Goal: Task Accomplishment & Management: Complete application form

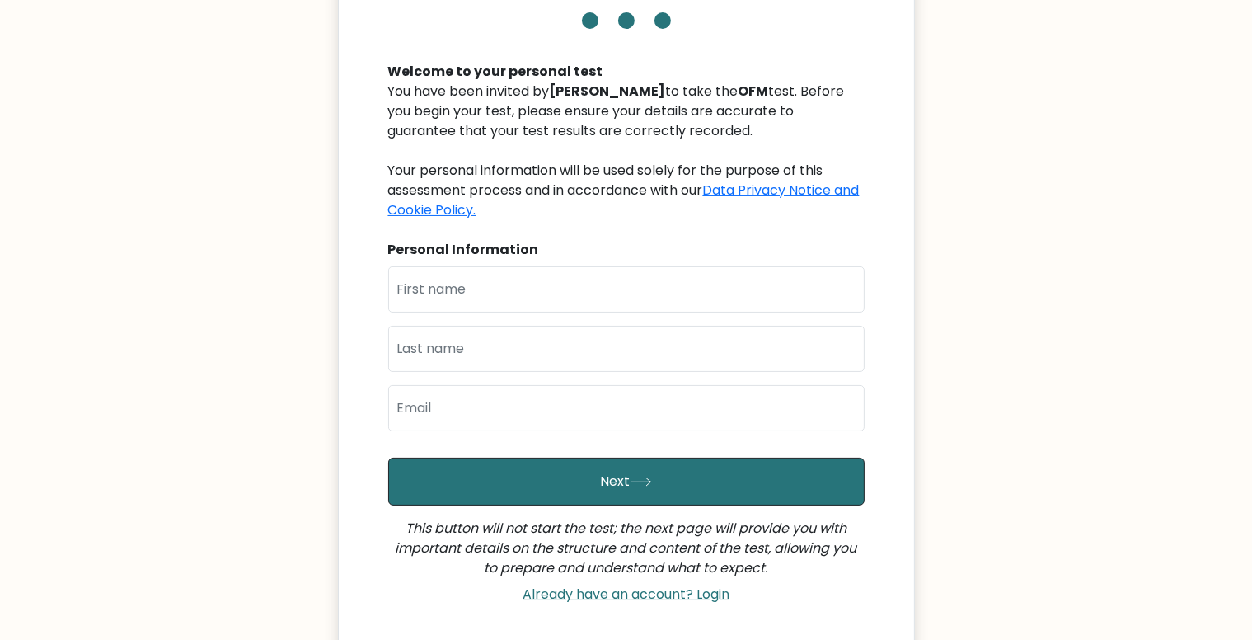
scroll to position [137, 0]
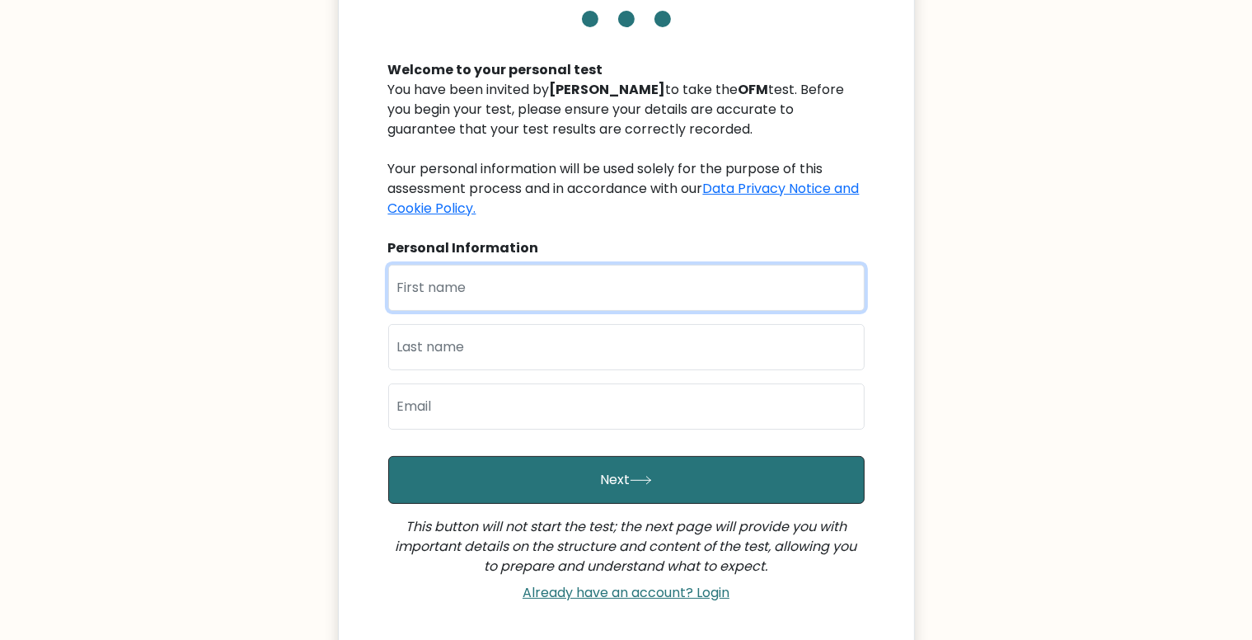
click at [519, 302] on input "text" at bounding box center [626, 288] width 476 height 46
type input "[PERSON_NAME]"
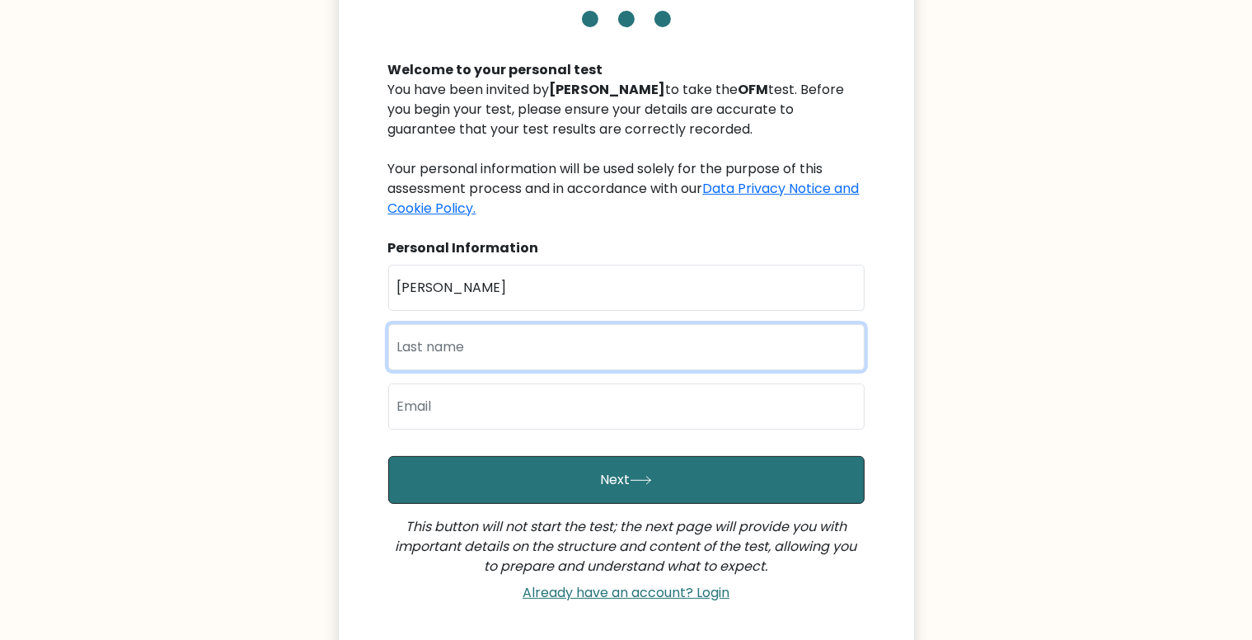
click at [554, 347] on input "text" at bounding box center [626, 347] width 476 height 46
type input "Abiodun"
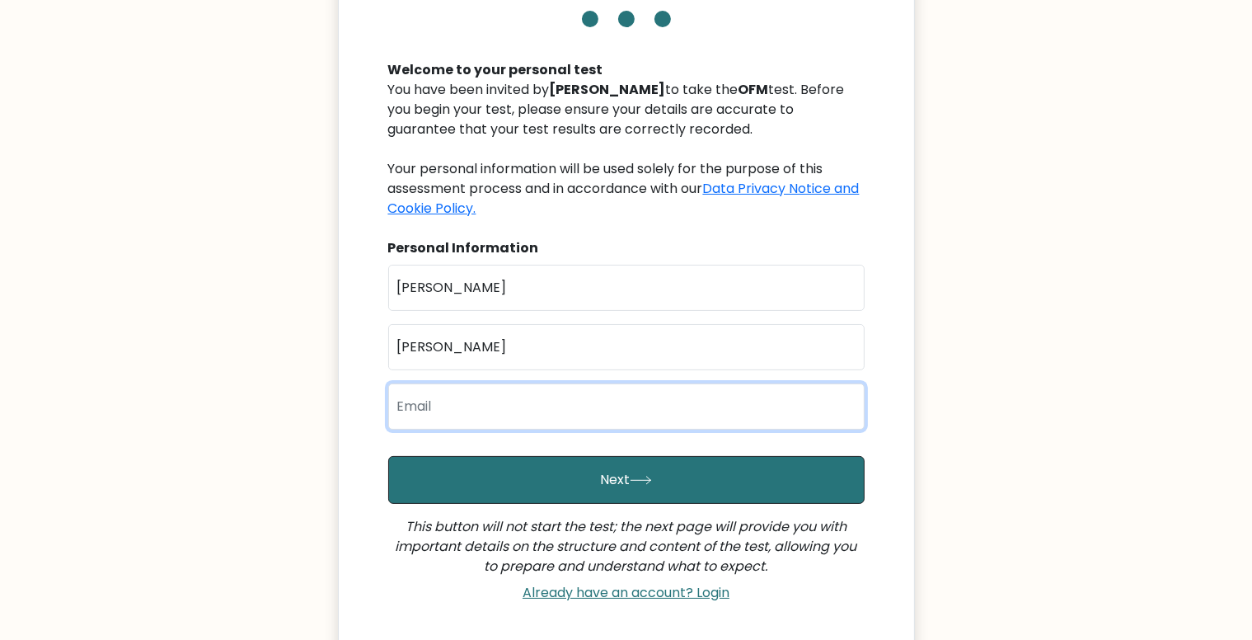
click at [508, 401] on input "email" at bounding box center [626, 406] width 476 height 46
type input "abioemma14@gmail.com"
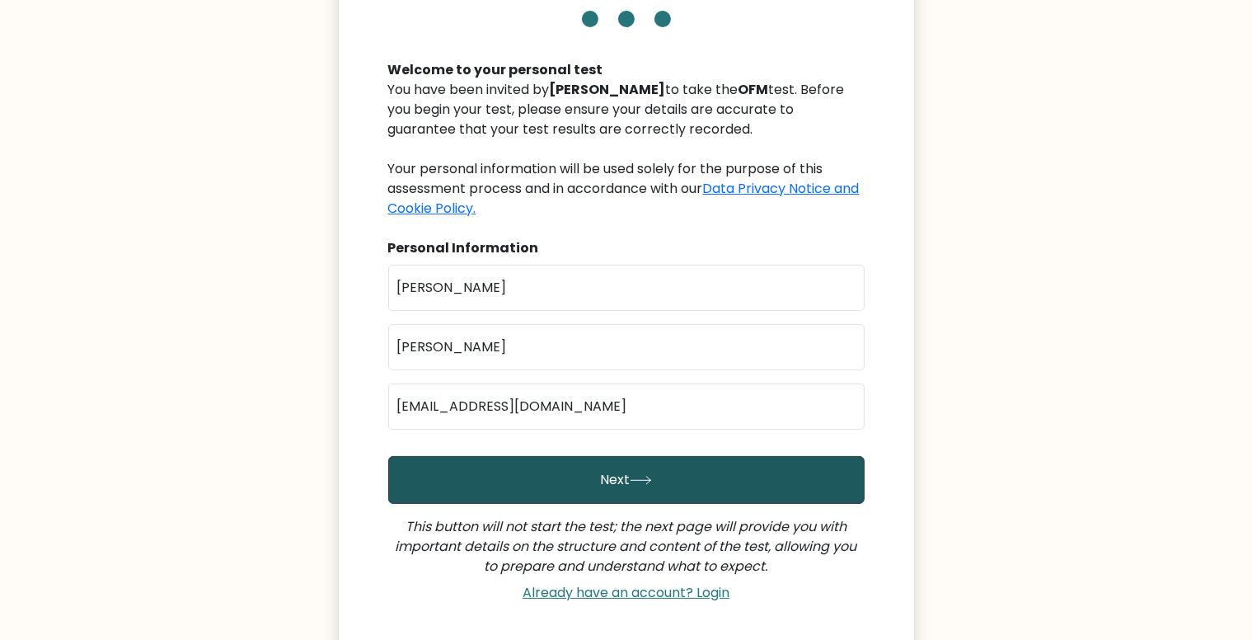
click at [659, 485] on button "Next" at bounding box center [626, 480] width 476 height 48
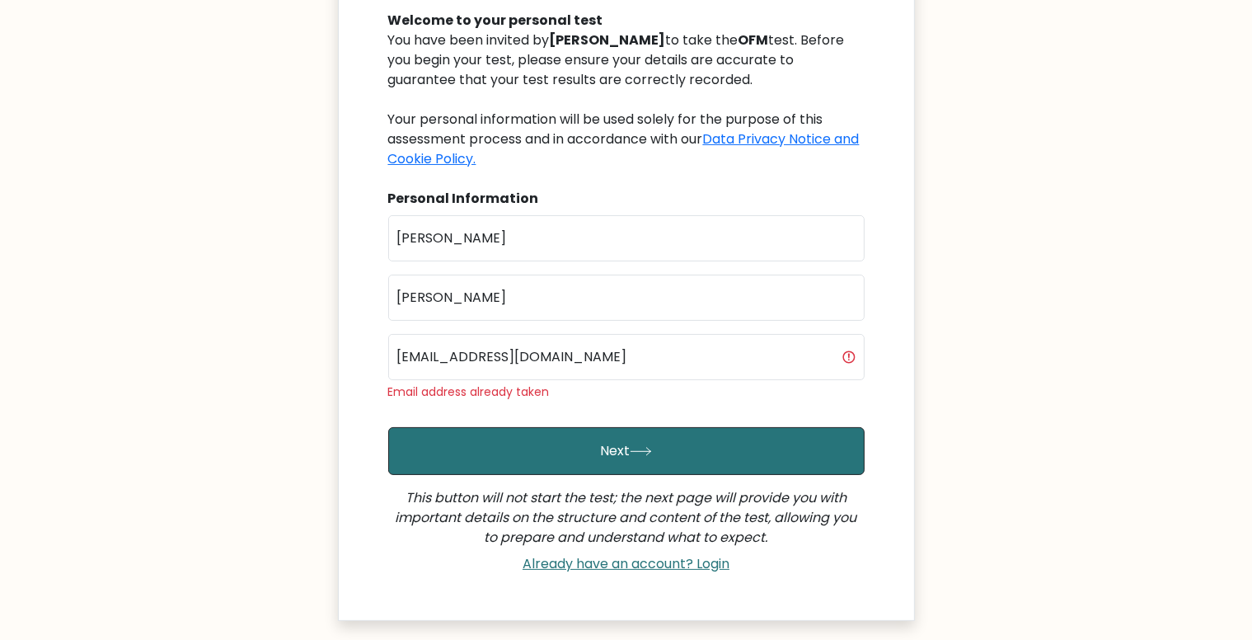
scroll to position [185, 0]
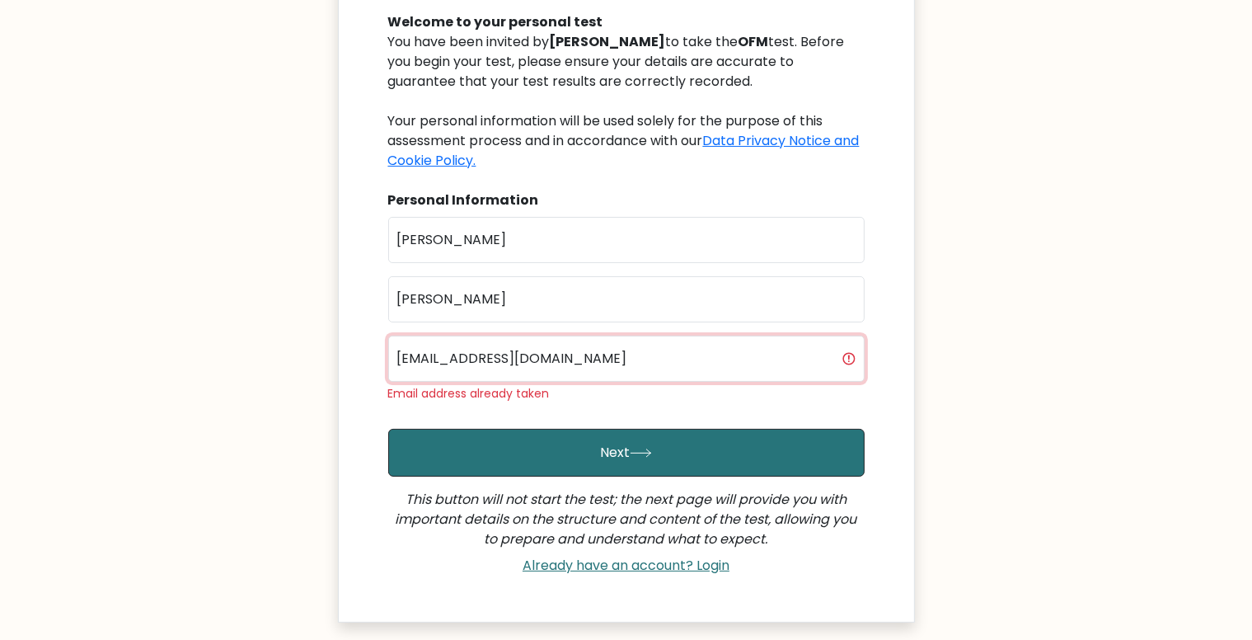
click at [593, 350] on input "abioemma14@gmail.com" at bounding box center [626, 358] width 476 height 46
click at [481, 358] on input "abioemma14@gmail.com" at bounding box center [626, 358] width 476 height 46
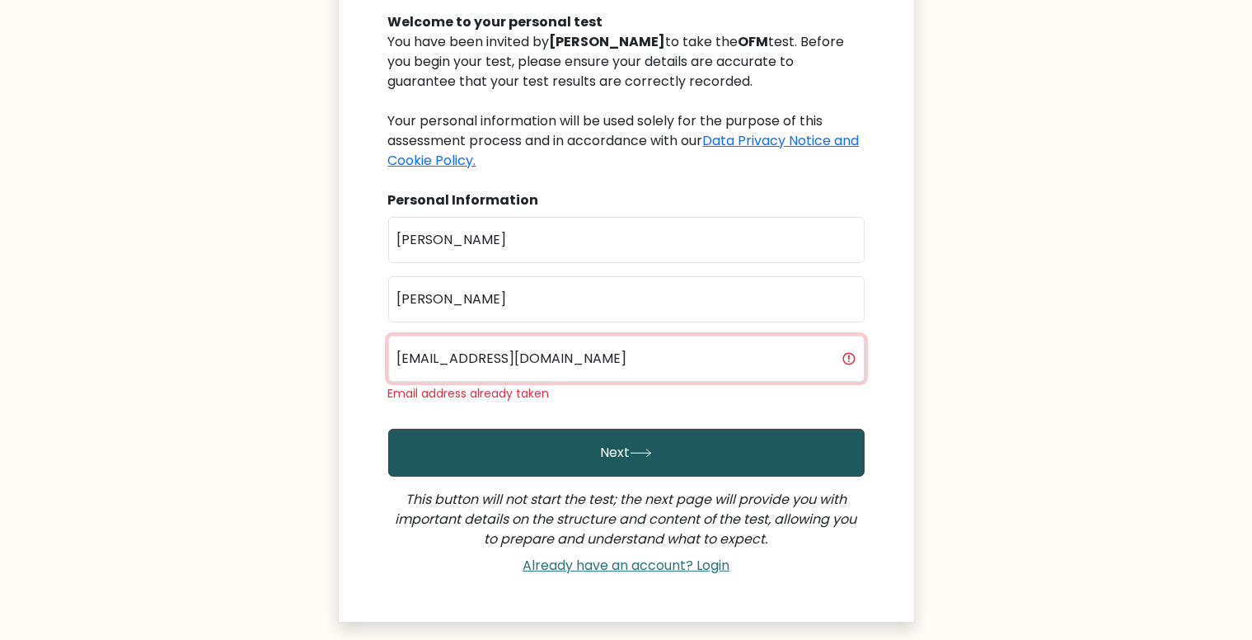
type input "abioemma15@gmail.com"
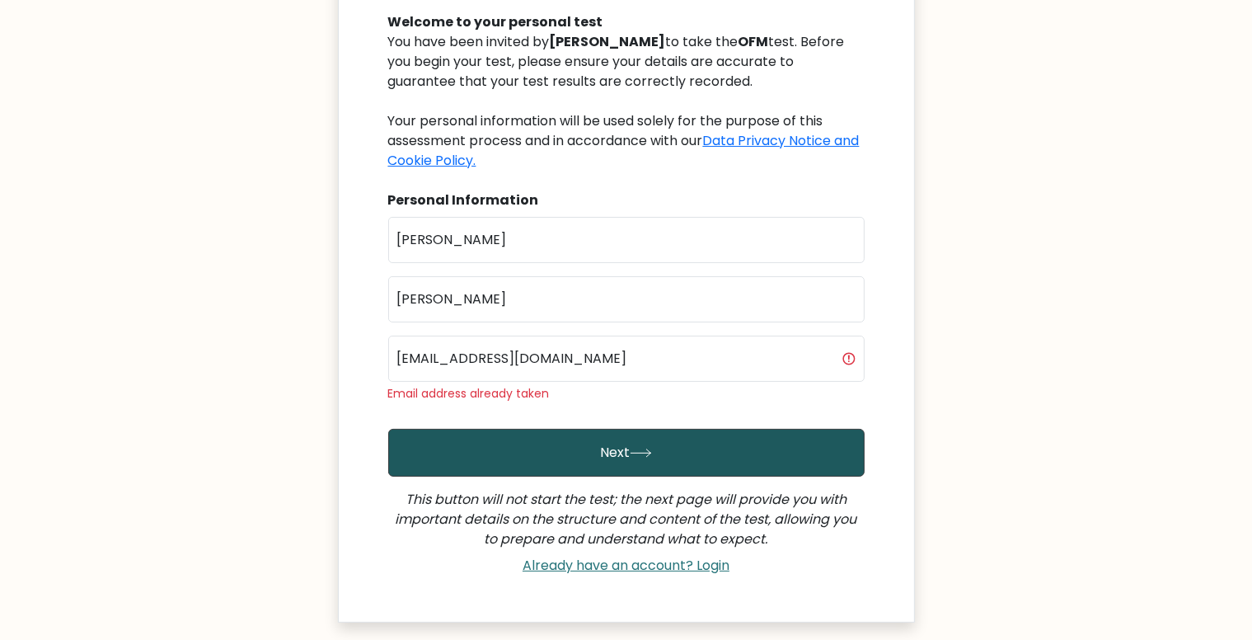
click at [663, 459] on button "Next" at bounding box center [626, 453] width 476 height 48
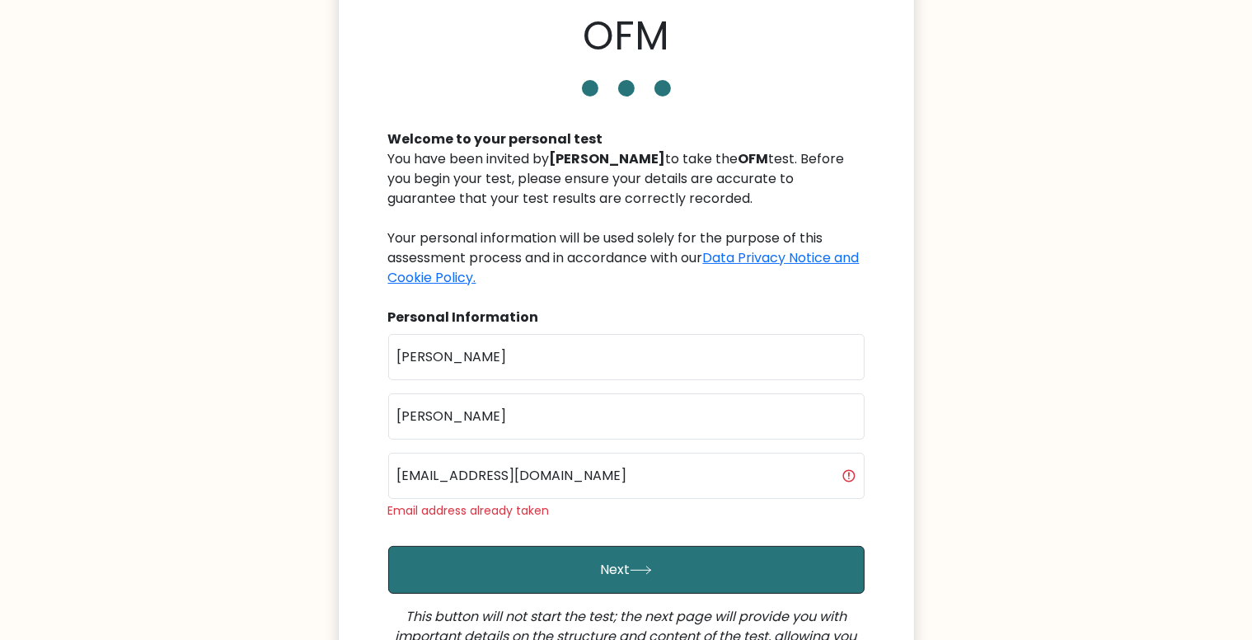
scroll to position [66, 0]
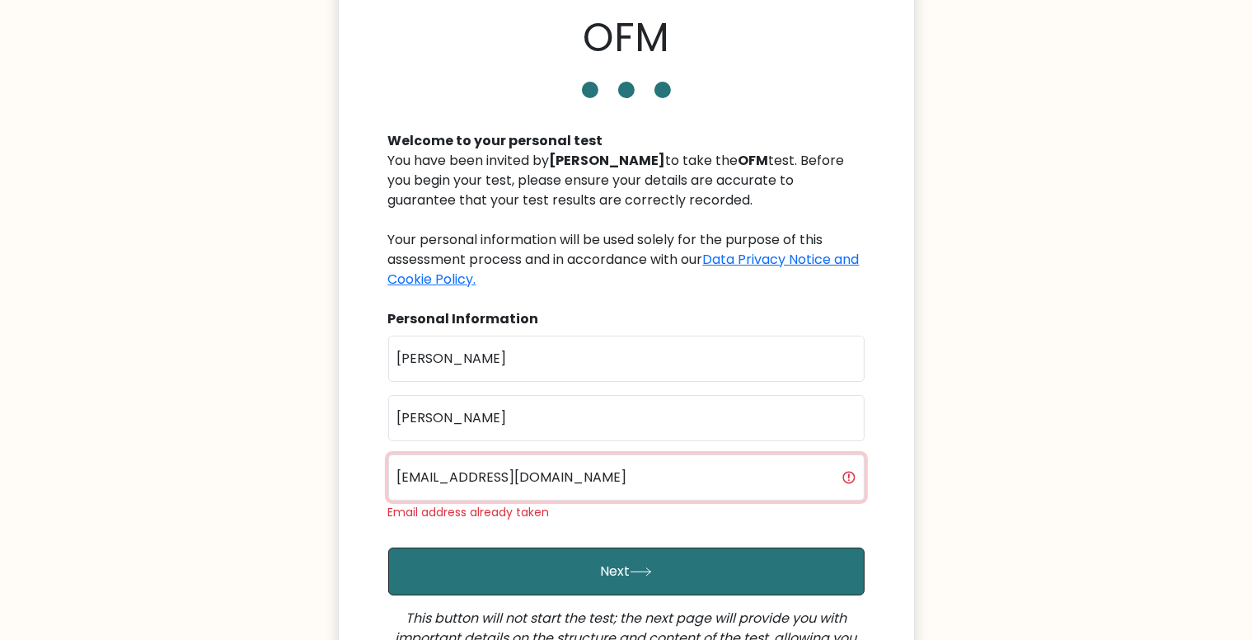
click at [640, 483] on input "[EMAIL_ADDRESS][DOMAIN_NAME]" at bounding box center [626, 477] width 476 height 46
click at [485, 477] on input "[EMAIL_ADDRESS][DOMAIN_NAME]" at bounding box center [626, 477] width 476 height 46
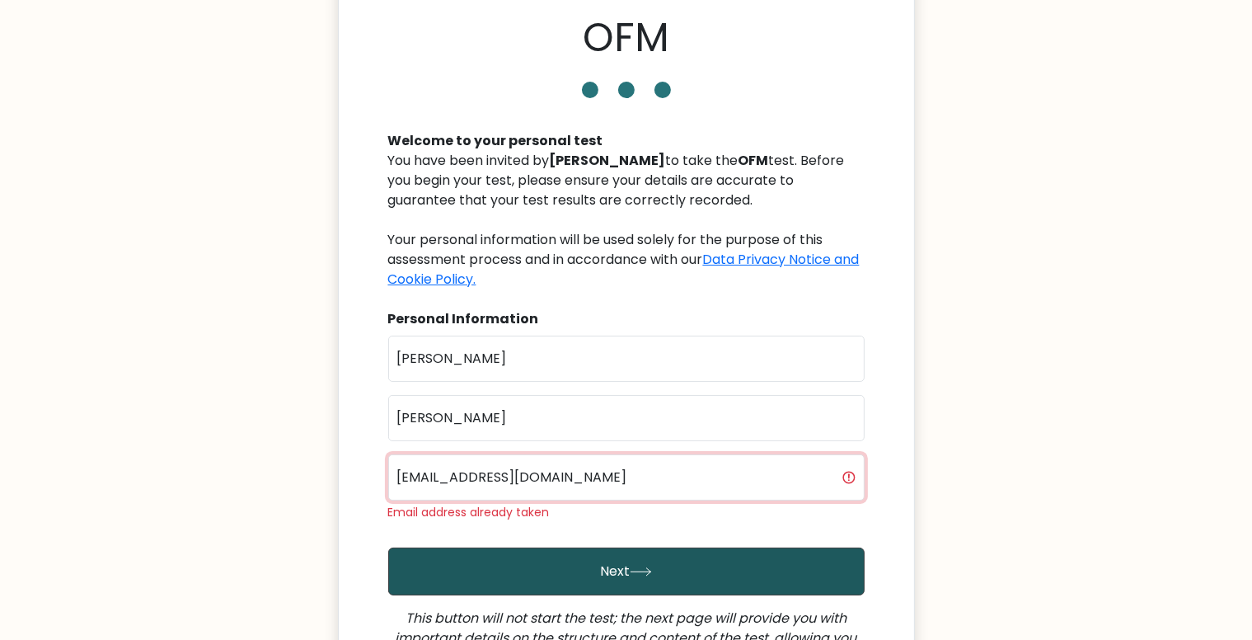
type input "therumii101@gmail.com"
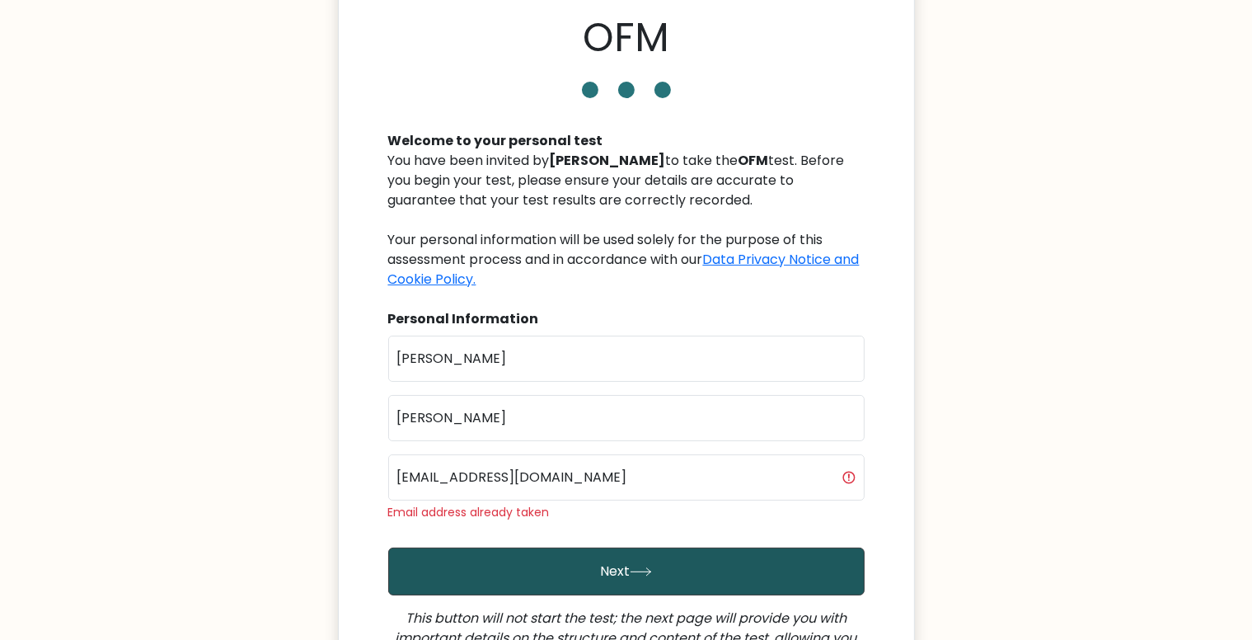
click at [686, 575] on button "Next" at bounding box center [626, 571] width 476 height 48
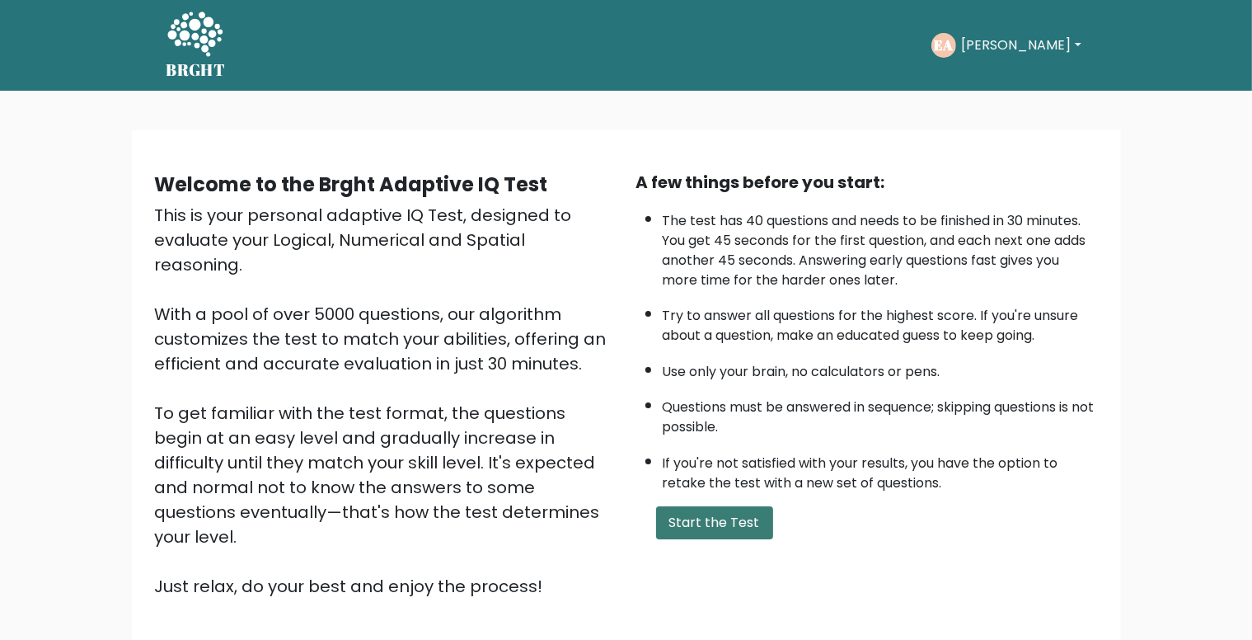
click at [728, 518] on button "Start the Test" at bounding box center [714, 522] width 117 height 33
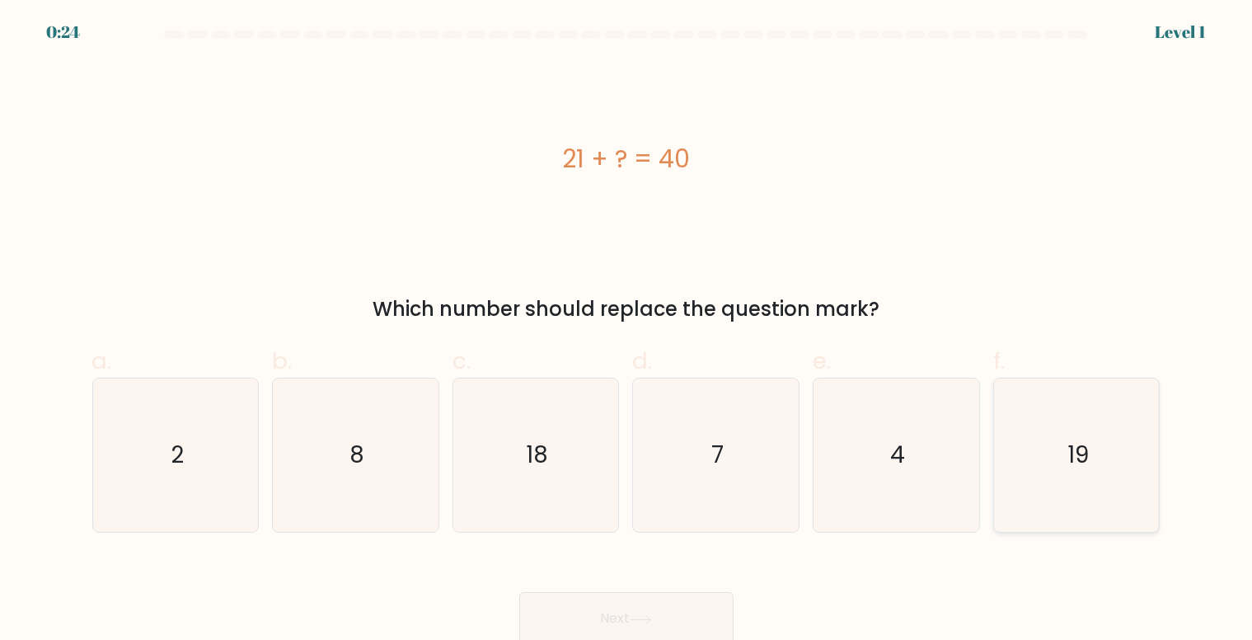
click at [1082, 454] on text "19" at bounding box center [1077, 455] width 21 height 32
click at [627, 330] on input "f. 19" at bounding box center [626, 325] width 1 height 11
radio input "true"
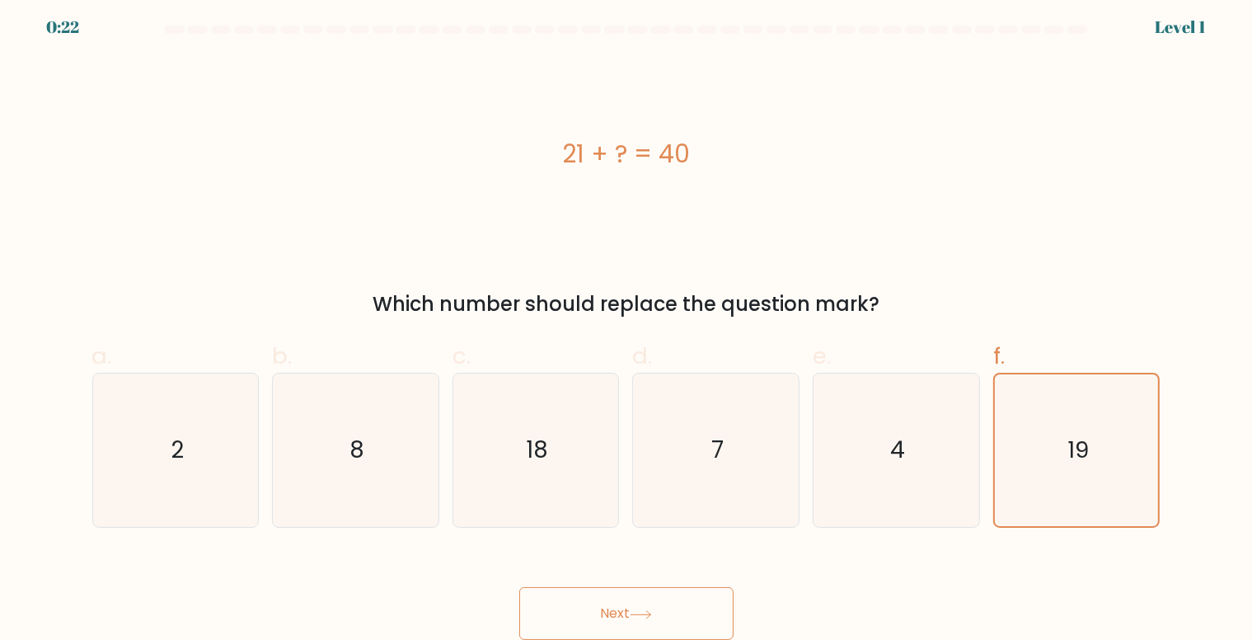
click at [693, 602] on button "Next" at bounding box center [626, 613] width 214 height 53
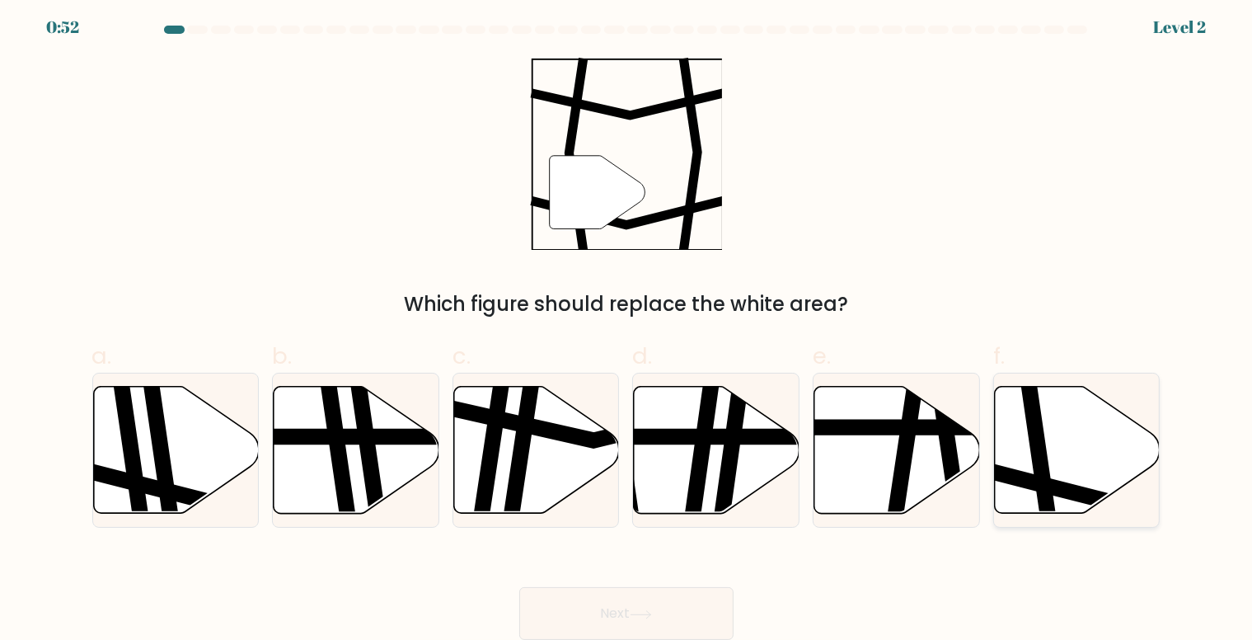
click at [1068, 454] on icon at bounding box center [1078, 450] width 166 height 127
click at [627, 326] on input "f." at bounding box center [626, 320] width 1 height 11
radio input "true"
click at [648, 605] on button "Next" at bounding box center [626, 613] width 214 height 53
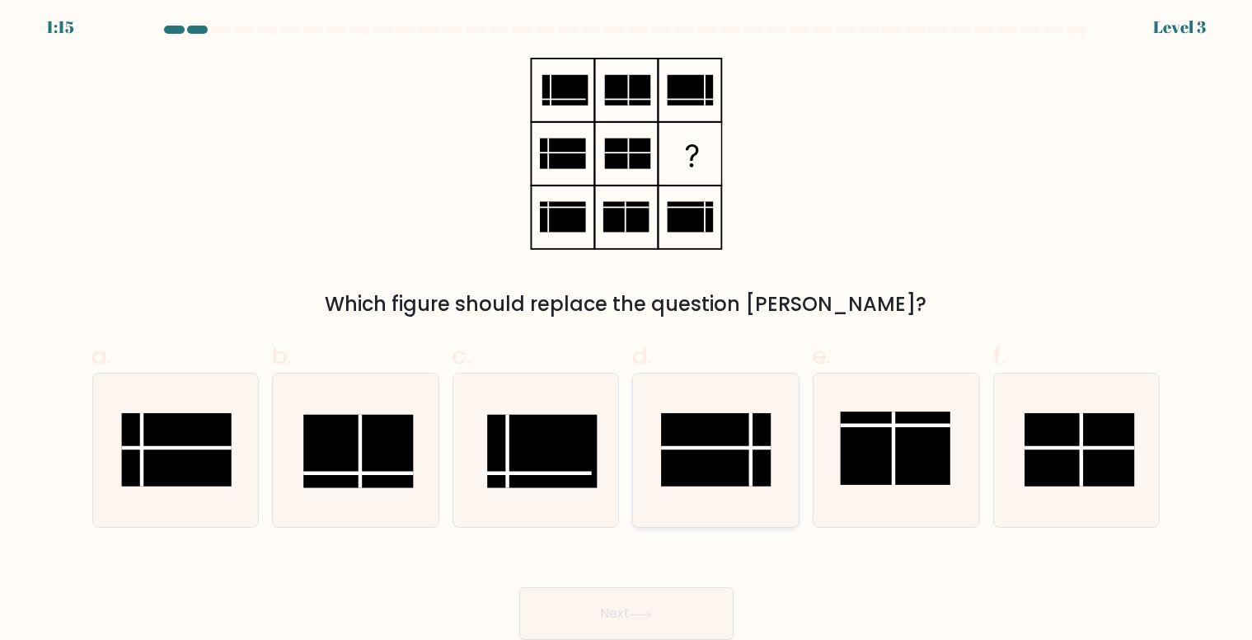
click at [715, 466] on rect at bounding box center [716, 449] width 110 height 73
click at [627, 326] on input "d." at bounding box center [626, 320] width 1 height 11
radio input "true"
click at [633, 625] on button "Next" at bounding box center [626, 613] width 214 height 53
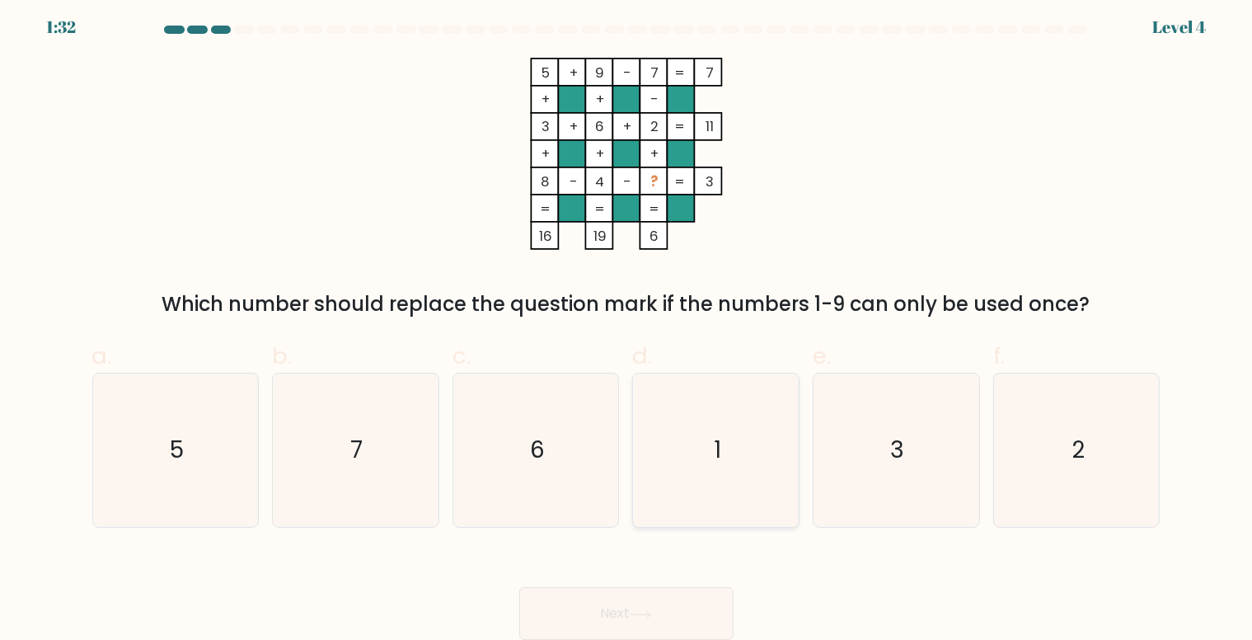
click at [729, 429] on icon "1" at bounding box center [716, 449] width 153 height 153
click at [627, 326] on input "d. 1" at bounding box center [626, 320] width 1 height 11
radio input "true"
click at [638, 604] on button "Next" at bounding box center [626, 613] width 214 height 53
click at [651, 603] on button "Next" at bounding box center [626, 613] width 214 height 53
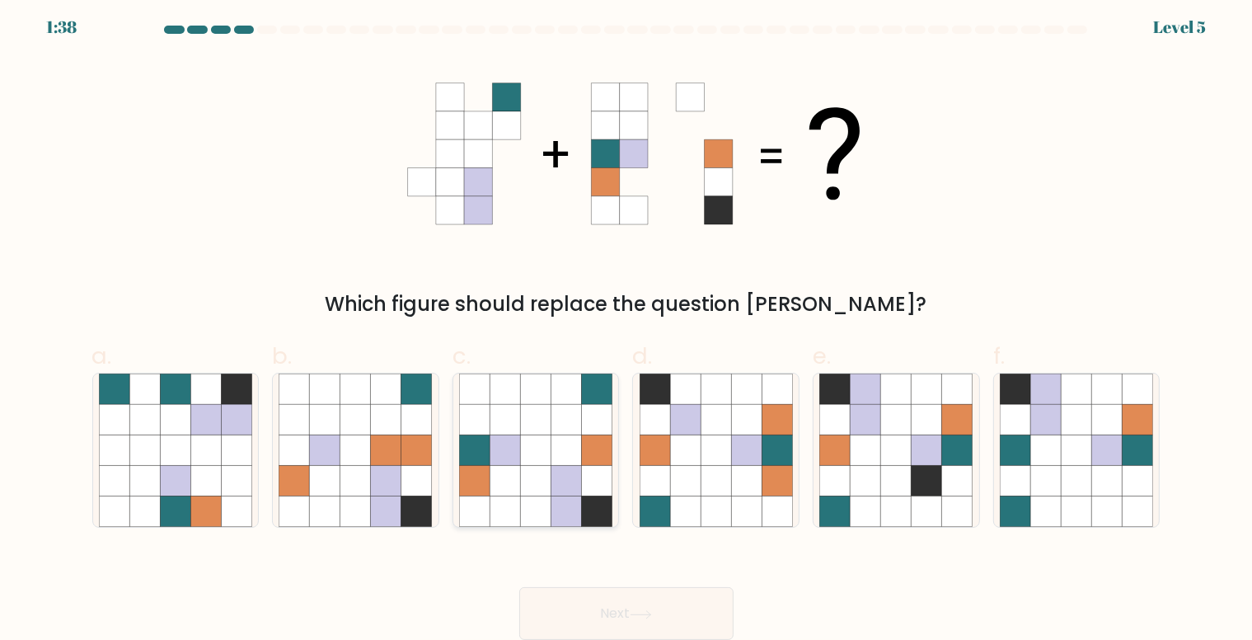
click at [583, 466] on icon at bounding box center [597, 481] width 30 height 30
click at [626, 326] on input "c." at bounding box center [626, 320] width 1 height 11
radio input "true"
click at [663, 620] on button "Next" at bounding box center [626, 613] width 214 height 53
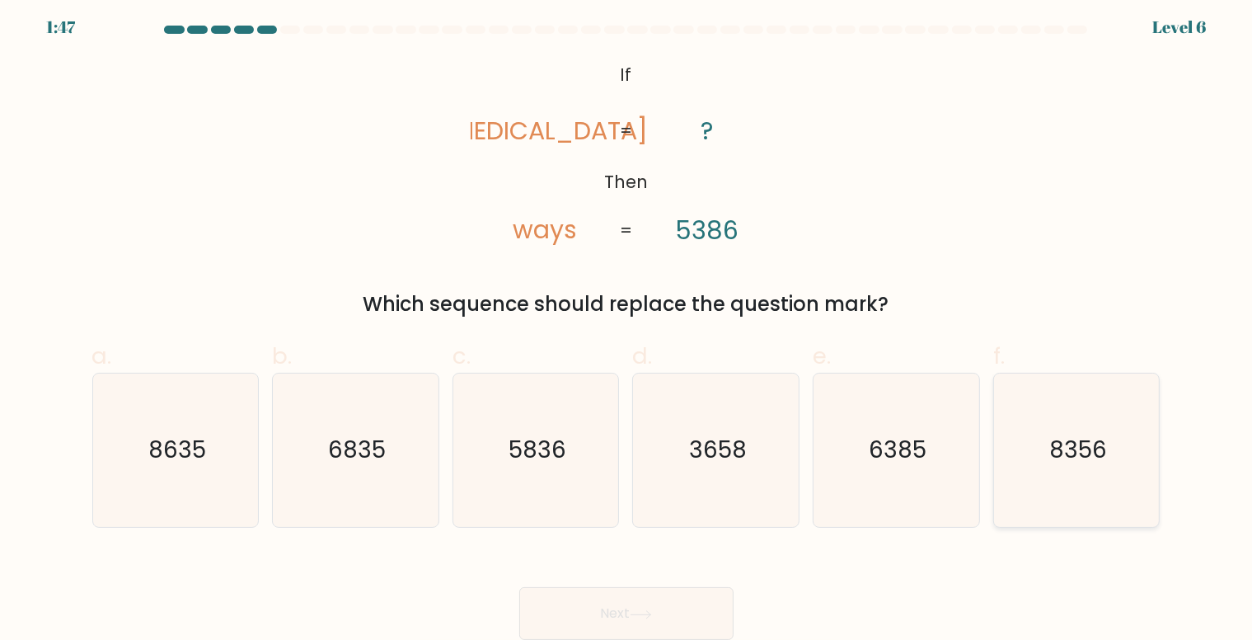
click at [1055, 426] on icon "8356" at bounding box center [1076, 449] width 153 height 153
click at [627, 326] on input "f. 8356" at bounding box center [626, 320] width 1 height 11
radio input "true"
click at [663, 607] on button "Next" at bounding box center [626, 613] width 214 height 53
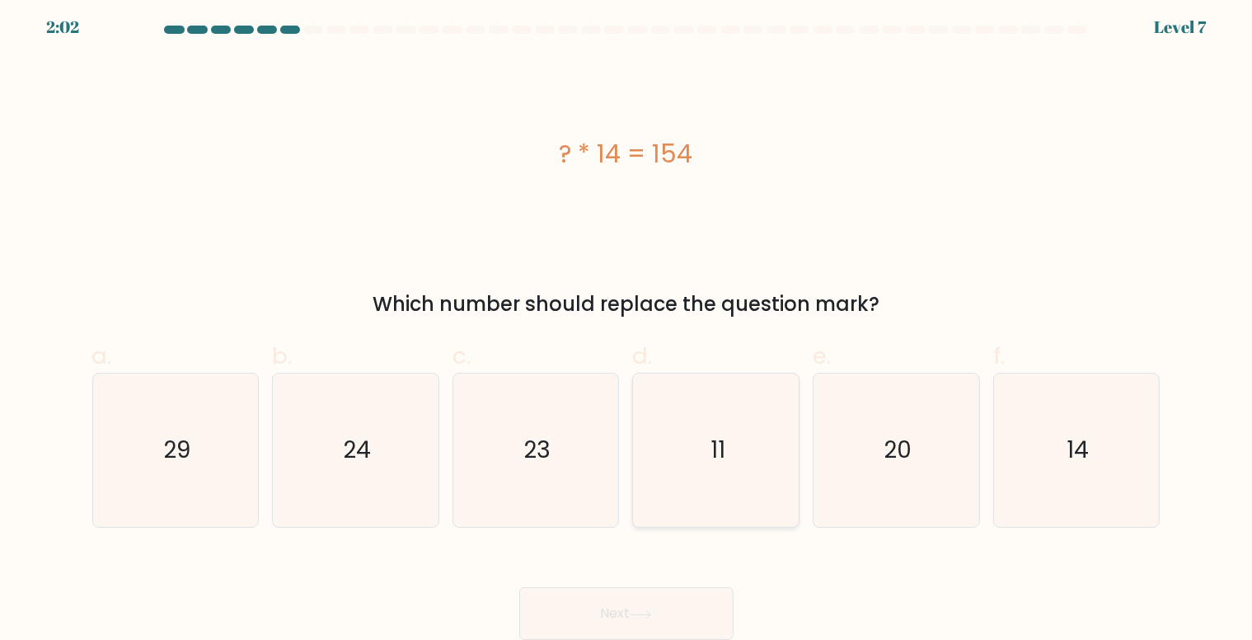
click at [732, 452] on icon "11" at bounding box center [716, 449] width 153 height 153
click at [627, 326] on input "d. 11" at bounding box center [626, 320] width 1 height 11
radio input "true"
click at [645, 602] on button "Next" at bounding box center [626, 613] width 214 height 53
click at [591, 620] on button "Next" at bounding box center [626, 613] width 214 height 53
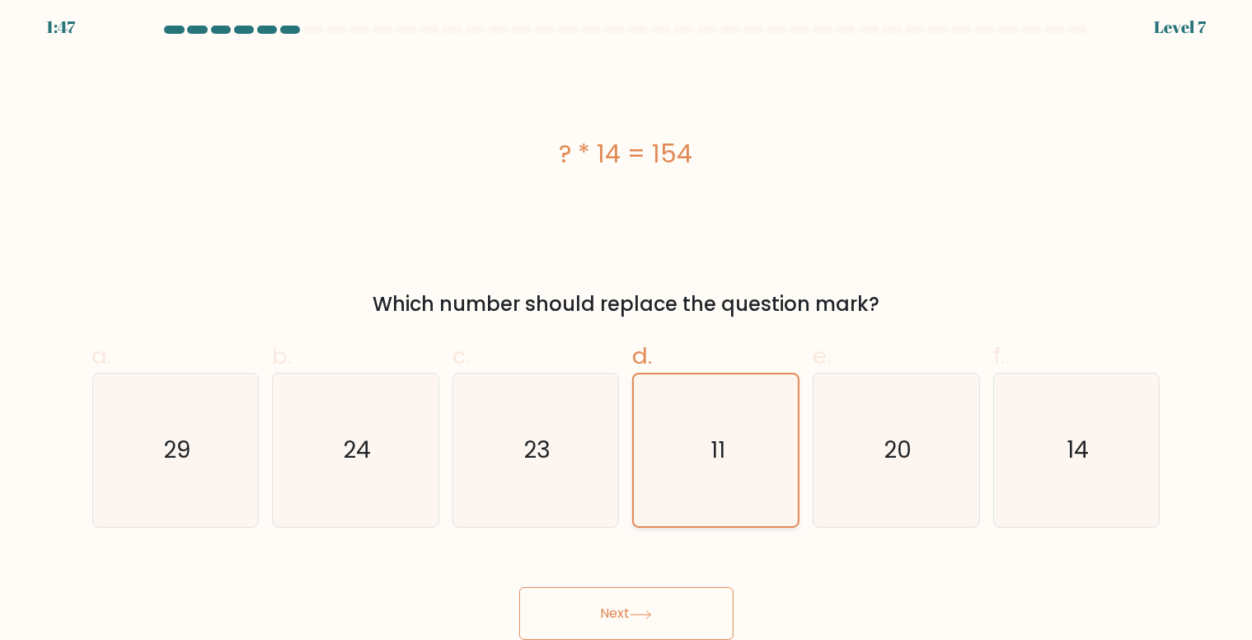
click at [718, 441] on text "11" at bounding box center [717, 450] width 15 height 32
click at [627, 326] on input "d. 11" at bounding box center [626, 320] width 1 height 11
click at [651, 607] on button "Next" at bounding box center [626, 613] width 214 height 53
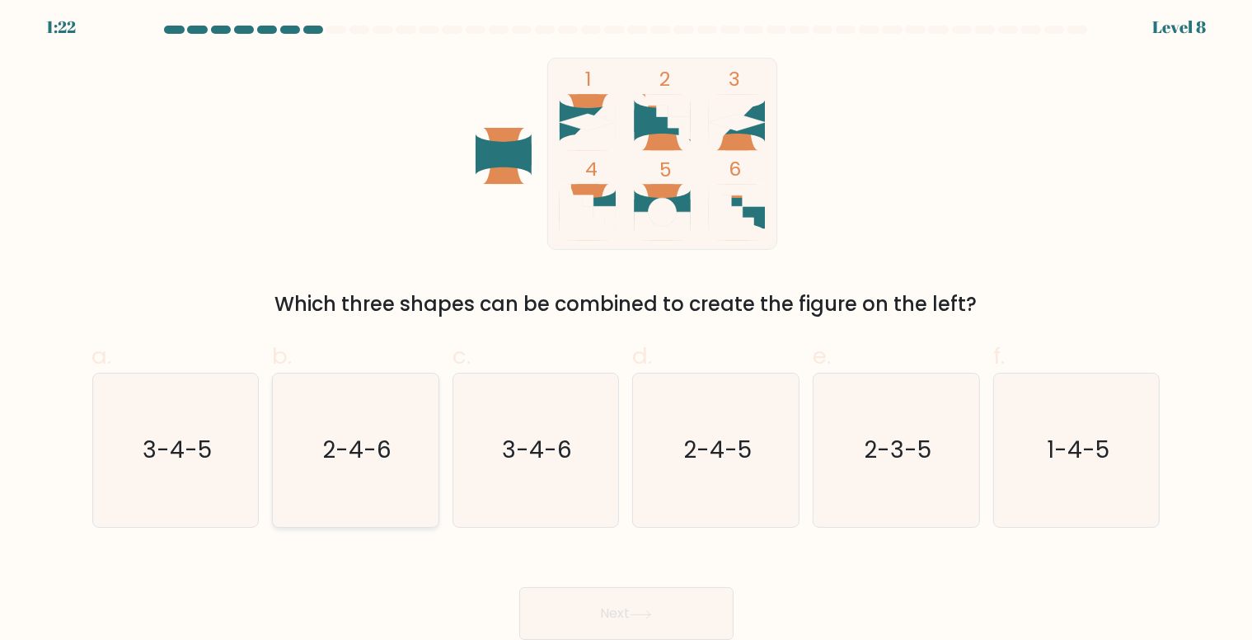
click at [358, 456] on text "2-4-6" at bounding box center [356, 450] width 69 height 32
click at [626, 326] on input "b. 2-4-6" at bounding box center [626, 320] width 1 height 11
radio input "true"
click at [651, 606] on button "Next" at bounding box center [626, 613] width 214 height 53
click at [393, 429] on icon "2-4-6" at bounding box center [355, 450] width 152 height 152
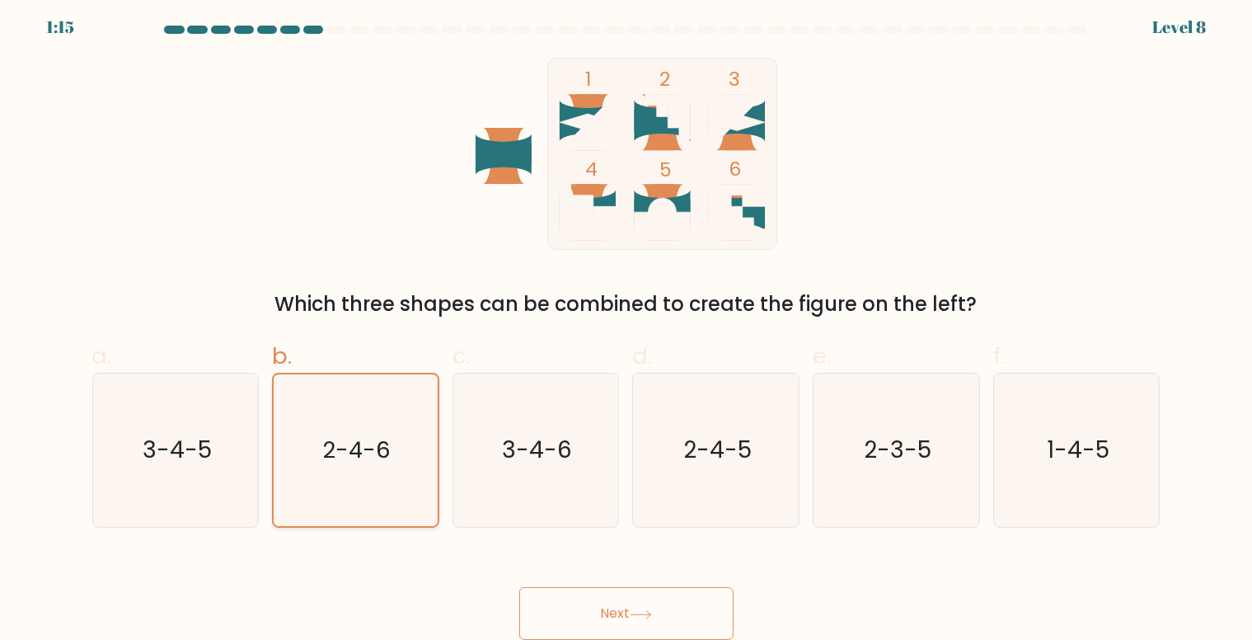
click at [626, 326] on input "b. 2-4-6" at bounding box center [626, 320] width 1 height 11
click at [606, 603] on button "Next" at bounding box center [626, 613] width 214 height 53
click at [614, 609] on button "Next" at bounding box center [626, 613] width 214 height 53
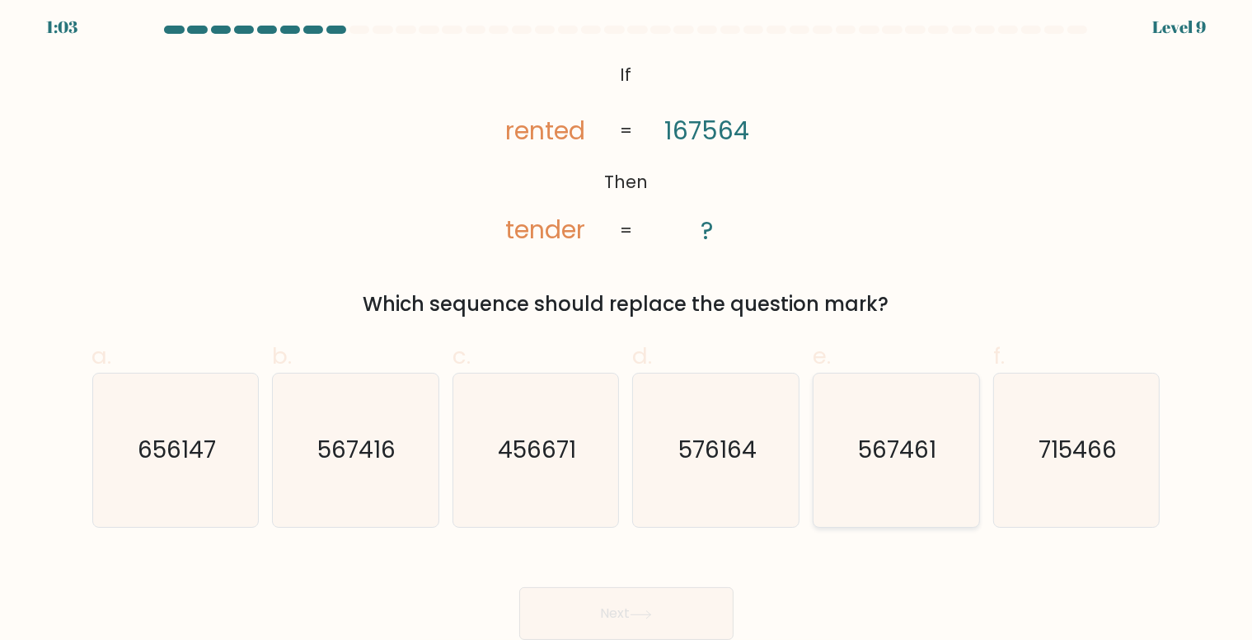
click at [915, 450] on text "567461" at bounding box center [898, 450] width 78 height 32
click at [627, 326] on input "e. 567461" at bounding box center [626, 320] width 1 height 11
radio input "true"
click at [921, 450] on text "567461" at bounding box center [897, 450] width 77 height 32
click at [627, 326] on input "e. 567461" at bounding box center [626, 320] width 1 height 11
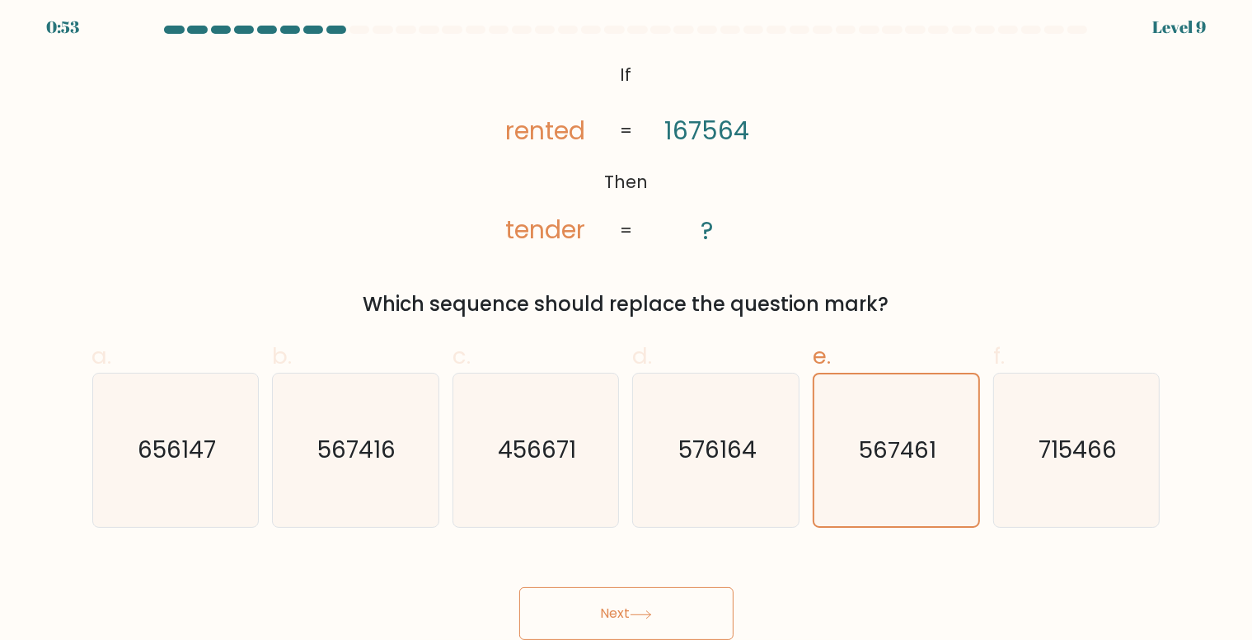
click at [633, 601] on button "Next" at bounding box center [626, 613] width 214 height 53
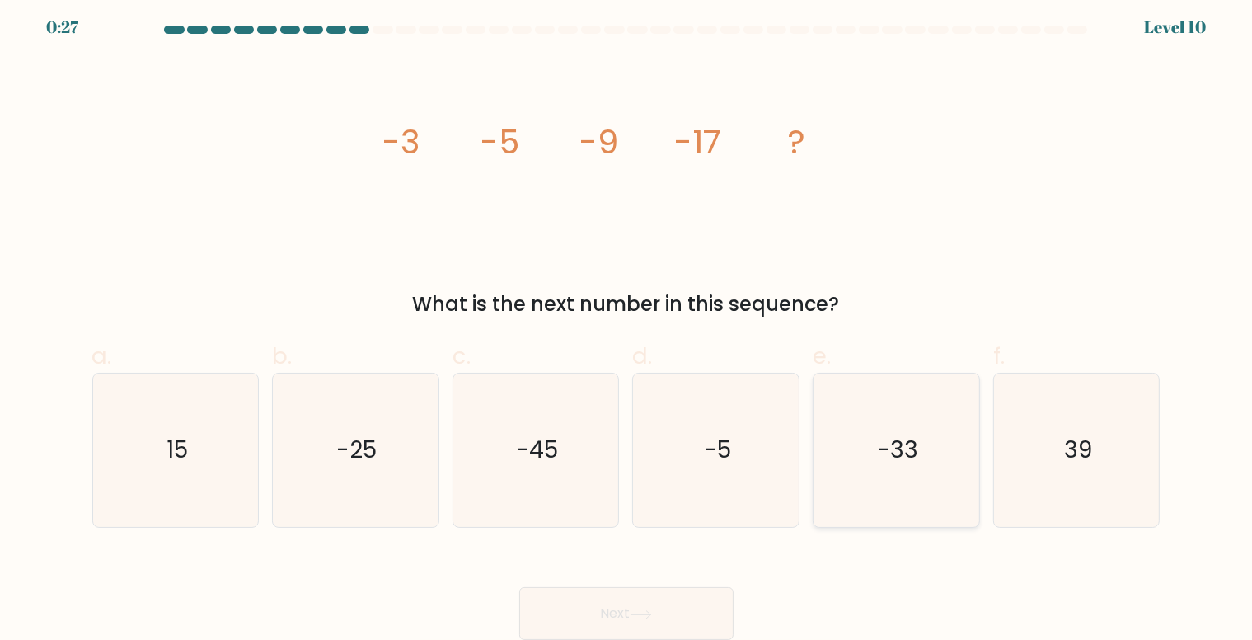
click at [908, 415] on icon "-33" at bounding box center [895, 449] width 153 height 153
click at [627, 326] on input "e. -33" at bounding box center [626, 320] width 1 height 11
radio input "true"
click at [584, 604] on button "Next" at bounding box center [626, 613] width 214 height 53
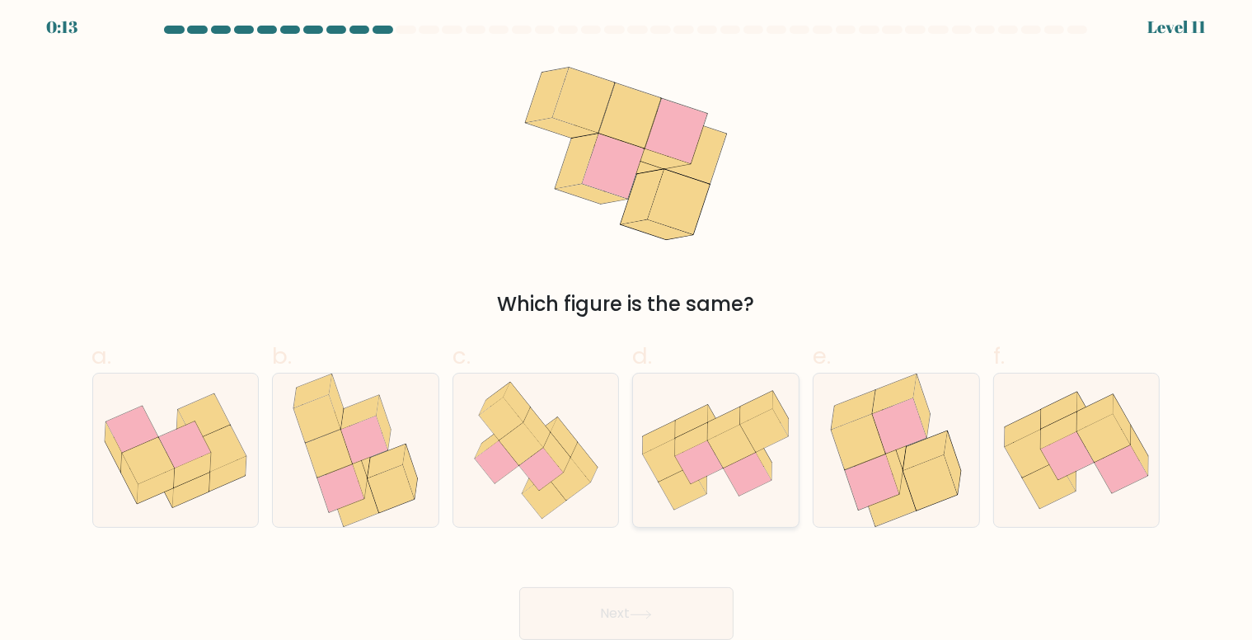
click at [692, 490] on icon at bounding box center [683, 487] width 48 height 43
click at [627, 326] on input "d." at bounding box center [626, 320] width 1 height 11
radio input "true"
click at [637, 613] on icon at bounding box center [641, 614] width 22 height 9
click at [712, 476] on icon at bounding box center [716, 450] width 164 height 121
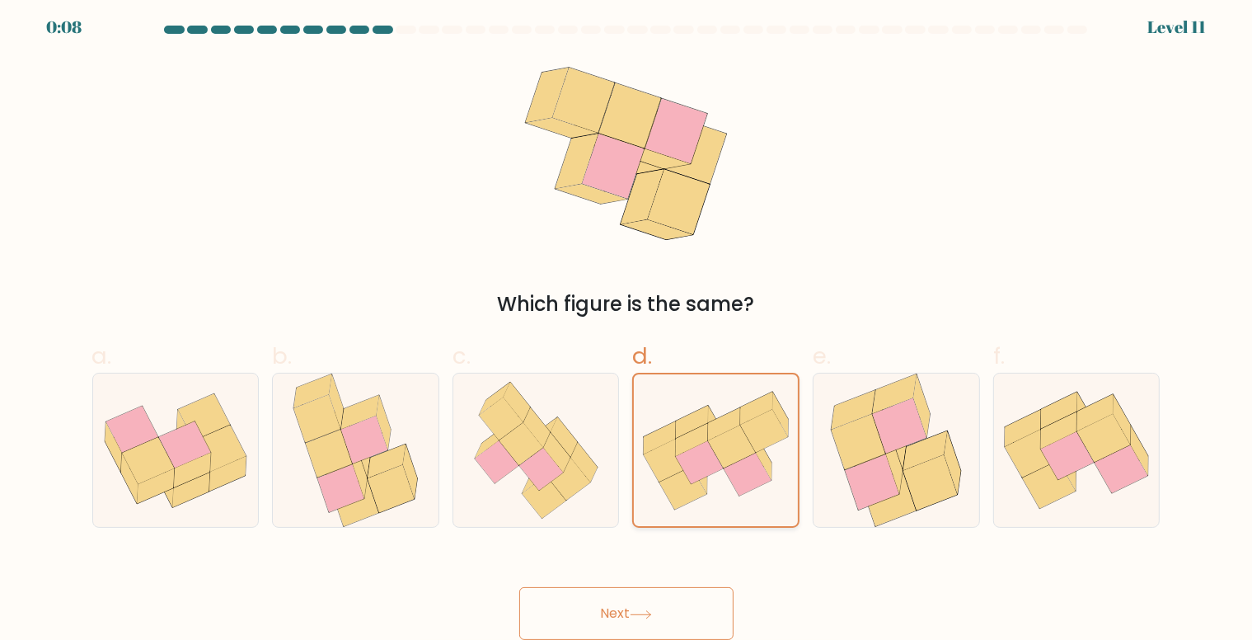
click at [627, 326] on input "d." at bounding box center [626, 320] width 1 height 11
click at [606, 608] on button "Next" at bounding box center [626, 613] width 214 height 53
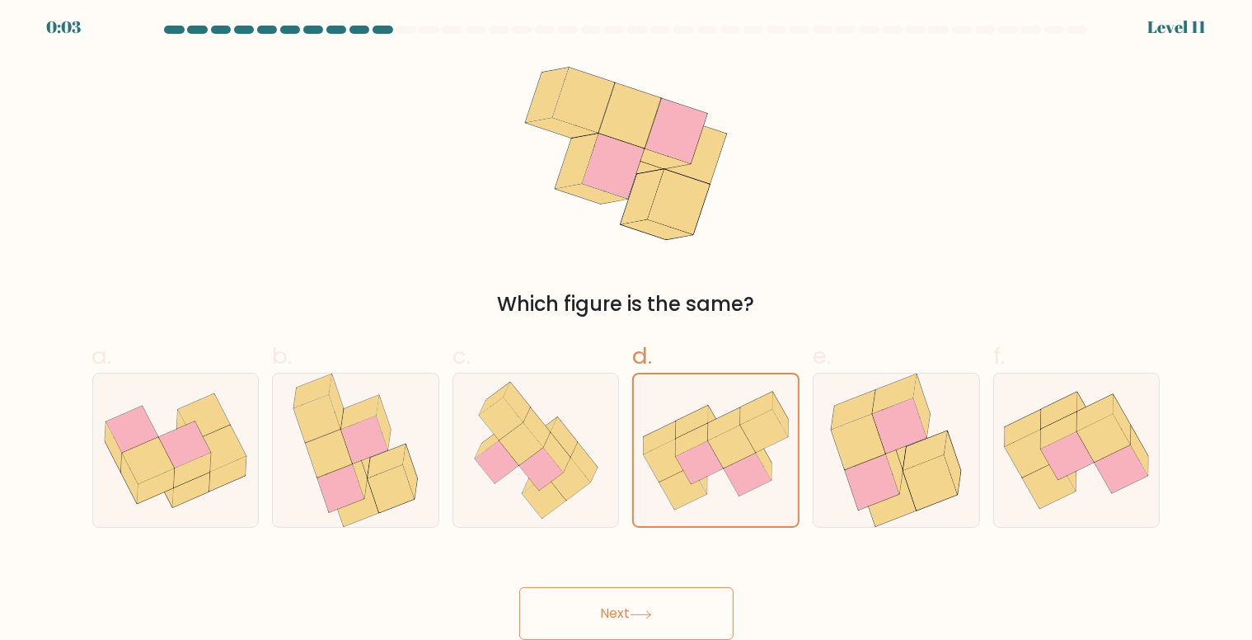
click at [606, 608] on button "Next" at bounding box center [626, 613] width 214 height 53
drag, startPoint x: 606, startPoint y: 608, endPoint x: 689, endPoint y: 463, distance: 167.2
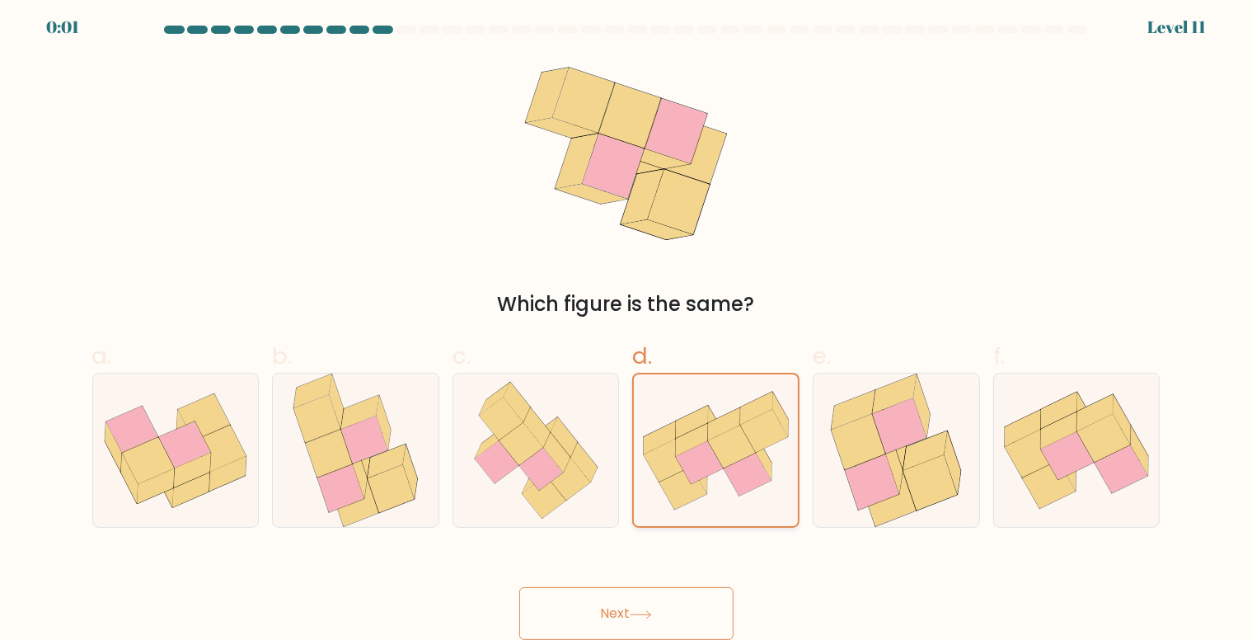
click at [689, 463] on form at bounding box center [626, 333] width 1252 height 614
click at [697, 463] on icon at bounding box center [699, 462] width 47 height 43
click at [627, 326] on input "d." at bounding box center [626, 320] width 1 height 11
drag, startPoint x: 697, startPoint y: 463, endPoint x: 652, endPoint y: 599, distance: 143.3
click at [652, 599] on form at bounding box center [626, 333] width 1252 height 614
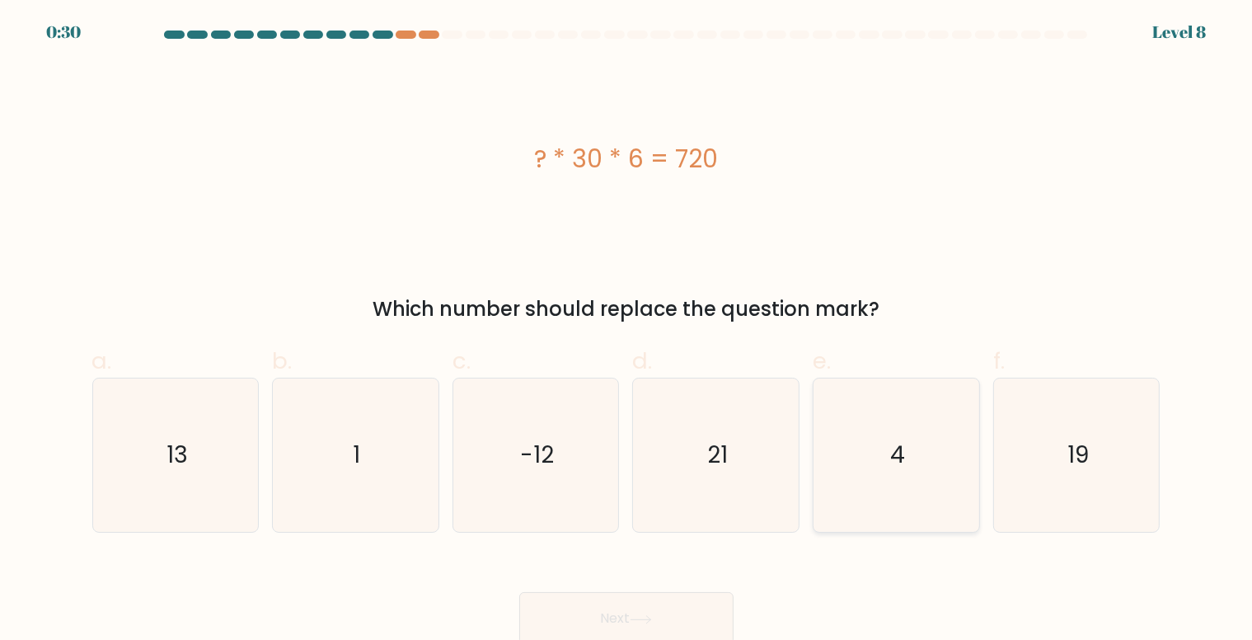
click at [899, 415] on icon "4" at bounding box center [895, 454] width 153 height 153
click at [627, 330] on input "e. 4" at bounding box center [626, 325] width 1 height 11
radio input "true"
click at [632, 621] on button "Next" at bounding box center [626, 618] width 214 height 53
click at [821, 542] on form "a. 1" at bounding box center [626, 337] width 1252 height 614
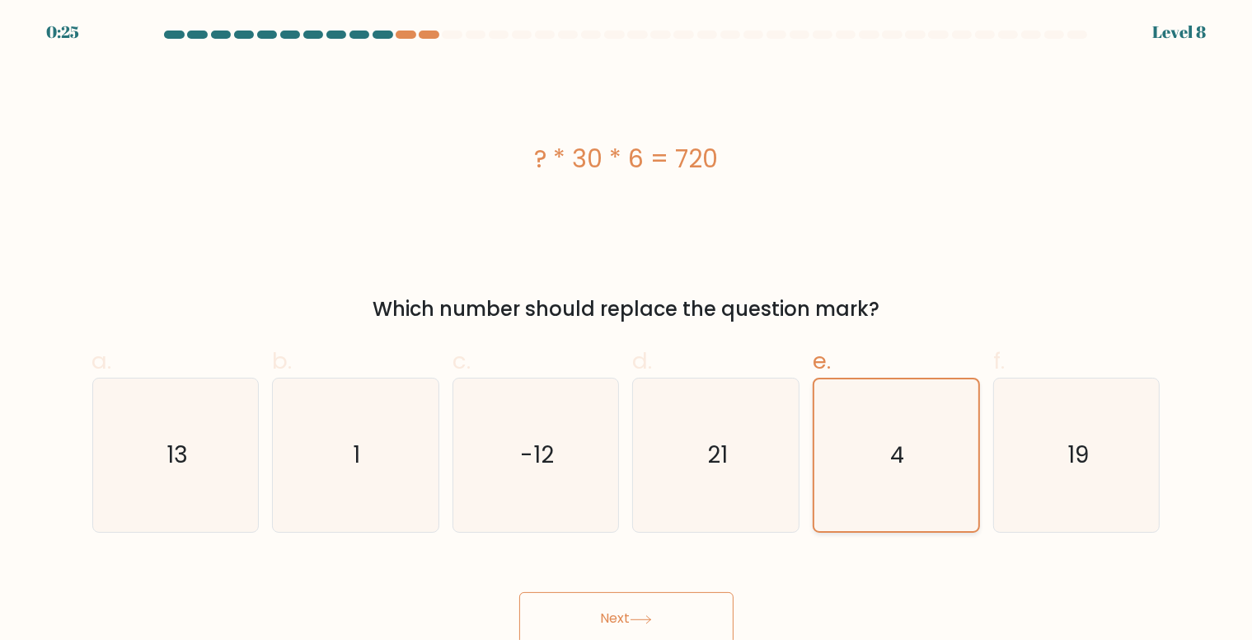
click at [840, 522] on icon "4" at bounding box center [896, 455] width 152 height 152
click at [627, 330] on input "e. 4" at bounding box center [626, 325] width 1 height 11
click at [640, 621] on icon at bounding box center [641, 619] width 22 height 9
click at [653, 610] on button "Next" at bounding box center [626, 618] width 214 height 53
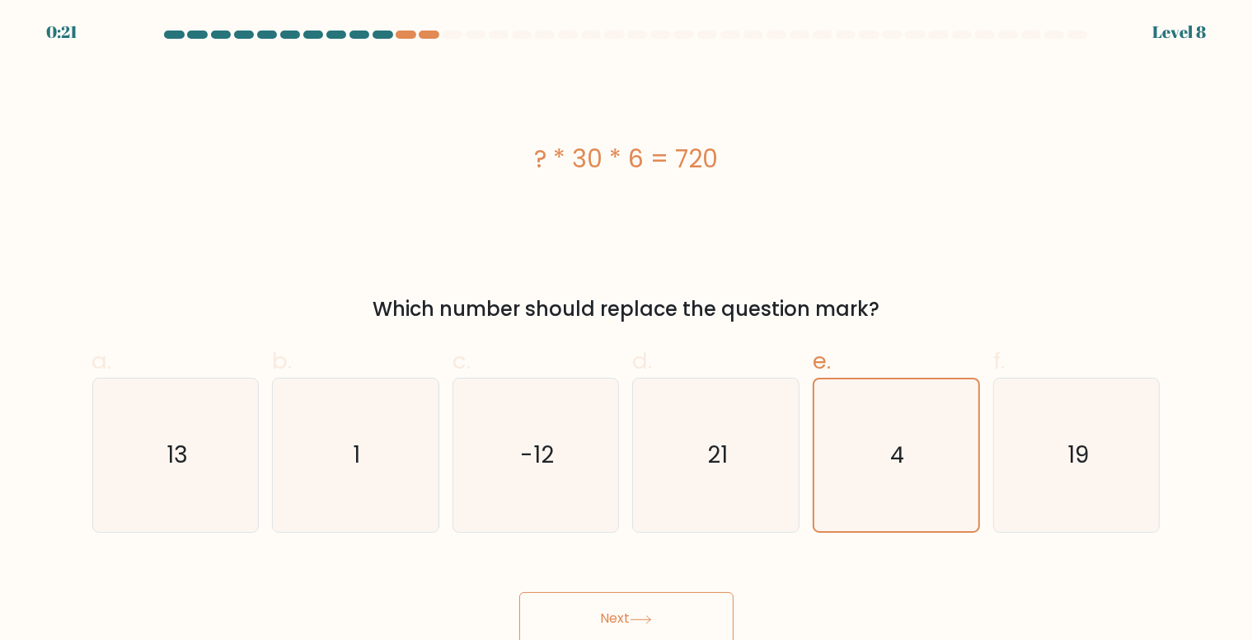
click at [653, 610] on button "Next" at bounding box center [626, 618] width 214 height 53
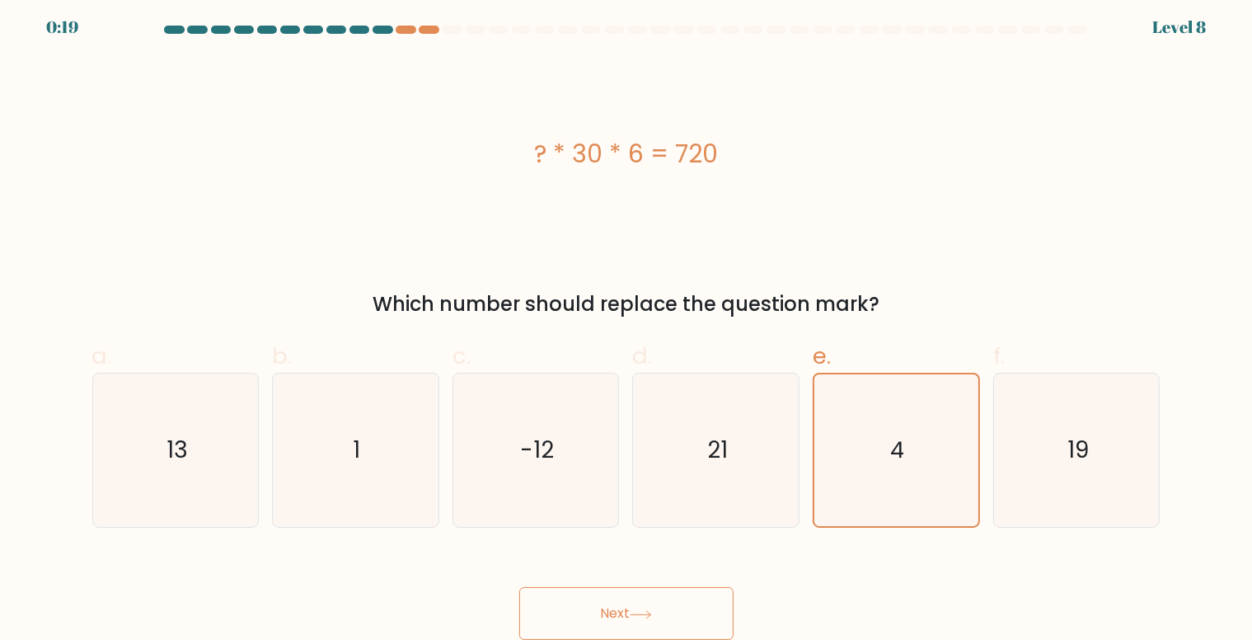
scroll to position [5, 0]
drag, startPoint x: 691, startPoint y: 622, endPoint x: 656, endPoint y: 611, distance: 37.3
click at [656, 611] on button "Next" at bounding box center [626, 613] width 214 height 53
click at [652, 611] on icon at bounding box center [641, 614] width 22 height 9
click at [645, 611] on icon at bounding box center [641, 614] width 22 height 9
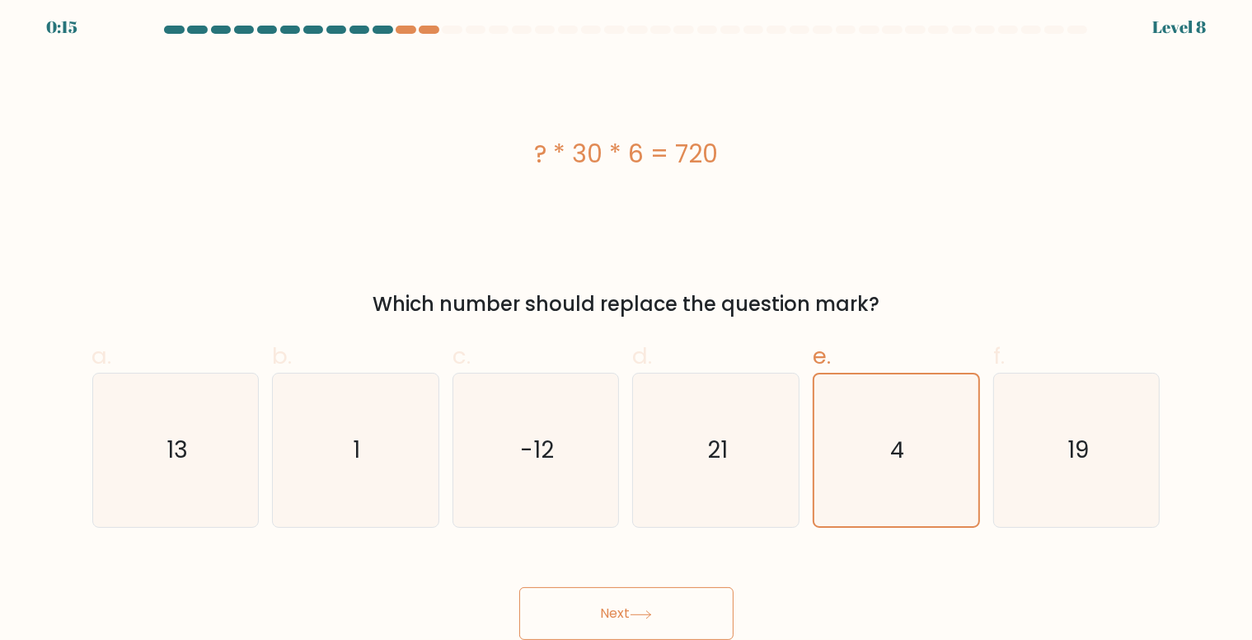
click at [645, 611] on icon at bounding box center [641, 614] width 22 height 9
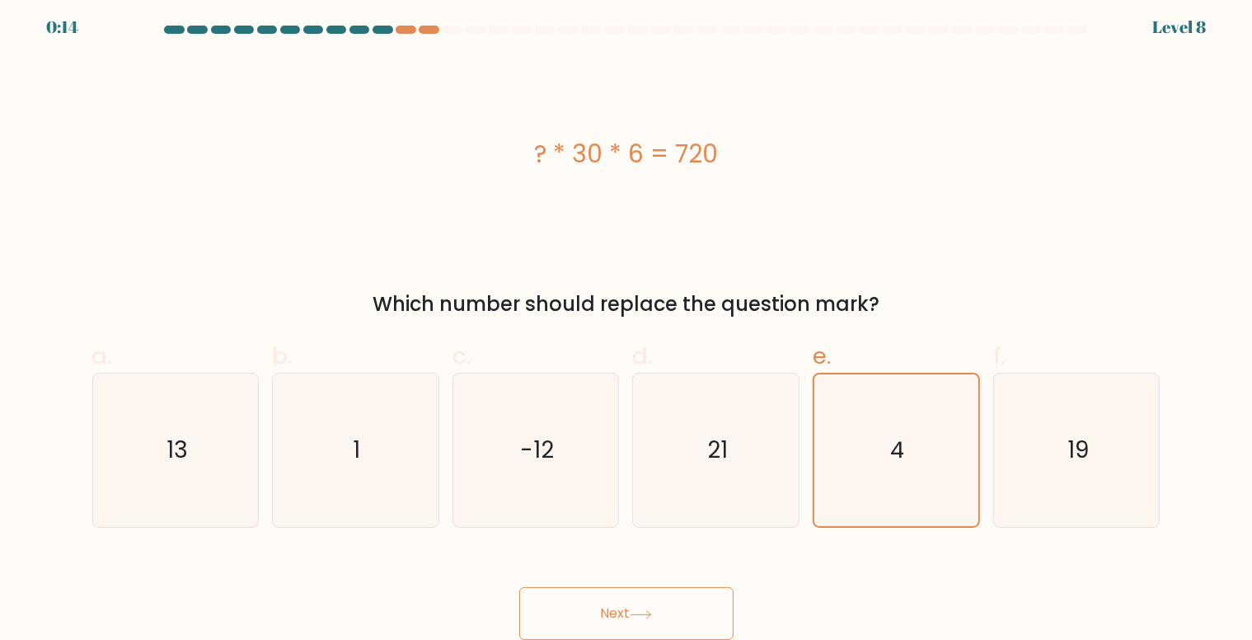
click at [645, 611] on icon at bounding box center [641, 614] width 22 height 9
click at [834, 433] on icon "4" at bounding box center [896, 450] width 152 height 152
click at [627, 326] on input "e. 4" at bounding box center [626, 320] width 1 height 11
click at [834, 433] on icon "4" at bounding box center [896, 450] width 152 height 152
click at [627, 326] on input "e. 4" at bounding box center [626, 320] width 1 height 11
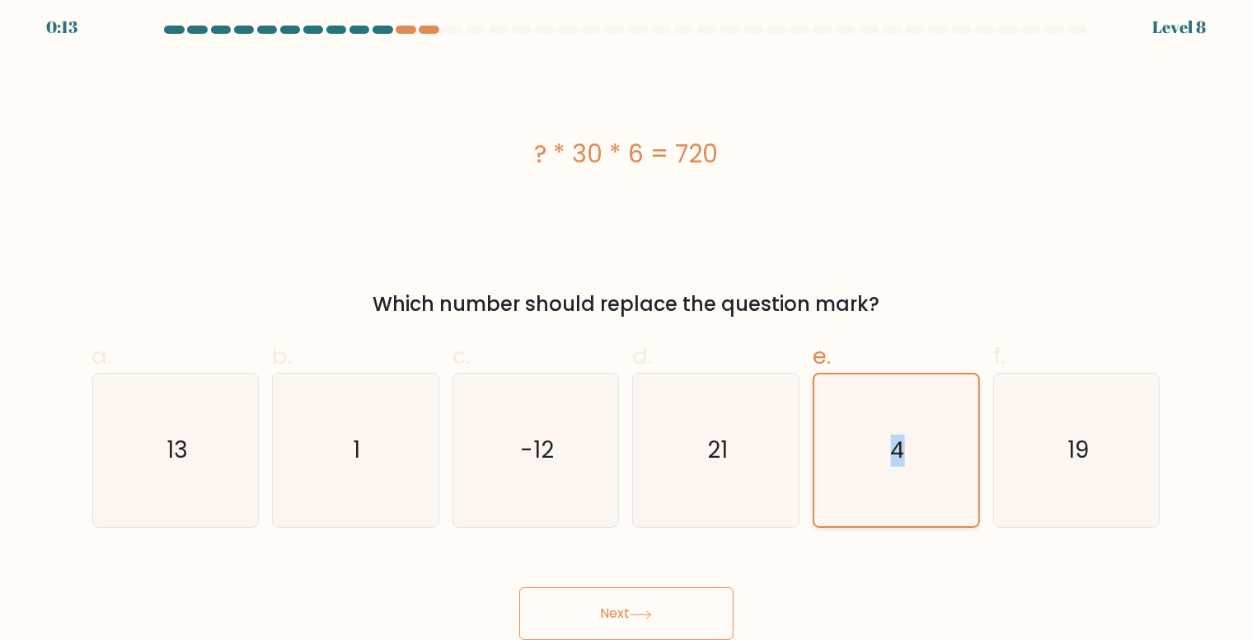
click at [834, 433] on icon "4" at bounding box center [896, 450] width 152 height 152
click at [627, 326] on input "e. 4" at bounding box center [626, 320] width 1 height 11
click at [834, 433] on icon "4" at bounding box center [896, 450] width 152 height 152
click at [627, 326] on input "e. 4" at bounding box center [626, 320] width 1 height 11
click at [920, 396] on icon "4" at bounding box center [896, 450] width 152 height 152
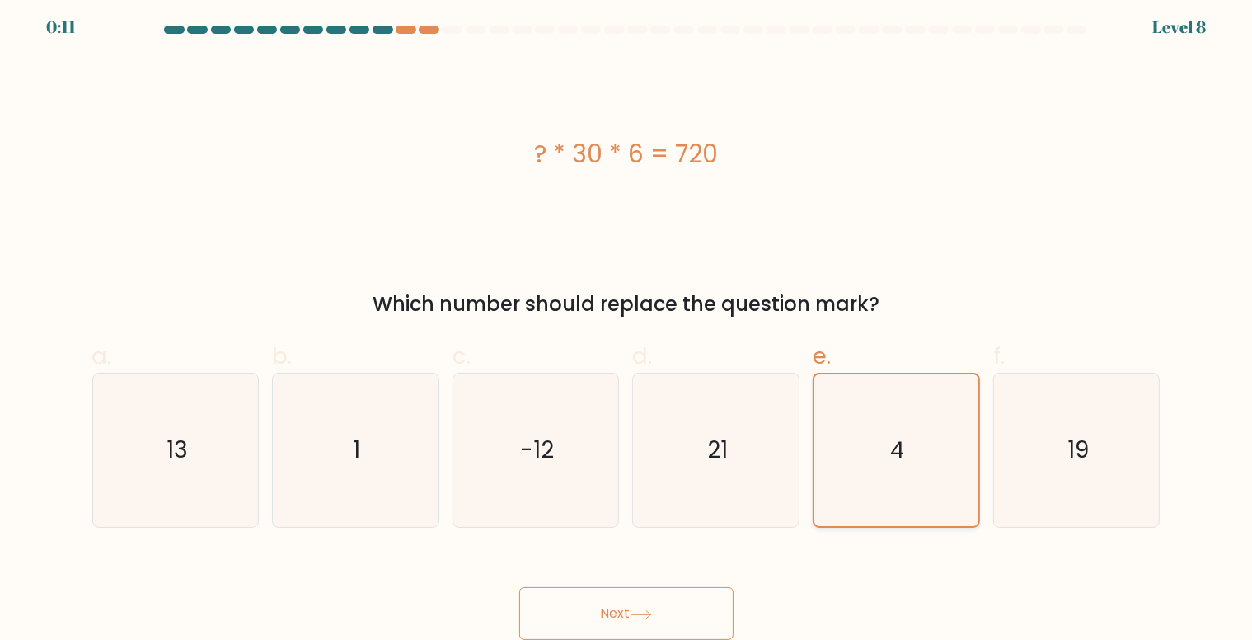
click at [627, 326] on input "e. 4" at bounding box center [626, 320] width 1 height 11
click at [746, 418] on icon "21" at bounding box center [716, 449] width 153 height 153
click at [627, 326] on input "d. 21" at bounding box center [626, 320] width 1 height 11
radio input "true"
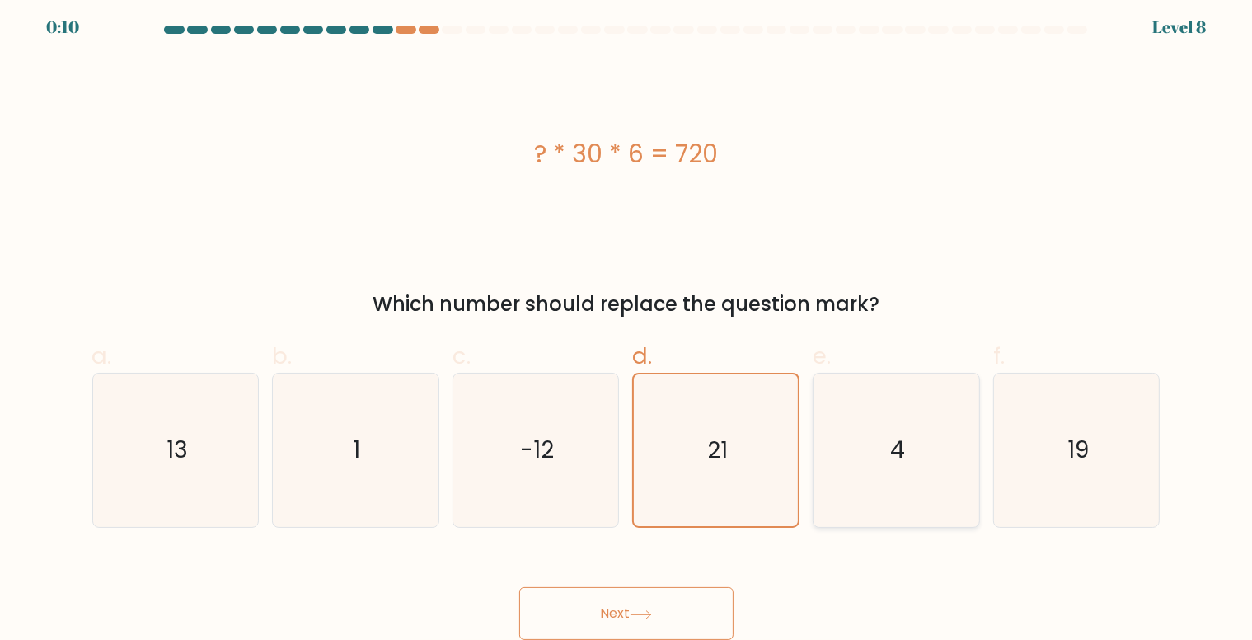
click at [889, 424] on icon "4" at bounding box center [895, 449] width 153 height 153
click at [627, 326] on input "e. 4" at bounding box center [626, 320] width 1 height 11
radio input "true"
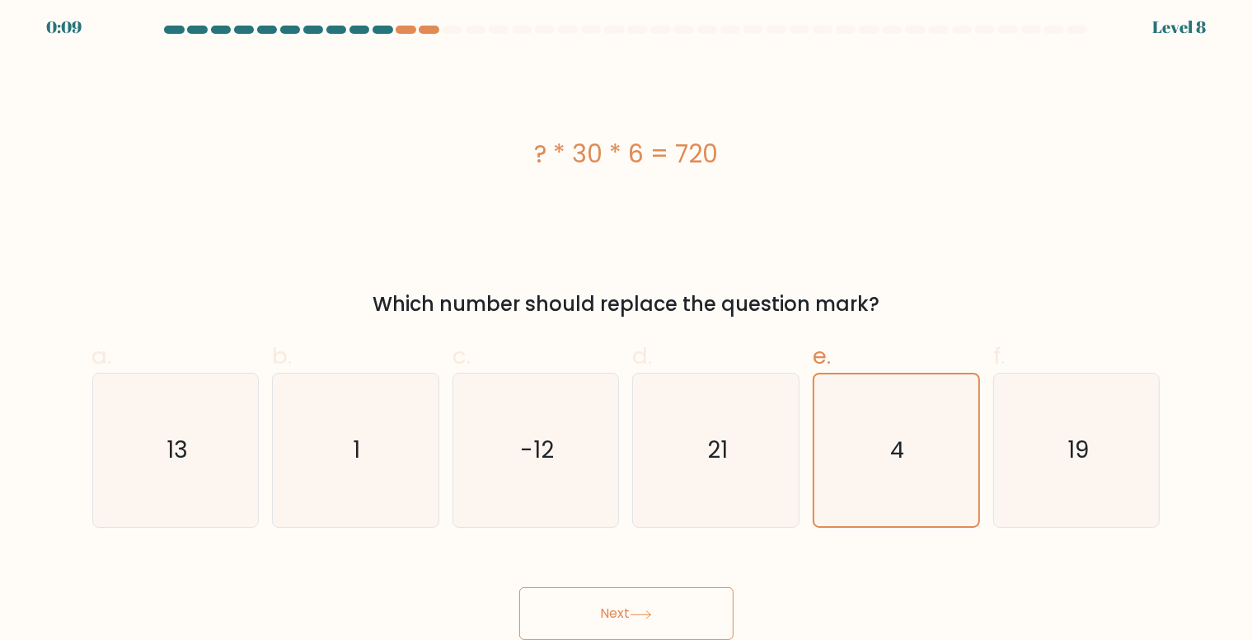
click at [689, 625] on button "Next" at bounding box center [626, 613] width 214 height 53
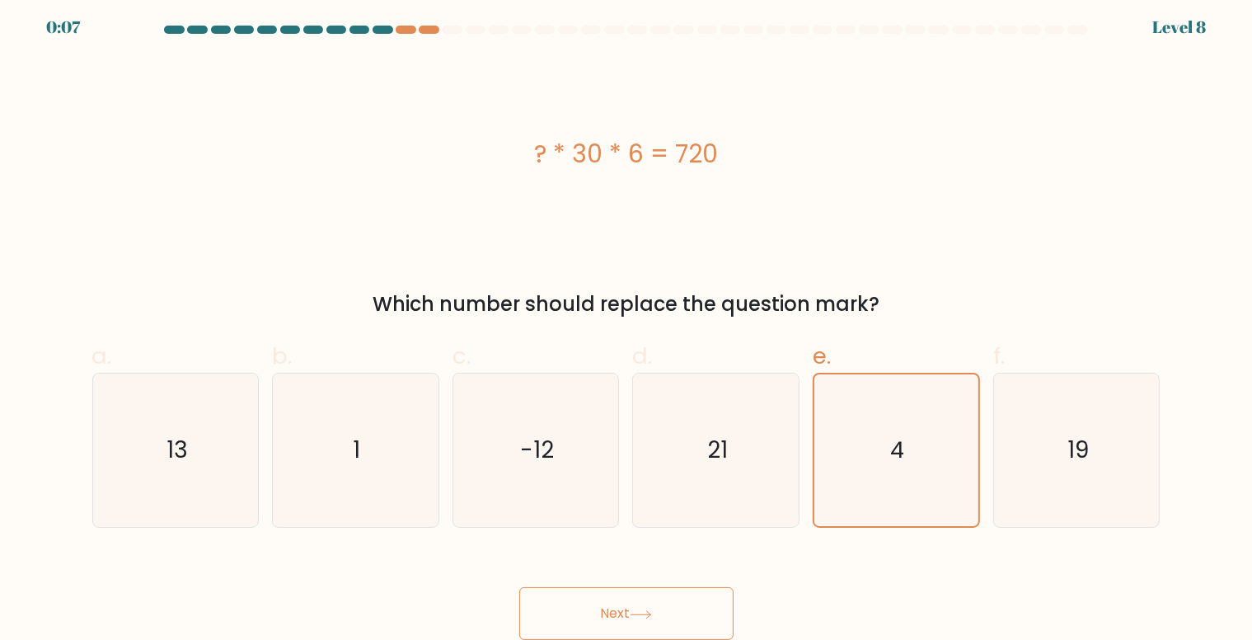
click at [689, 625] on button "Next" at bounding box center [626, 613] width 214 height 53
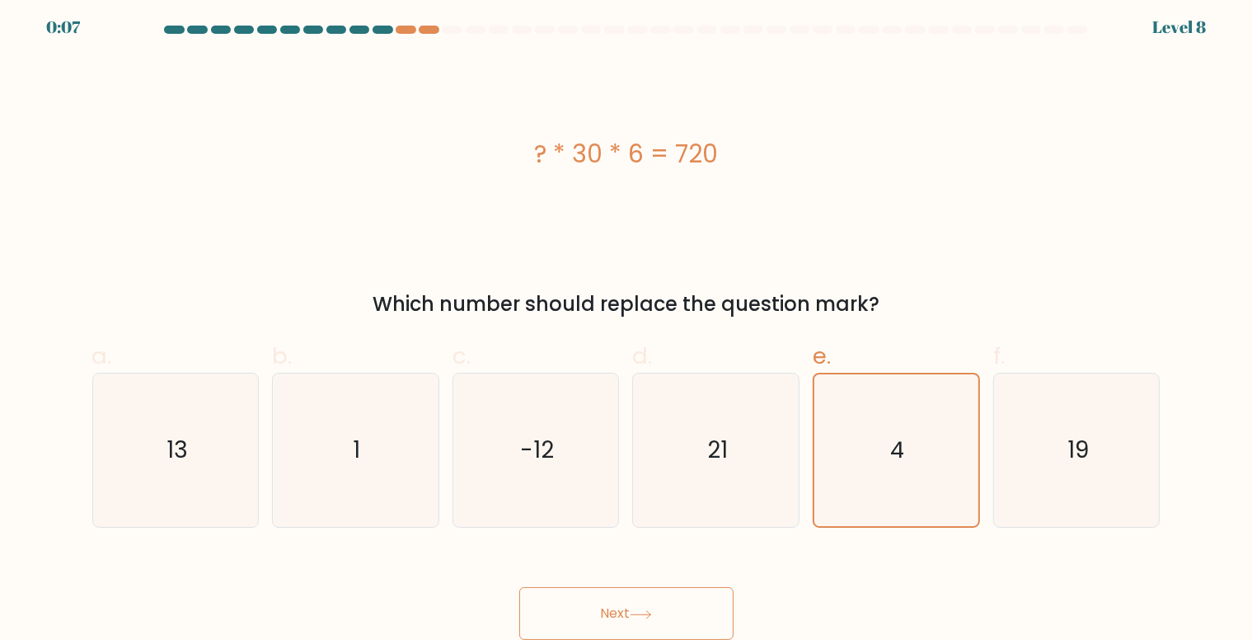
click at [689, 625] on button "Next" at bounding box center [626, 613] width 214 height 53
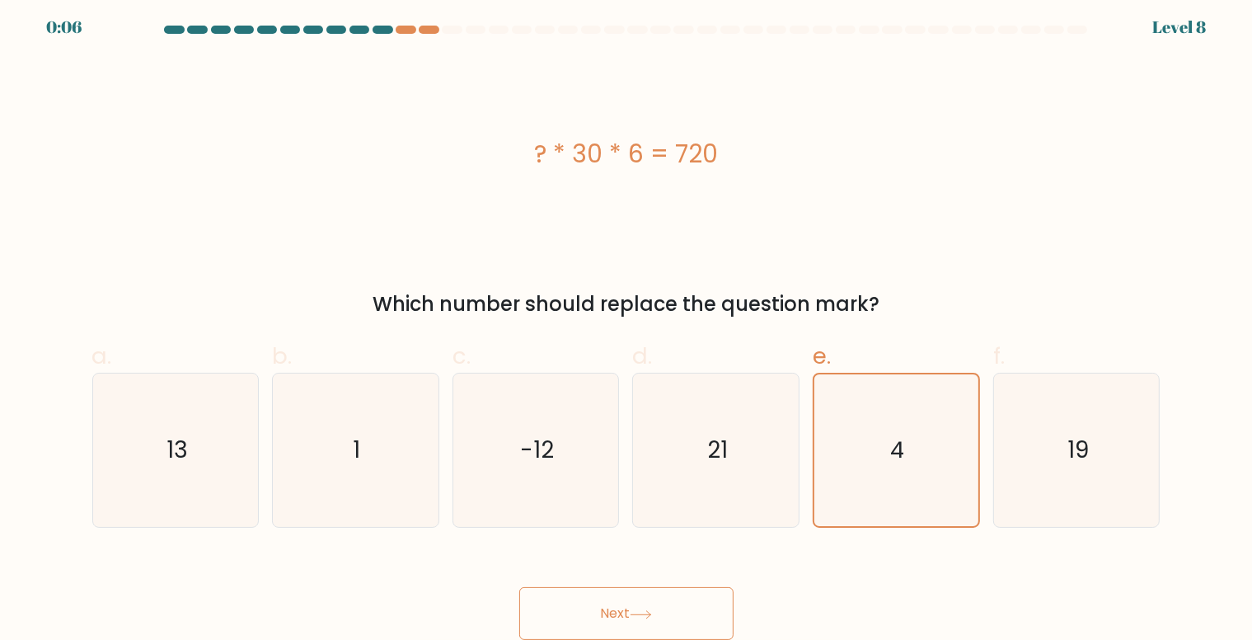
click at [689, 625] on button "Next" at bounding box center [626, 613] width 214 height 53
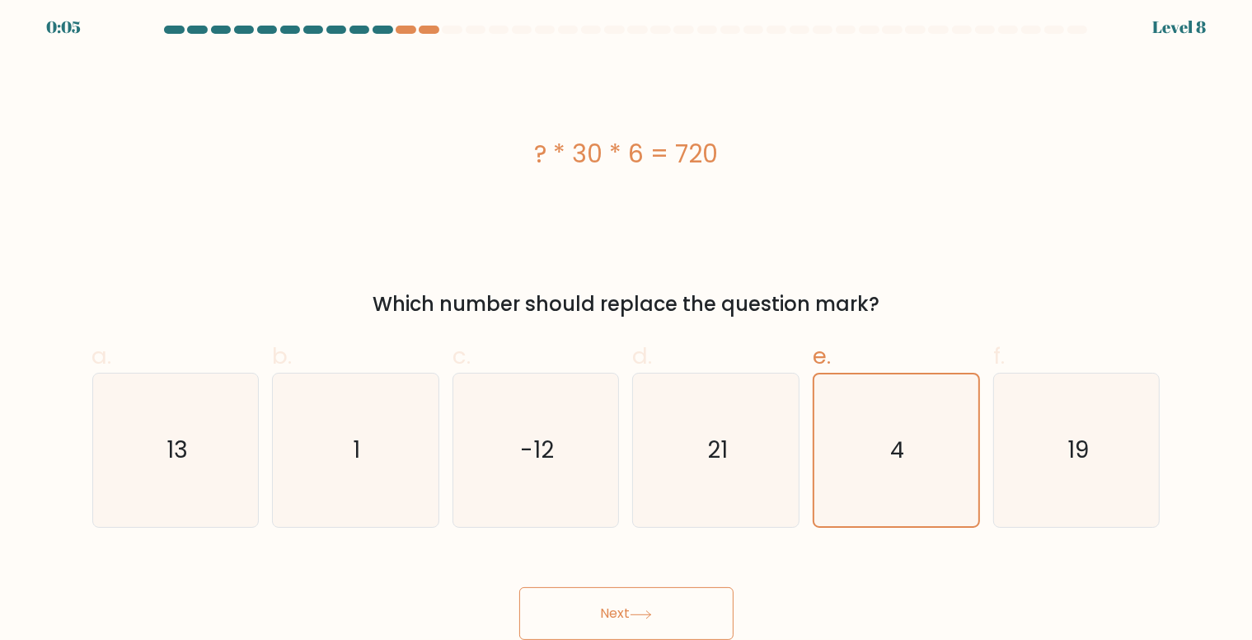
click at [689, 625] on button "Next" at bounding box center [626, 613] width 214 height 53
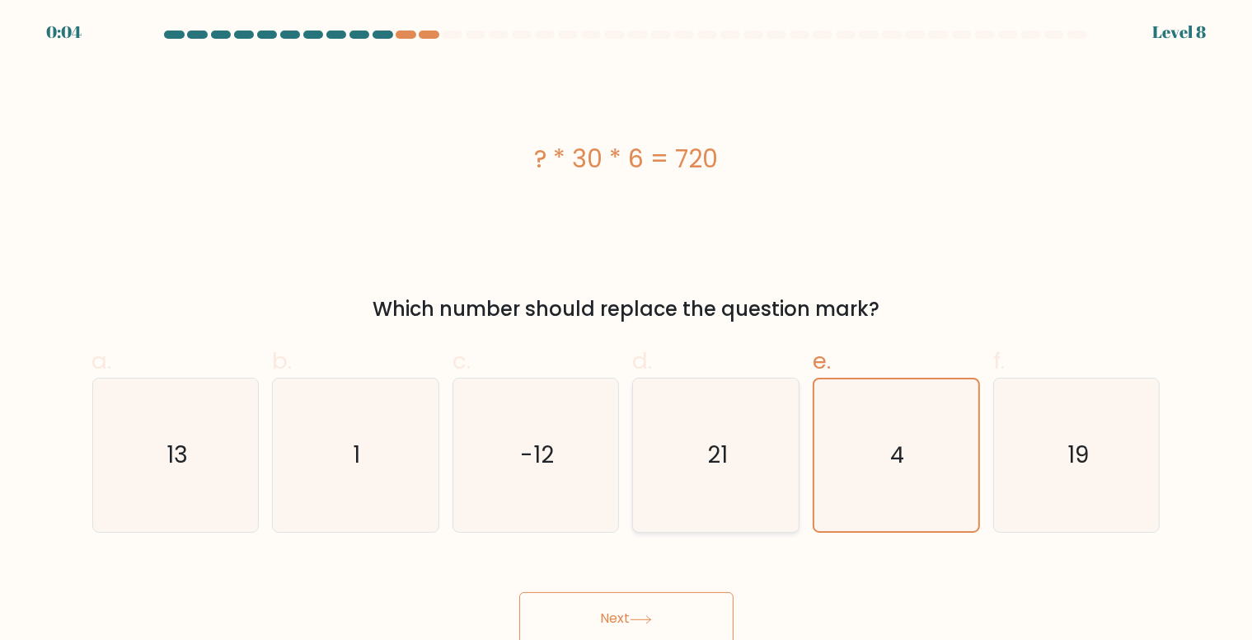
scroll to position [7, 0]
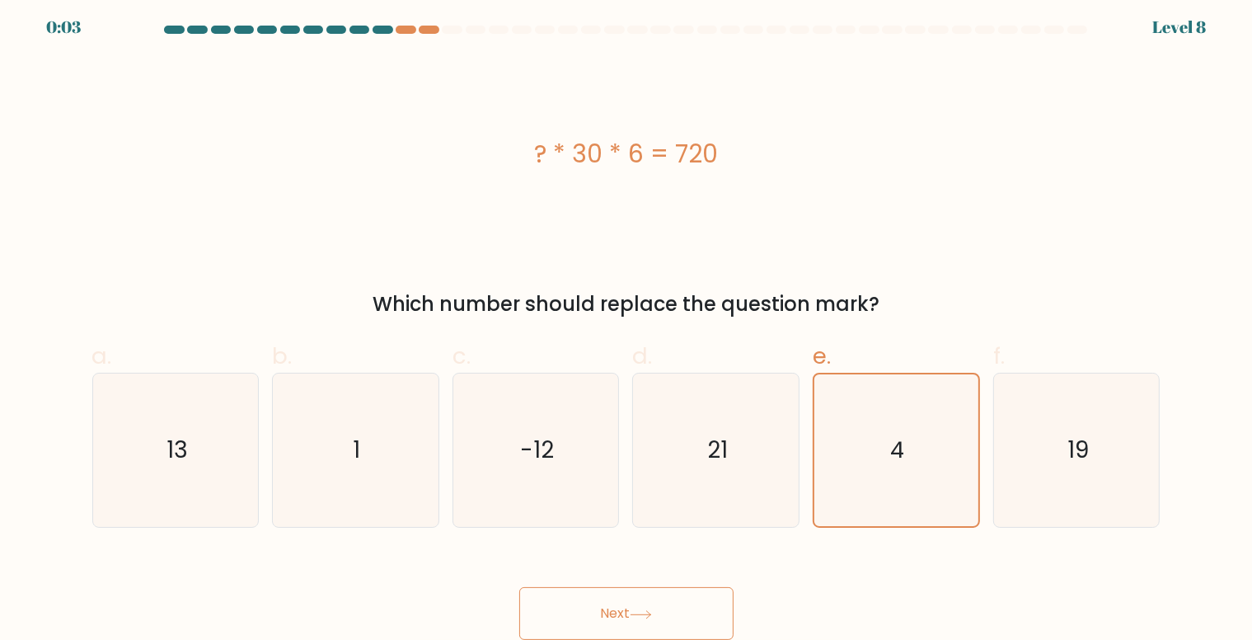
click at [648, 587] on button "Next" at bounding box center [626, 613] width 214 height 53
drag, startPoint x: 648, startPoint y: 587, endPoint x: 637, endPoint y: 609, distance: 24.7
click at [637, 609] on button "Next" at bounding box center [626, 613] width 214 height 53
click at [637, 610] on icon at bounding box center [641, 614] width 22 height 9
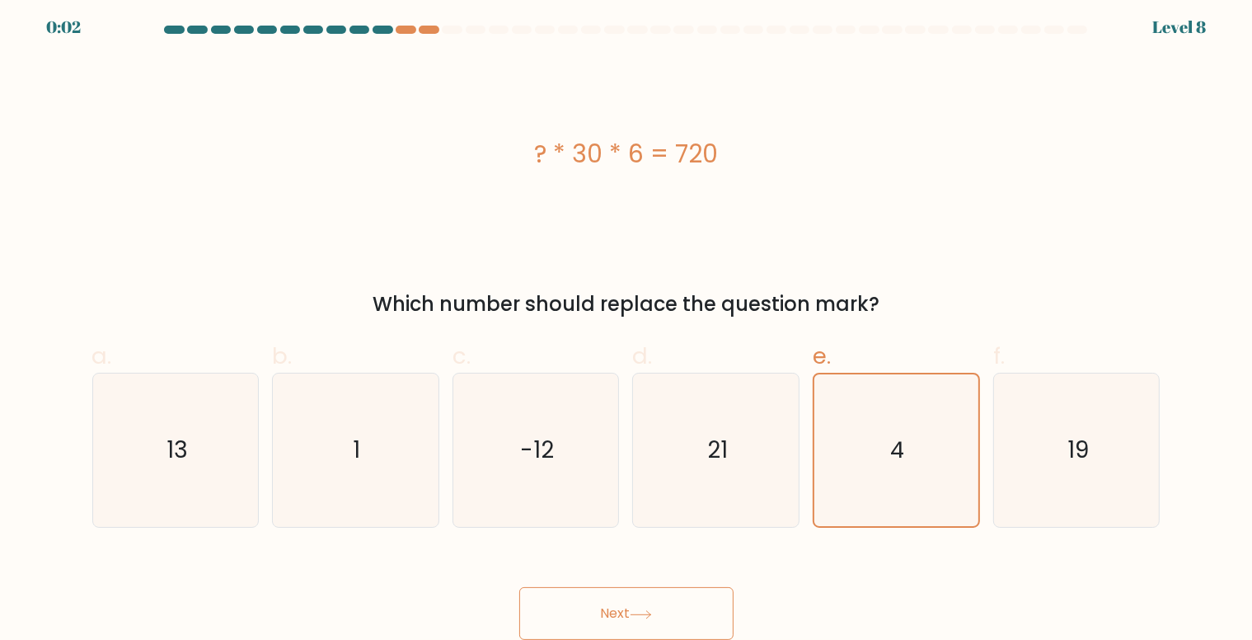
click at [637, 610] on icon at bounding box center [641, 614] width 22 height 9
drag, startPoint x: 637, startPoint y: 609, endPoint x: 825, endPoint y: 446, distance: 248.9
click at [825, 446] on form "a. 1" at bounding box center [626, 333] width 1252 height 614
click at [825, 446] on icon "4" at bounding box center [896, 450] width 152 height 152
click at [627, 326] on input "e. 4" at bounding box center [626, 320] width 1 height 11
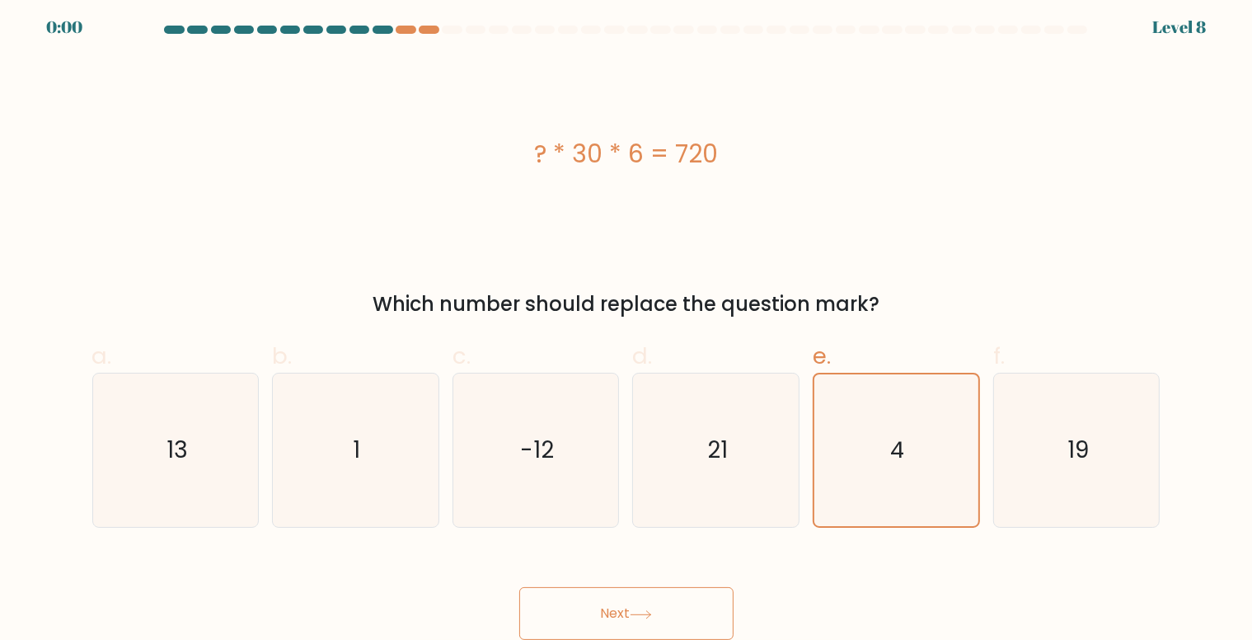
click at [635, 616] on icon at bounding box center [641, 614] width 22 height 9
click at [635, 616] on div "Next" at bounding box center [626, 593] width 1088 height 92
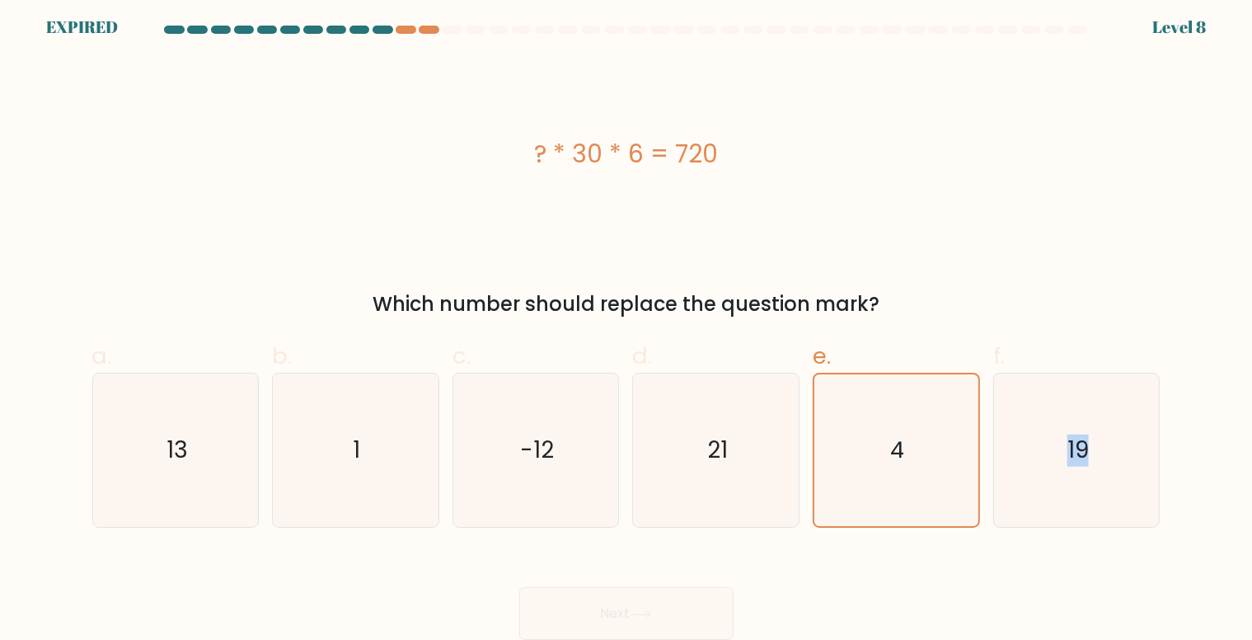
click at [635, 616] on div "Next" at bounding box center [626, 593] width 1088 height 92
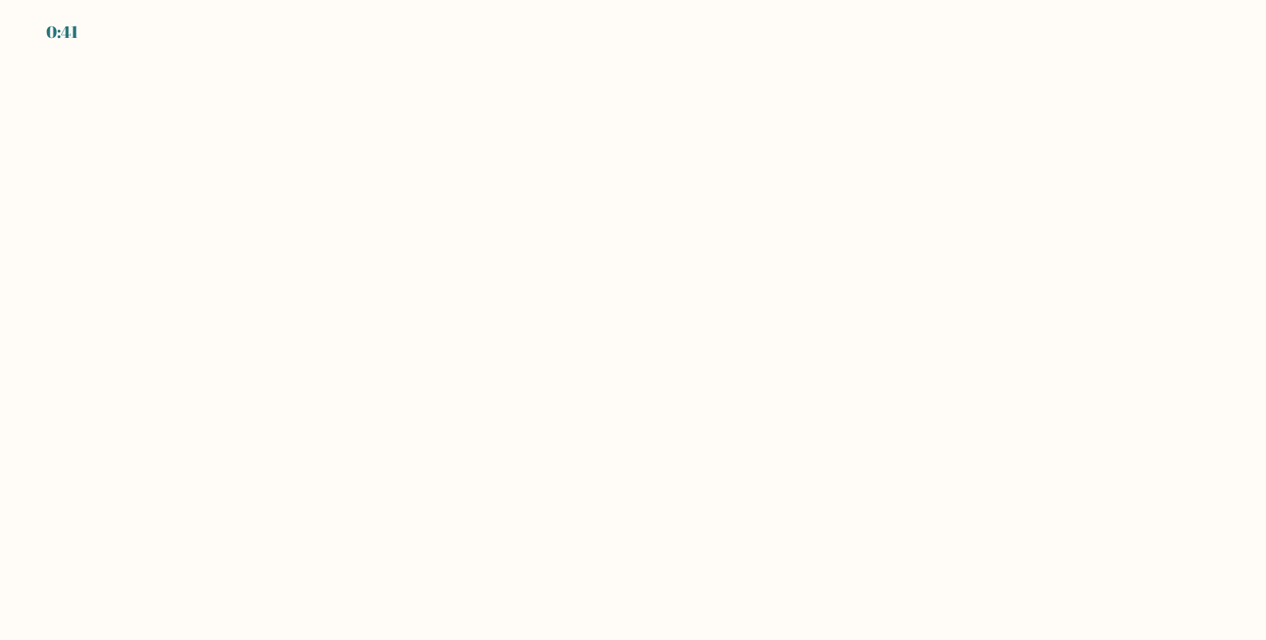
click at [870, 440] on body "0:41" at bounding box center [633, 320] width 1266 height 640
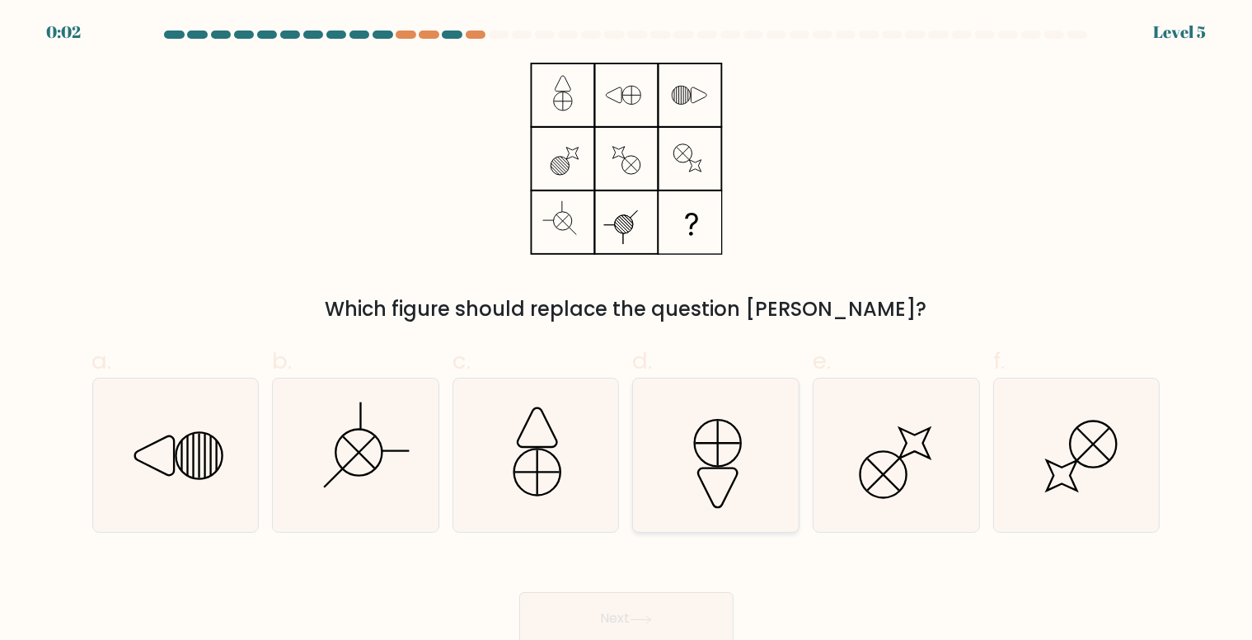
click at [686, 402] on icon at bounding box center [716, 454] width 153 height 153
click at [627, 330] on input "d." at bounding box center [626, 325] width 1 height 11
radio input "true"
click at [622, 612] on div "Next" at bounding box center [626, 598] width 1088 height 92
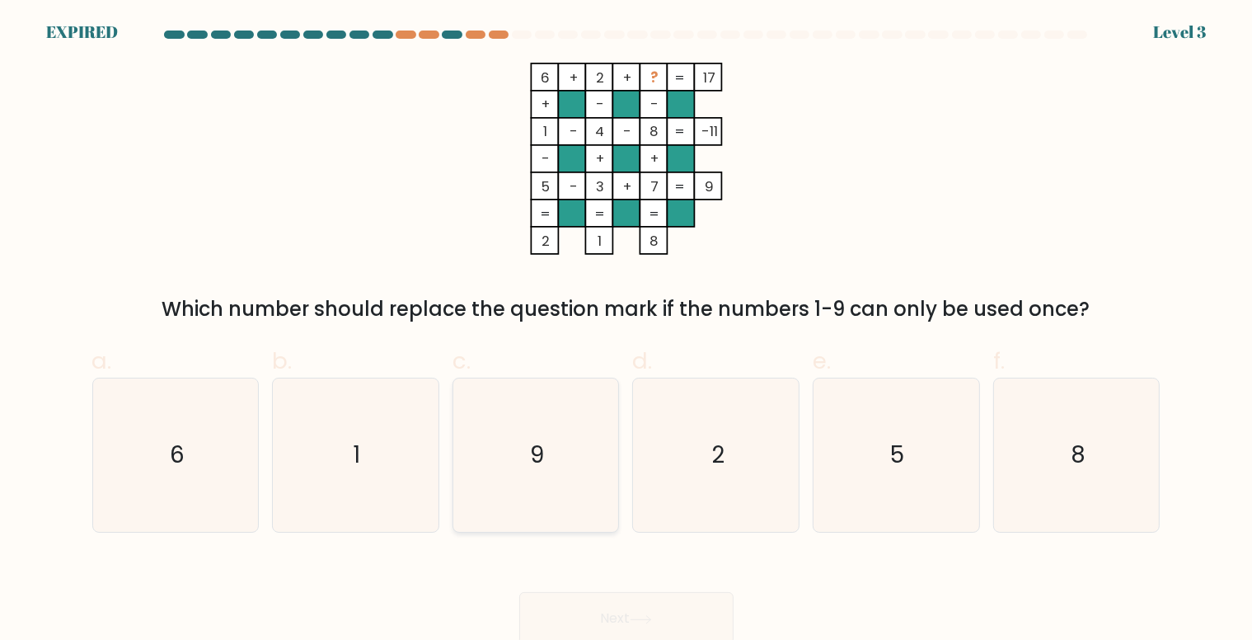
click at [535, 451] on text "9" at bounding box center [537, 455] width 14 height 32
click at [626, 330] on input "c. 9" at bounding box center [626, 325] width 1 height 11
radio input "true"
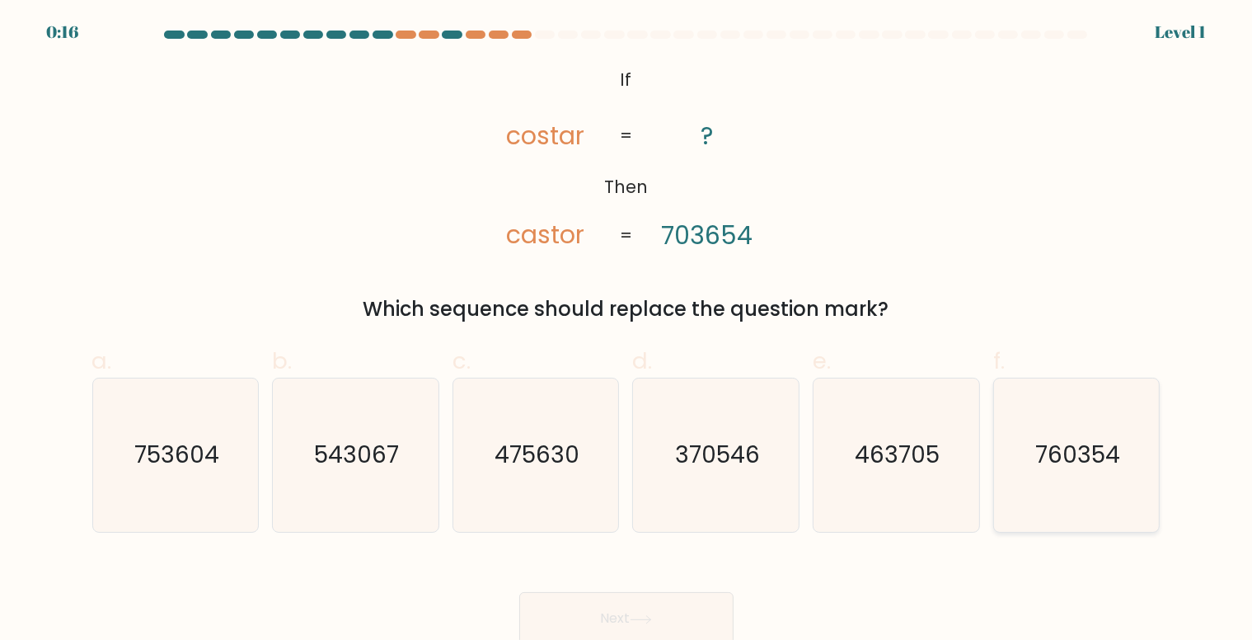
click at [1074, 449] on text "760354" at bounding box center [1077, 455] width 85 height 32
click at [627, 330] on input "f. 760354" at bounding box center [626, 325] width 1 height 11
radio input "true"
click at [201, 419] on icon "753604" at bounding box center [175, 454] width 153 height 153
click at [626, 330] on input "a. 753604" at bounding box center [626, 325] width 1 height 11
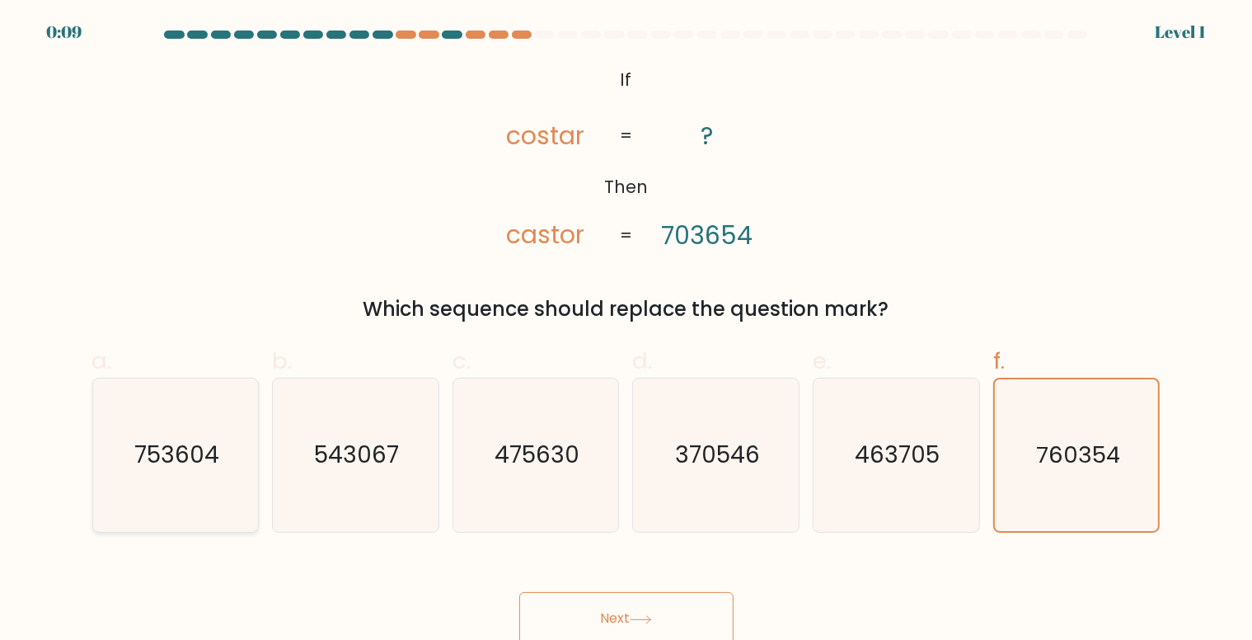
radio input "true"
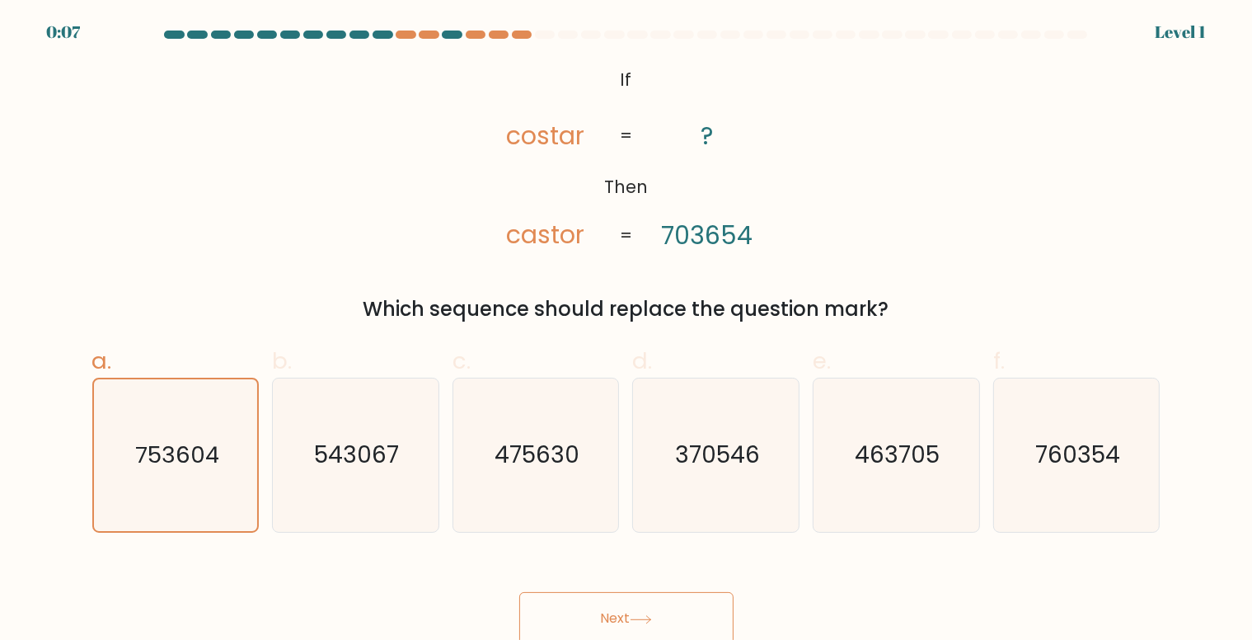
click at [663, 605] on button "Next" at bounding box center [626, 618] width 214 height 53
click at [642, 623] on icon at bounding box center [641, 619] width 22 height 9
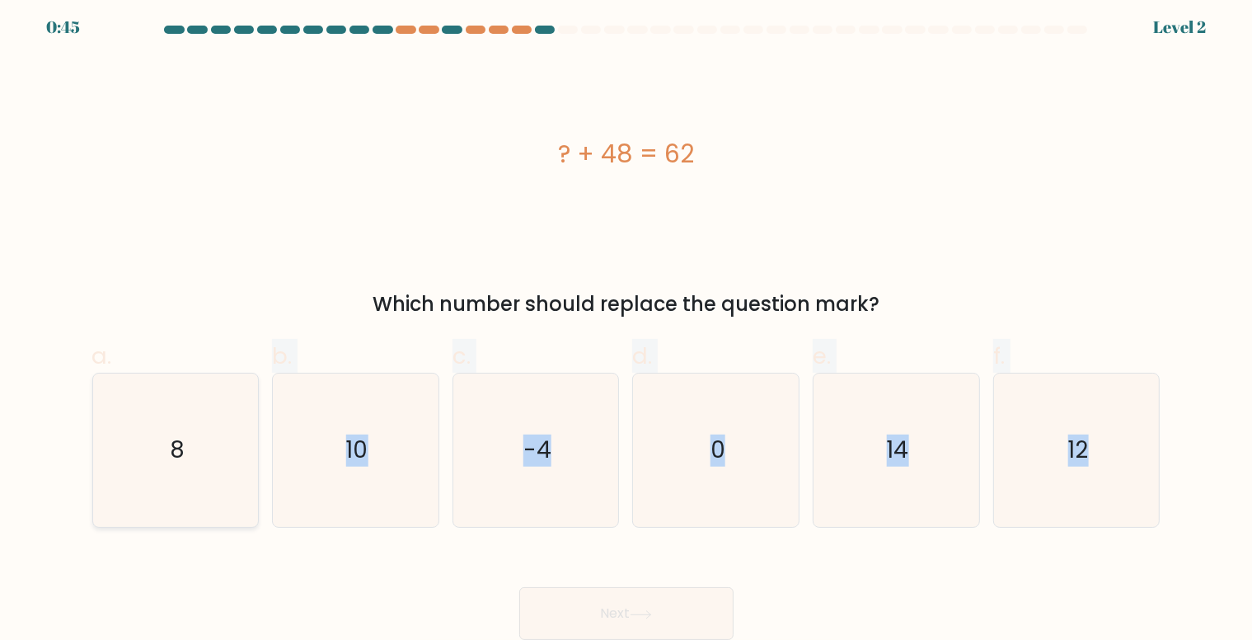
click at [222, 475] on icon "8" at bounding box center [175, 449] width 153 height 153
click at [626, 326] on input "a. 8" at bounding box center [626, 320] width 1 height 11
radio input "true"
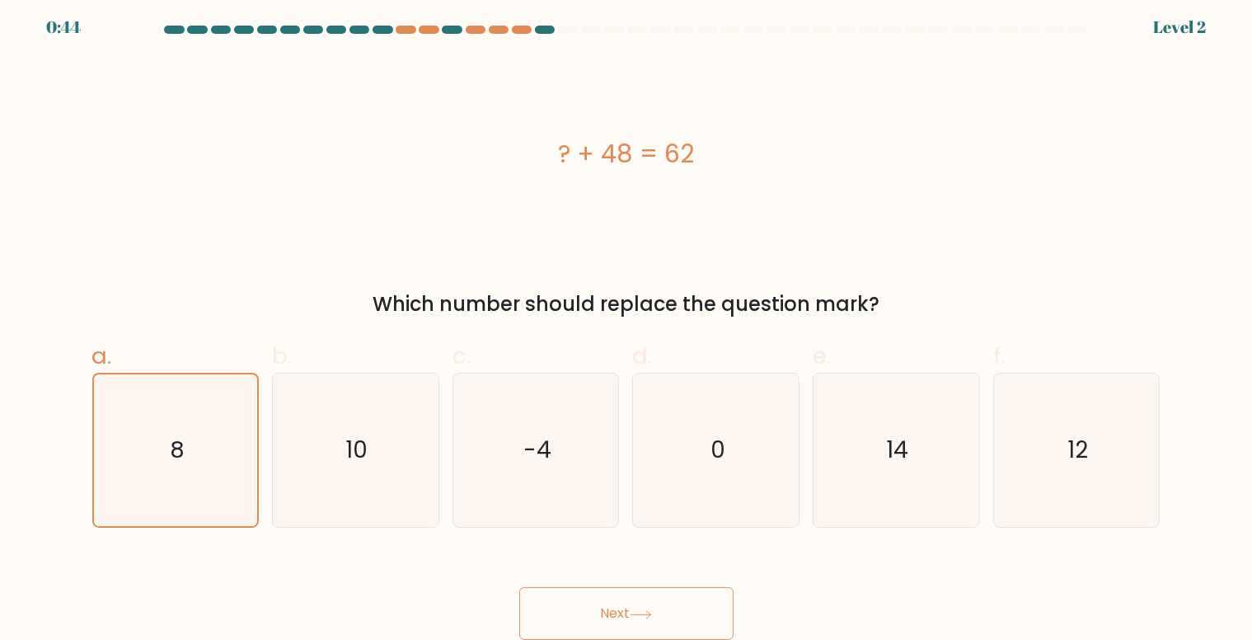
click at [665, 596] on button "Next" at bounding box center [626, 613] width 214 height 53
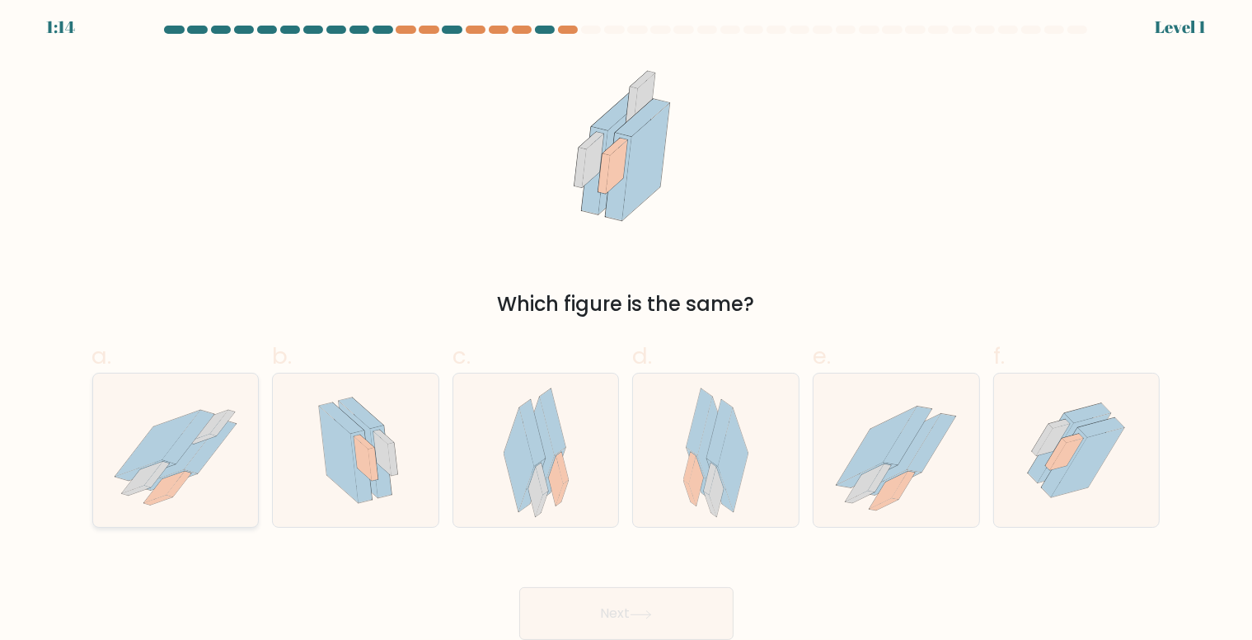
click at [198, 442] on icon at bounding box center [179, 452] width 85 height 66
click at [626, 326] on input "a." at bounding box center [626, 320] width 1 height 11
radio input "true"
click at [633, 594] on button "Next" at bounding box center [626, 613] width 214 height 53
click at [640, 614] on icon at bounding box center [641, 614] width 22 height 9
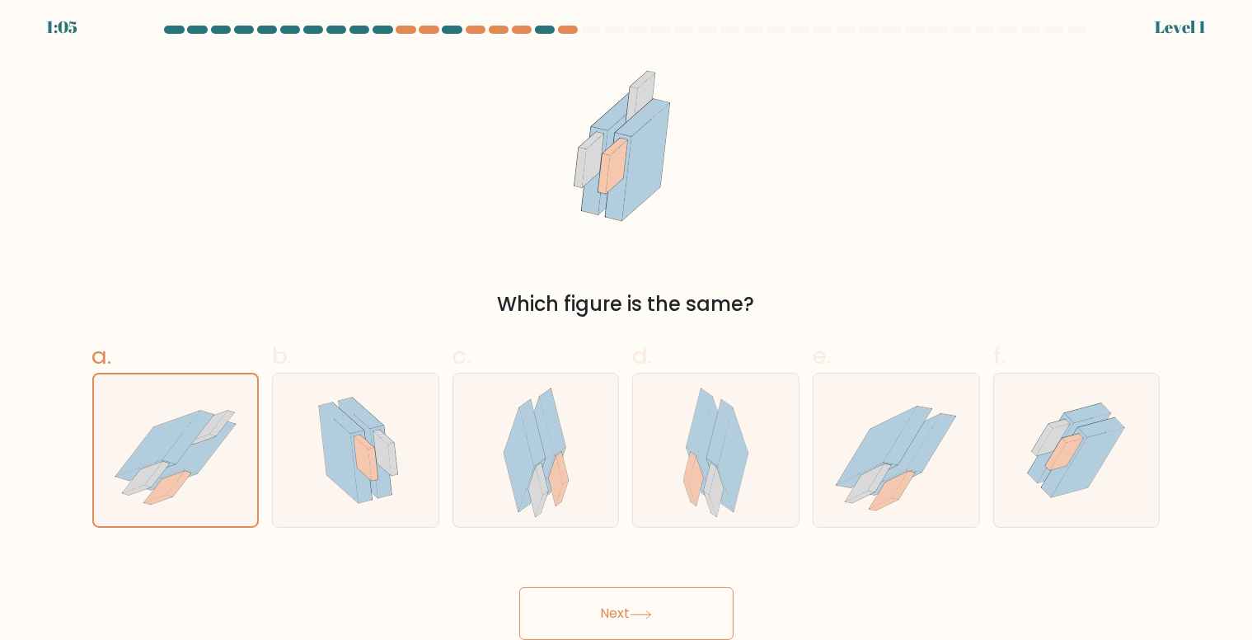
click at [637, 610] on icon at bounding box center [641, 614] width 22 height 9
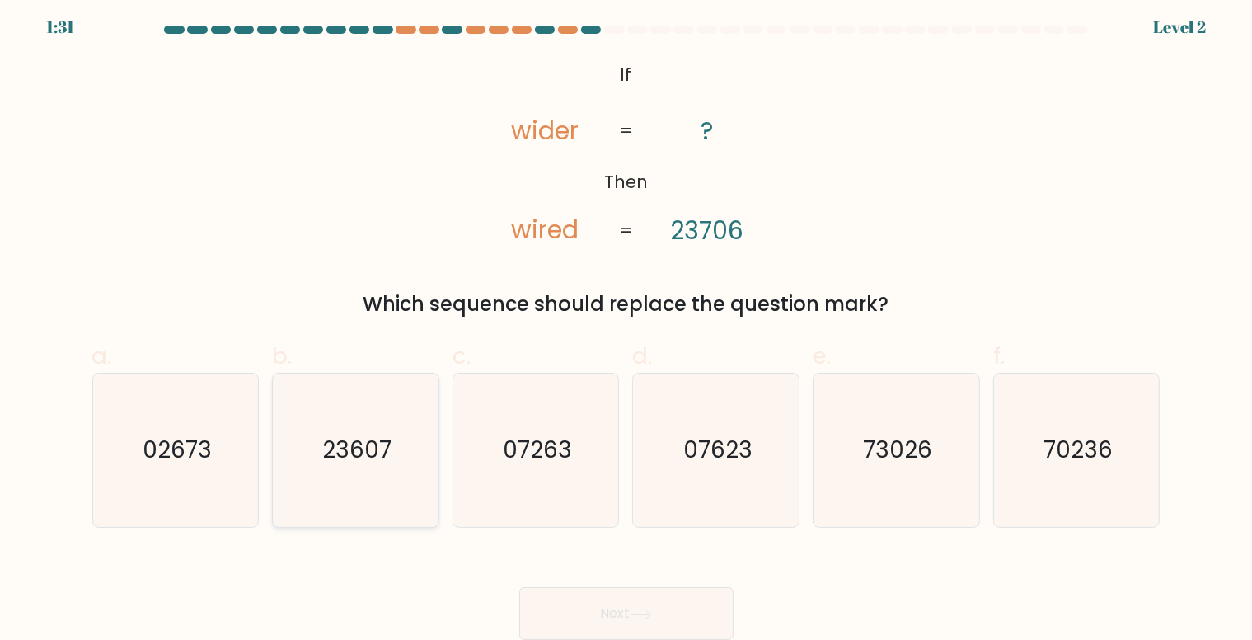
click at [353, 447] on text "23607" at bounding box center [356, 450] width 69 height 32
click at [626, 326] on input "b. 23607" at bounding box center [626, 320] width 1 height 11
radio input "true"
click at [649, 601] on button "Next" at bounding box center [626, 613] width 214 height 53
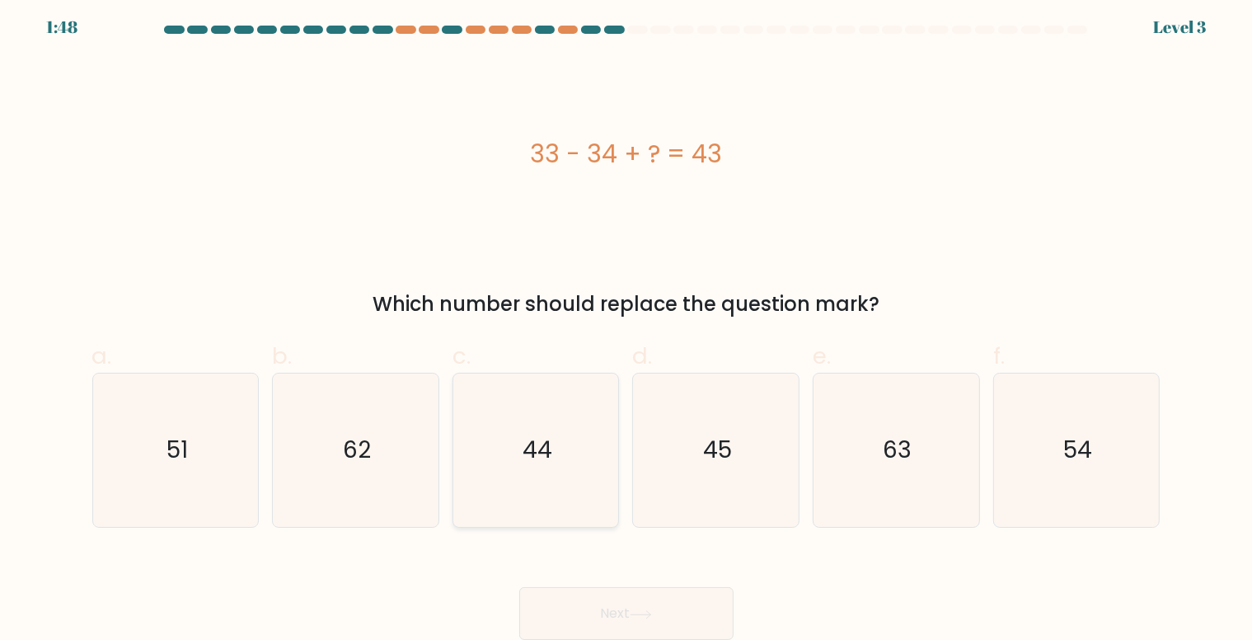
click at [543, 426] on icon "44" at bounding box center [535, 449] width 153 height 153
click at [626, 326] on input "c. 44" at bounding box center [626, 320] width 1 height 11
radio input "true"
click at [649, 602] on button "Next" at bounding box center [626, 613] width 214 height 53
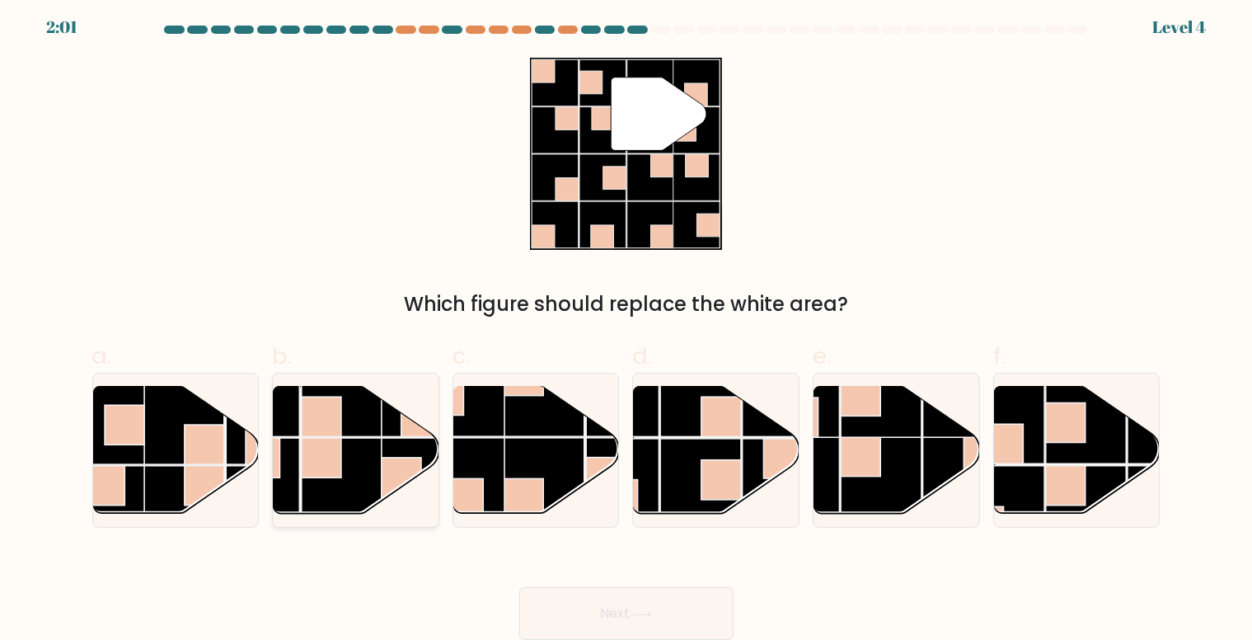
click at [364, 436] on rect at bounding box center [342, 395] width 81 height 81
click at [626, 326] on input "b." at bounding box center [626, 320] width 1 height 11
radio input "true"
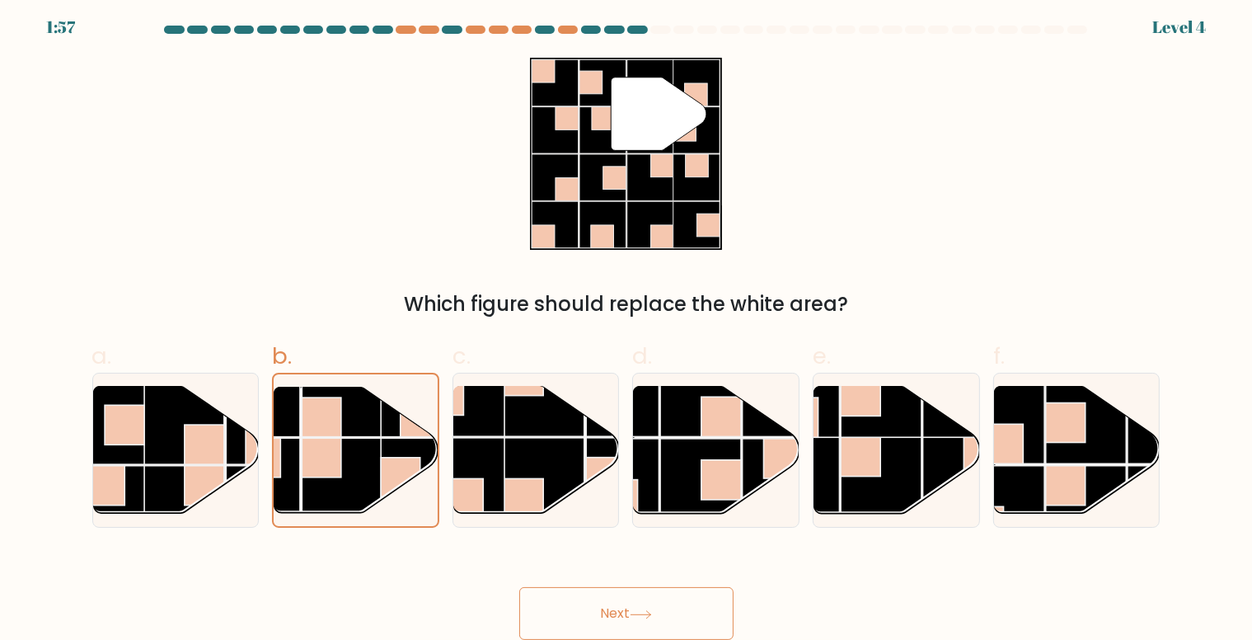
click at [664, 611] on button "Next" at bounding box center [626, 613] width 214 height 53
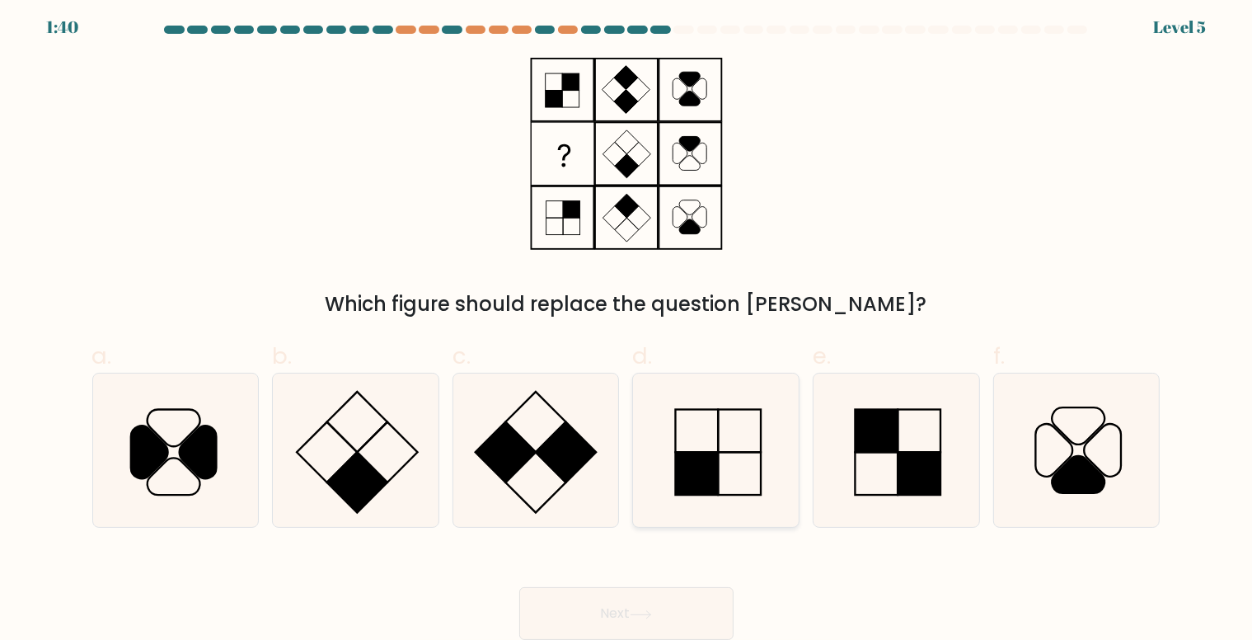
click at [745, 471] on icon at bounding box center [716, 449] width 153 height 153
click at [627, 326] on input "d." at bounding box center [626, 320] width 1 height 11
radio input "true"
click at [648, 610] on icon at bounding box center [641, 614] width 22 height 9
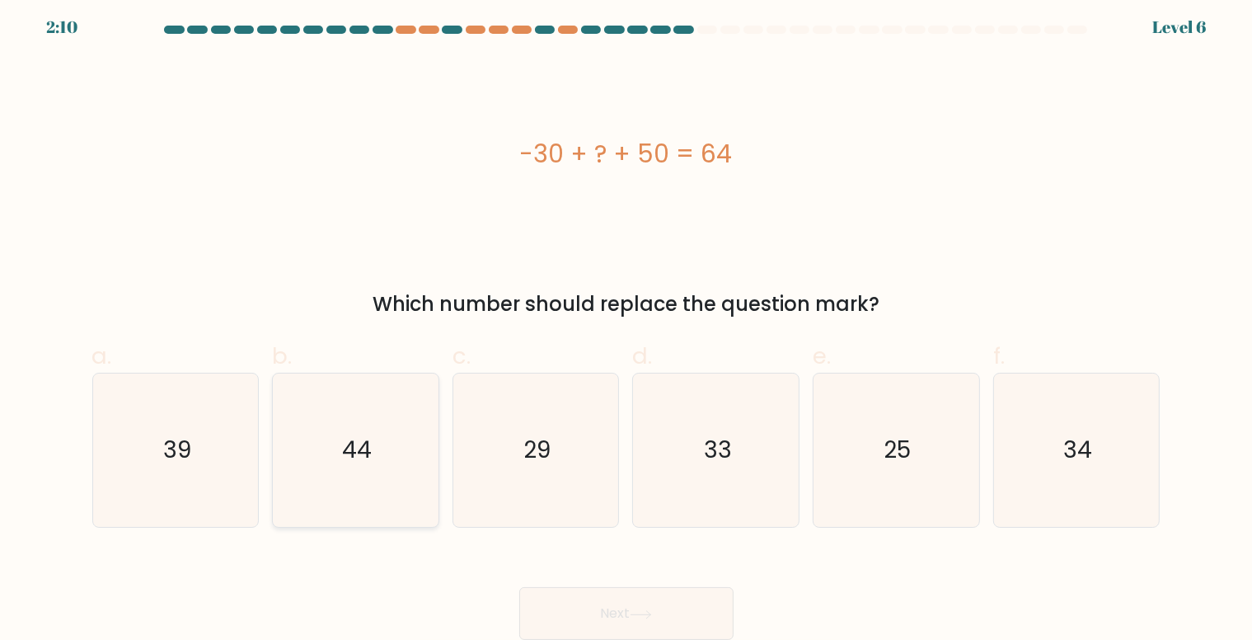
click at [401, 484] on icon "44" at bounding box center [355, 449] width 153 height 153
click at [626, 326] on input "b. 44" at bounding box center [626, 320] width 1 height 11
radio input "true"
click at [682, 625] on button "Next" at bounding box center [626, 613] width 214 height 53
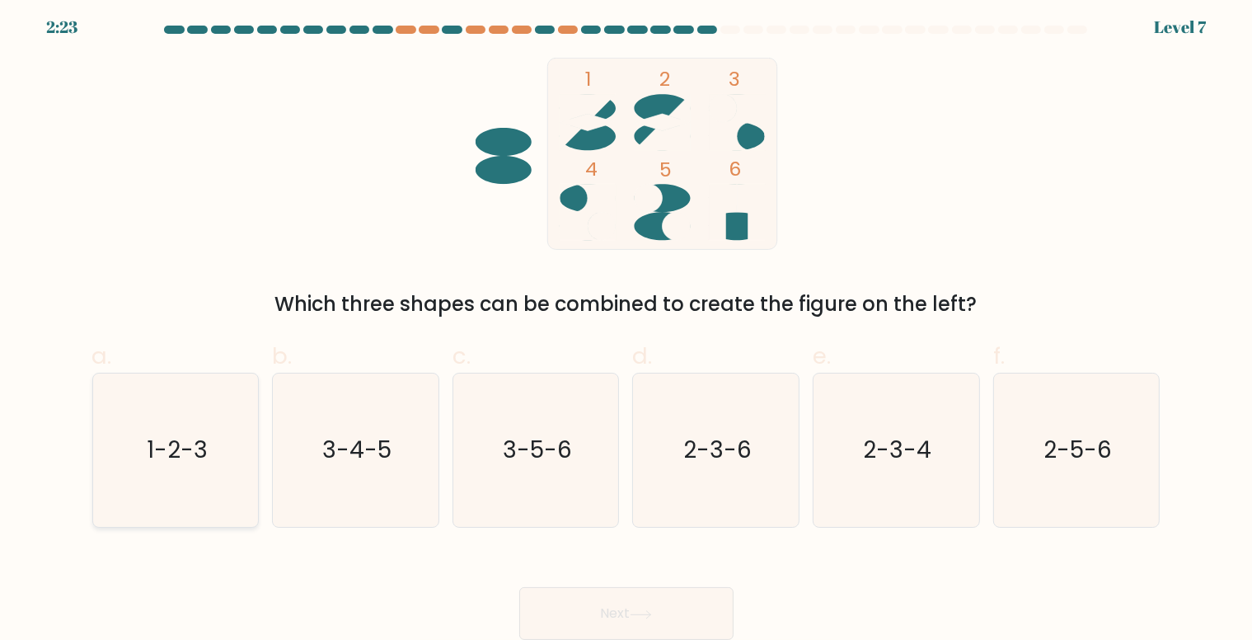
click at [227, 436] on icon "1-2-3" at bounding box center [175, 449] width 153 height 153
click at [626, 326] on input "a. 1-2-3" at bounding box center [626, 320] width 1 height 11
radio input "true"
click at [364, 451] on text "3-4-5" at bounding box center [356, 450] width 69 height 32
click at [626, 326] on input "b. 3-4-5" at bounding box center [626, 320] width 1 height 11
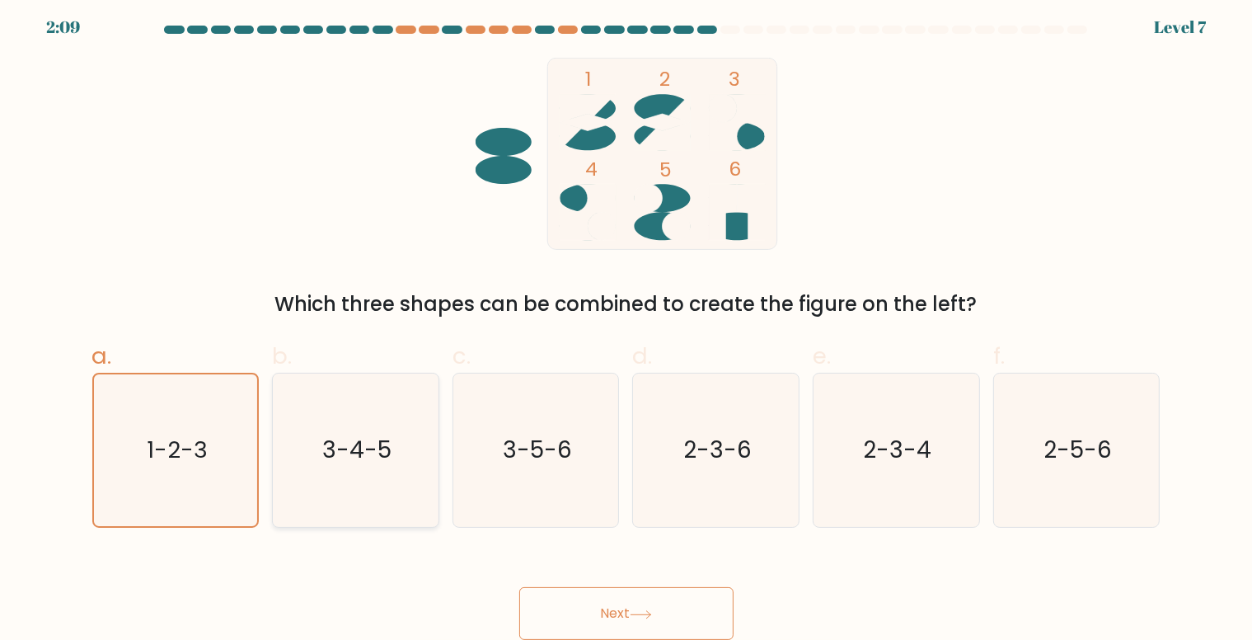
radio input "true"
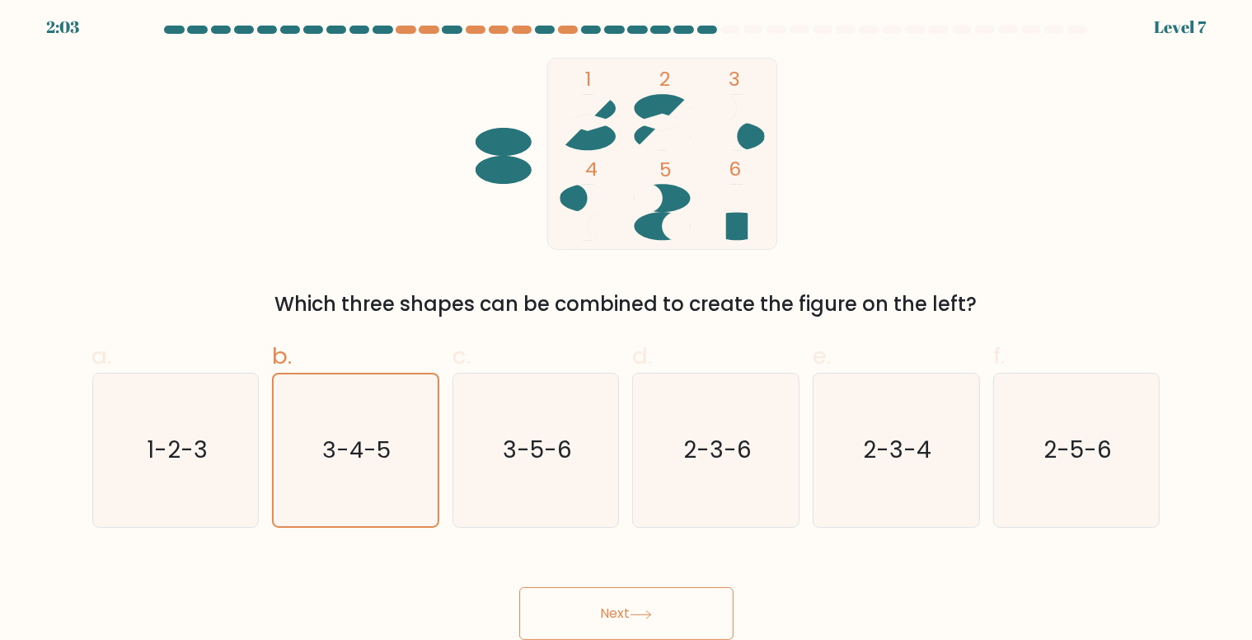
click at [633, 600] on button "Next" at bounding box center [626, 613] width 214 height 53
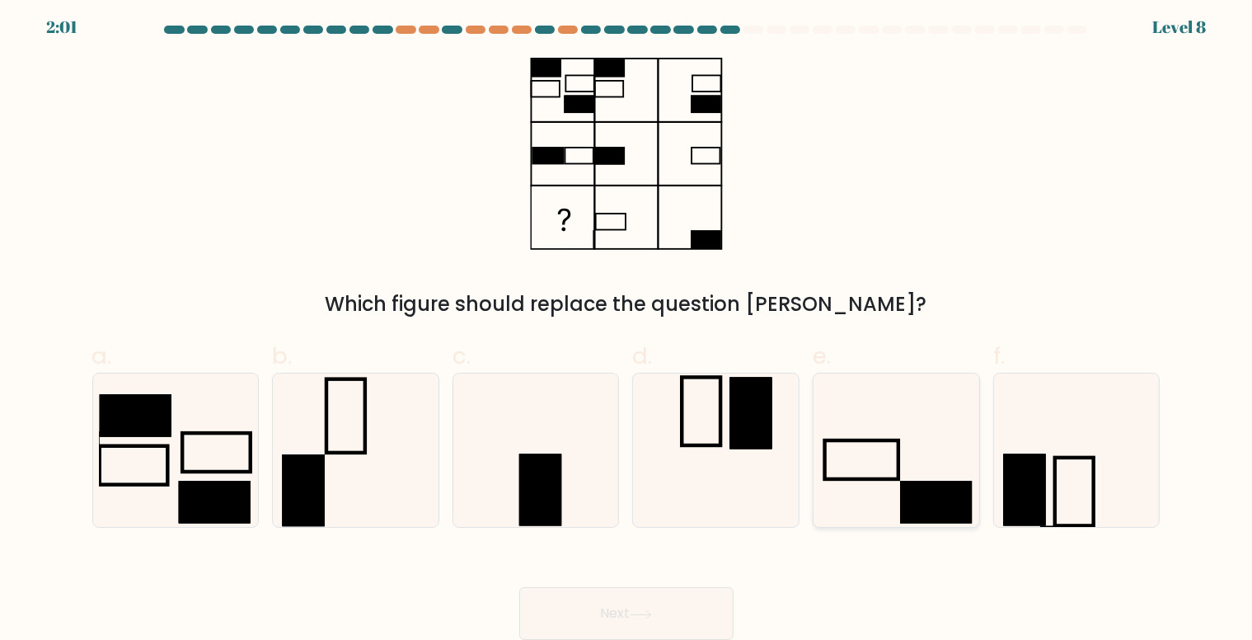
click at [956, 486] on rect at bounding box center [937, 502] width 72 height 42
click at [627, 326] on input "e." at bounding box center [626, 320] width 1 height 11
radio input "true"
click at [649, 604] on button "Next" at bounding box center [626, 613] width 214 height 53
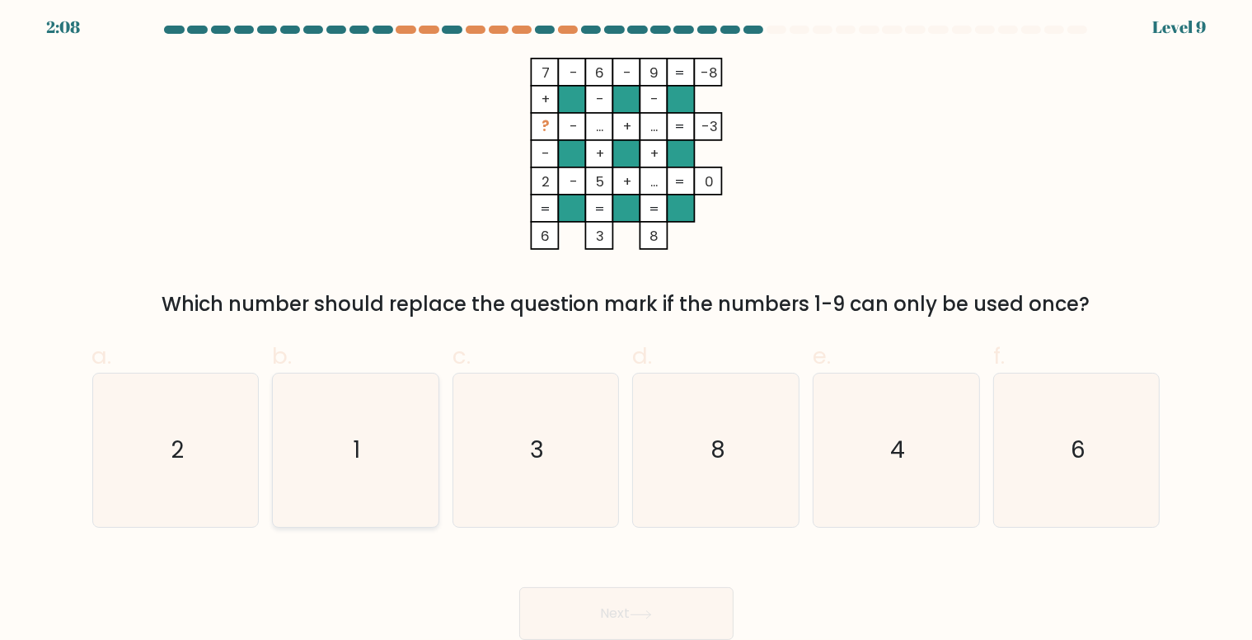
click at [346, 381] on icon "1" at bounding box center [355, 449] width 153 height 153
click at [626, 326] on input "b. 1" at bounding box center [626, 320] width 1 height 11
radio input "true"
click at [631, 597] on button "Next" at bounding box center [626, 613] width 214 height 53
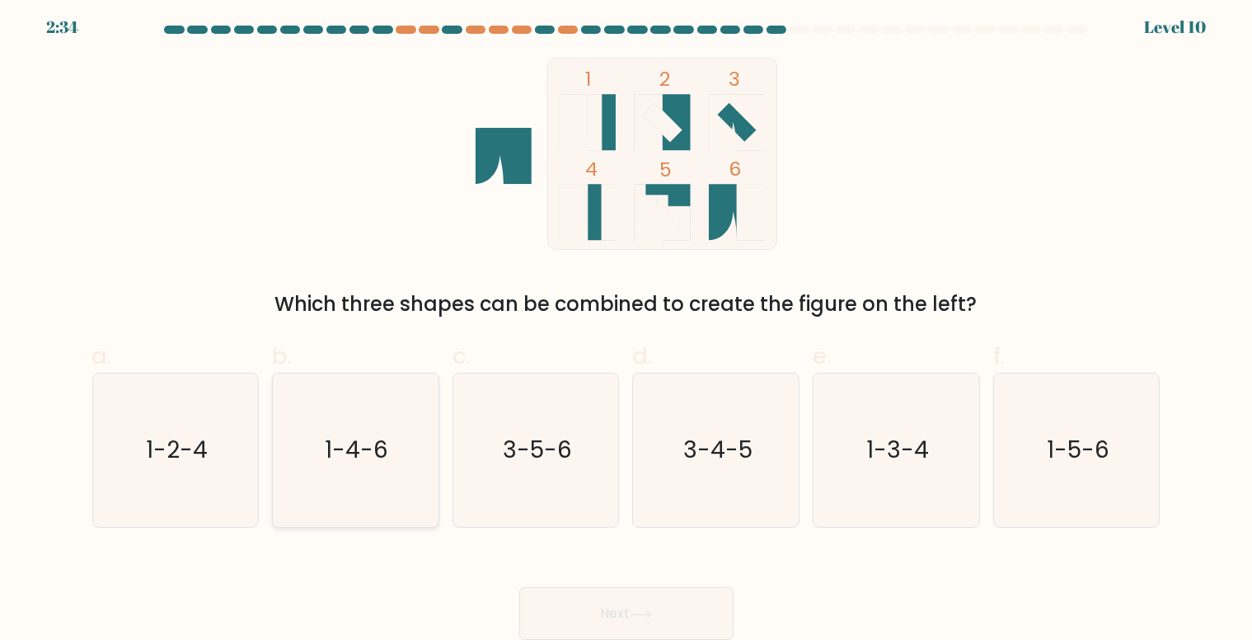
click at [418, 433] on icon "1-4-6" at bounding box center [355, 449] width 153 height 153
click at [626, 326] on input "b. 1-4-6" at bounding box center [626, 320] width 1 height 11
radio input "true"
click at [634, 622] on button "Next" at bounding box center [626, 613] width 214 height 53
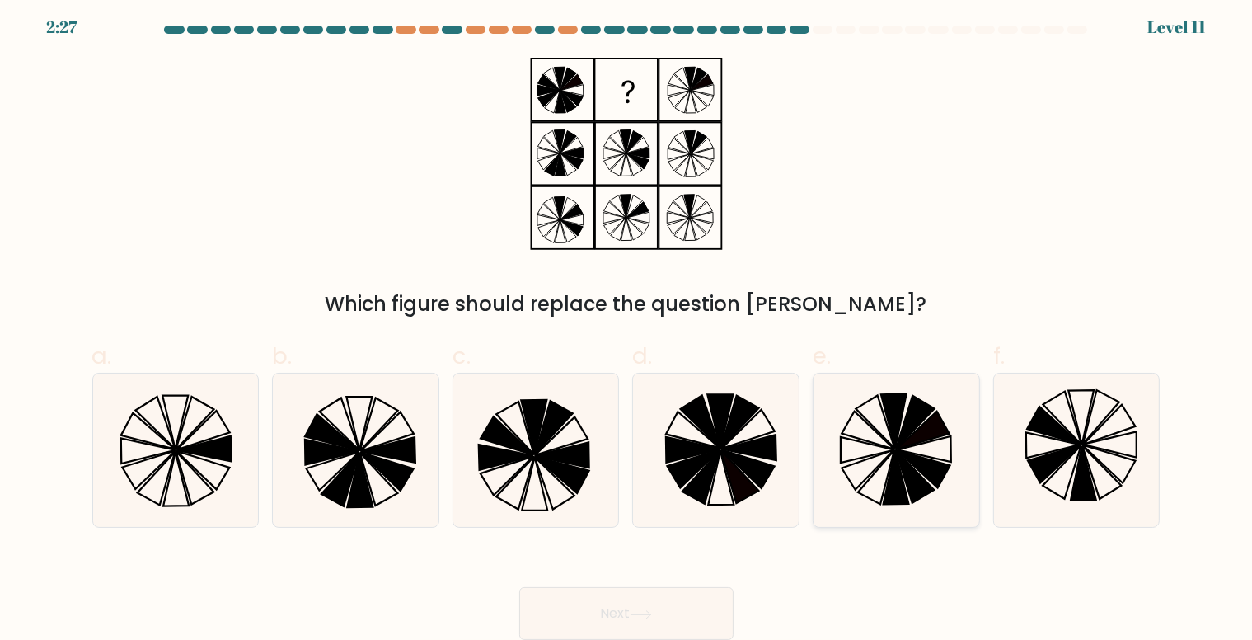
click at [903, 433] on icon at bounding box center [916, 423] width 39 height 54
click at [627, 326] on input "e." at bounding box center [626, 320] width 1 height 11
radio input "true"
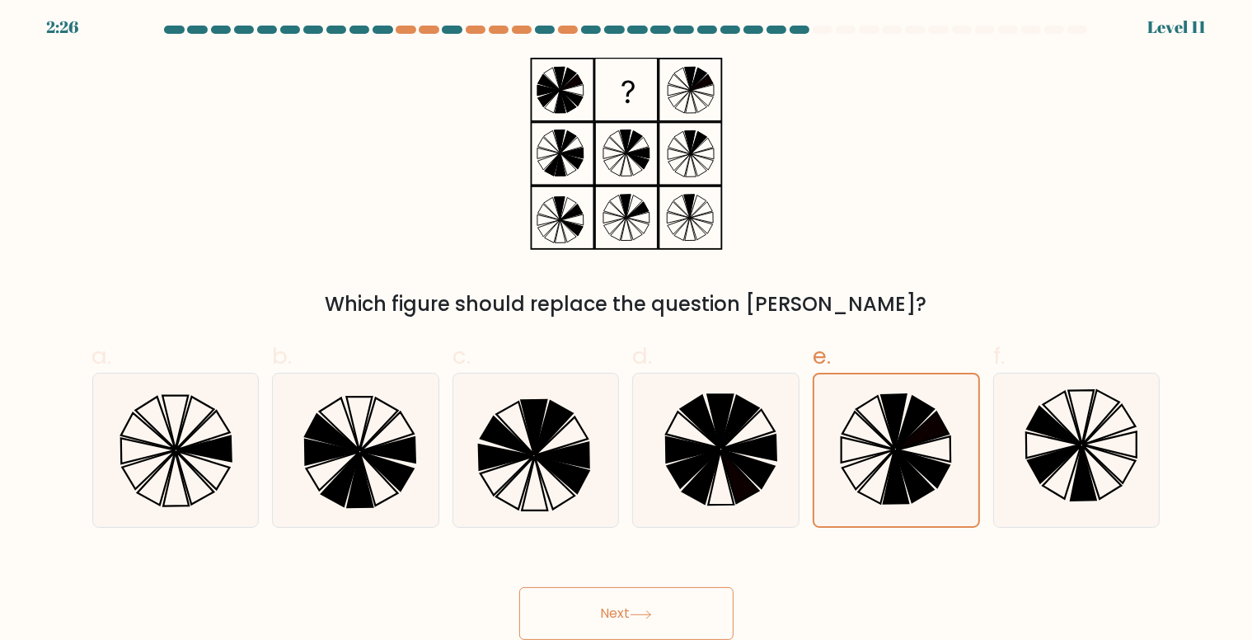
click at [662, 596] on button "Next" at bounding box center [626, 613] width 214 height 53
click at [878, 459] on icon at bounding box center [896, 450] width 152 height 152
click at [627, 326] on input "e." at bounding box center [626, 320] width 1 height 11
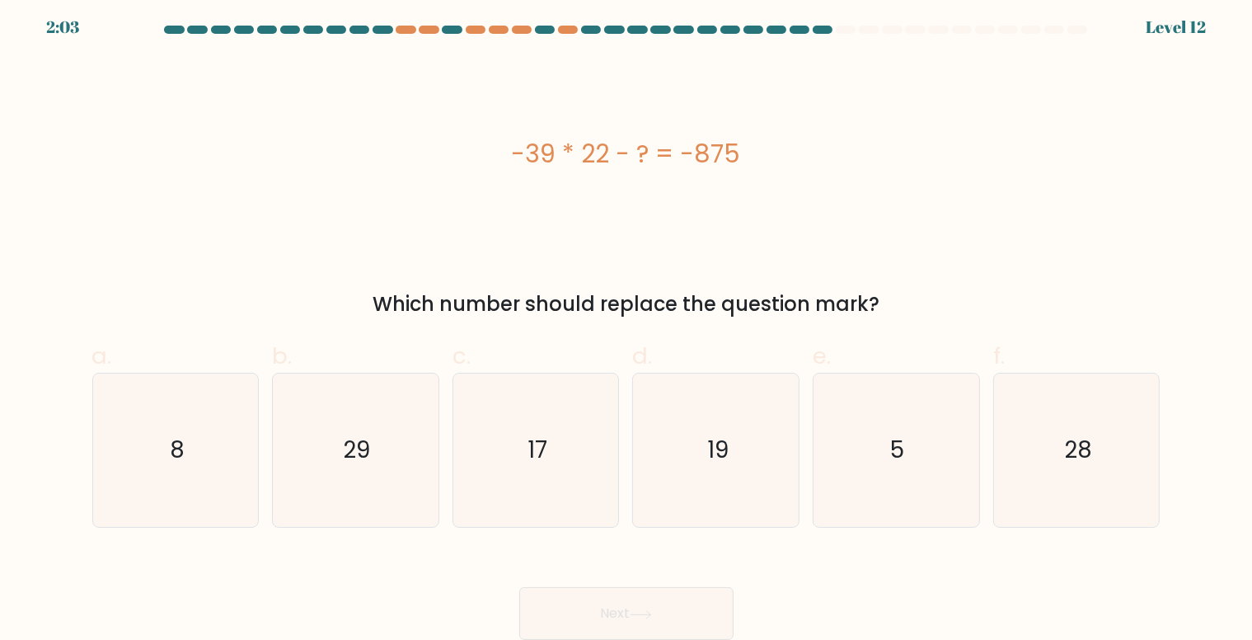
click at [644, 616] on icon at bounding box center [641, 614] width 22 height 9
click at [528, 470] on icon "17" at bounding box center [535, 449] width 153 height 153
click at [626, 326] on input "c. 17" at bounding box center [626, 320] width 1 height 11
radio input "true"
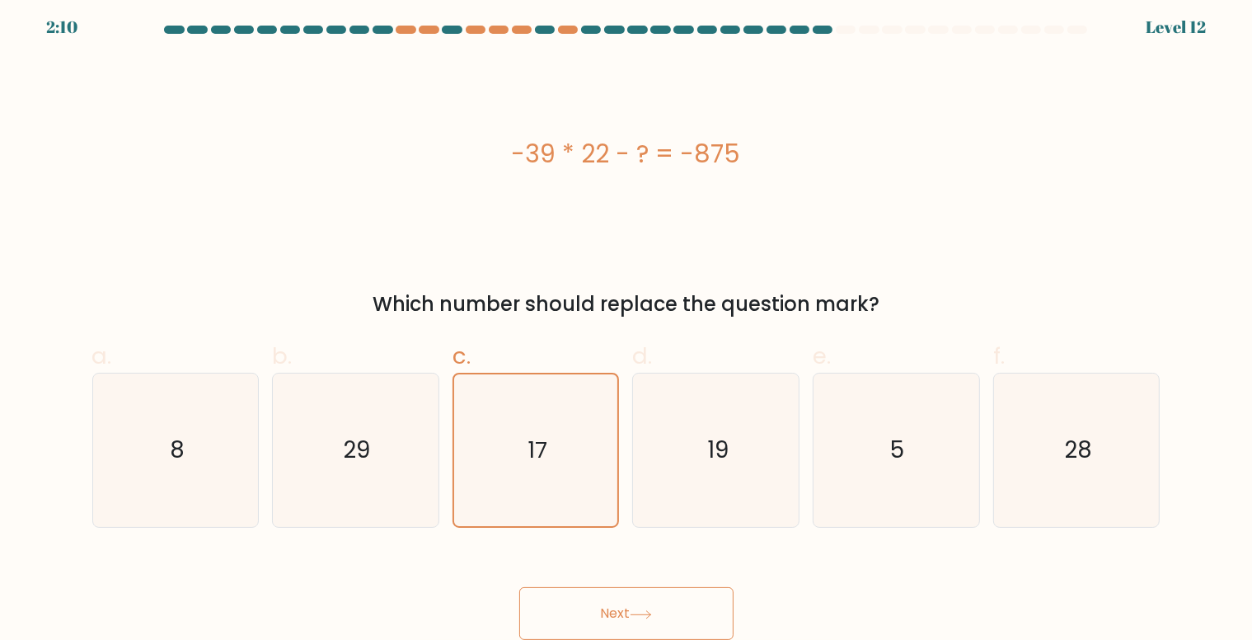
click at [647, 611] on icon at bounding box center [641, 614] width 22 height 9
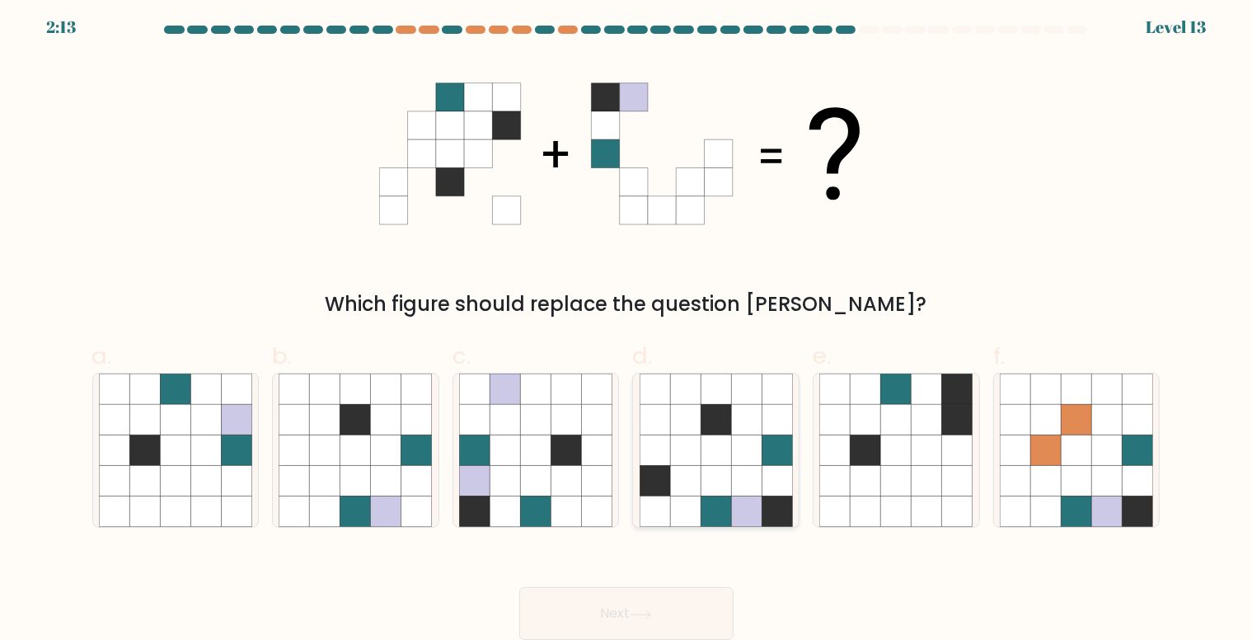
click at [738, 483] on icon at bounding box center [746, 481] width 30 height 30
click at [627, 326] on input "d." at bounding box center [626, 320] width 1 height 11
radio input "true"
click at [626, 618] on button "Next" at bounding box center [626, 613] width 214 height 53
click at [684, 470] on icon at bounding box center [686, 481] width 30 height 30
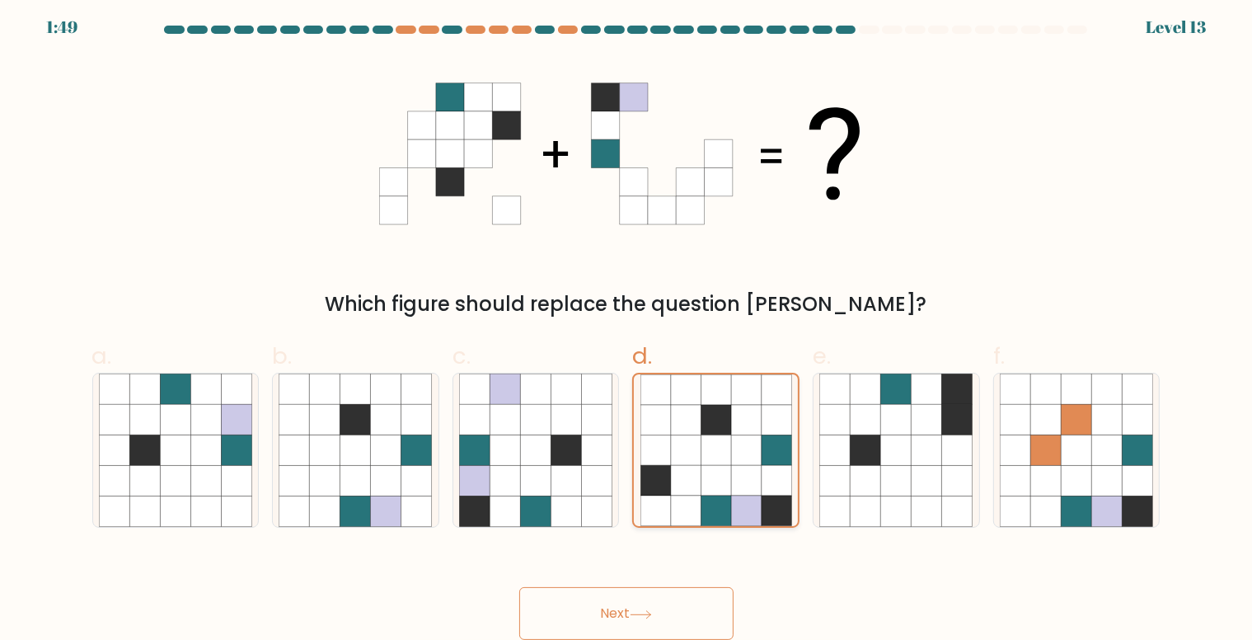
click at [627, 326] on input "d." at bounding box center [626, 320] width 1 height 11
click at [638, 611] on icon at bounding box center [641, 614] width 22 height 9
click at [629, 611] on button "Next" at bounding box center [626, 613] width 214 height 53
click at [632, 602] on button "Next" at bounding box center [626, 613] width 214 height 53
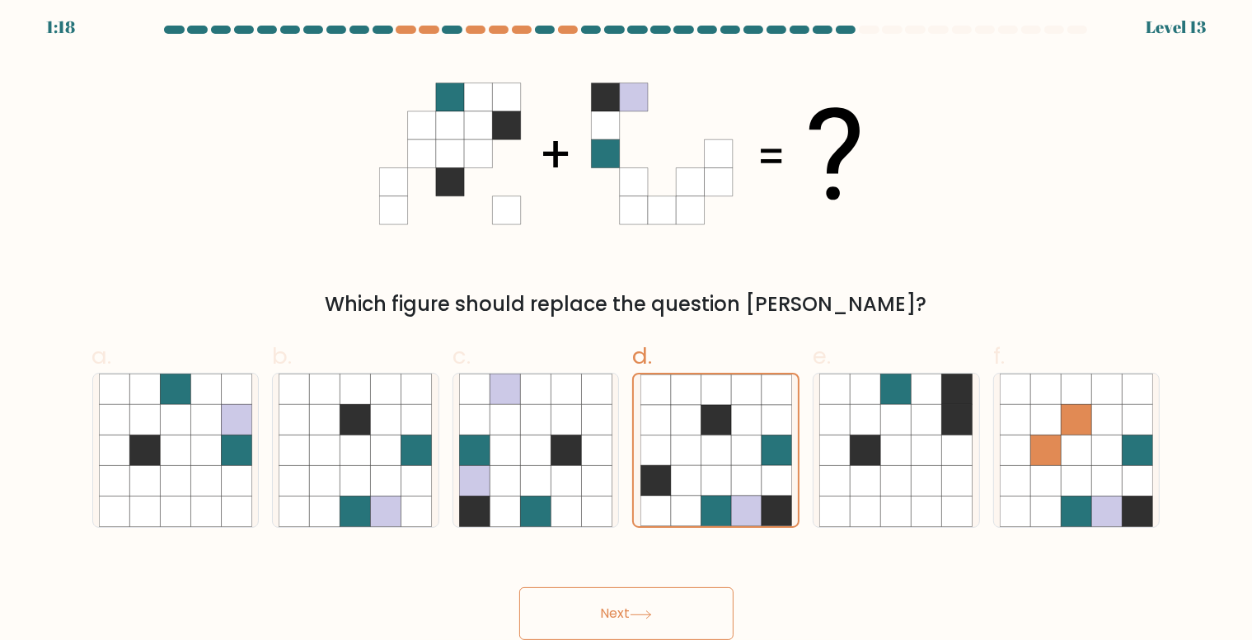
click at [663, 610] on button "Next" at bounding box center [626, 613] width 214 height 53
click at [692, 459] on icon at bounding box center [686, 450] width 30 height 30
click at [627, 326] on input "d." at bounding box center [626, 320] width 1 height 11
click at [600, 447] on icon at bounding box center [597, 450] width 30 height 30
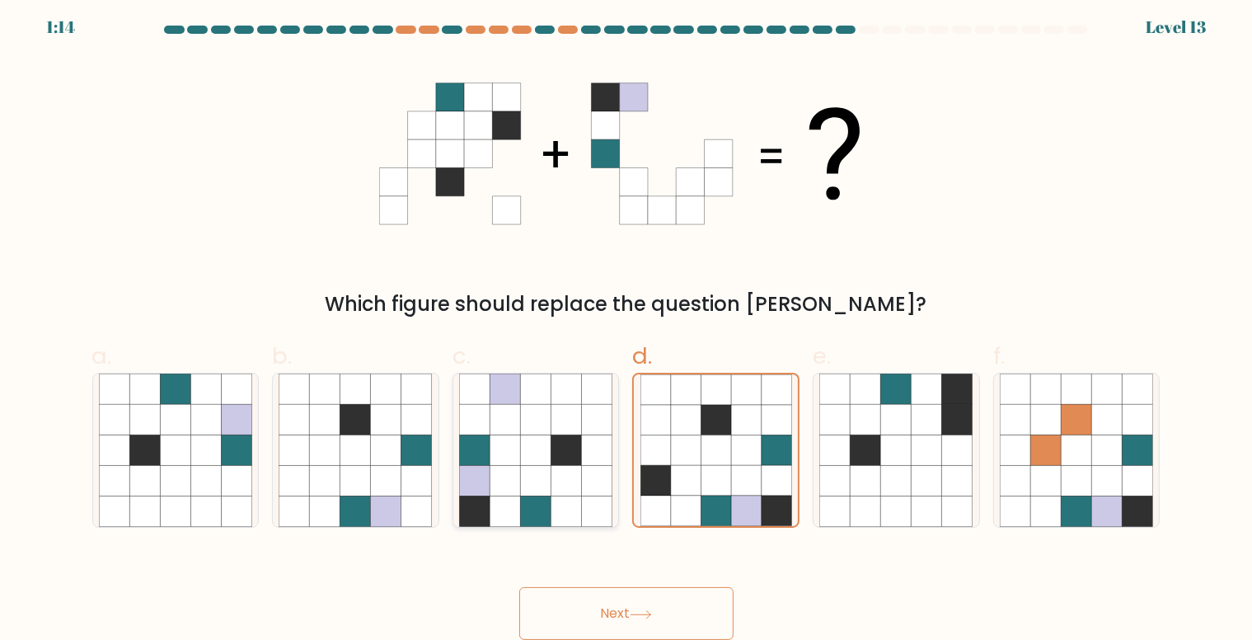
click at [626, 326] on input "c." at bounding box center [626, 320] width 1 height 11
radio input "true"
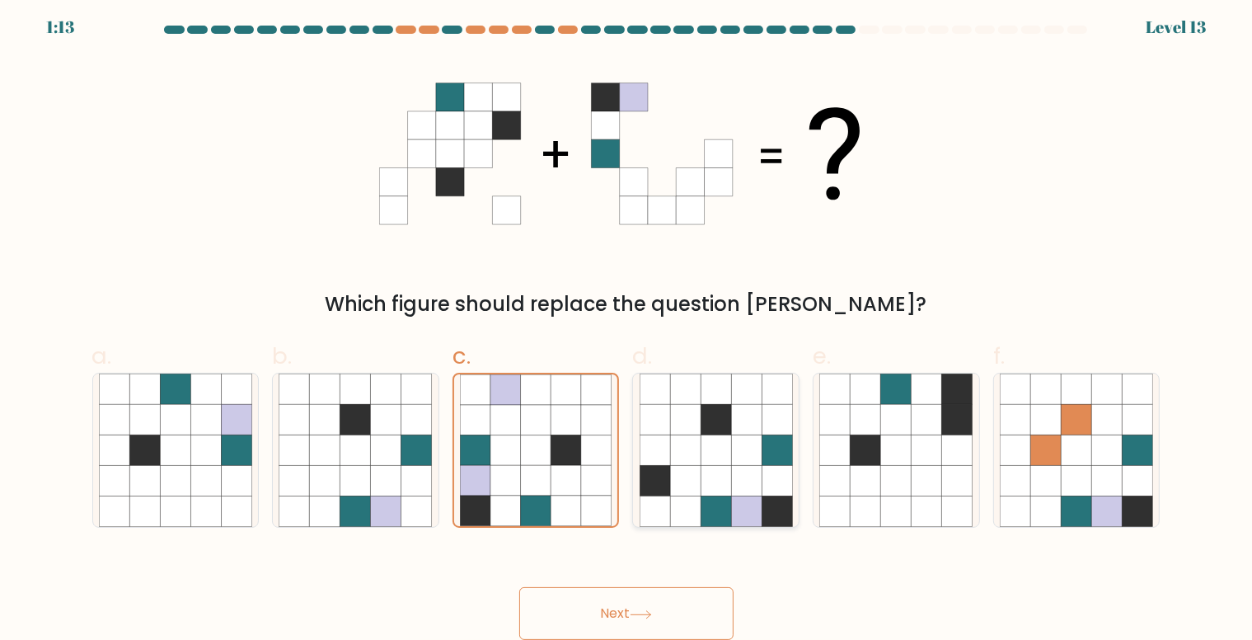
click at [670, 440] on icon at bounding box center [685, 450] width 30 height 30
click at [627, 326] on input "d." at bounding box center [626, 320] width 1 height 11
radio input "true"
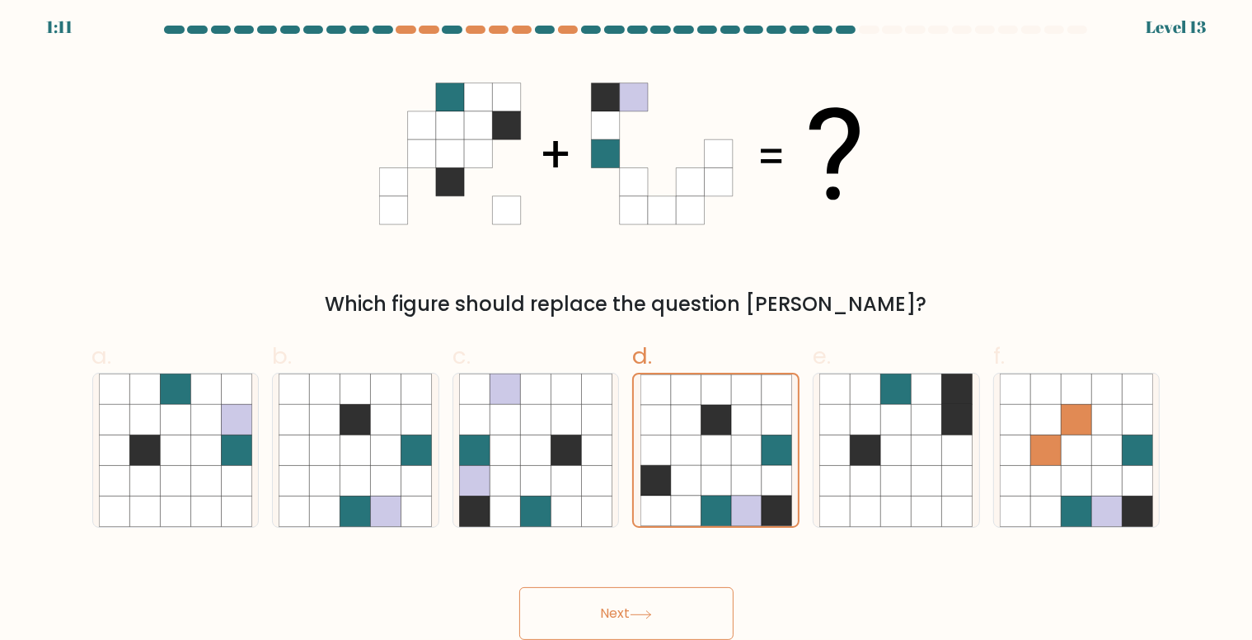
click at [633, 617] on button "Next" at bounding box center [626, 613] width 214 height 53
click at [643, 611] on icon at bounding box center [641, 614] width 22 height 9
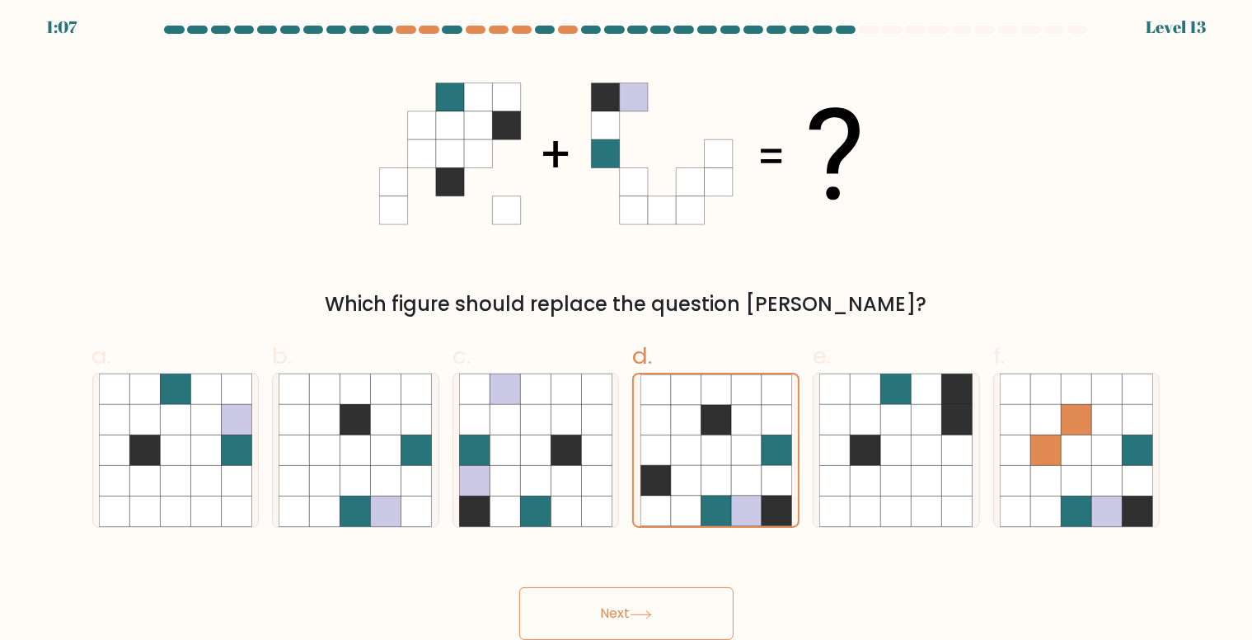
click at [702, 607] on button "Next" at bounding box center [626, 613] width 214 height 53
click at [630, 604] on button "Next" at bounding box center [626, 613] width 214 height 53
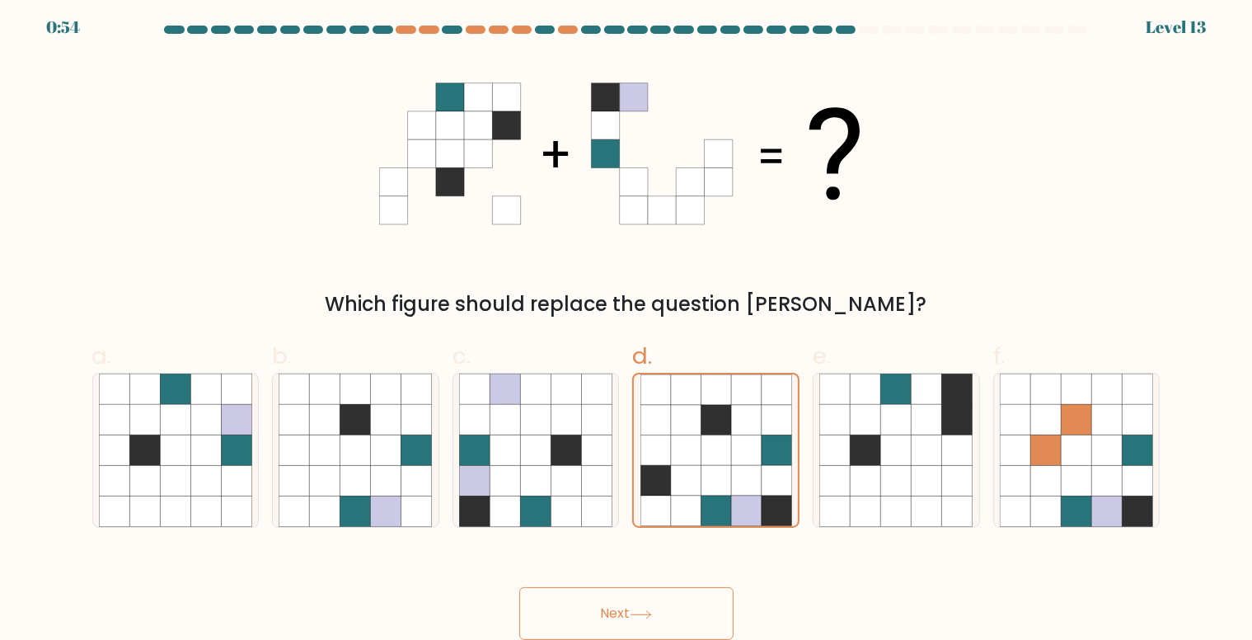
click at [630, 604] on button "Next" at bounding box center [626, 613] width 214 height 53
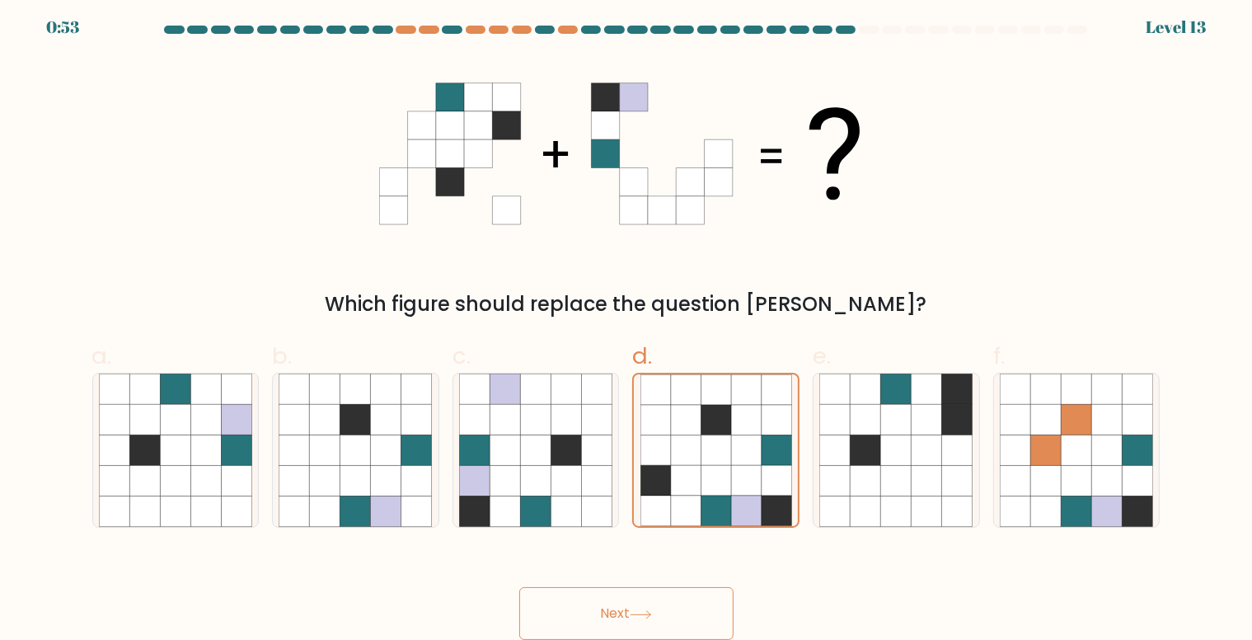
click at [630, 604] on button "Next" at bounding box center [626, 613] width 214 height 53
drag, startPoint x: 630, startPoint y: 604, endPoint x: 746, endPoint y: 377, distance: 255.4
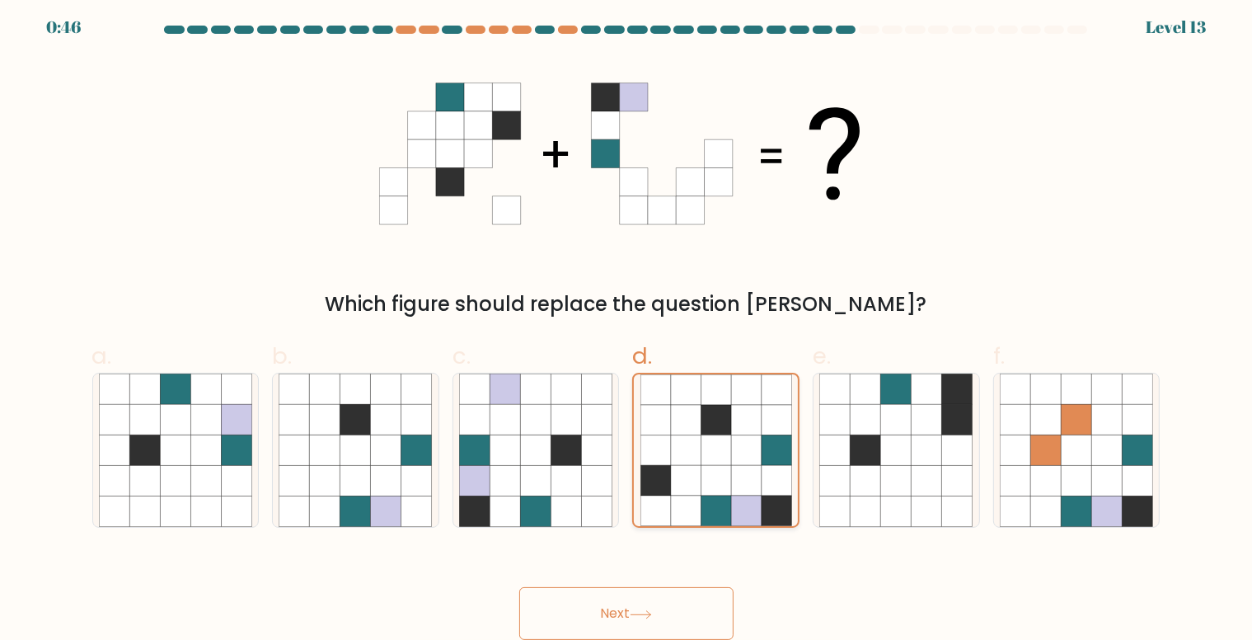
click at [746, 377] on form at bounding box center [626, 333] width 1252 height 614
click at [746, 377] on icon at bounding box center [746, 389] width 30 height 30
click at [627, 326] on input "d." at bounding box center [626, 320] width 1 height 11
click at [576, 395] on icon at bounding box center [566, 388] width 30 height 30
click at [626, 326] on input "c." at bounding box center [626, 320] width 1 height 11
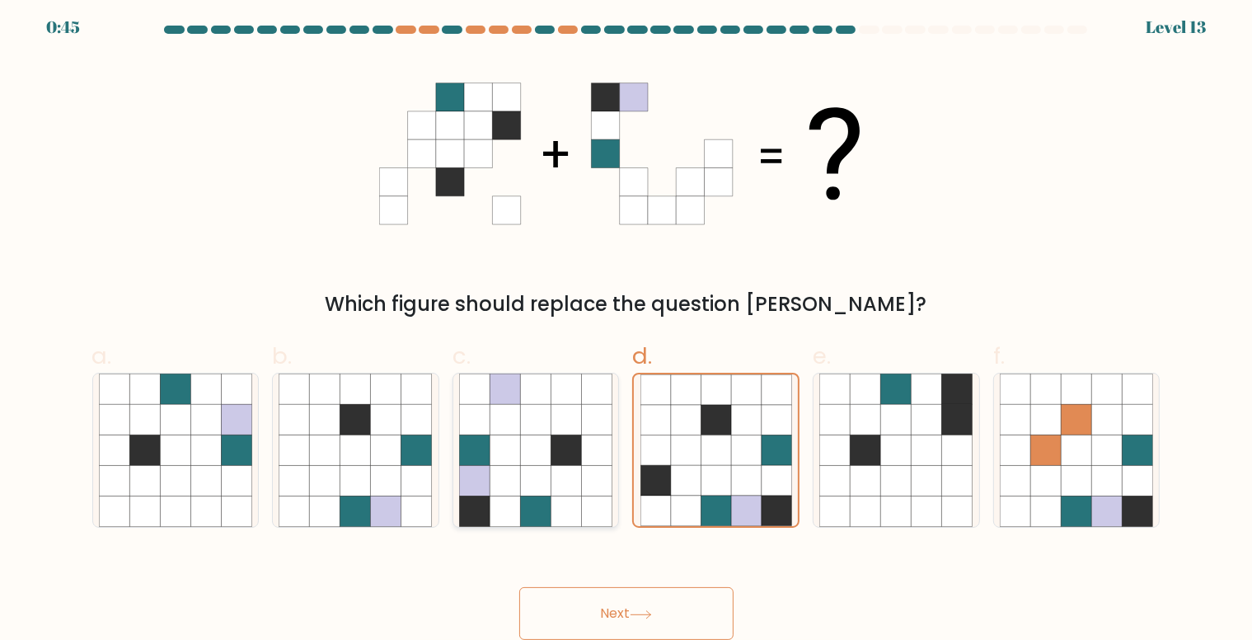
radio input "true"
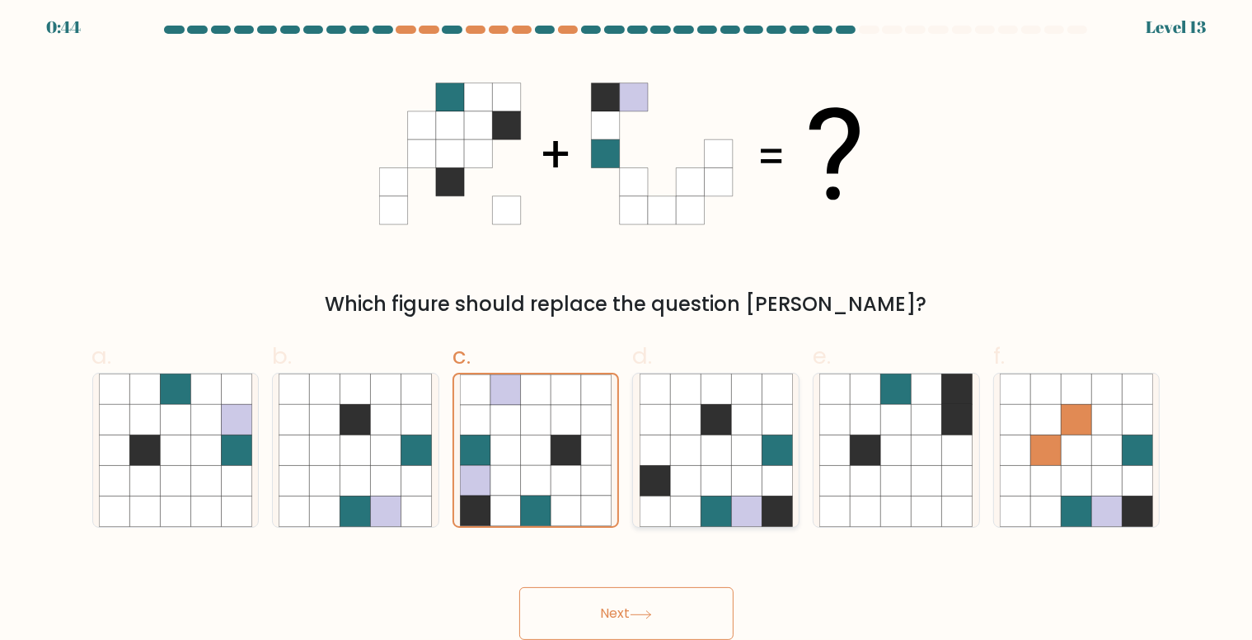
click at [655, 409] on icon at bounding box center [655, 420] width 30 height 30
click at [627, 326] on input "d." at bounding box center [626, 320] width 1 height 11
radio input "true"
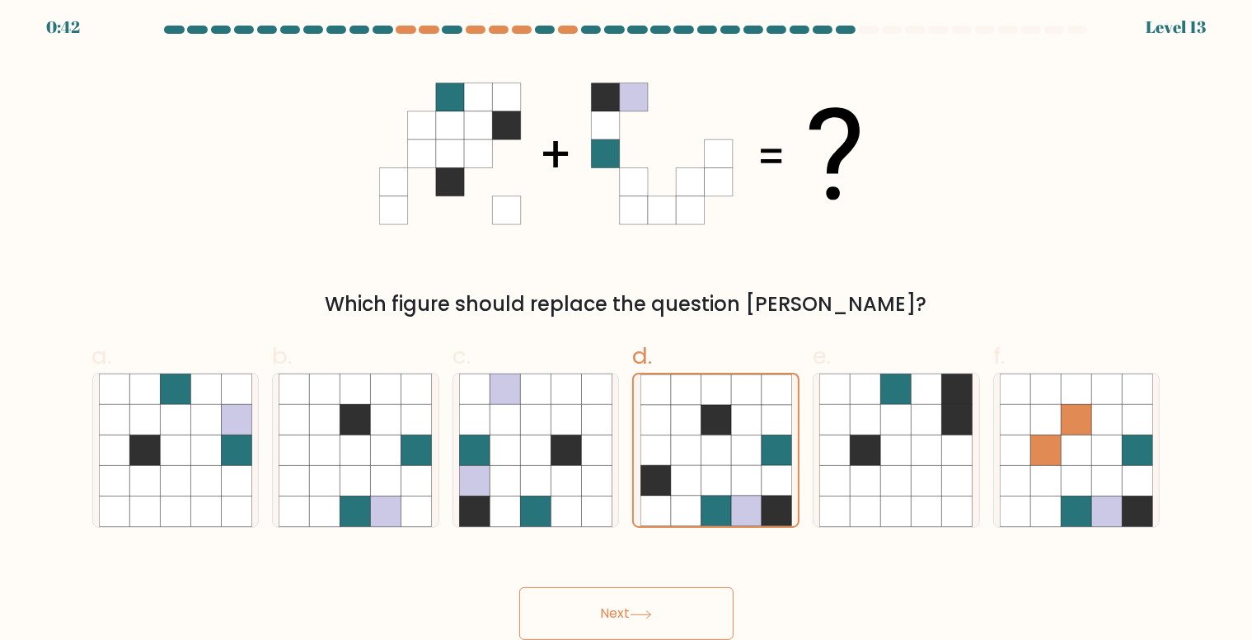
click at [622, 601] on button "Next" at bounding box center [626, 613] width 214 height 53
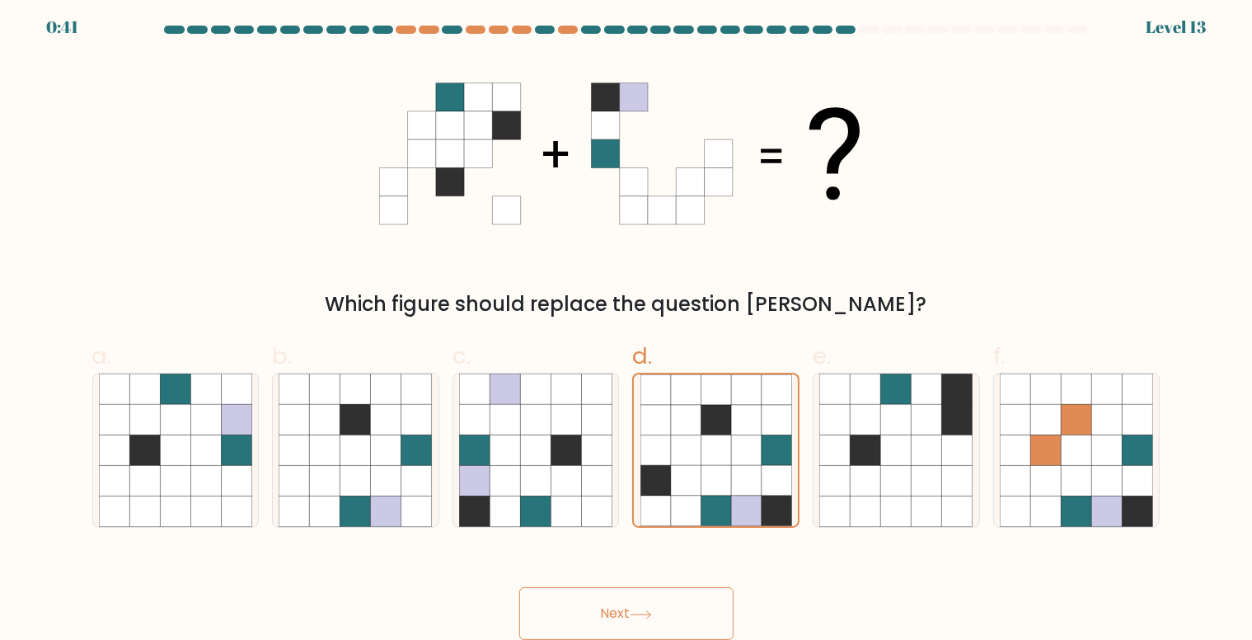
click at [622, 601] on button "Next" at bounding box center [626, 613] width 214 height 53
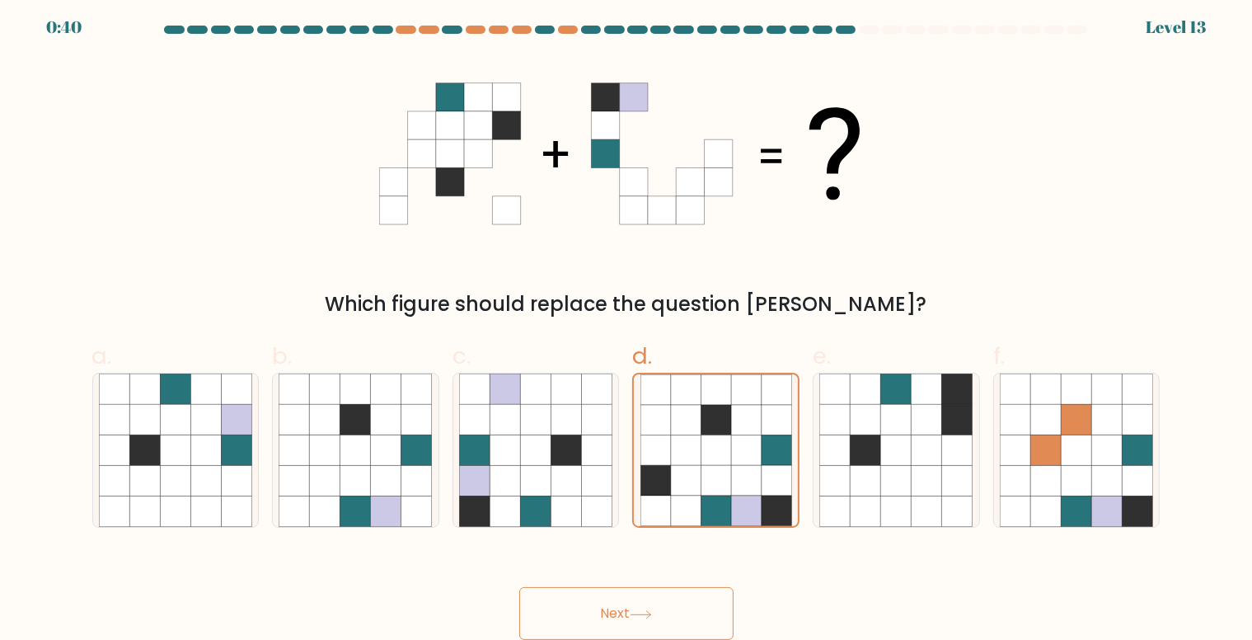
click at [622, 601] on button "Next" at bounding box center [626, 613] width 214 height 53
click at [684, 613] on button "Next" at bounding box center [626, 613] width 214 height 53
click at [652, 613] on icon at bounding box center [641, 614] width 22 height 9
click at [730, 507] on icon at bounding box center [715, 510] width 30 height 30
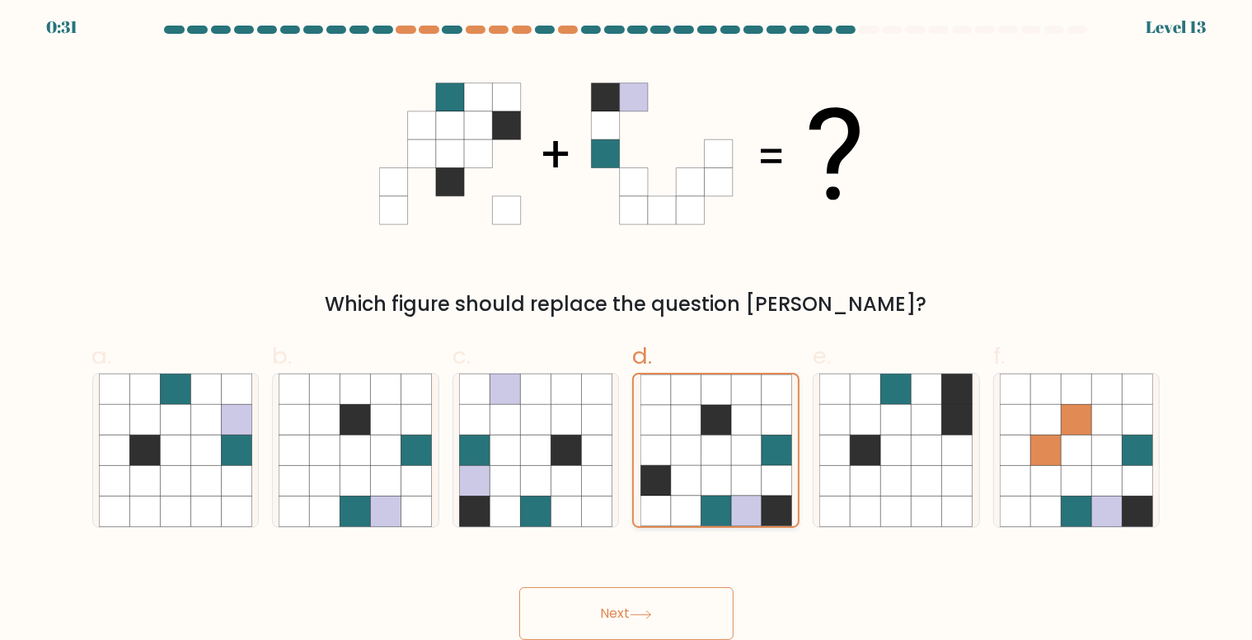
click at [627, 326] on input "d." at bounding box center [626, 320] width 1 height 11
click at [663, 621] on button "Next" at bounding box center [626, 613] width 214 height 53
drag, startPoint x: 663, startPoint y: 621, endPoint x: 649, endPoint y: 612, distance: 16.7
click at [649, 612] on button "Next" at bounding box center [626, 613] width 214 height 53
click at [649, 612] on icon at bounding box center [641, 614] width 22 height 9
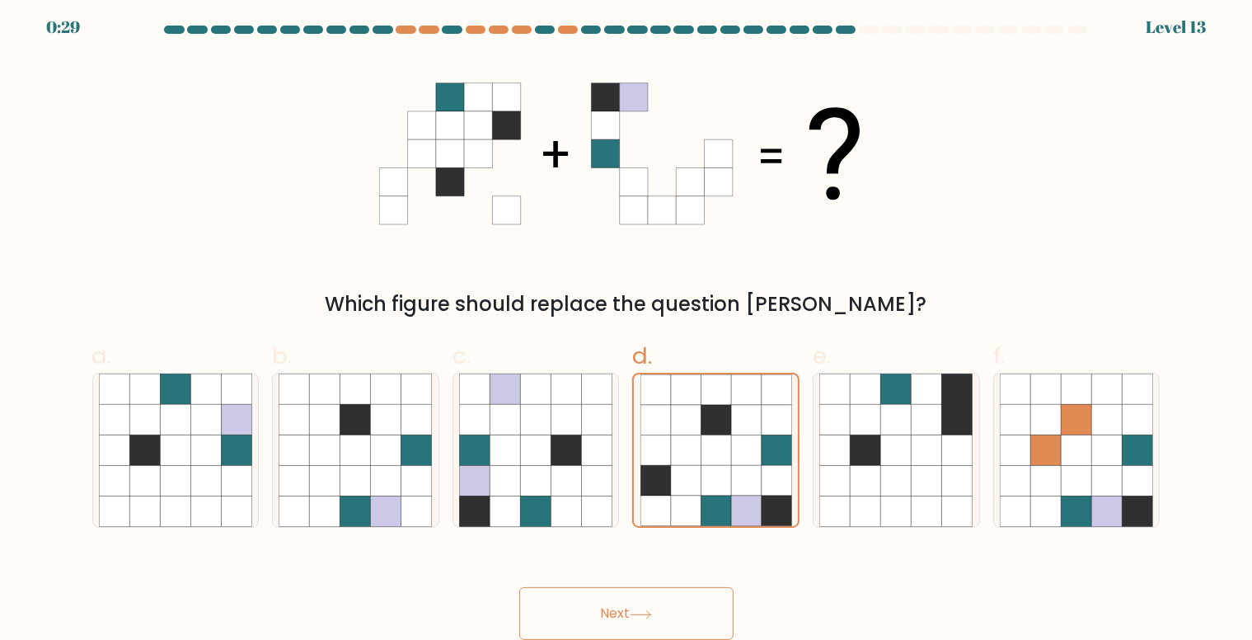
click at [649, 612] on icon at bounding box center [641, 614] width 22 height 9
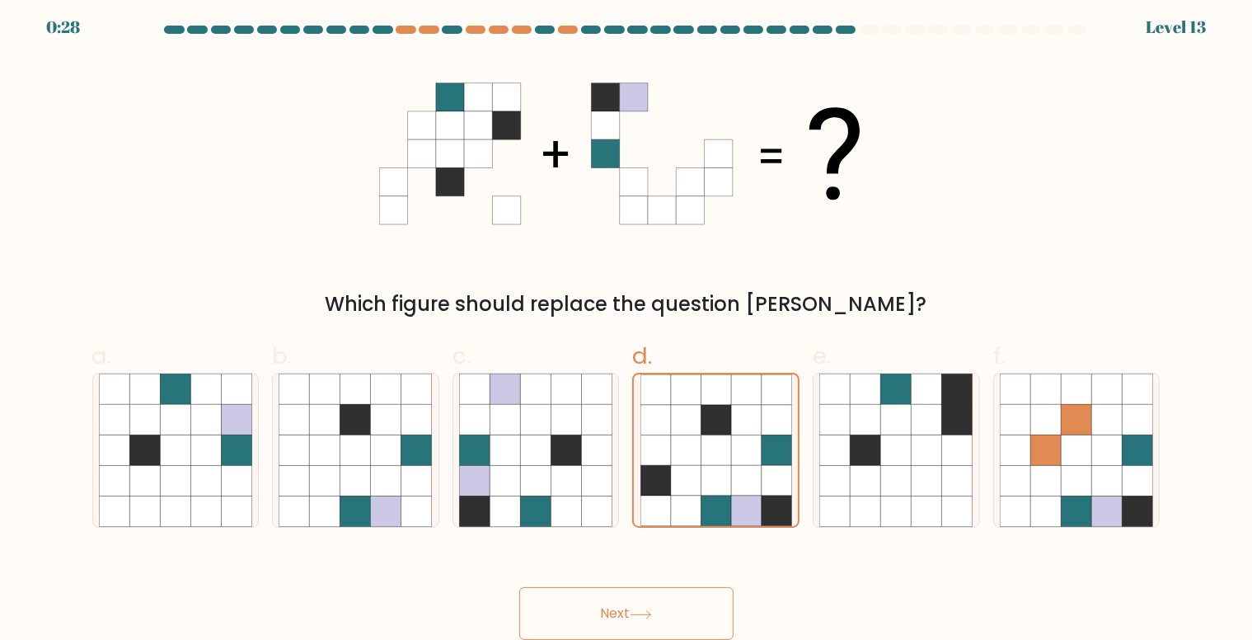
click at [649, 612] on icon at bounding box center [641, 614] width 22 height 9
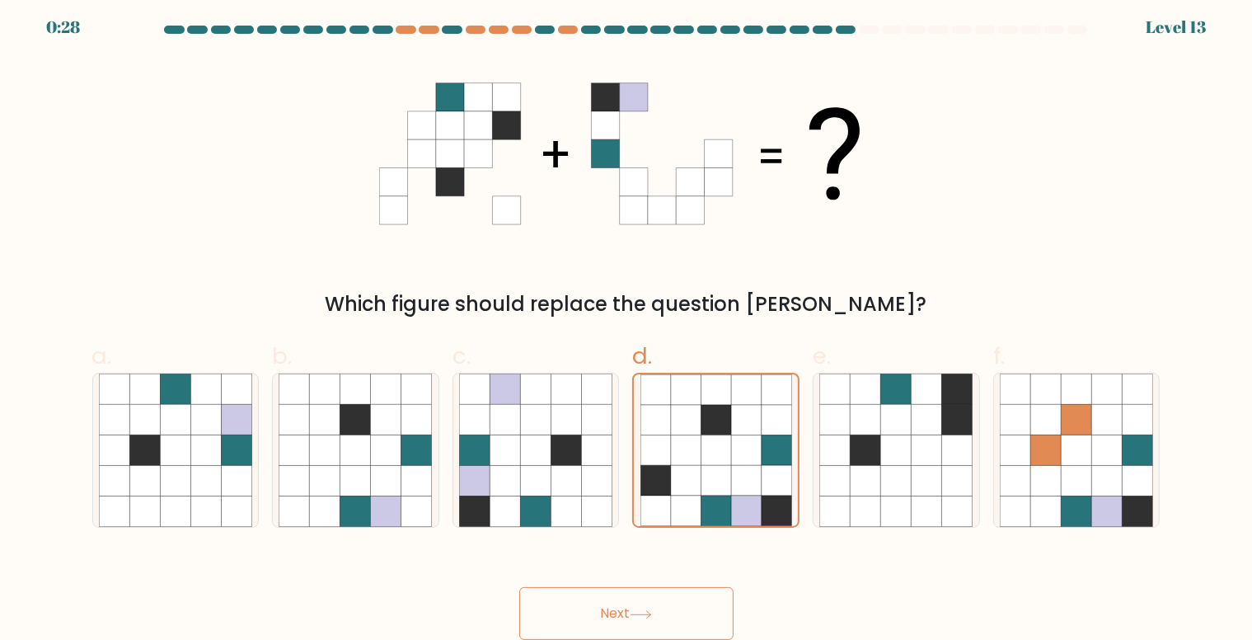
click at [649, 612] on icon at bounding box center [641, 614] width 22 height 9
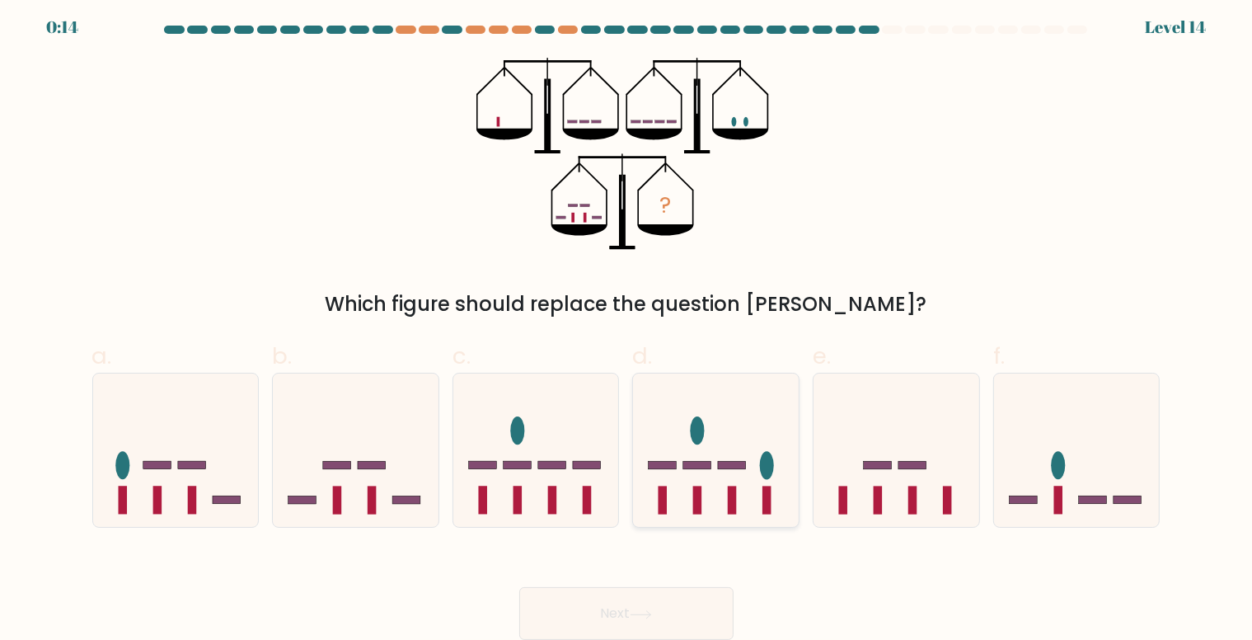
click at [712, 451] on icon at bounding box center [716, 450] width 166 height 137
click at [627, 326] on input "d." at bounding box center [626, 320] width 1 height 11
radio input "true"
click at [633, 614] on button "Next" at bounding box center [626, 613] width 214 height 53
click at [644, 594] on button "Next" at bounding box center [626, 613] width 214 height 53
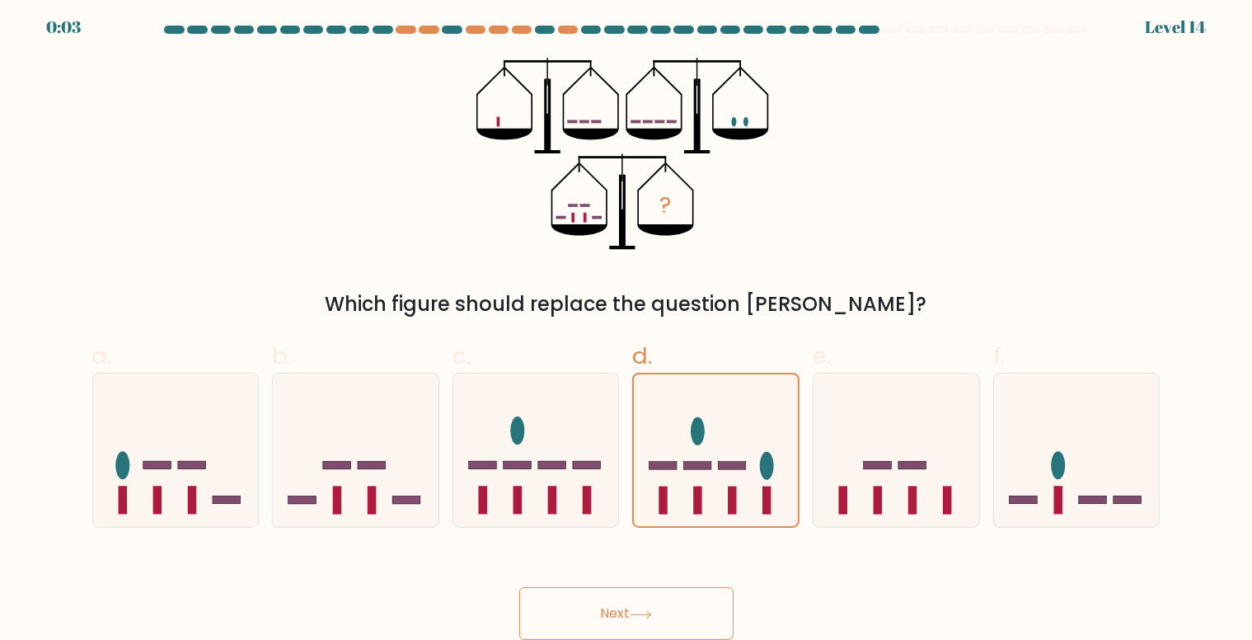
click at [644, 594] on button "Next" at bounding box center [626, 613] width 214 height 53
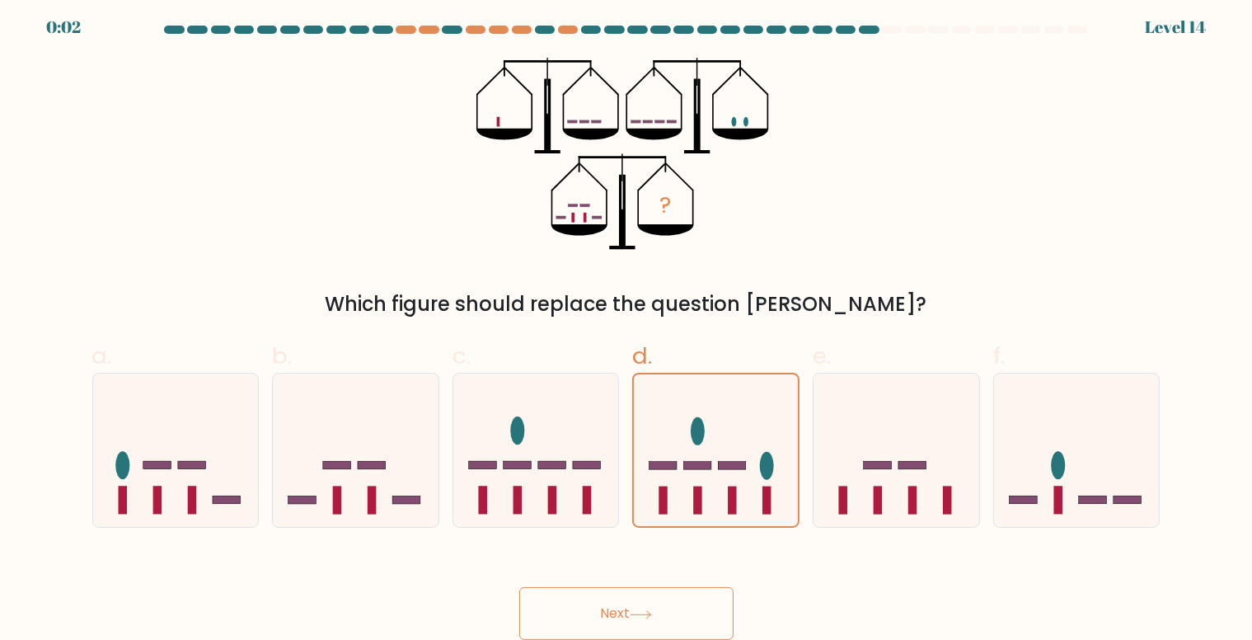
drag, startPoint x: 644, startPoint y: 594, endPoint x: 703, endPoint y: 604, distance: 60.2
click at [703, 604] on button "Next" at bounding box center [626, 613] width 214 height 53
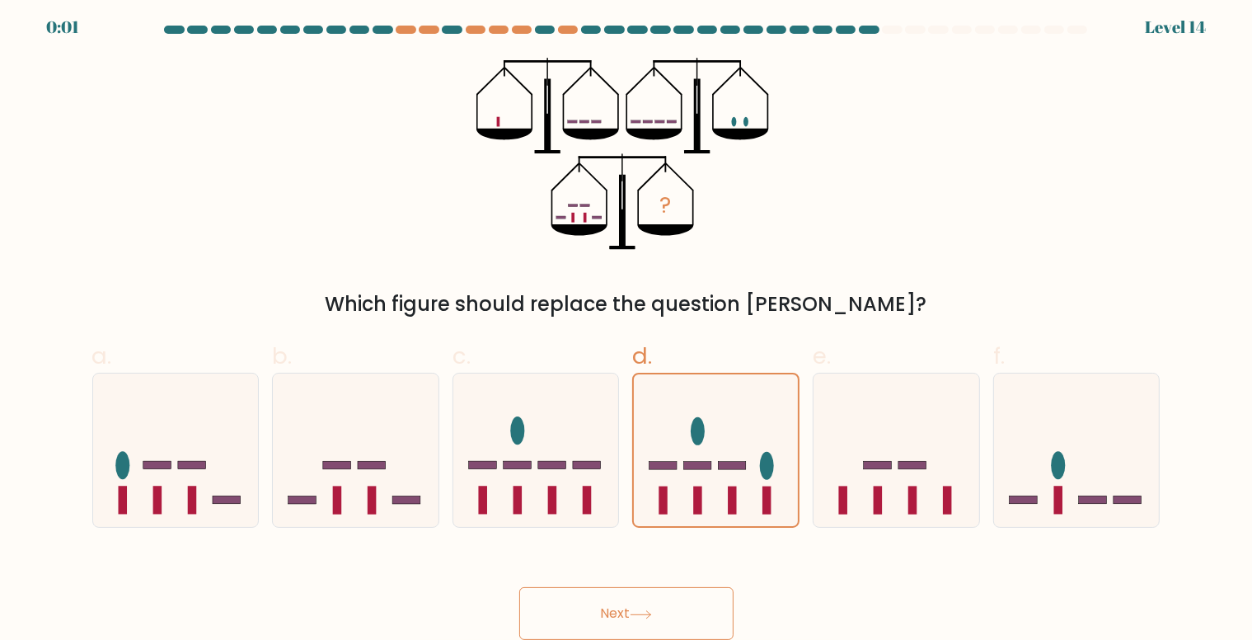
click at [703, 604] on button "Next" at bounding box center [626, 613] width 214 height 53
drag, startPoint x: 703, startPoint y: 604, endPoint x: 713, endPoint y: 461, distance: 142.9
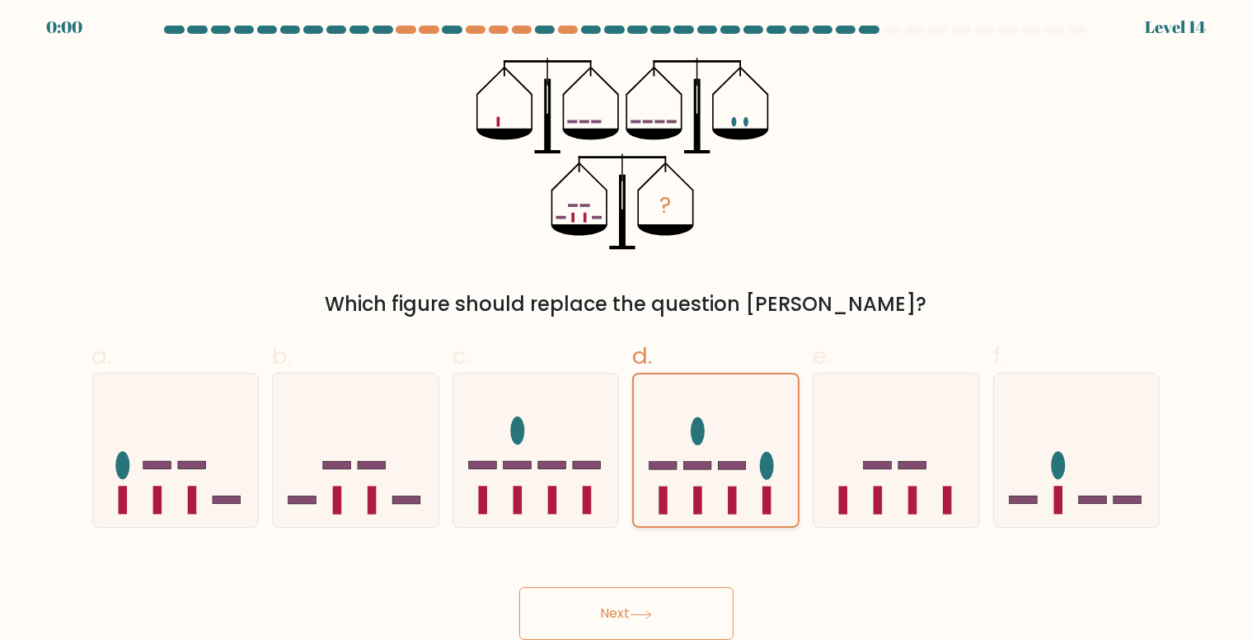
click at [713, 461] on form at bounding box center [626, 333] width 1252 height 614
click at [713, 461] on icon at bounding box center [716, 450] width 164 height 136
click at [627, 326] on input "d." at bounding box center [626, 320] width 1 height 11
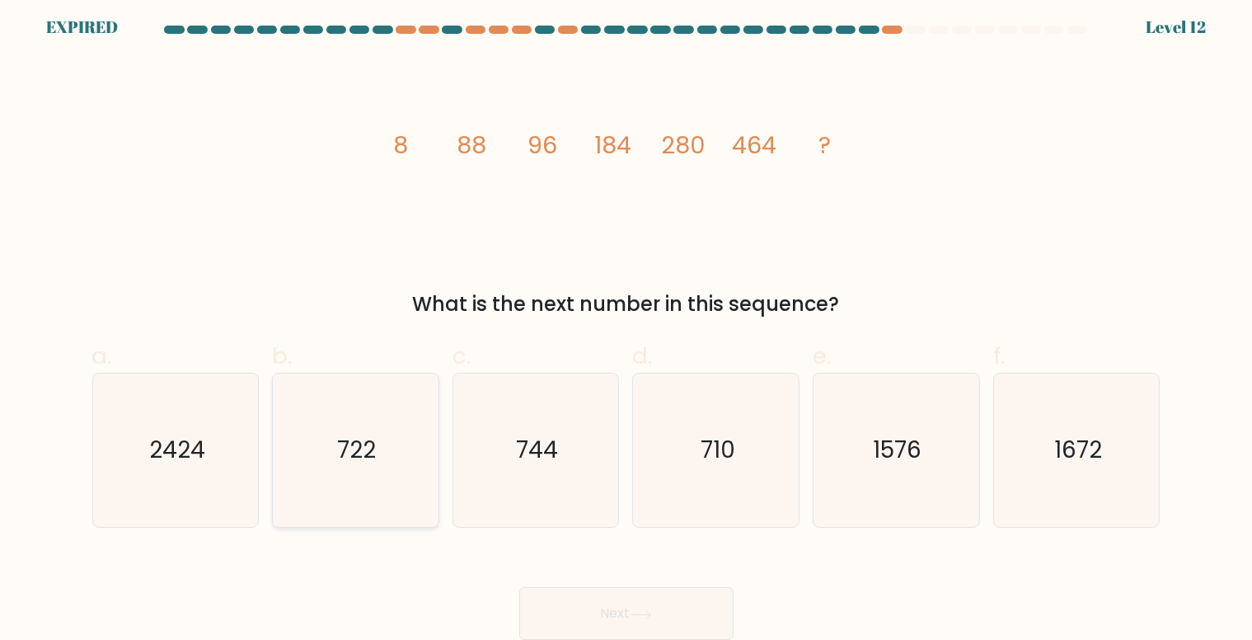
click at [358, 445] on text "722" at bounding box center [357, 450] width 39 height 32
click at [626, 326] on input "b. 722" at bounding box center [626, 320] width 1 height 11
radio input "true"
click at [636, 618] on icon at bounding box center [641, 614] width 22 height 9
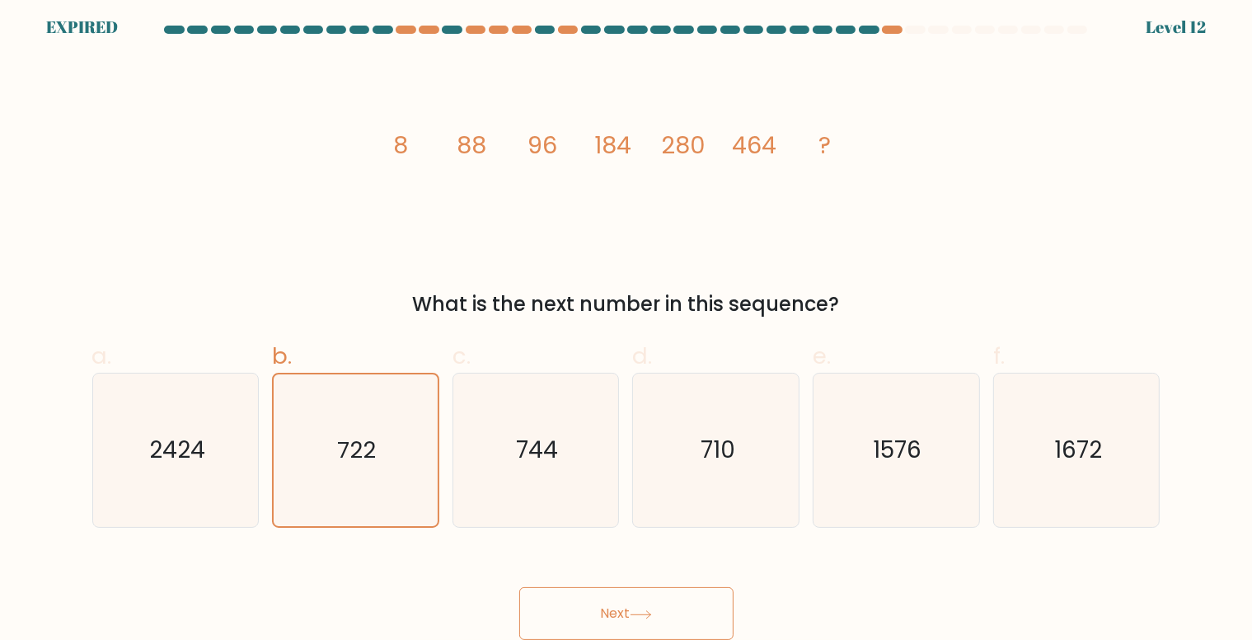
click at [636, 618] on icon at bounding box center [641, 614] width 22 height 9
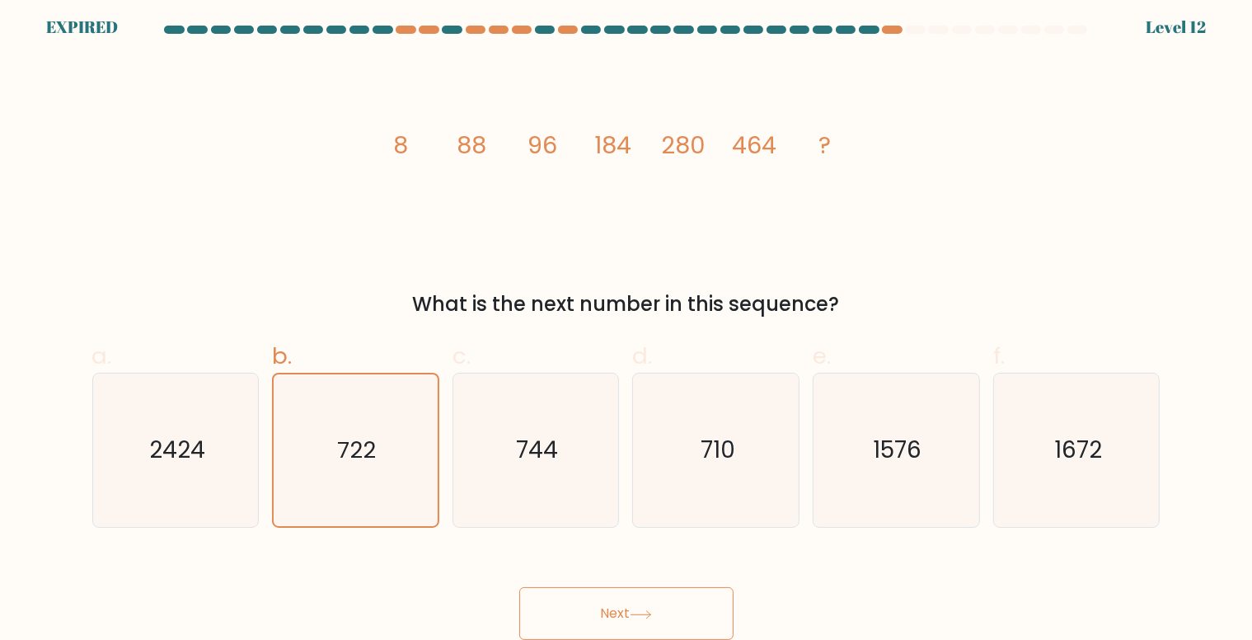
click at [636, 618] on icon at bounding box center [641, 614] width 22 height 9
drag, startPoint x: 636, startPoint y: 618, endPoint x: 656, endPoint y: 611, distance: 21.1
click at [652, 611] on icon at bounding box center [641, 614] width 22 height 9
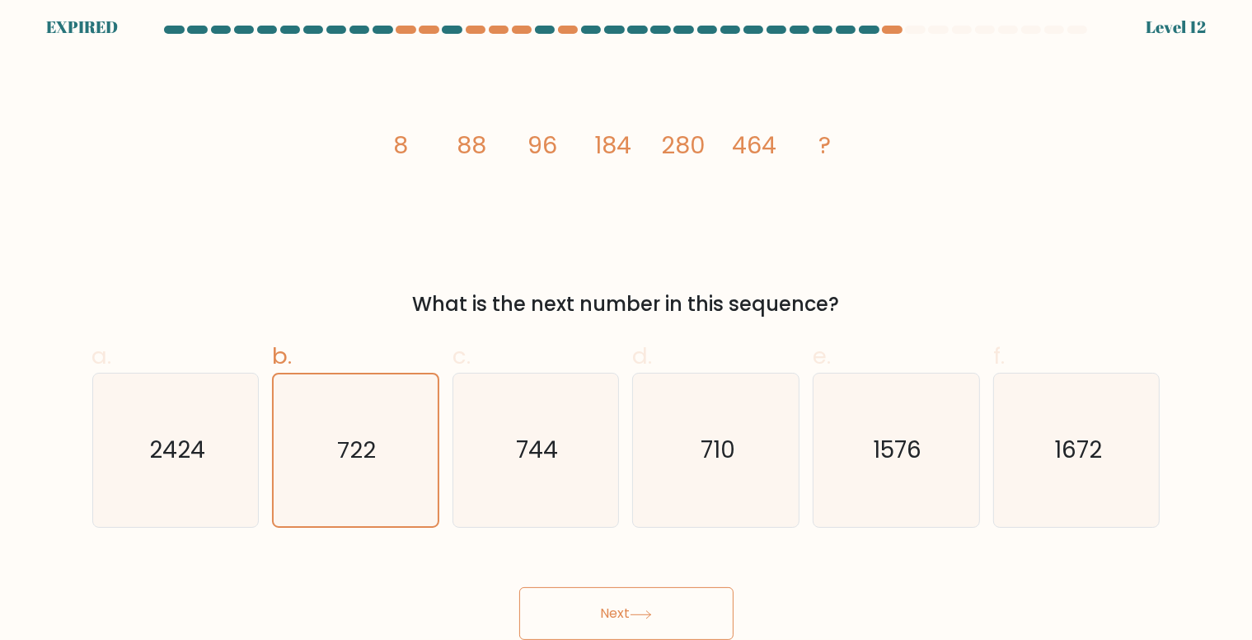
click at [652, 611] on icon at bounding box center [641, 614] width 22 height 9
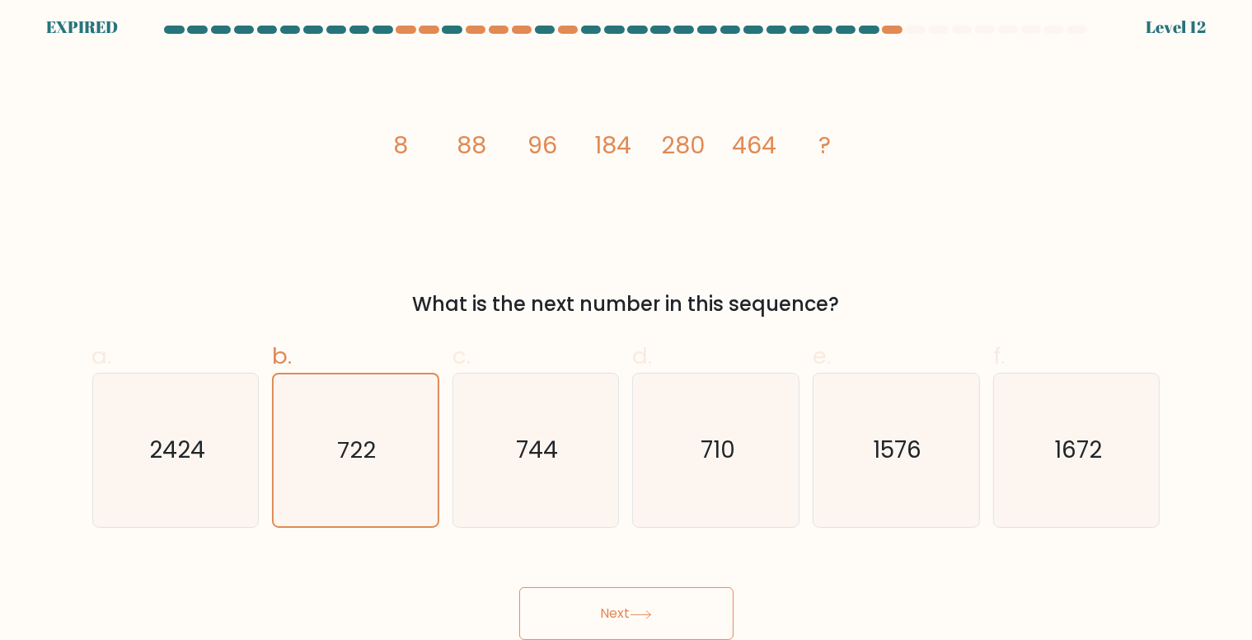
click at [652, 611] on icon at bounding box center [641, 614] width 22 height 9
click at [593, 611] on button "Next" at bounding box center [626, 613] width 214 height 53
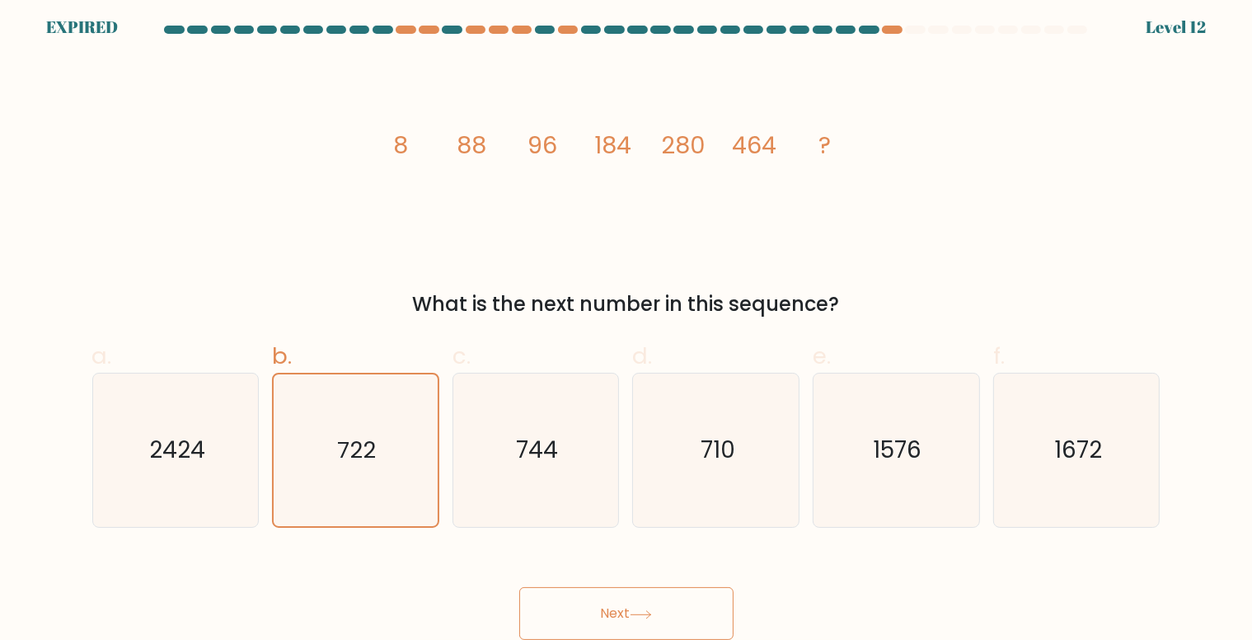
click at [593, 611] on button "Next" at bounding box center [626, 613] width 214 height 53
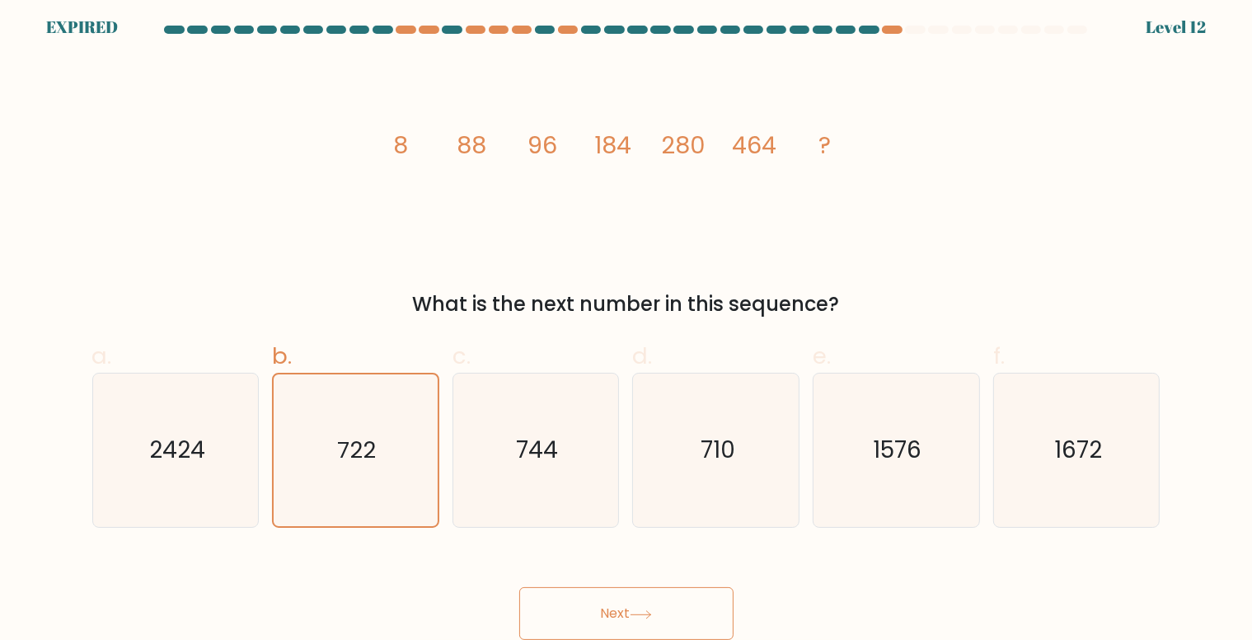
click at [593, 611] on button "Next" at bounding box center [626, 613] width 214 height 53
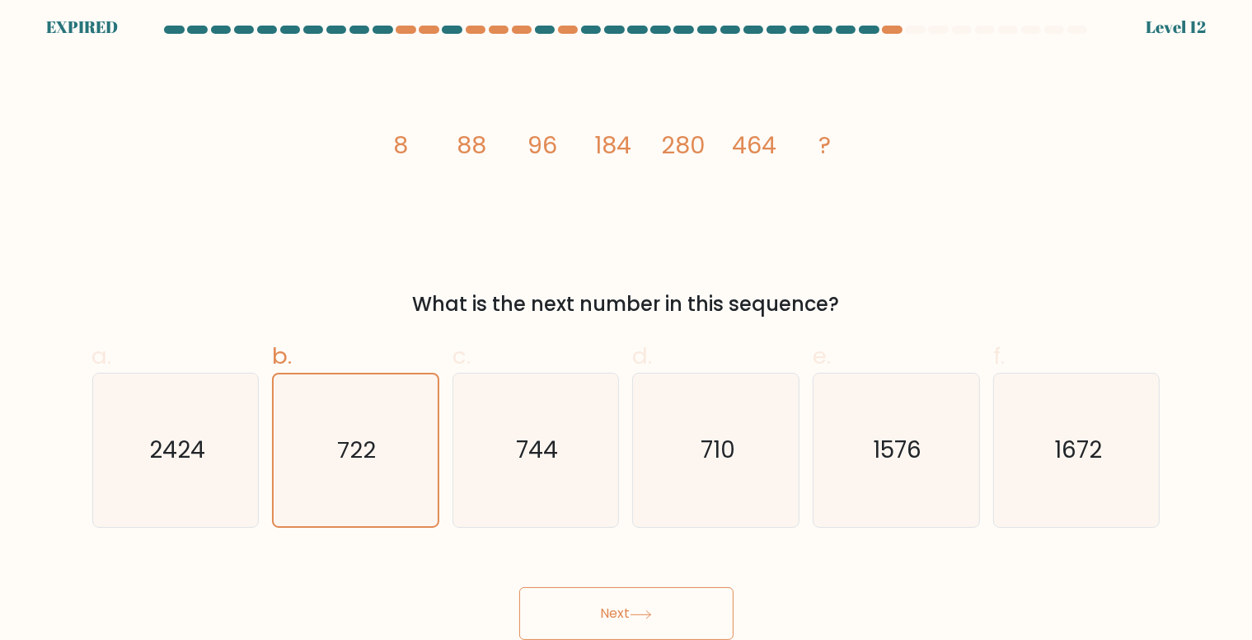
click at [593, 611] on button "Next" at bounding box center [626, 613] width 214 height 53
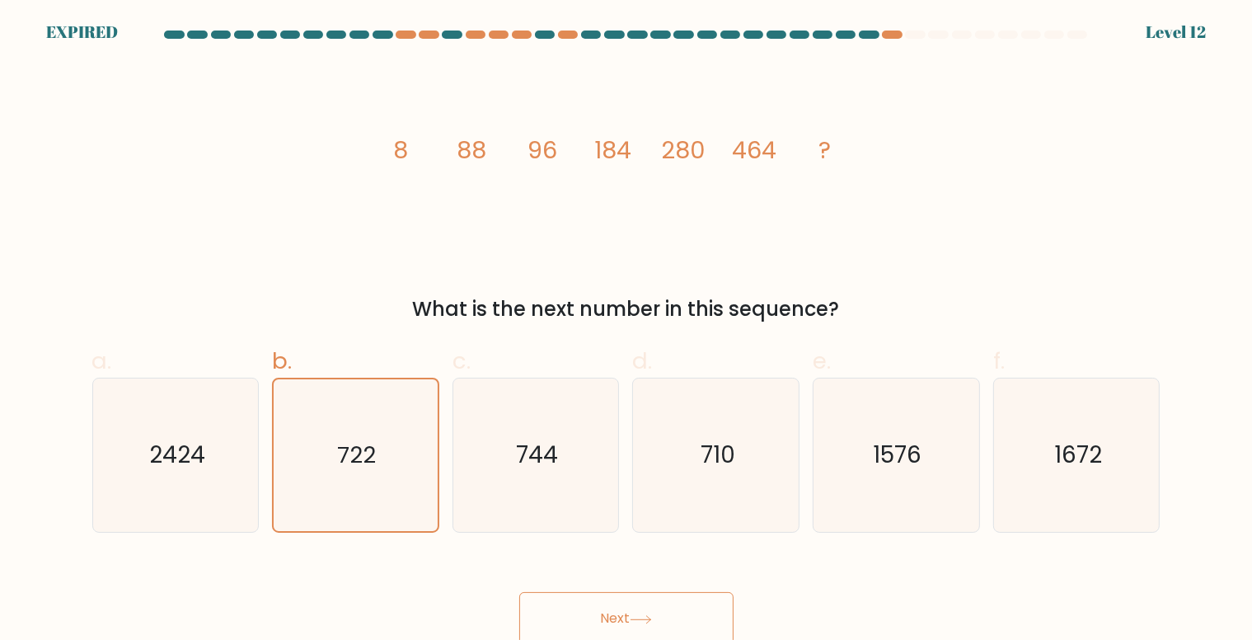
scroll to position [7, 0]
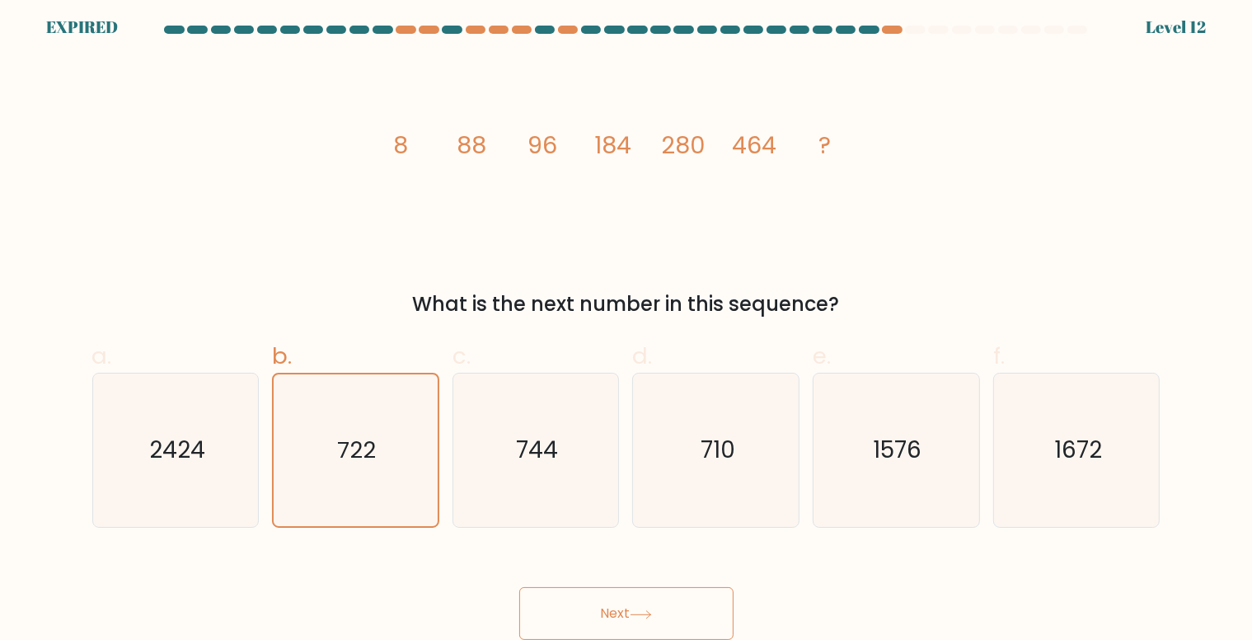
click at [652, 616] on icon at bounding box center [641, 614] width 22 height 9
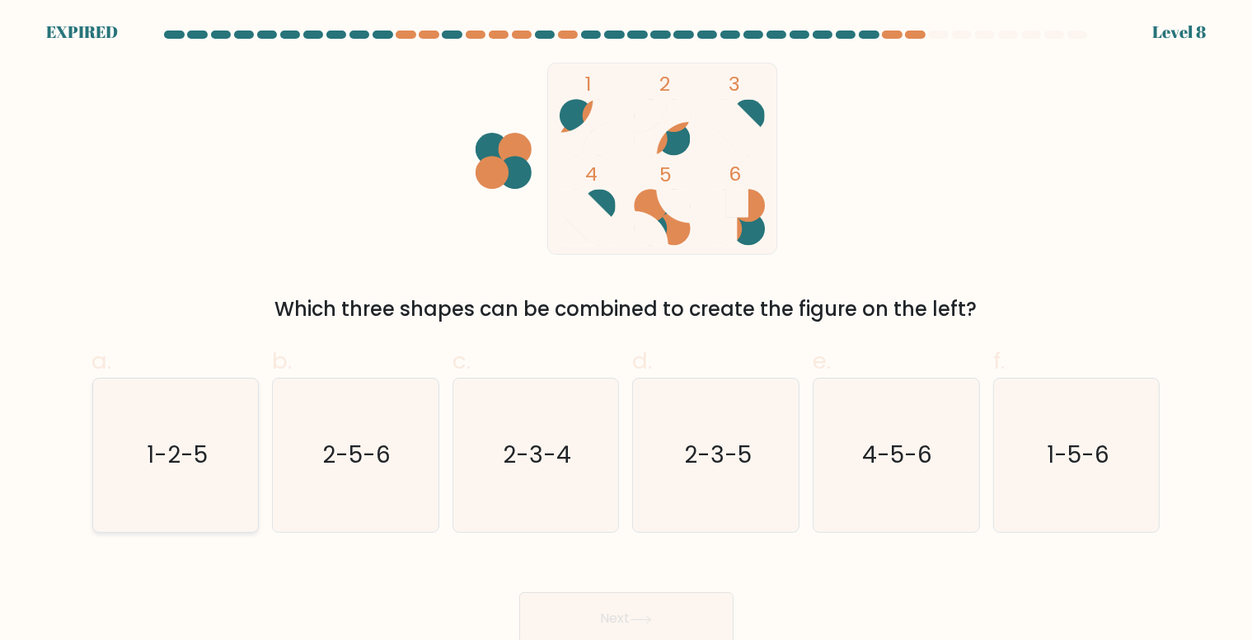
click at [187, 449] on text "1-2-5" at bounding box center [177, 455] width 61 height 32
click at [626, 330] on input "a. 1-2-5" at bounding box center [626, 325] width 1 height 11
radio input "true"
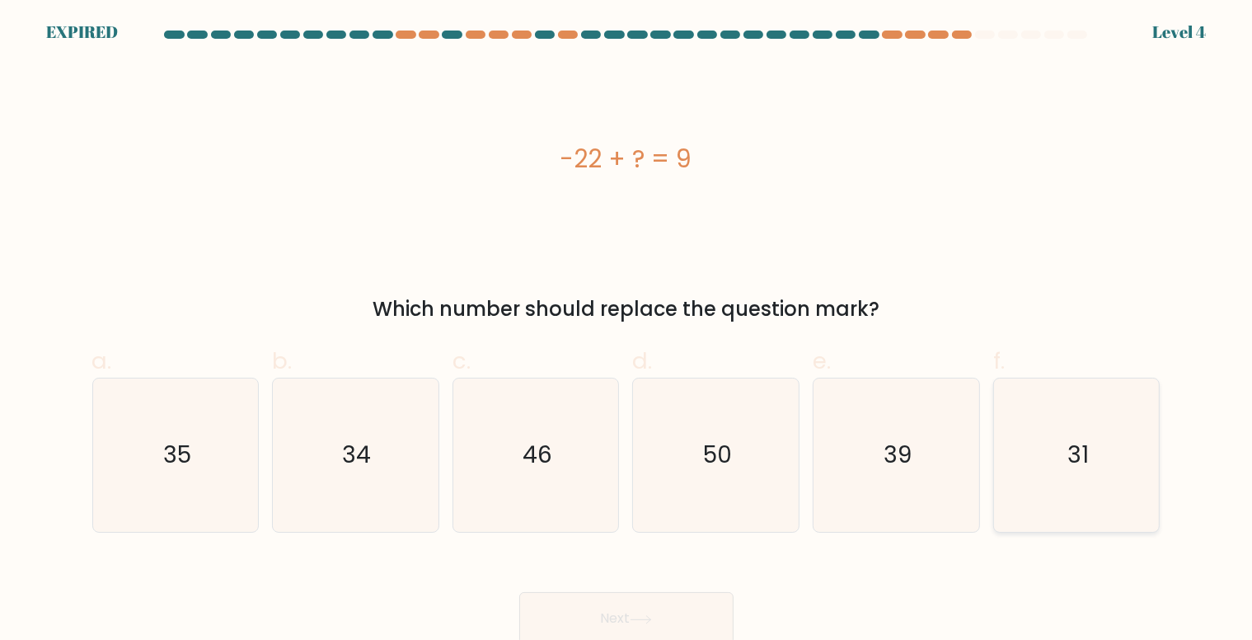
click at [1078, 433] on icon "31" at bounding box center [1076, 454] width 153 height 153
click at [627, 330] on input "f. 31" at bounding box center [626, 325] width 1 height 11
radio input "true"
click at [703, 614] on button "Next" at bounding box center [626, 618] width 214 height 53
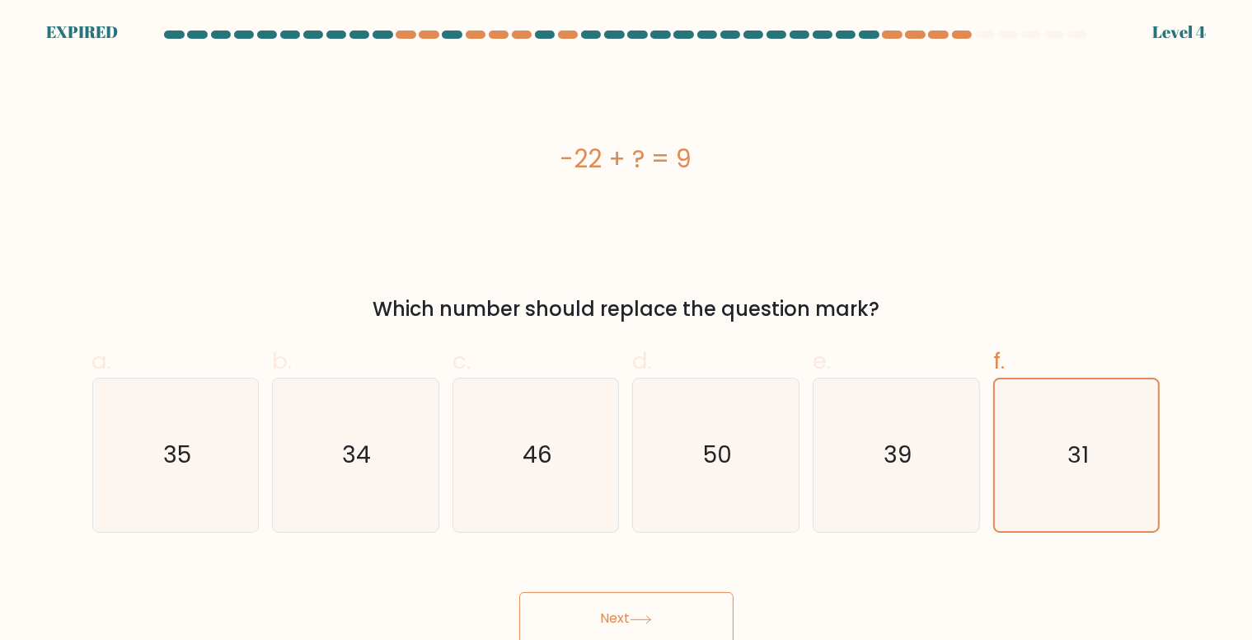
click at [703, 614] on button "Next" at bounding box center [626, 618] width 214 height 53
drag, startPoint x: 703, startPoint y: 614, endPoint x: 996, endPoint y: 511, distance: 310.9
click at [996, 511] on form "a." at bounding box center [626, 337] width 1252 height 614
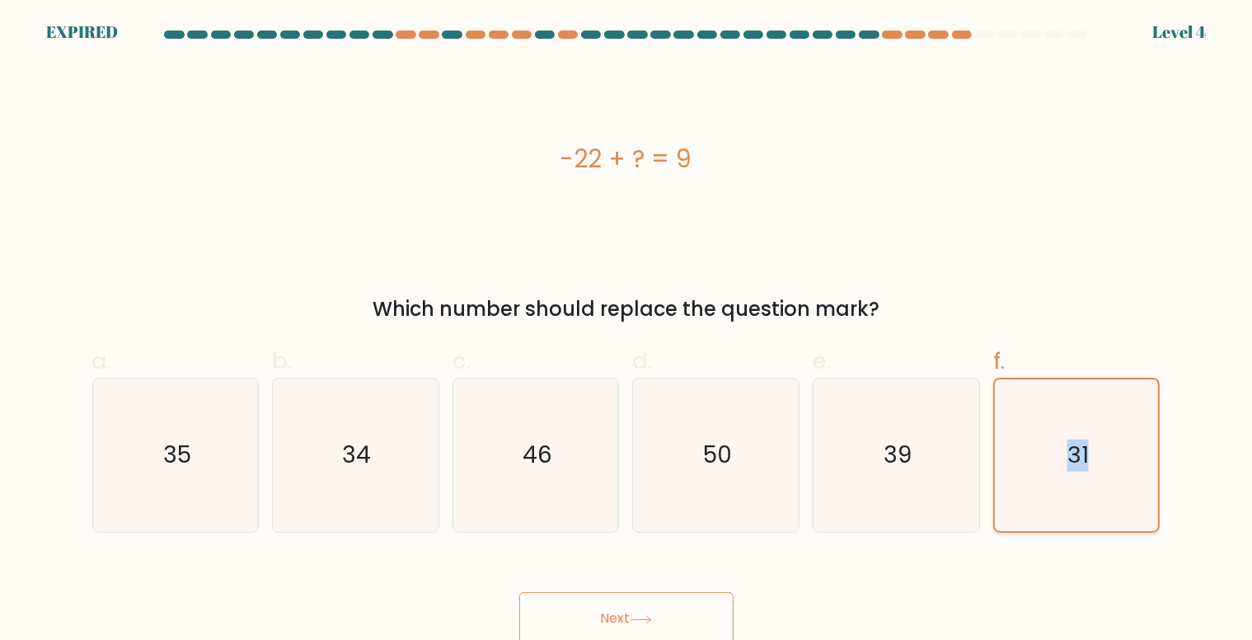
drag, startPoint x: 1031, startPoint y: 495, endPoint x: 1117, endPoint y: 467, distance: 91.0
click at [1117, 467] on icon "31" at bounding box center [1076, 455] width 152 height 152
click at [627, 330] on input "f. 31" at bounding box center [626, 325] width 1 height 11
click at [696, 624] on button "Next" at bounding box center [626, 618] width 214 height 53
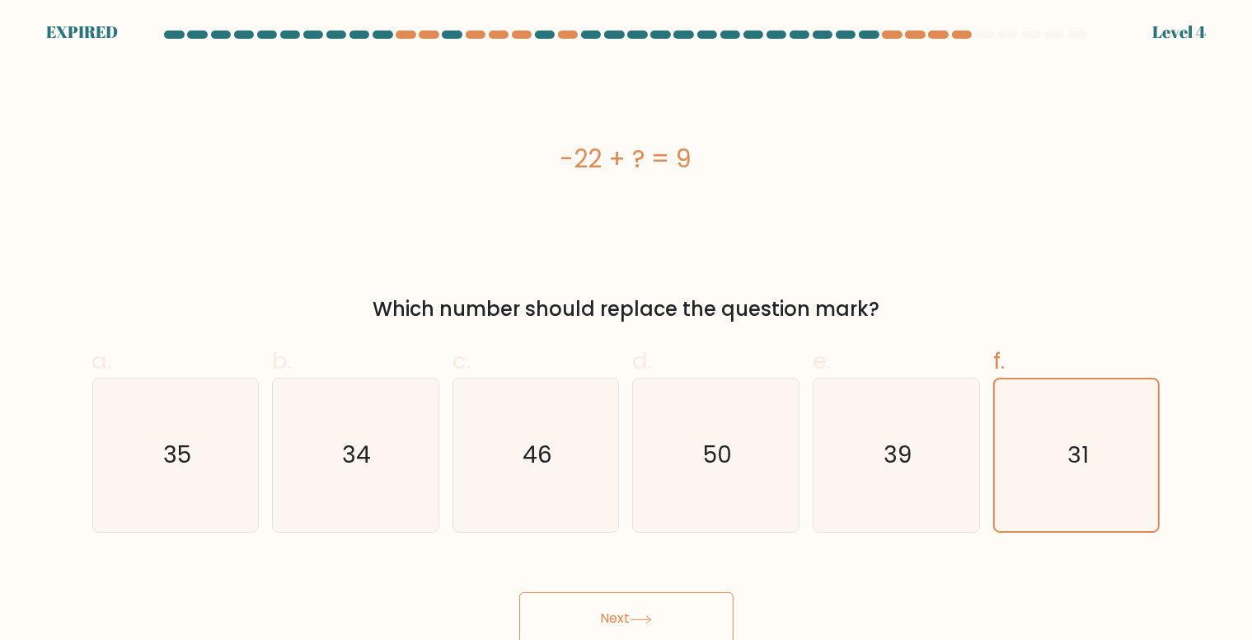
click at [636, 615] on button "Next" at bounding box center [626, 618] width 214 height 53
drag, startPoint x: 636, startPoint y: 615, endPoint x: 700, endPoint y: 598, distance: 66.4
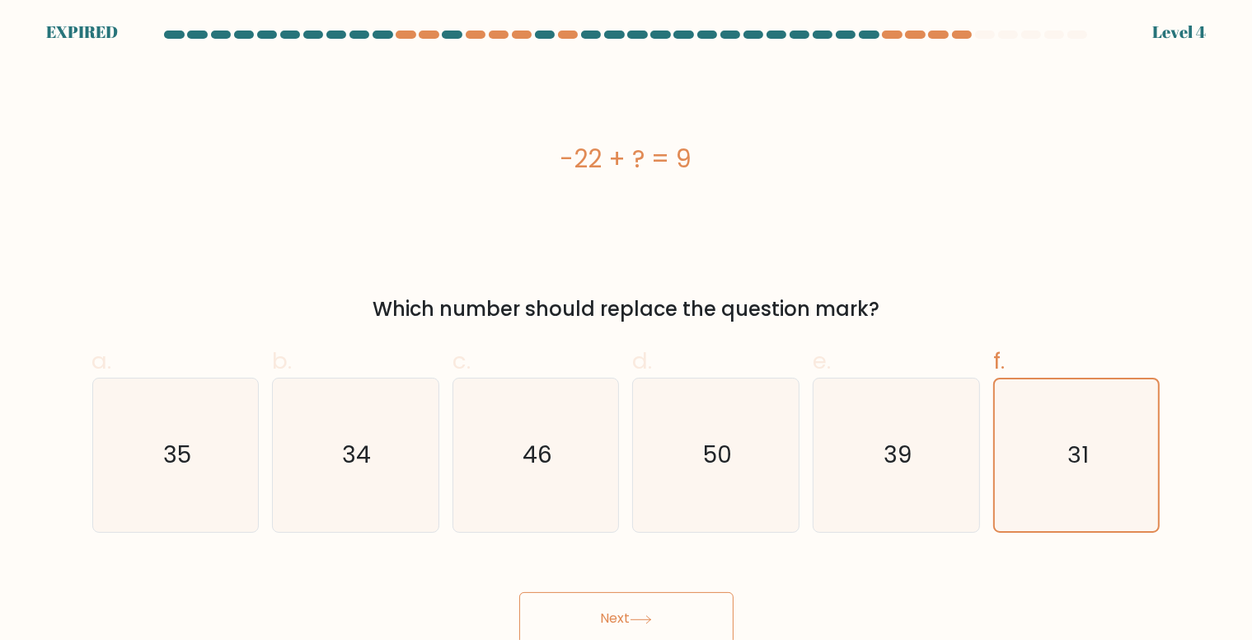
click at [700, 598] on button "Next" at bounding box center [626, 618] width 214 height 53
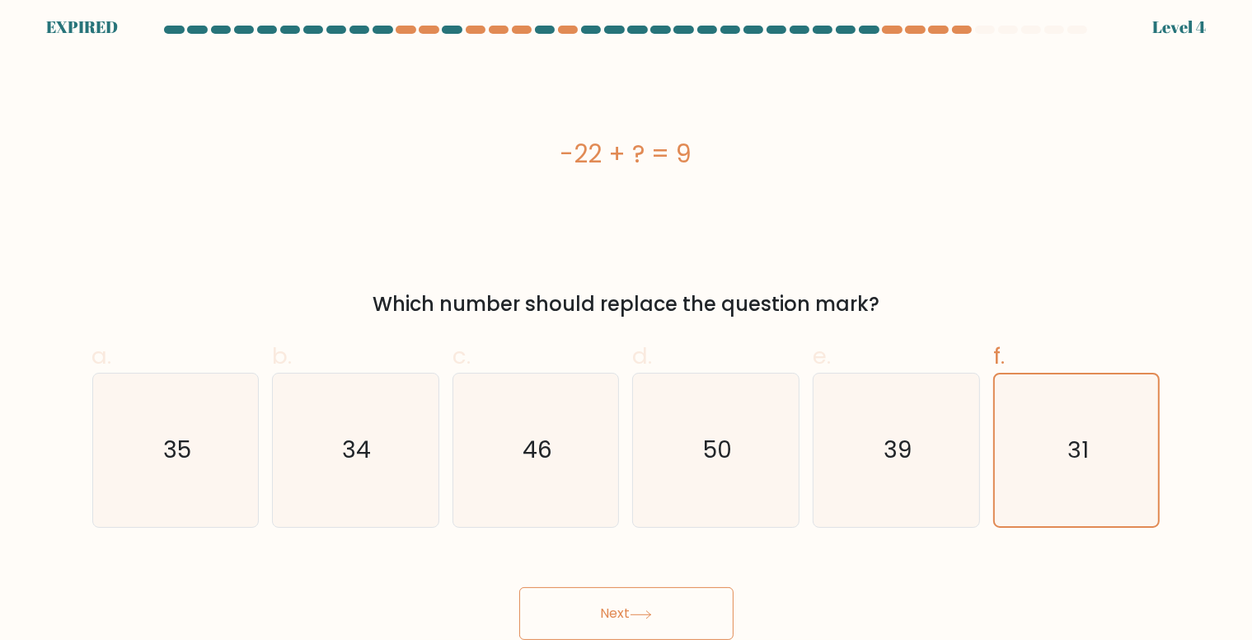
click at [700, 598] on button "Next" at bounding box center [626, 613] width 214 height 53
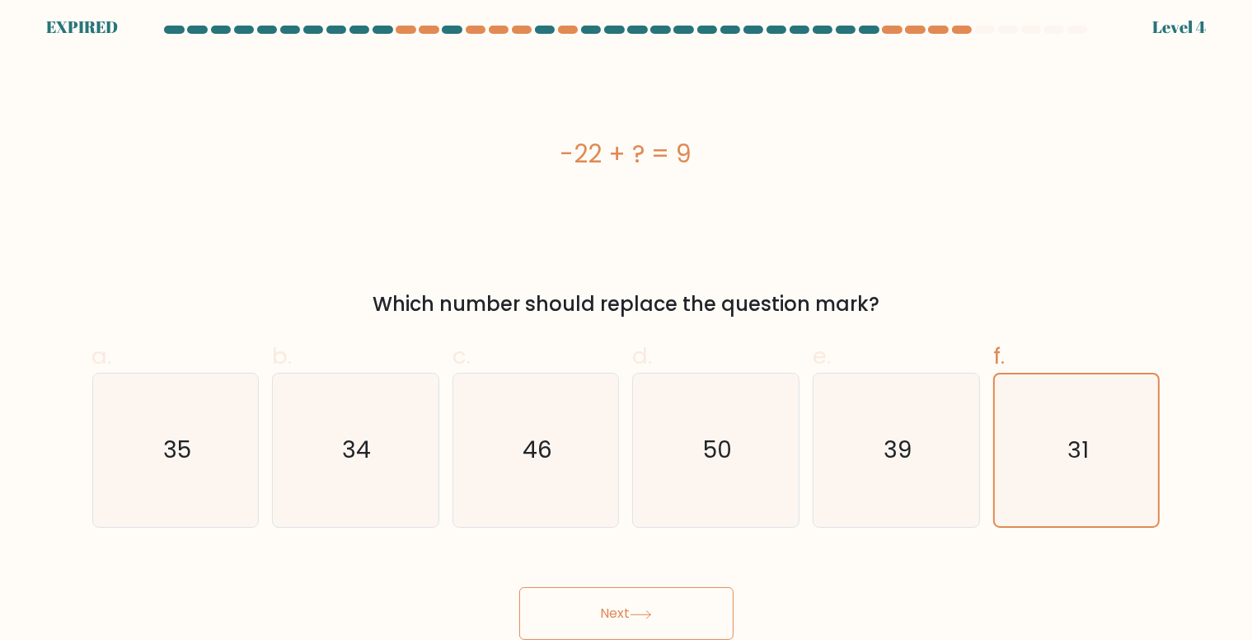
click at [700, 598] on button "Next" at bounding box center [626, 613] width 214 height 53
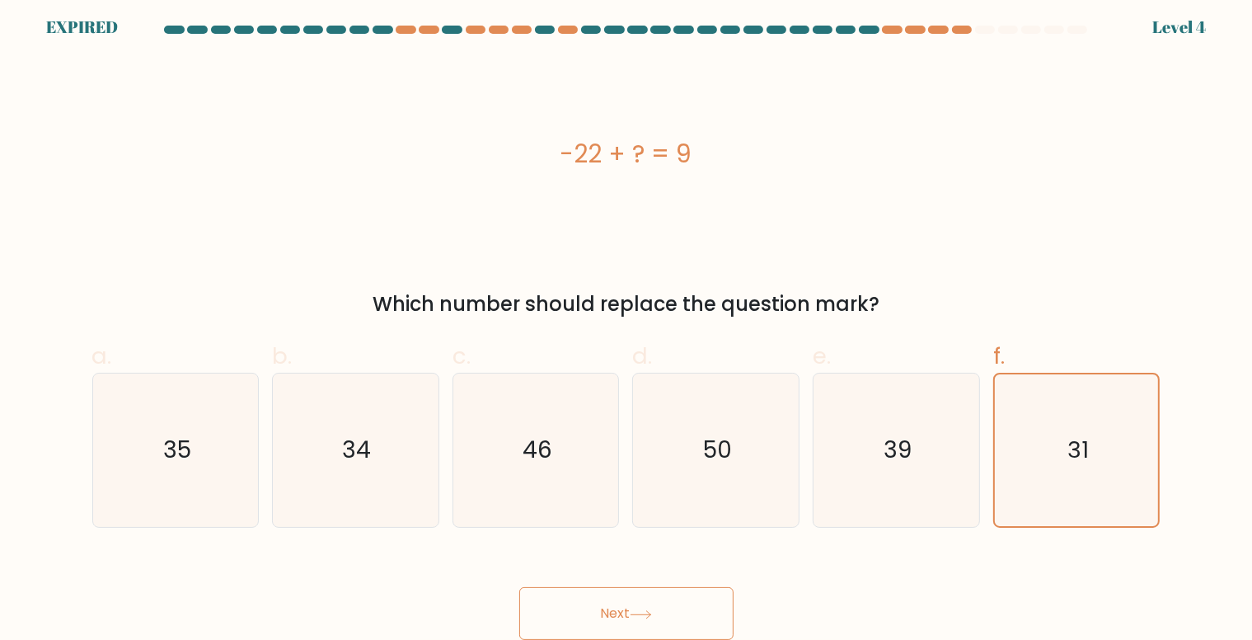
click at [700, 598] on button "Next" at bounding box center [626, 613] width 214 height 53
drag, startPoint x: 700, startPoint y: 598, endPoint x: 643, endPoint y: 611, distance: 59.2
click at [643, 611] on button "Next" at bounding box center [626, 613] width 214 height 53
click at [643, 611] on icon at bounding box center [641, 614] width 22 height 9
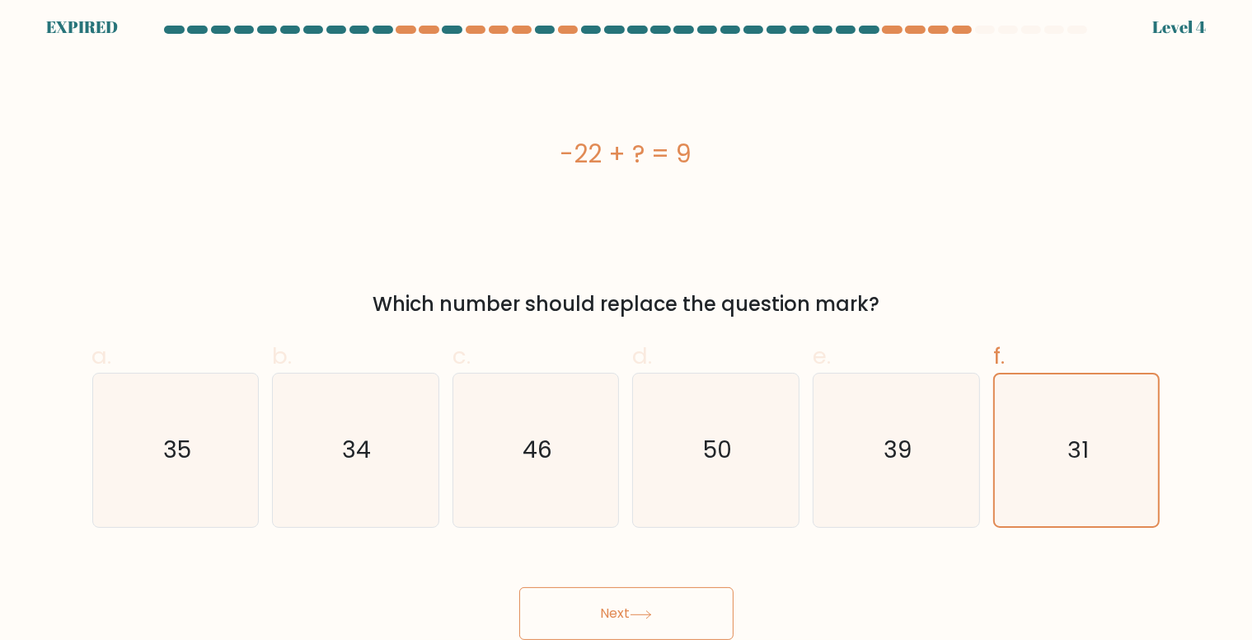
click at [643, 611] on icon at bounding box center [641, 614] width 22 height 9
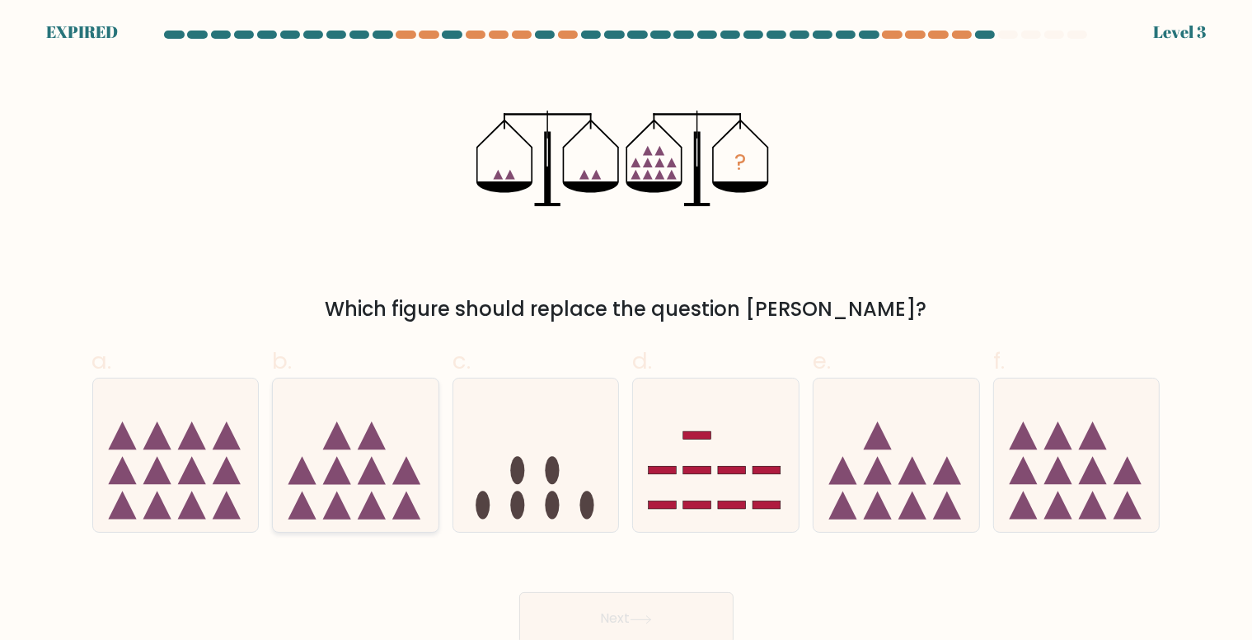
click at [336, 452] on icon at bounding box center [356, 455] width 166 height 137
click at [626, 330] on input "b." at bounding box center [626, 325] width 1 height 11
radio input "true"
click at [616, 611] on button "Next" at bounding box center [626, 618] width 214 height 53
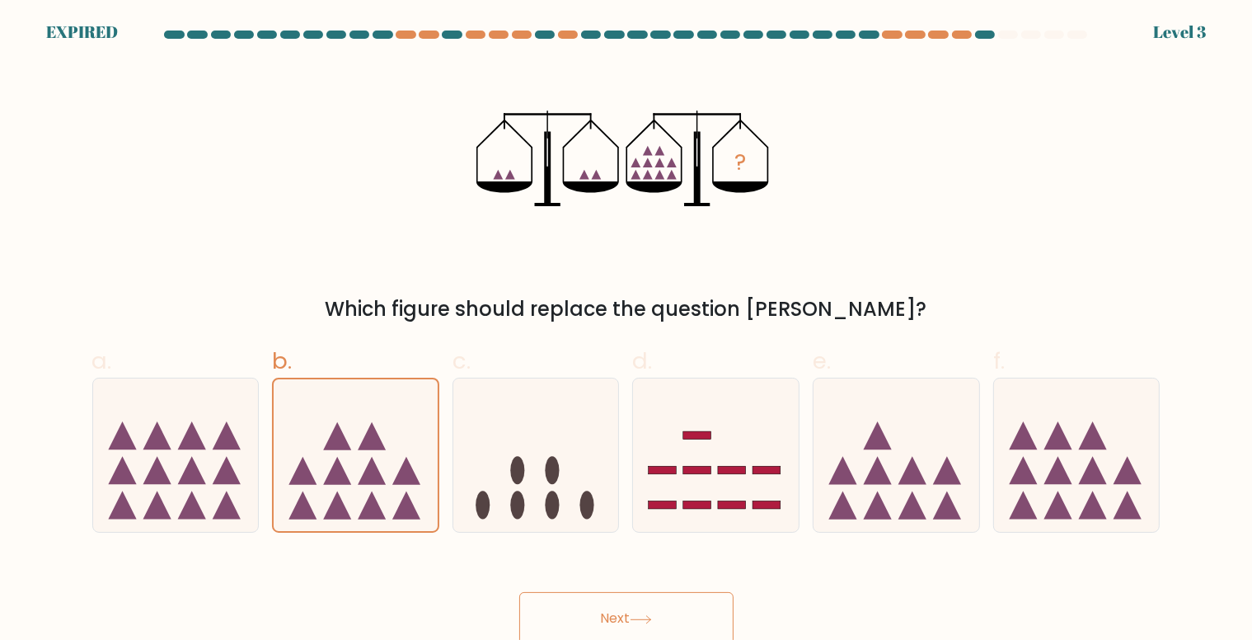
click at [616, 611] on button "Next" at bounding box center [626, 618] width 214 height 53
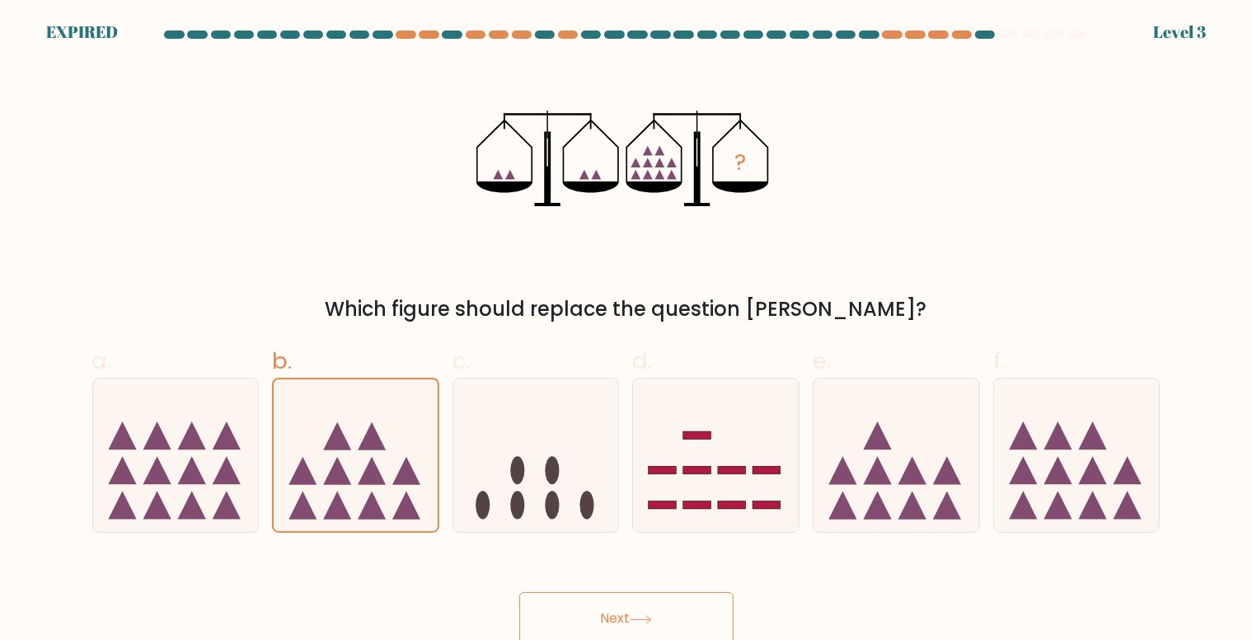
click at [616, 611] on button "Next" at bounding box center [626, 618] width 214 height 53
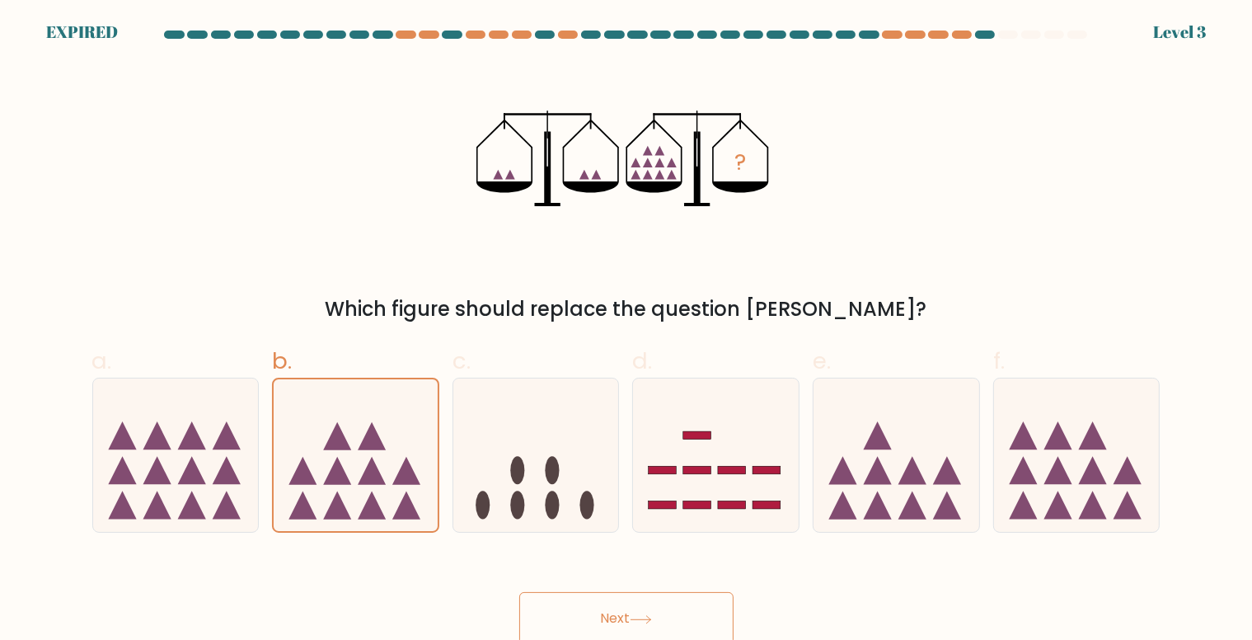
click at [616, 611] on button "Next" at bounding box center [626, 618] width 214 height 53
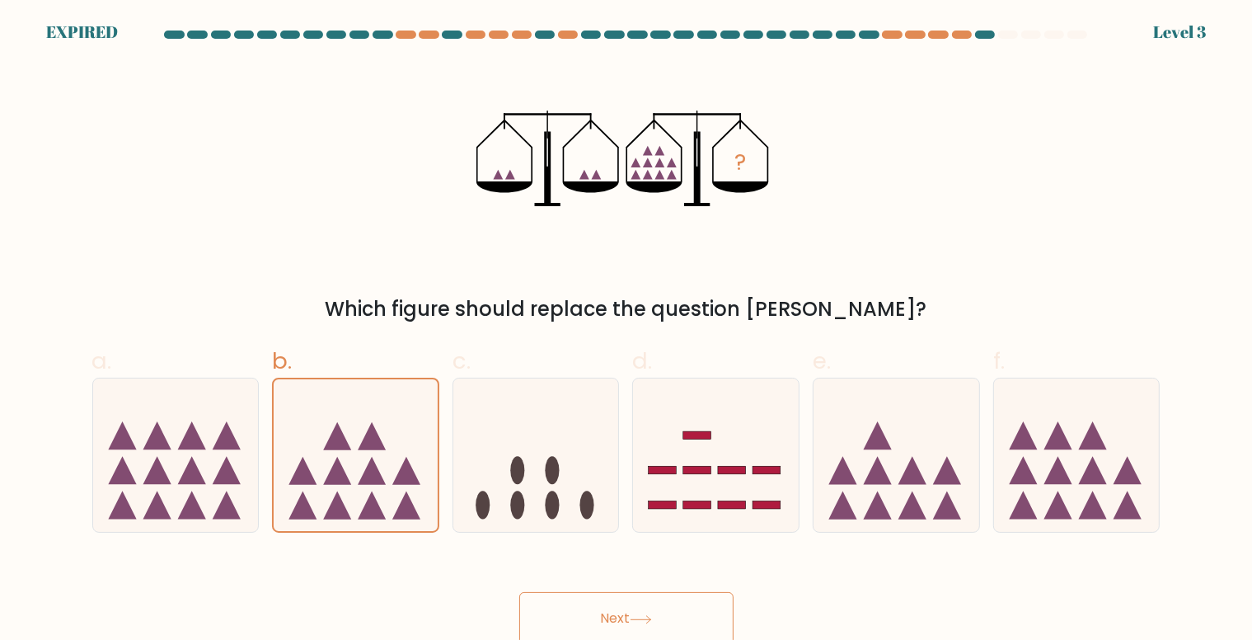
click at [616, 611] on button "Next" at bounding box center [626, 618] width 214 height 53
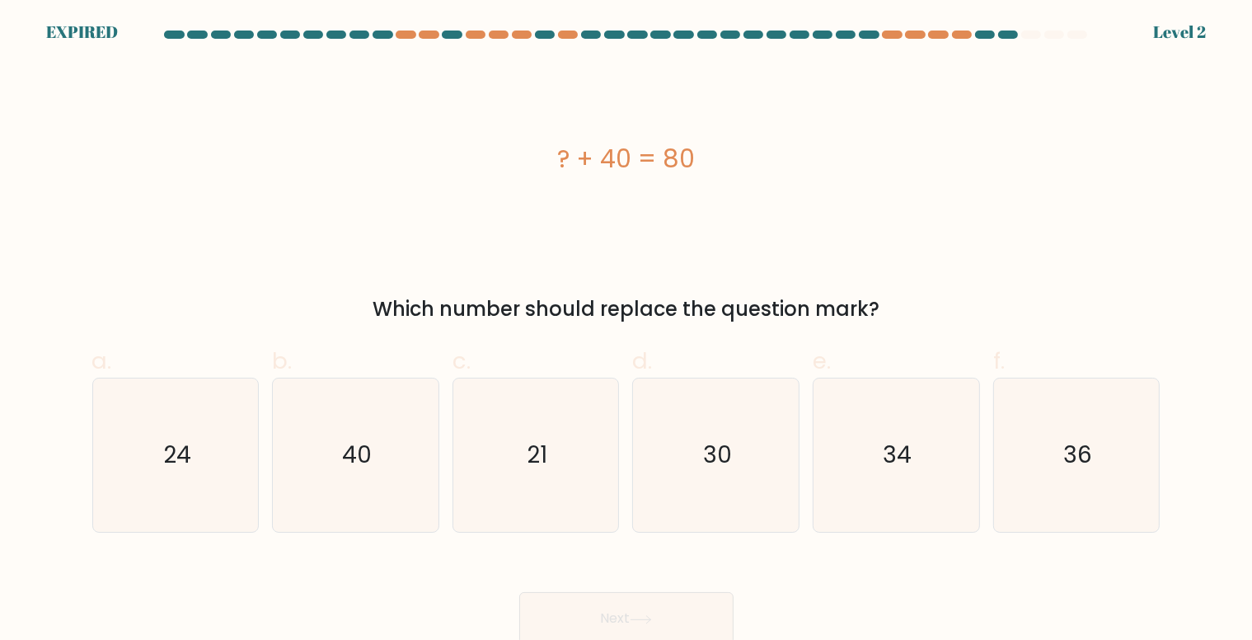
click at [616, 611] on button "Next" at bounding box center [626, 618] width 214 height 53
click at [324, 447] on icon "40" at bounding box center [355, 454] width 153 height 153
click at [626, 330] on input "b. 40" at bounding box center [626, 325] width 1 height 11
radio input "true"
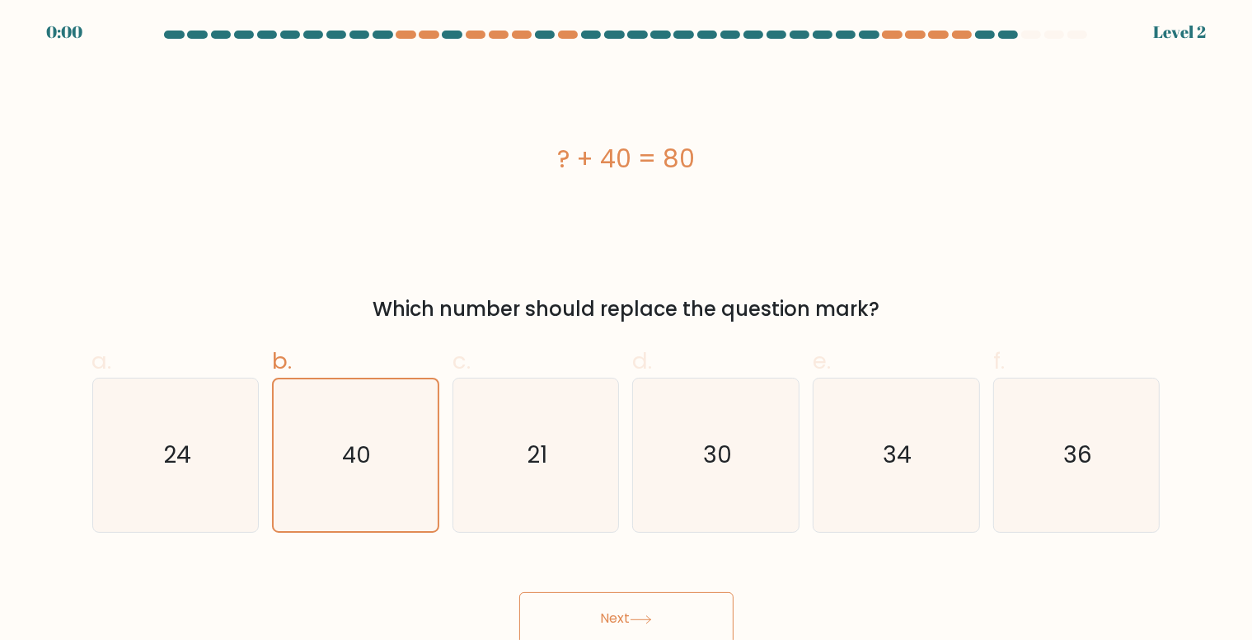
click at [672, 612] on div "Next" at bounding box center [626, 598] width 1088 height 92
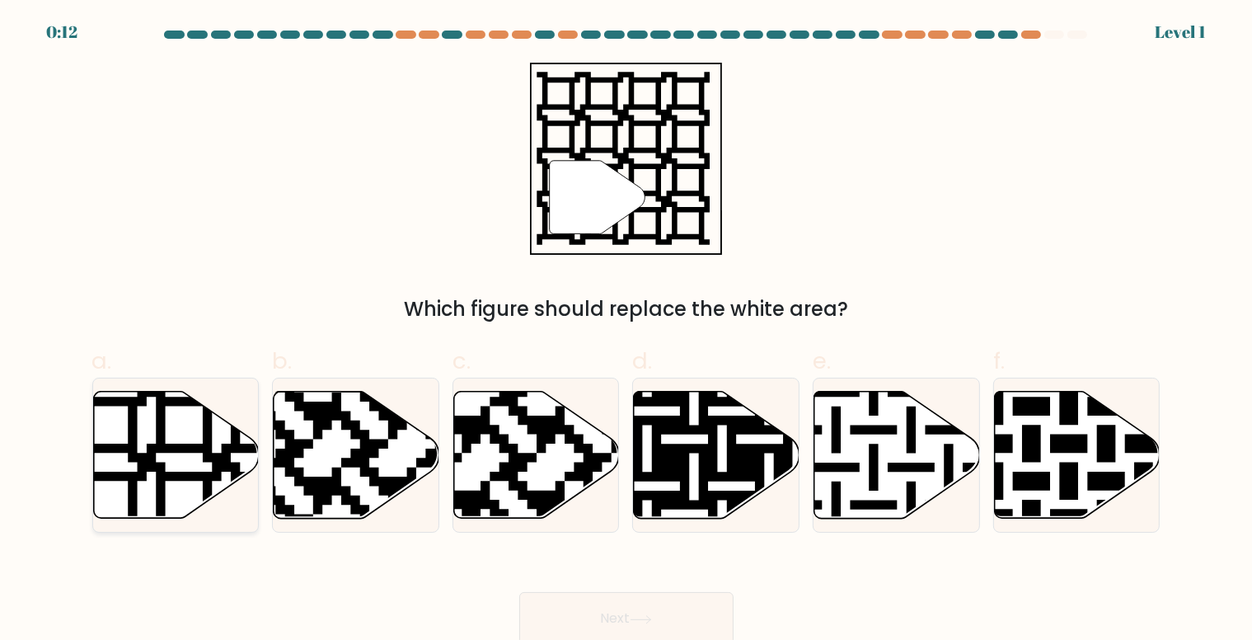
click at [139, 410] on icon at bounding box center [176, 454] width 166 height 127
click at [626, 330] on input "a." at bounding box center [626, 325] width 1 height 11
radio input "true"
click at [564, 609] on button "Next" at bounding box center [626, 618] width 214 height 53
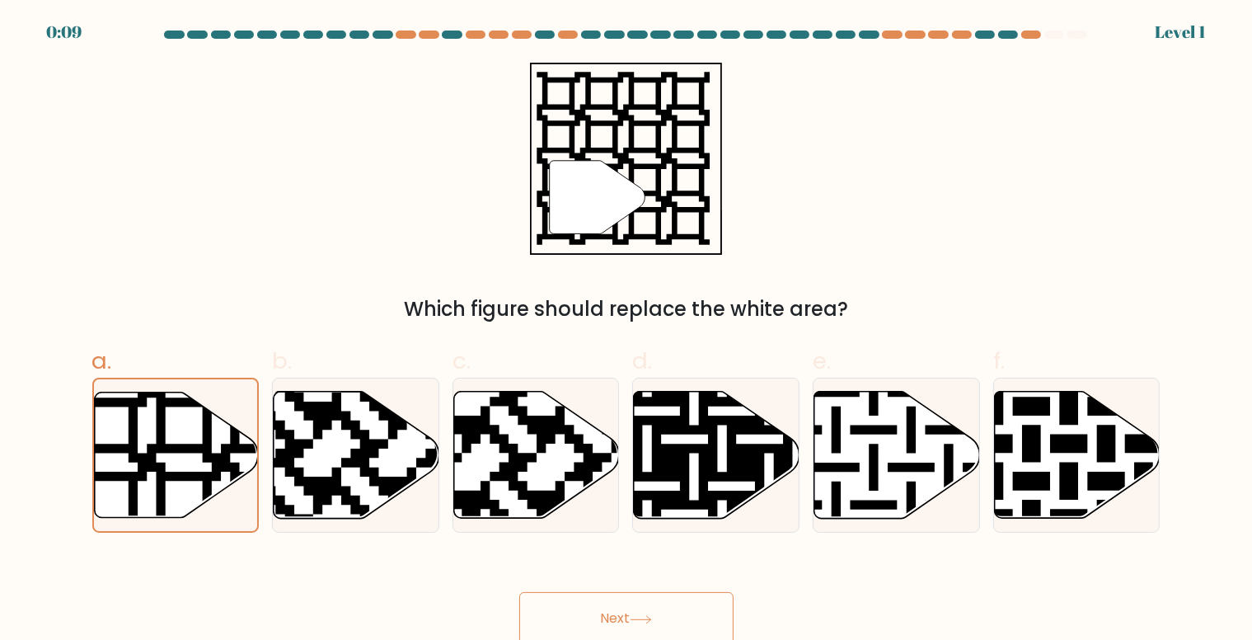
click at [564, 609] on button "Next" at bounding box center [626, 618] width 214 height 53
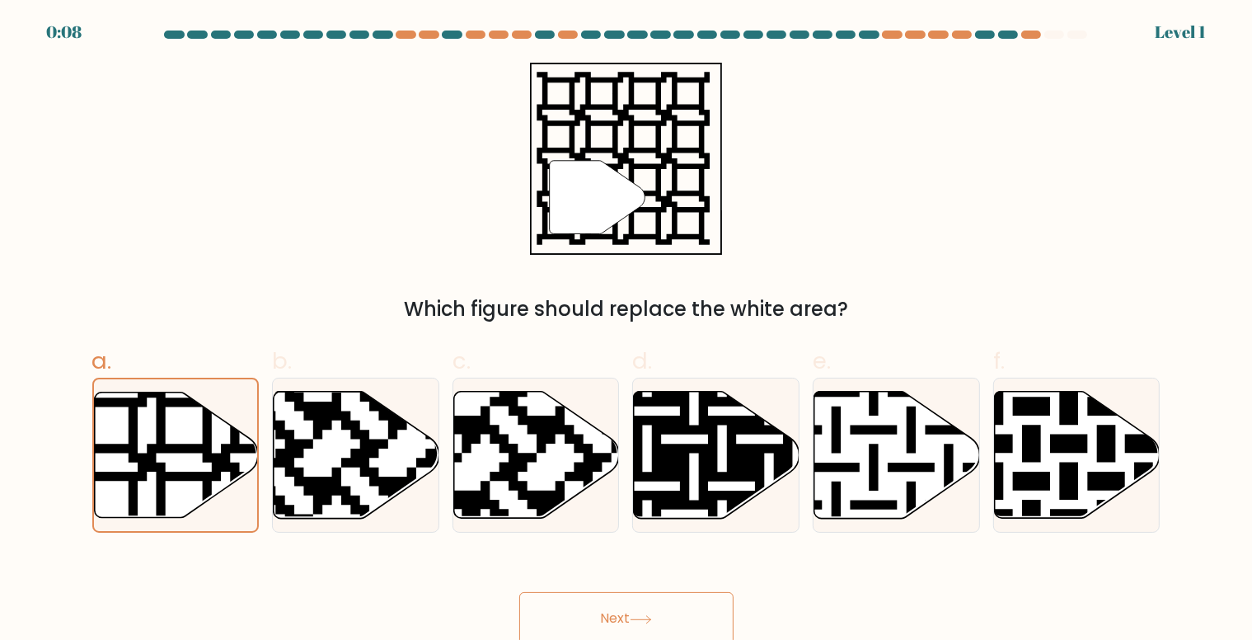
drag, startPoint x: 564, startPoint y: 609, endPoint x: 689, endPoint y: 602, distance: 125.4
click at [689, 602] on button "Next" at bounding box center [626, 618] width 214 height 53
click at [627, 619] on button "Next" at bounding box center [626, 618] width 214 height 53
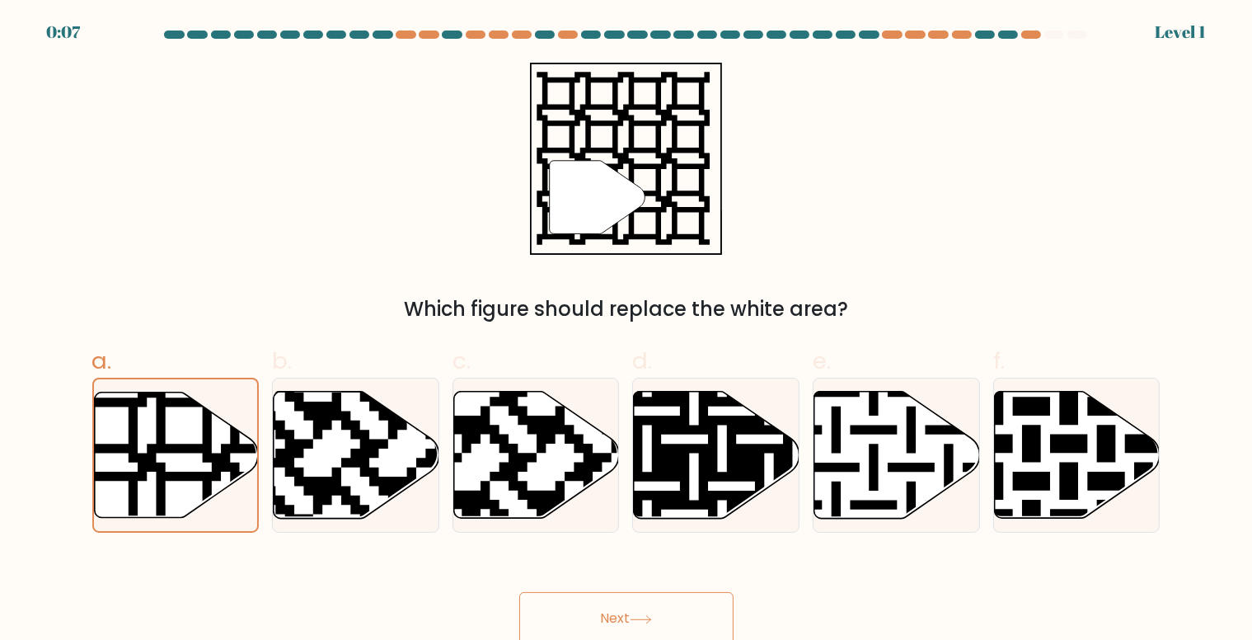
click at [627, 619] on button "Next" at bounding box center [626, 618] width 214 height 53
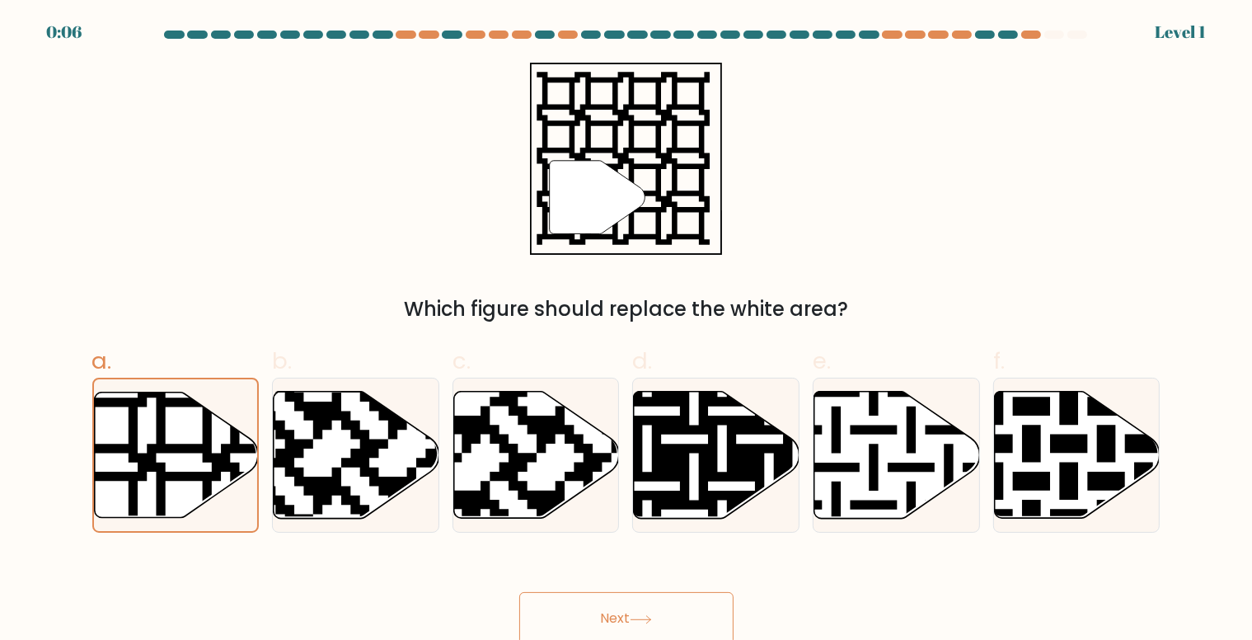
click at [627, 619] on button "Next" at bounding box center [626, 618] width 214 height 53
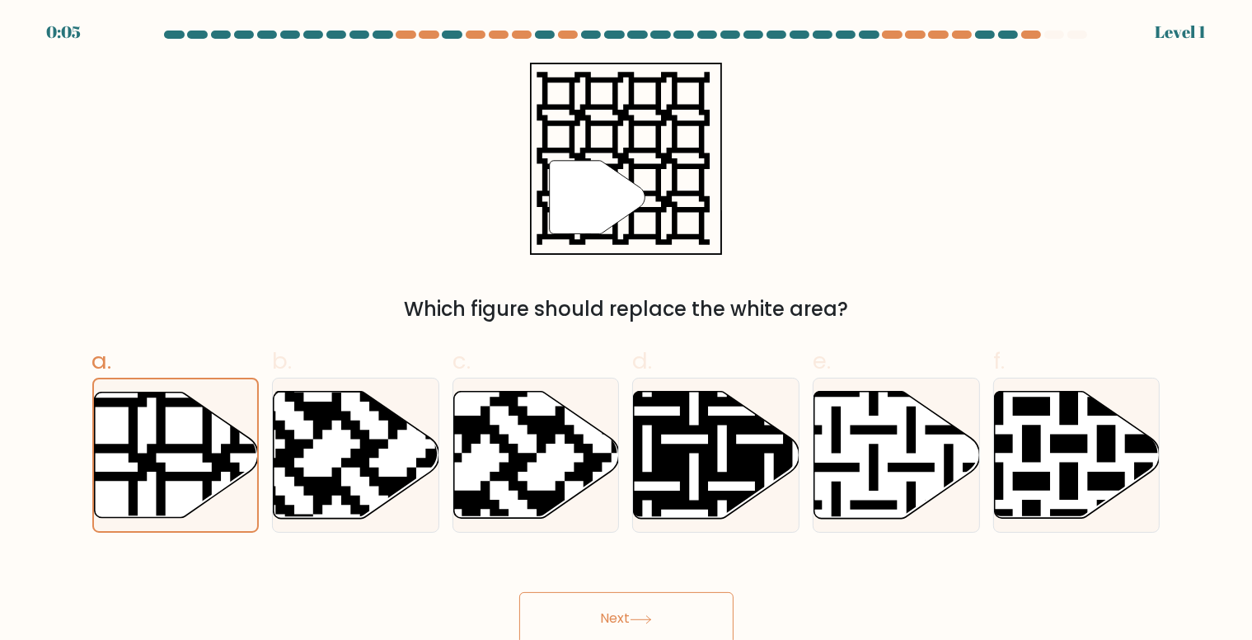
click at [627, 619] on button "Next" at bounding box center [626, 618] width 214 height 53
click at [627, 617] on button "Next" at bounding box center [626, 618] width 214 height 53
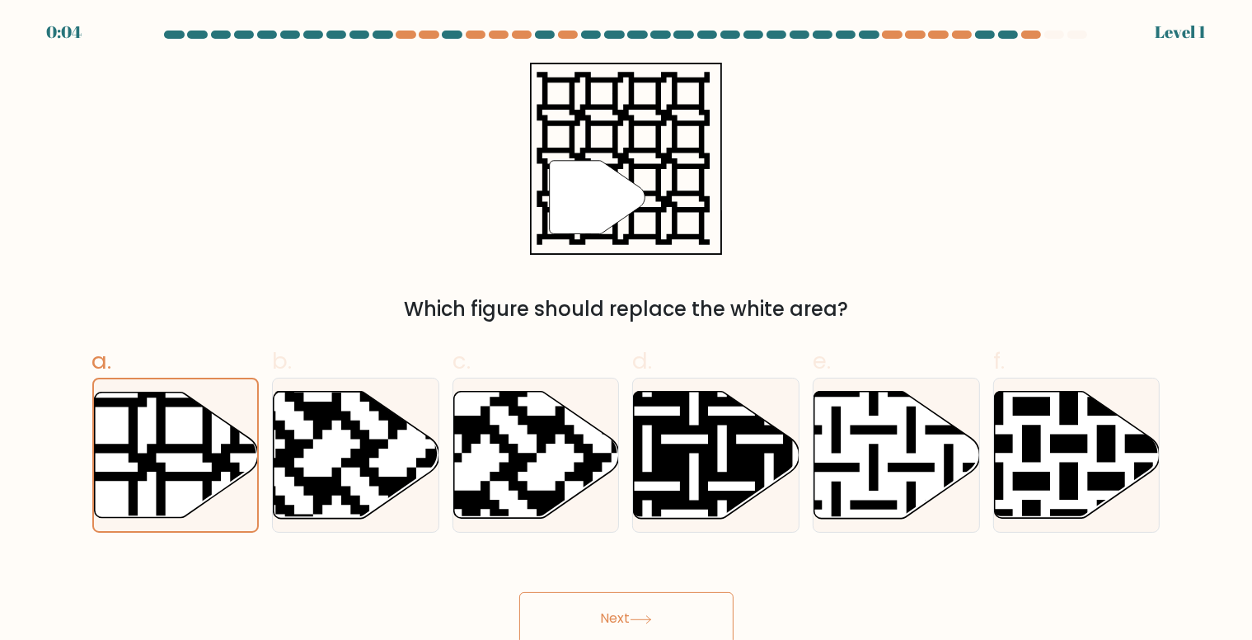
click at [627, 617] on button "Next" at bounding box center [626, 618] width 214 height 53
click at [688, 614] on button "Next" at bounding box center [626, 618] width 214 height 53
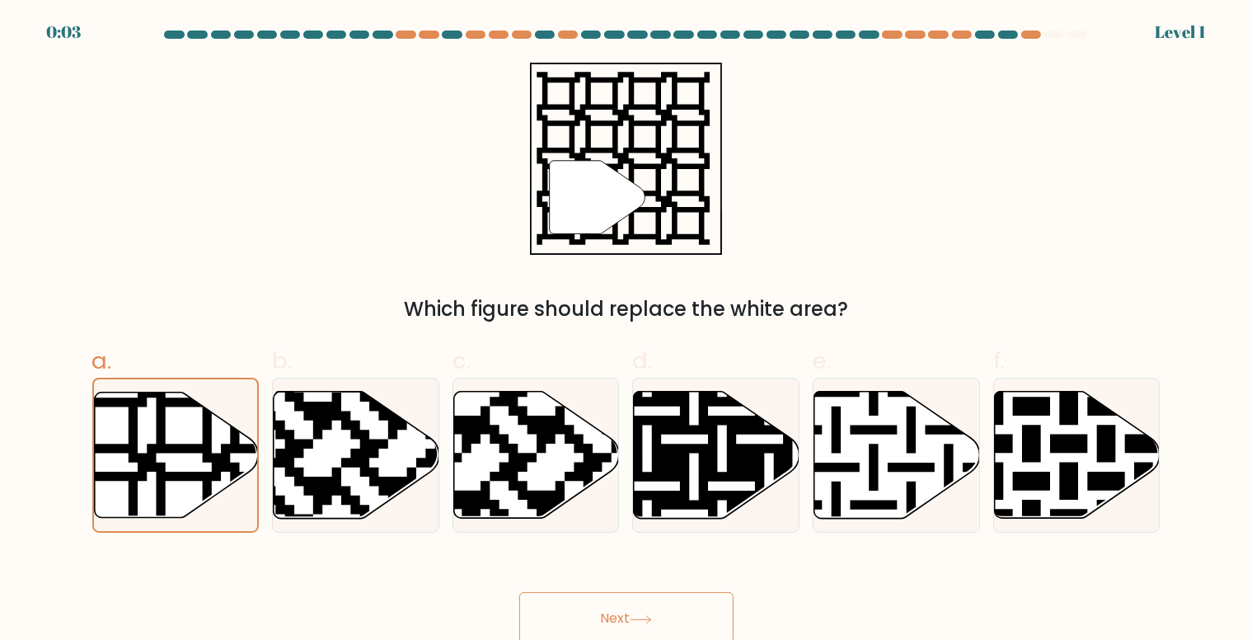
click at [688, 614] on button "Next" at bounding box center [626, 618] width 214 height 53
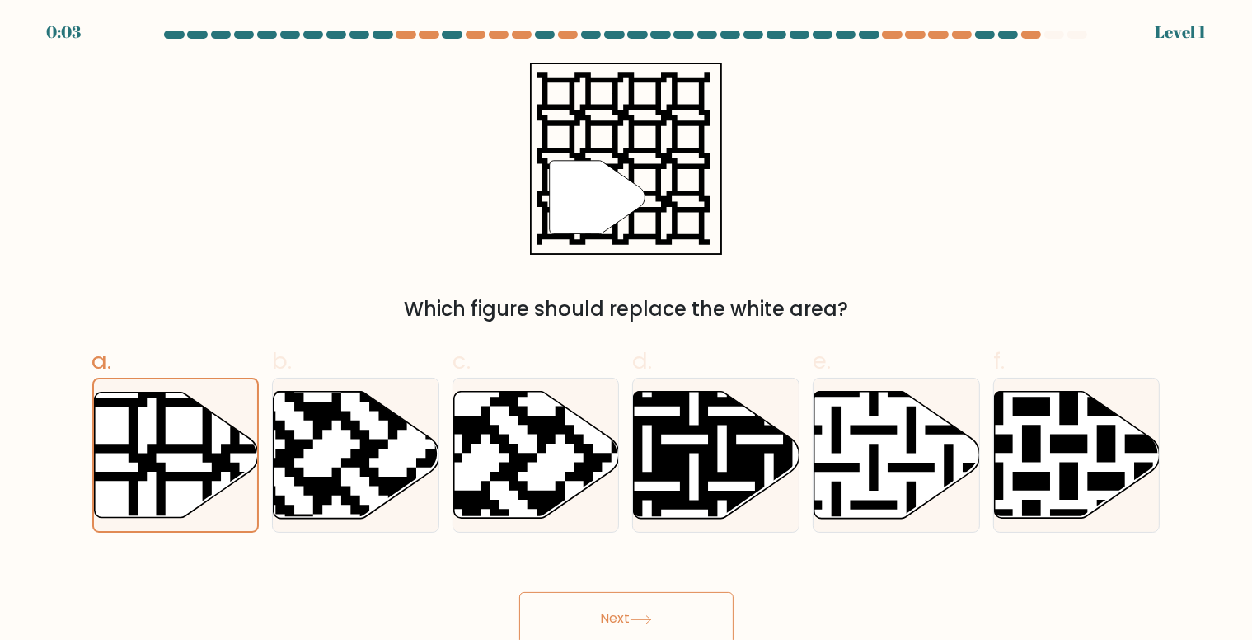
click at [688, 614] on button "Next" at bounding box center [626, 618] width 214 height 53
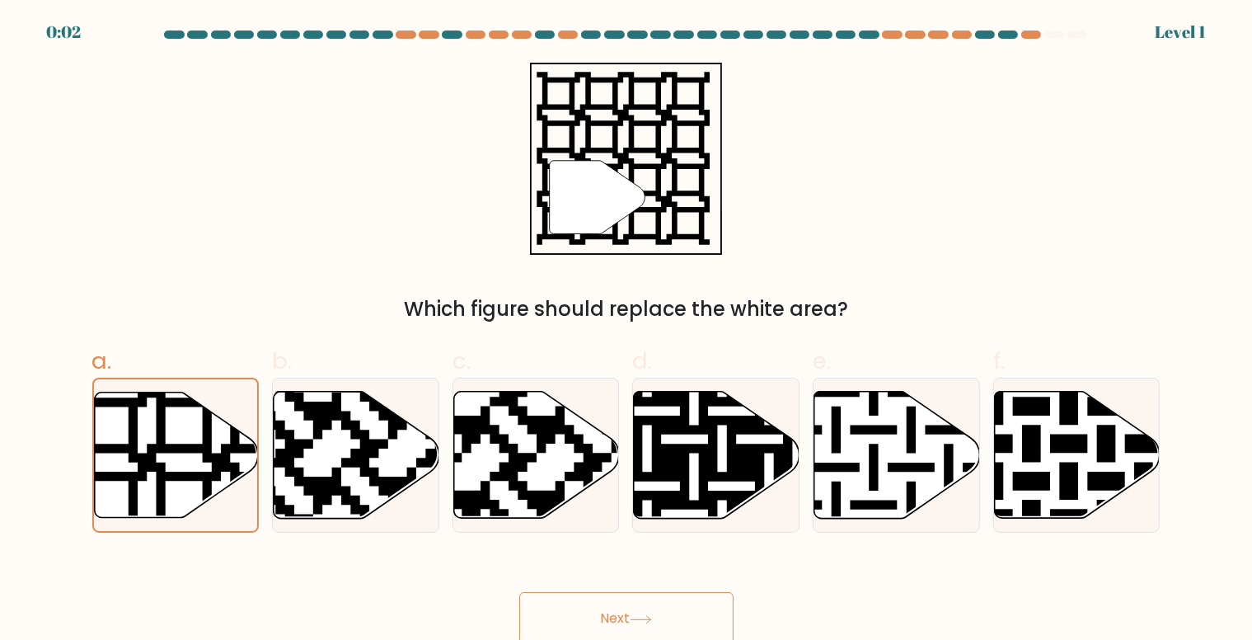
click at [688, 614] on button "Next" at bounding box center [626, 618] width 214 height 53
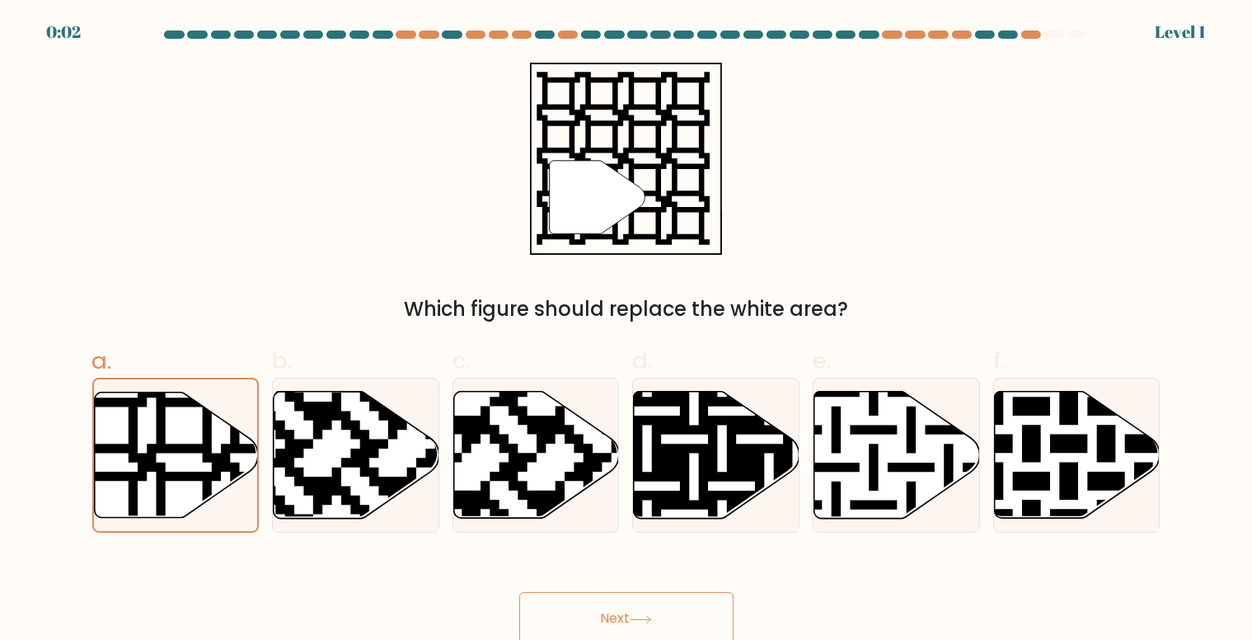
click at [688, 614] on button "Next" at bounding box center [626, 618] width 214 height 53
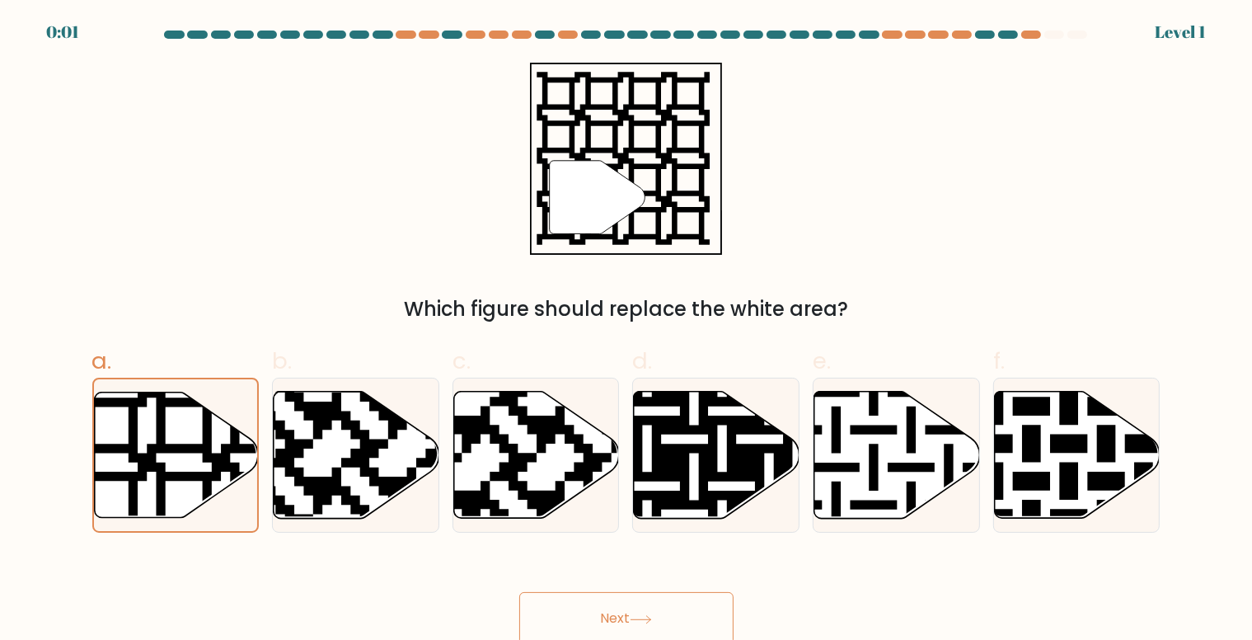
click at [688, 614] on button "Next" at bounding box center [626, 618] width 214 height 53
drag, startPoint x: 688, startPoint y: 614, endPoint x: 707, endPoint y: 513, distance: 103.1
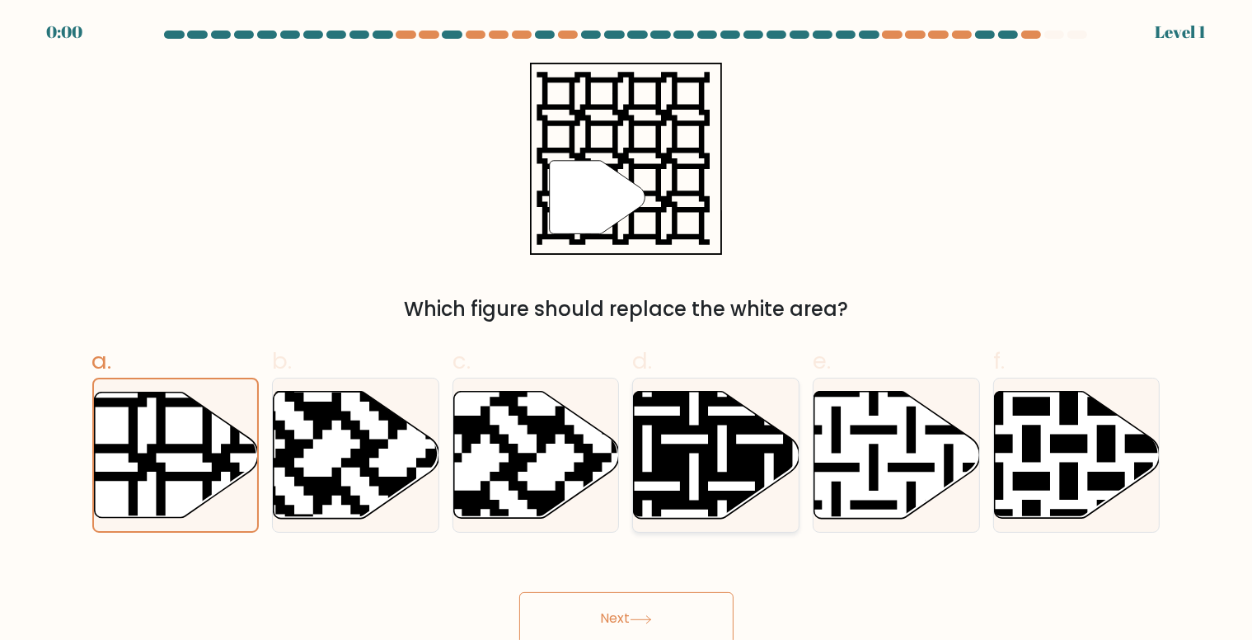
click at [707, 513] on form "a." at bounding box center [626, 337] width 1252 height 614
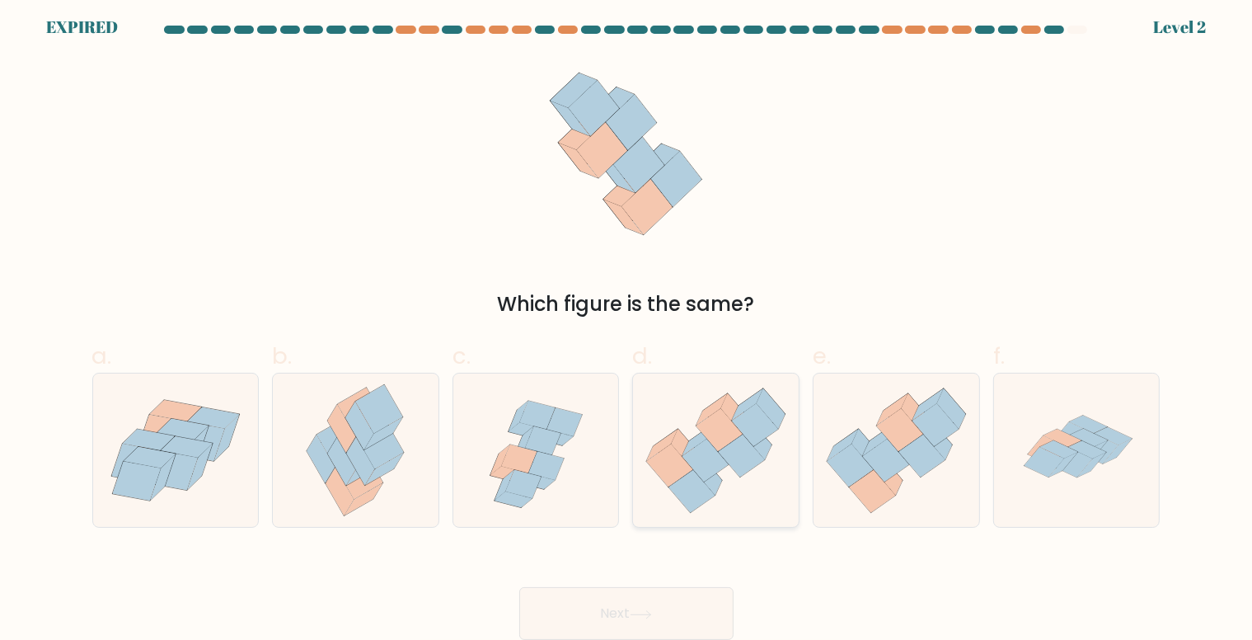
click at [666, 489] on icon at bounding box center [716, 450] width 166 height 143
click at [627, 326] on input "d." at bounding box center [626, 320] width 1 height 11
radio input "true"
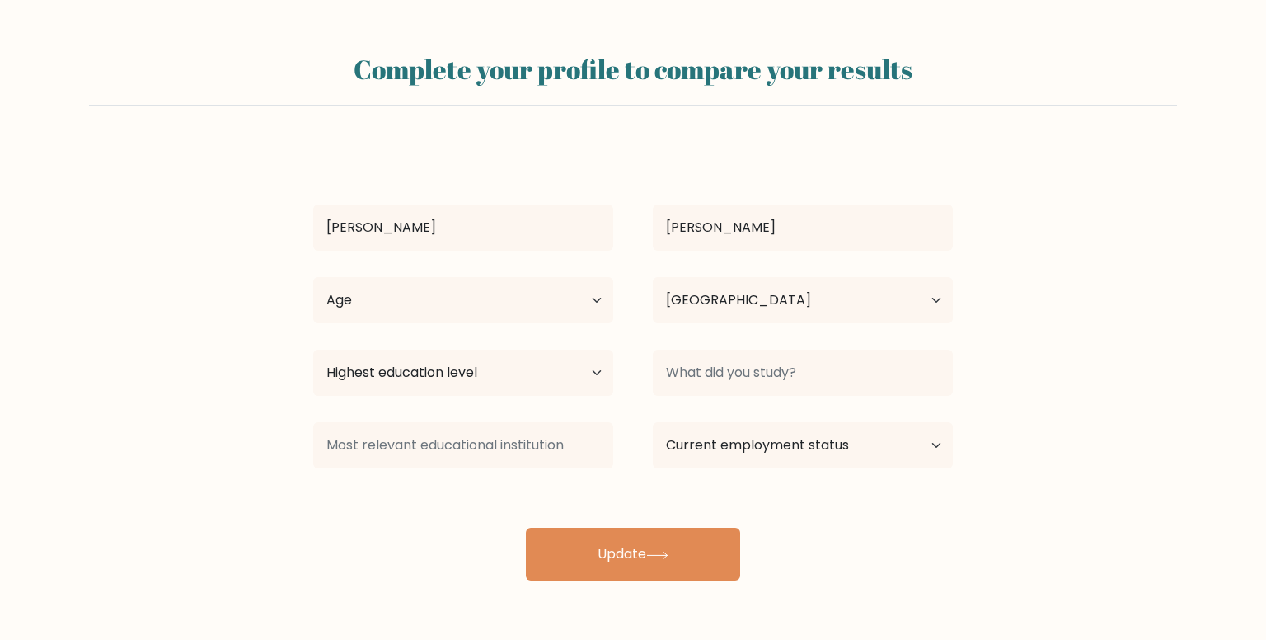
select select "NG"
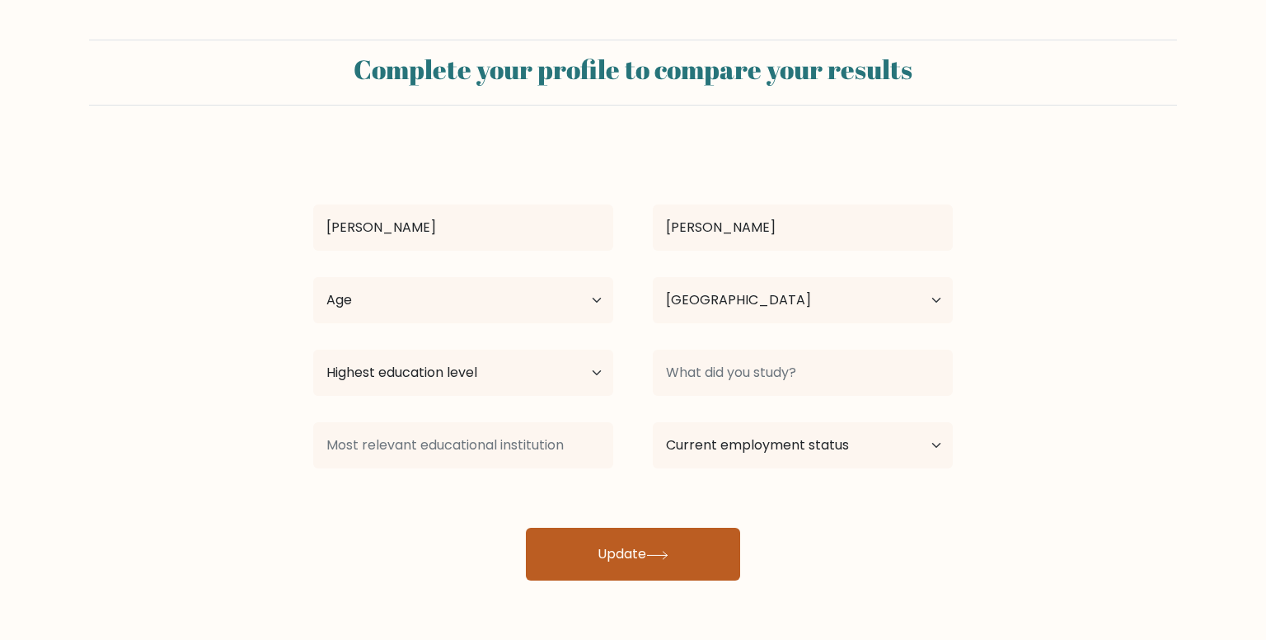
click at [686, 544] on button "Update" at bounding box center [633, 553] width 214 height 53
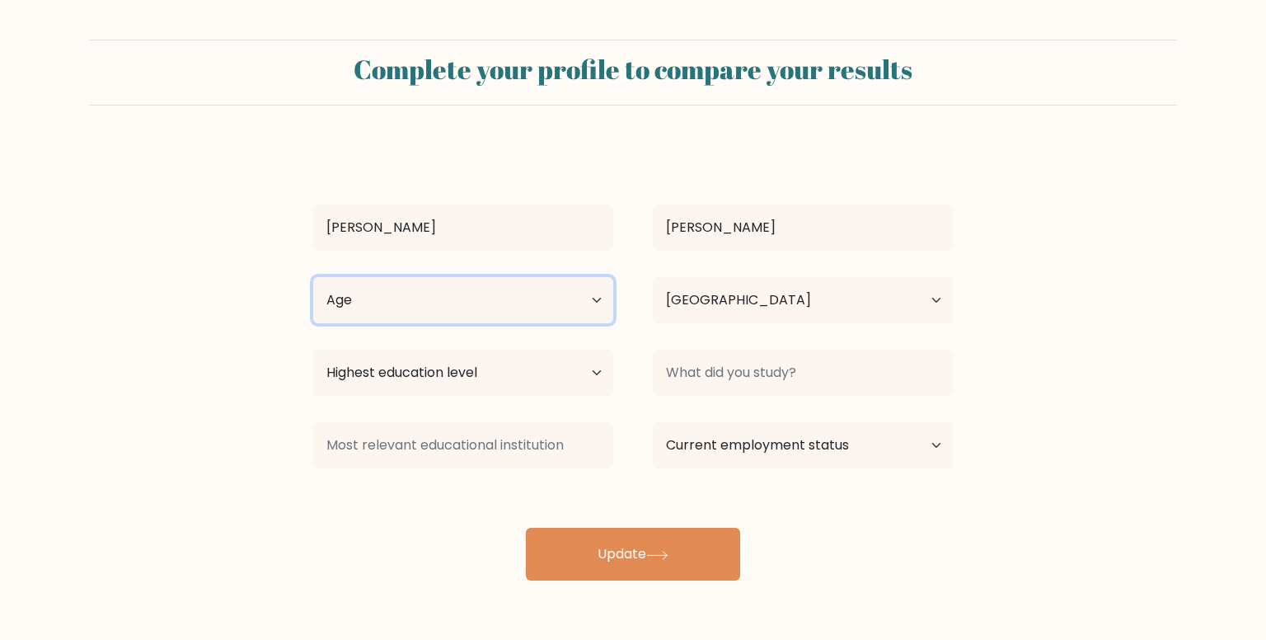
click at [528, 312] on select "Age Under [DEMOGRAPHIC_DATA] [DEMOGRAPHIC_DATA] [DEMOGRAPHIC_DATA] [DEMOGRAPHIC…" at bounding box center [463, 300] width 300 height 46
select select "18_24"
click at [313, 277] on select "Age Under [DEMOGRAPHIC_DATA] [DEMOGRAPHIC_DATA] [DEMOGRAPHIC_DATA] [DEMOGRAPHIC…" at bounding box center [463, 300] width 300 height 46
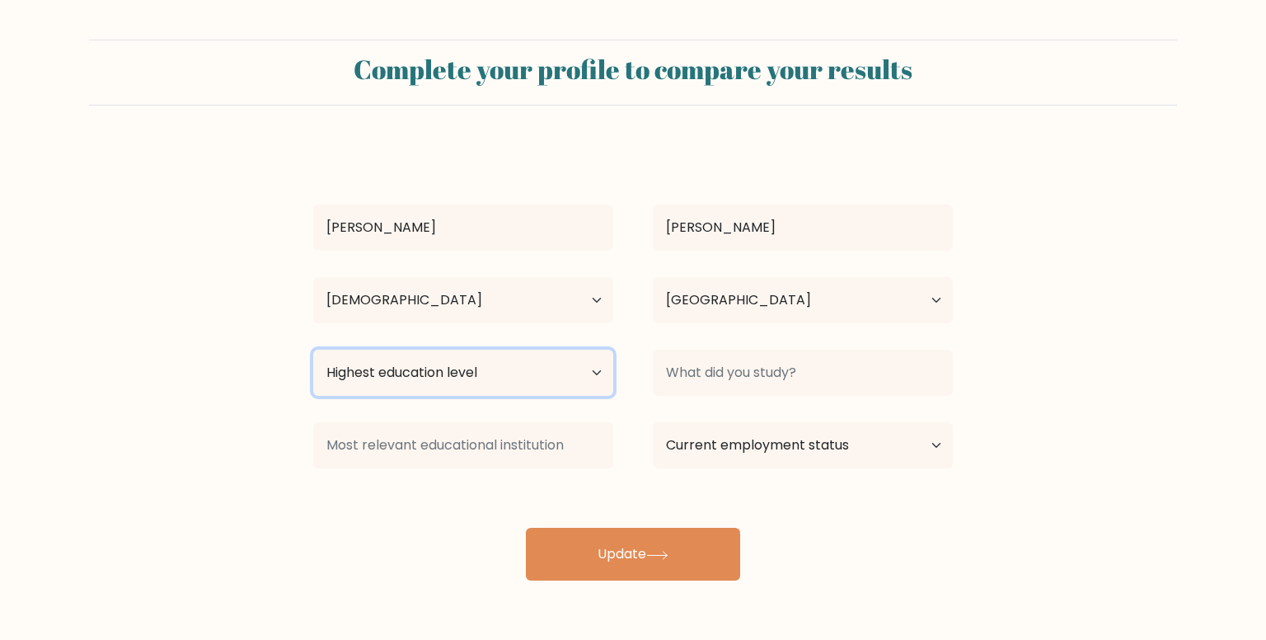
click at [567, 381] on select "Highest education level No schooling Primary Lower Secondary Upper Secondary Oc…" at bounding box center [463, 372] width 300 height 46
select select "bachelors_degree"
click at [313, 349] on select "Highest education level No schooling Primary Lower Secondary Upper Secondary Oc…" at bounding box center [463, 372] width 300 height 46
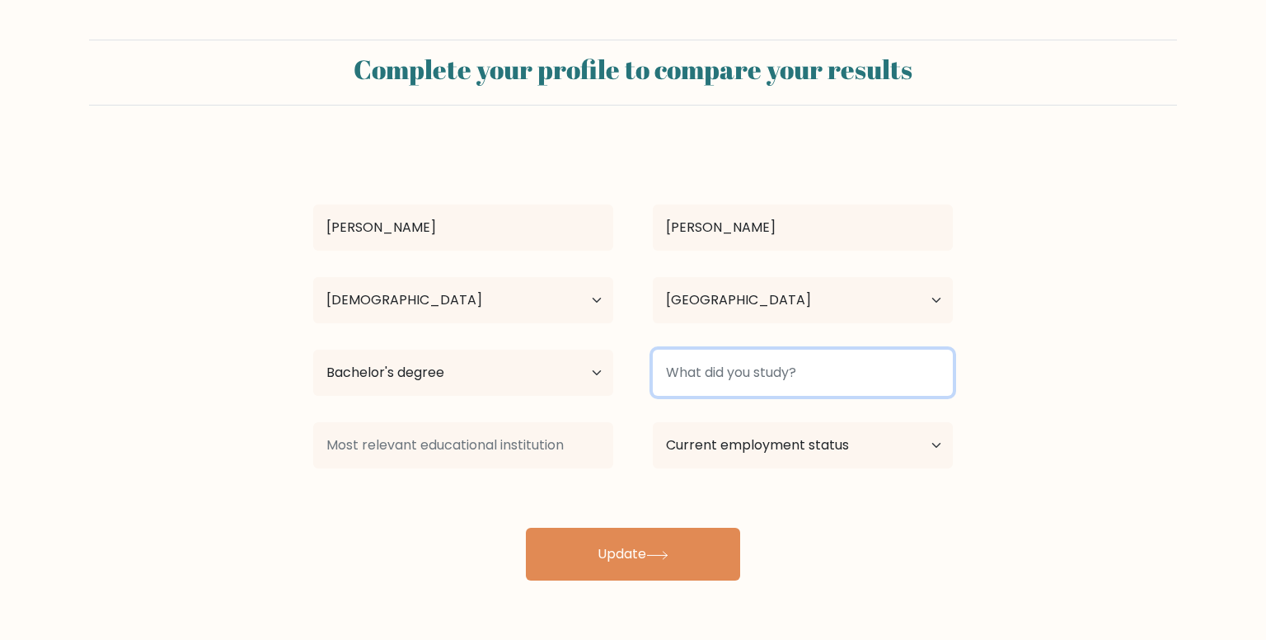
click at [827, 359] on input at bounding box center [803, 372] width 300 height 46
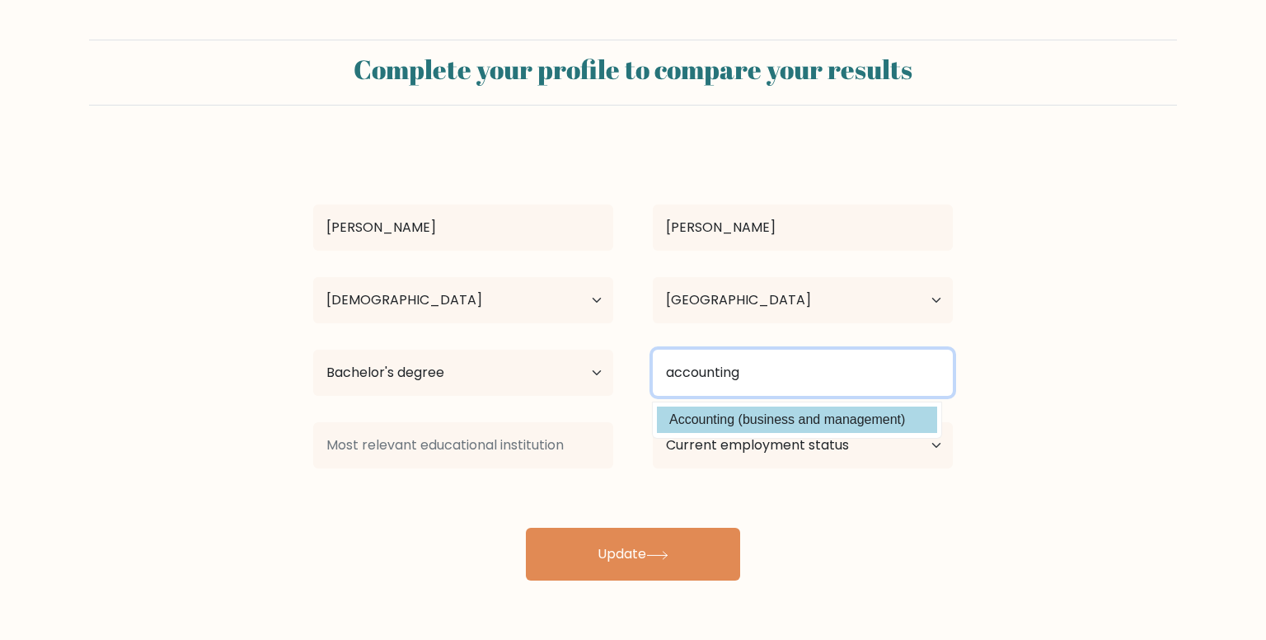
type input "accounting"
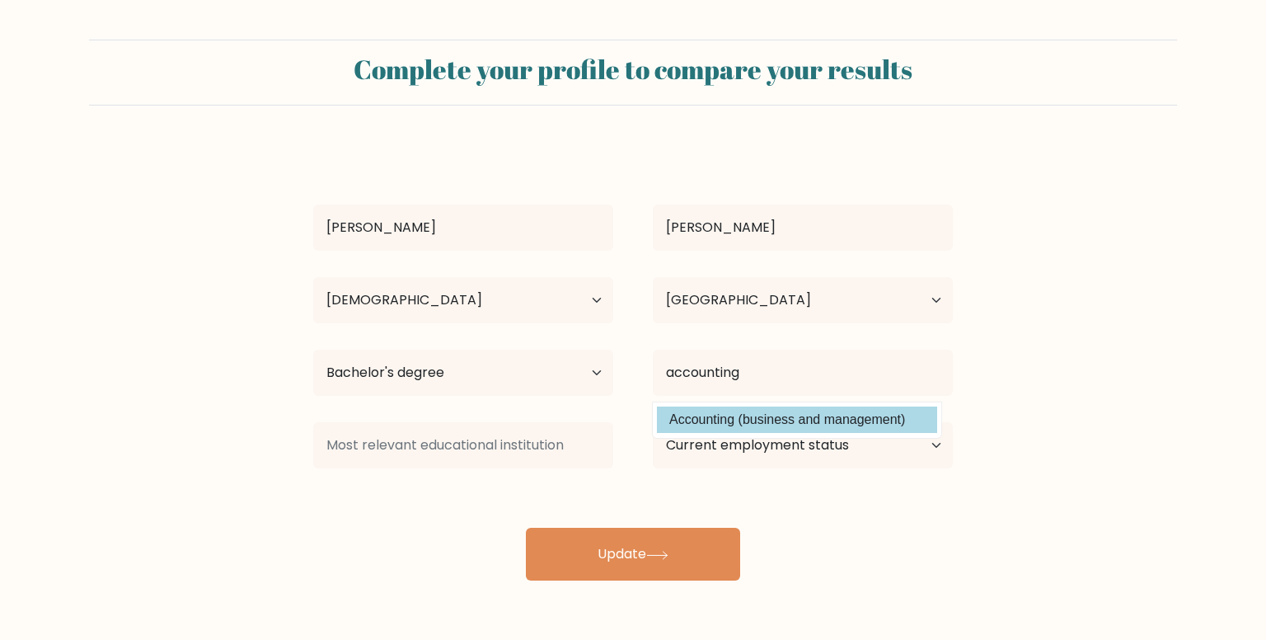
click at [831, 411] on div "[PERSON_NAME][GEOGRAPHIC_DATA] Age Under [DEMOGRAPHIC_DATA] [DEMOGRAPHIC_DATA] …" at bounding box center [632, 362] width 659 height 435
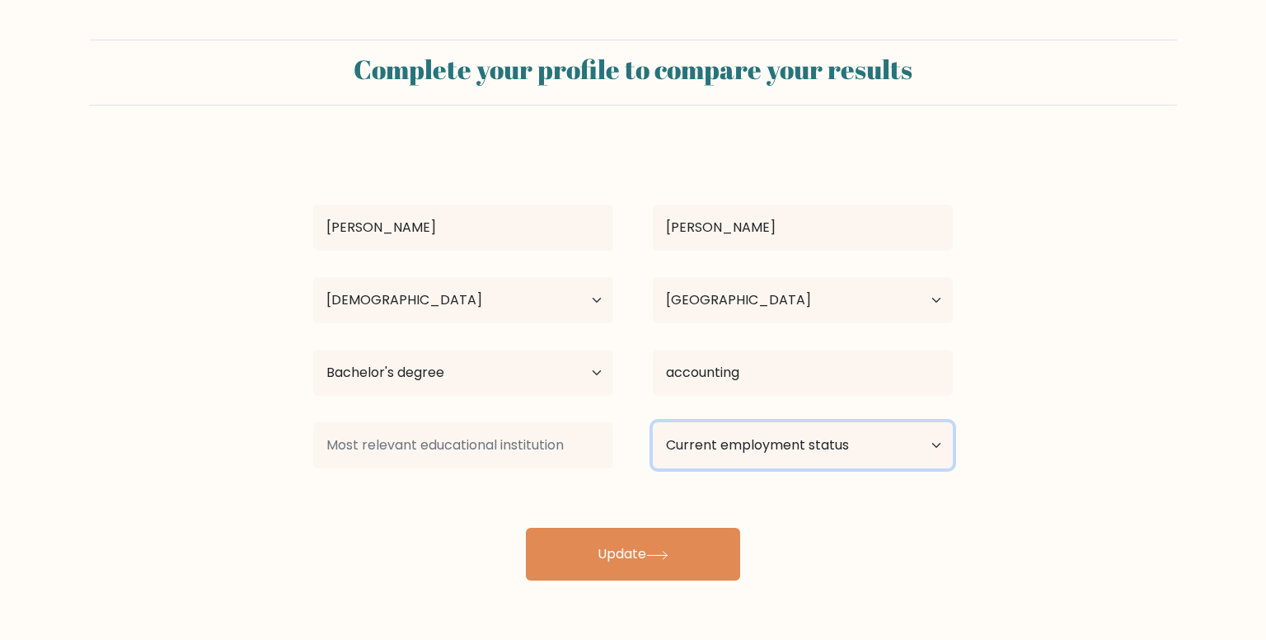
click at [737, 446] on select "Current employment status Employed Student Retired Other / prefer not to answer" at bounding box center [803, 445] width 300 height 46
select select "student"
click at [653, 422] on select "Current employment status Employed Student Retired Other / prefer not to answer" at bounding box center [803, 445] width 300 height 46
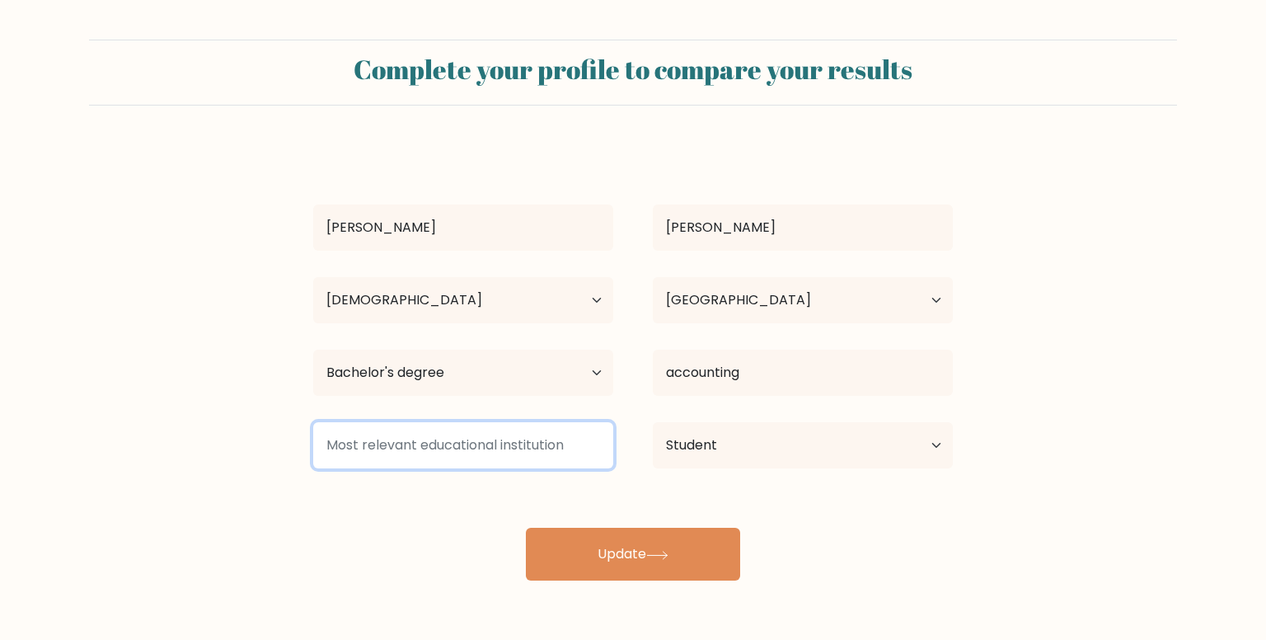
click at [577, 446] on input at bounding box center [463, 445] width 300 height 46
click at [534, 442] on input "[GEOGRAPHIC_DATA]" at bounding box center [463, 445] width 300 height 46
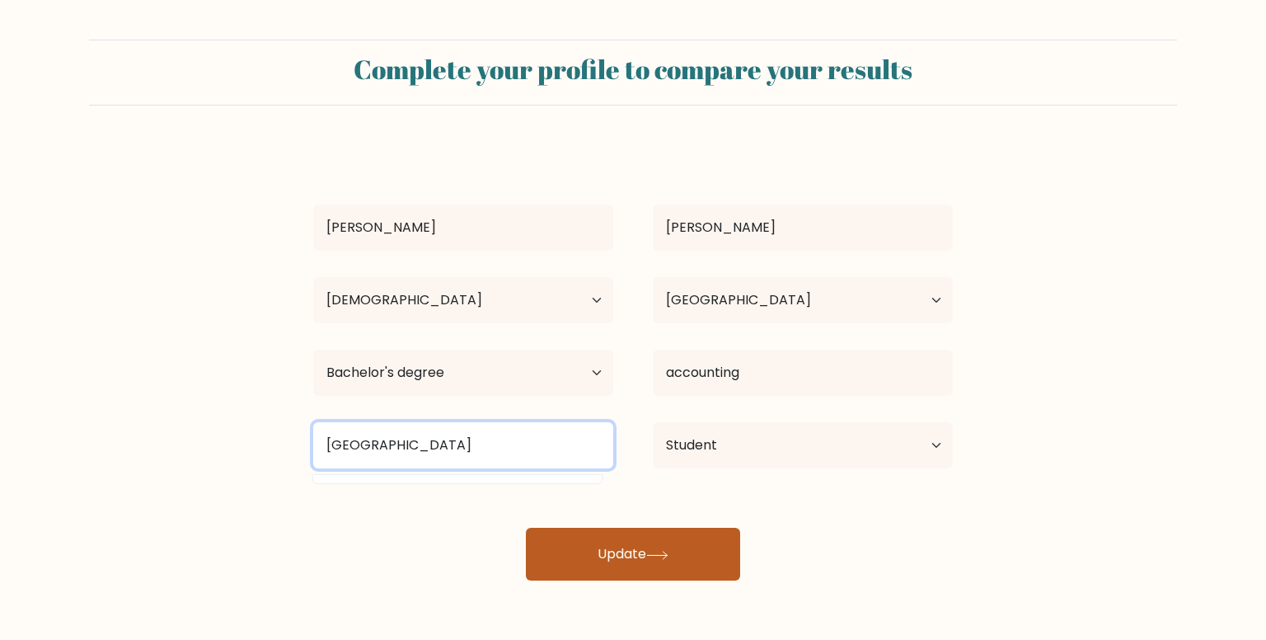
type input "[GEOGRAPHIC_DATA]"
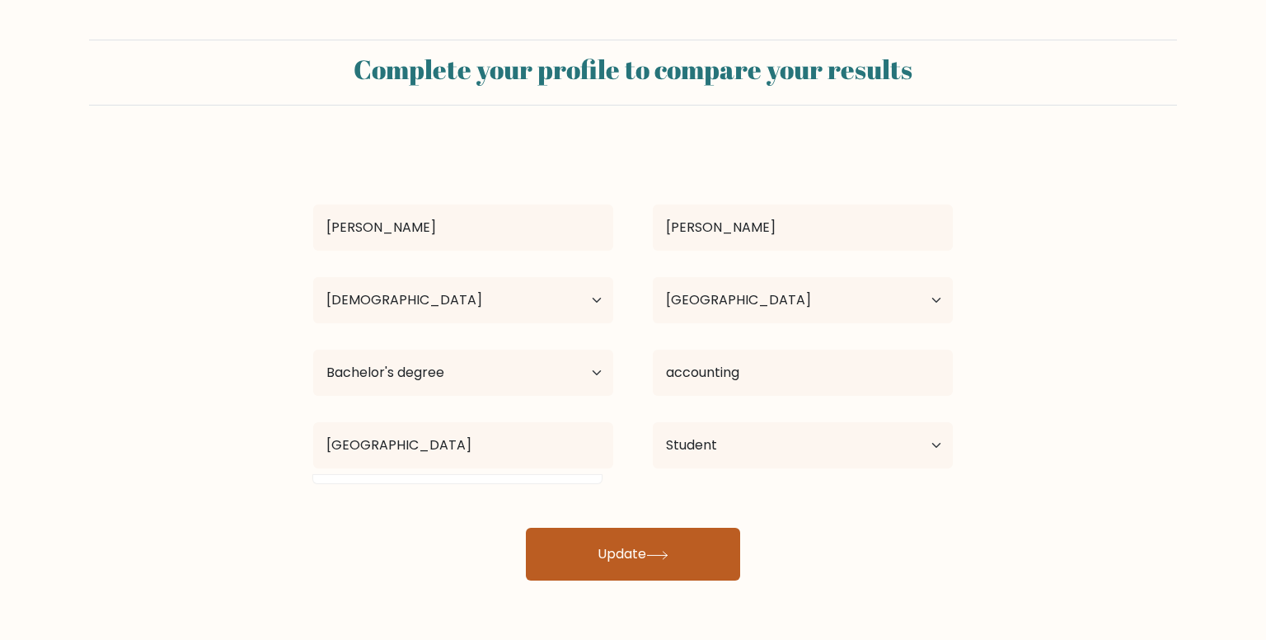
click at [637, 532] on button "Update" at bounding box center [633, 553] width 214 height 53
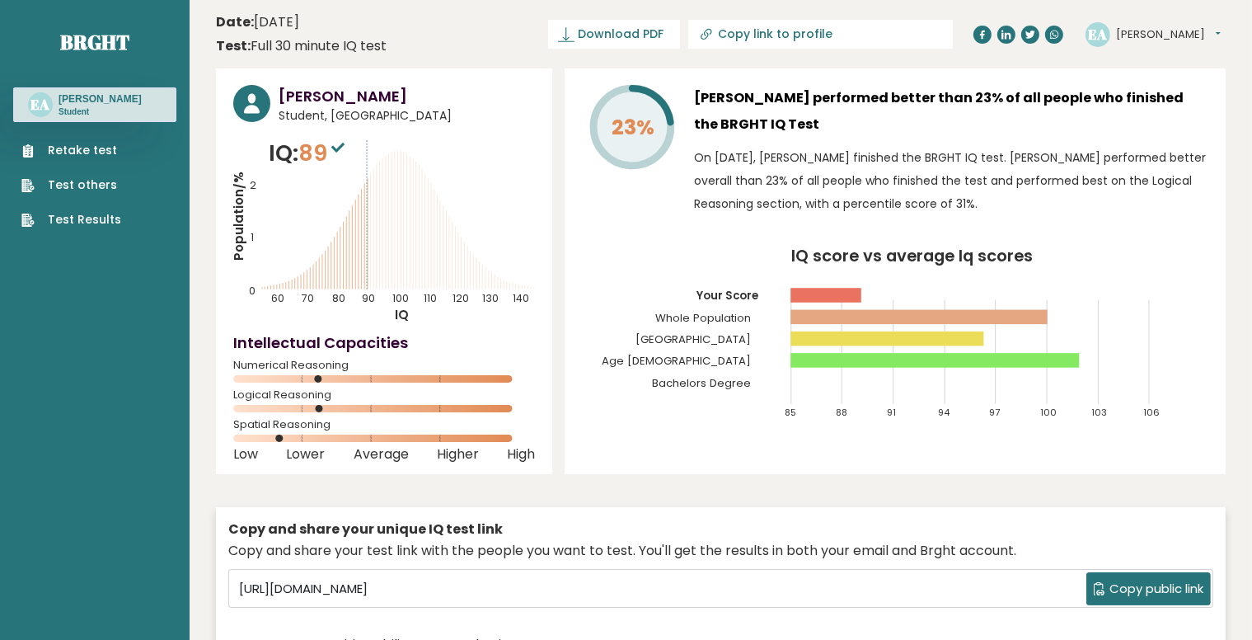
click at [102, 152] on div "Retake test Test others Test Results" at bounding box center [94, 175] width 163 height 106
click at [81, 159] on link "Retake test" at bounding box center [71, 150] width 100 height 17
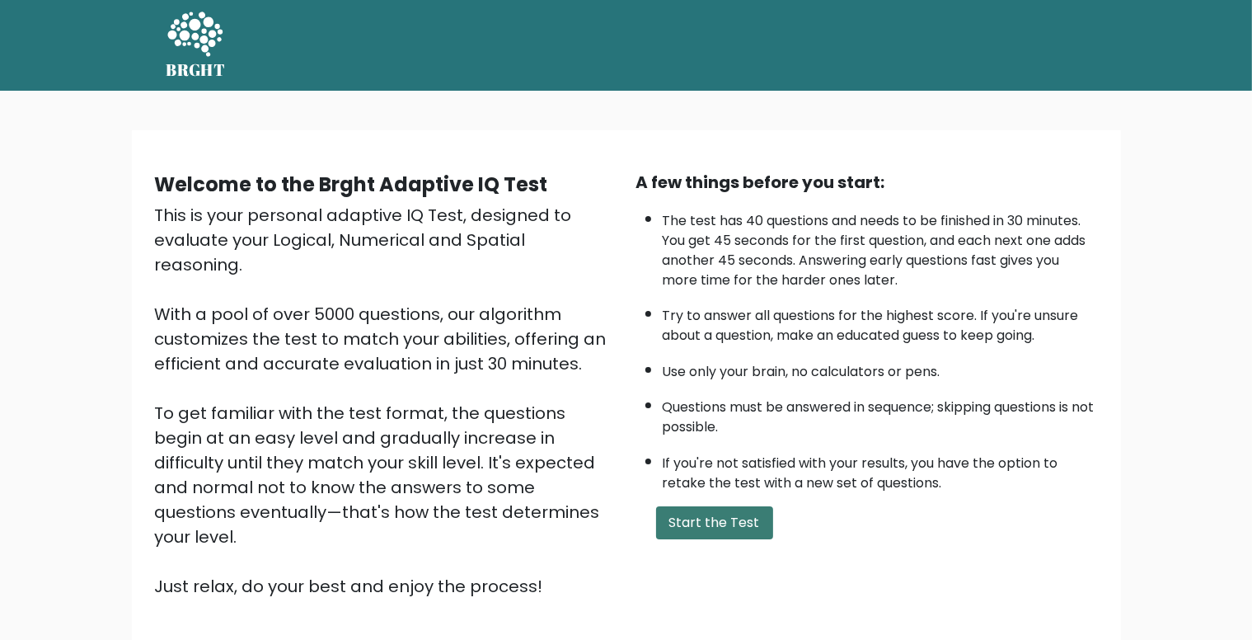
click at [731, 519] on button "Start the Test" at bounding box center [714, 522] width 117 height 33
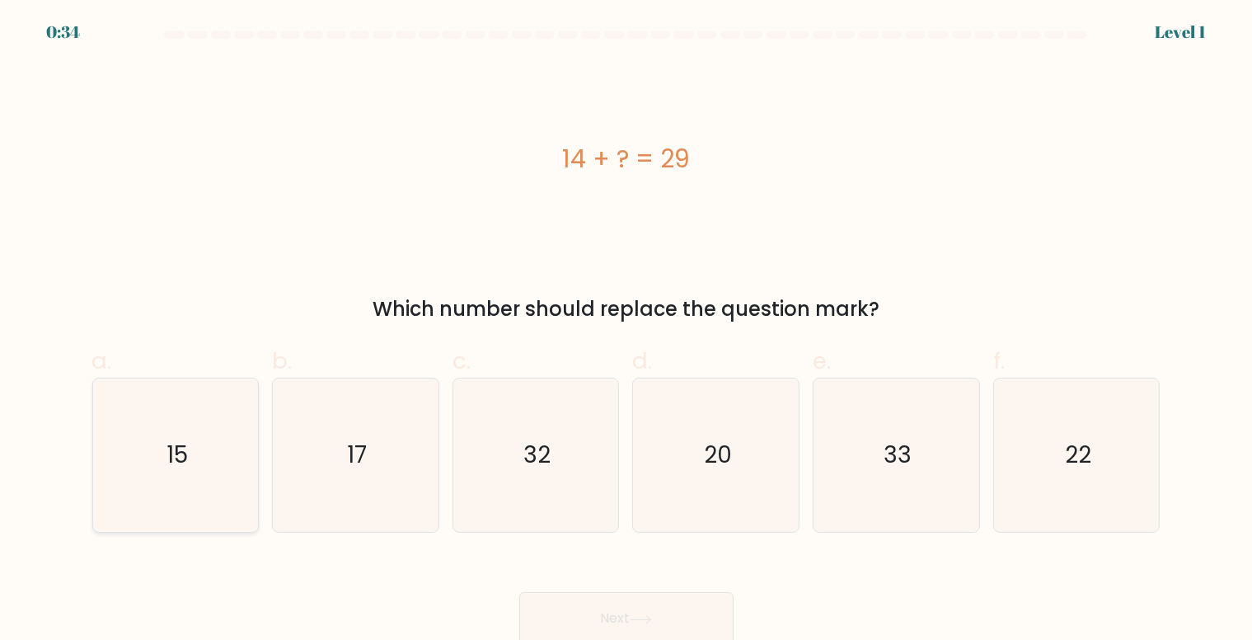
click at [197, 431] on icon "15" at bounding box center [175, 454] width 153 height 153
click at [626, 330] on input "a. 15" at bounding box center [626, 325] width 1 height 11
radio input "true"
click at [611, 616] on button "Next" at bounding box center [626, 618] width 214 height 53
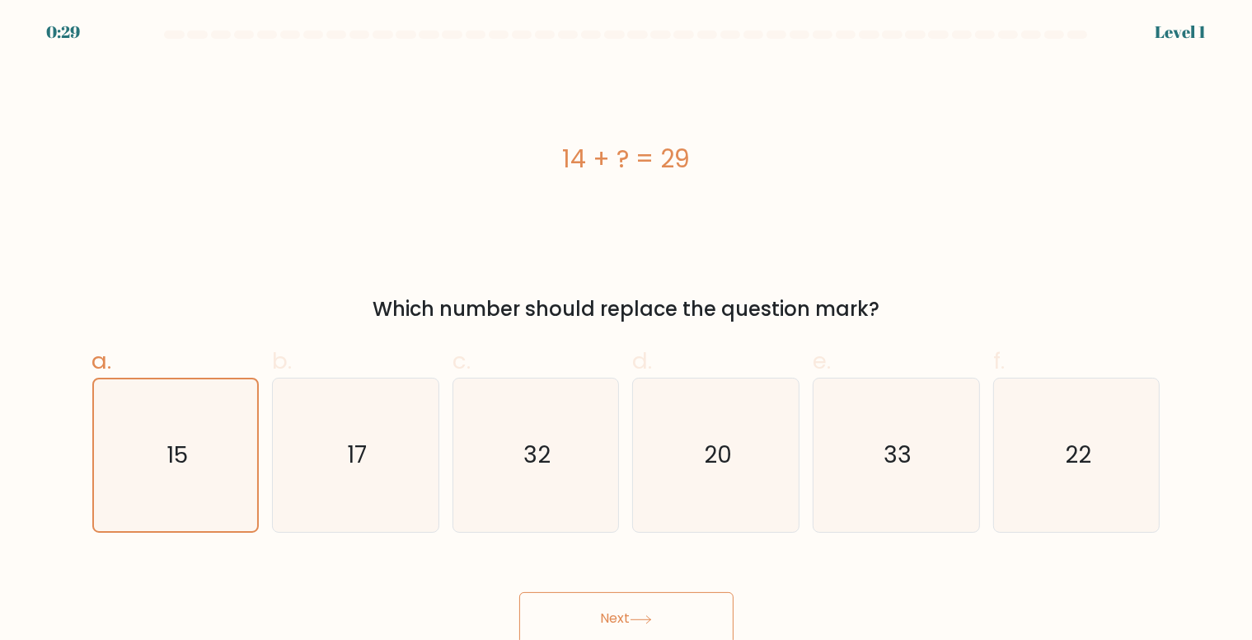
click at [611, 616] on button "Next" at bounding box center [626, 618] width 214 height 53
click at [659, 614] on button "Next" at bounding box center [626, 618] width 214 height 53
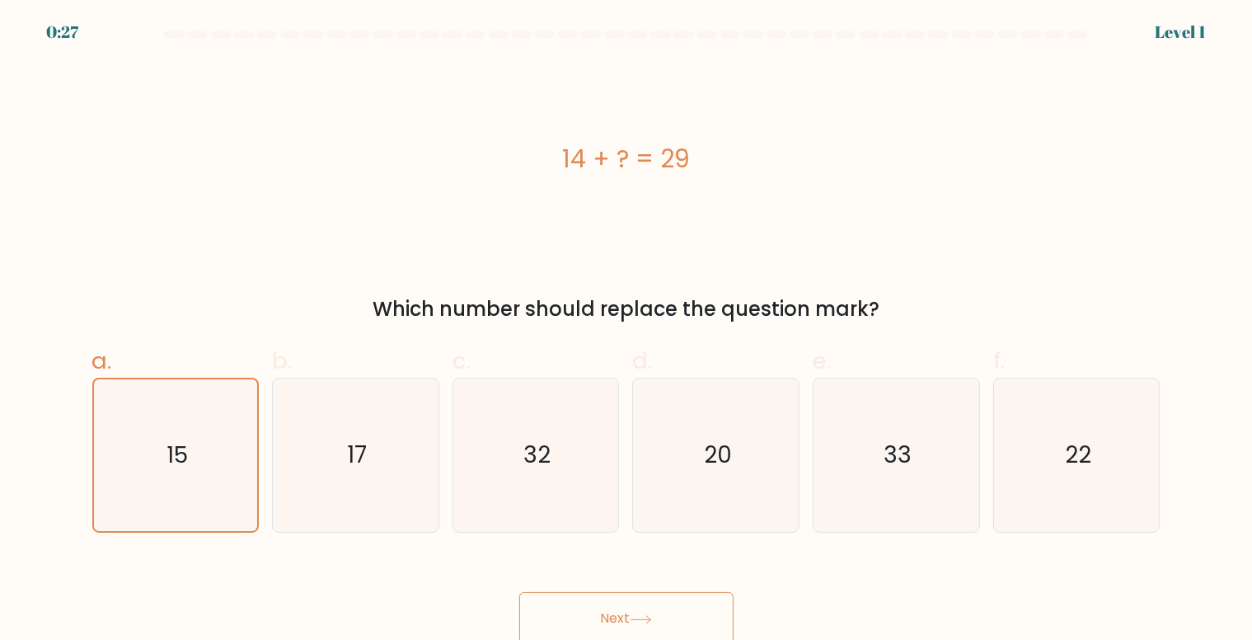
click at [659, 614] on button "Next" at bounding box center [626, 618] width 214 height 53
click at [649, 627] on button "Next" at bounding box center [626, 618] width 214 height 53
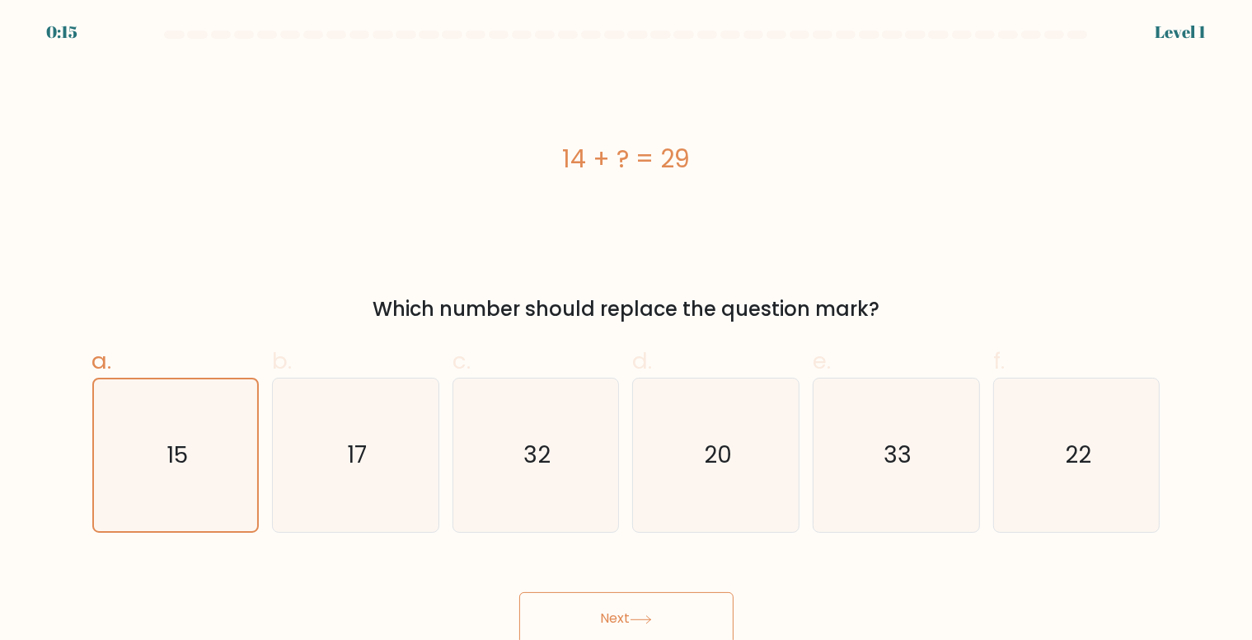
click at [649, 627] on button "Next" at bounding box center [626, 618] width 214 height 53
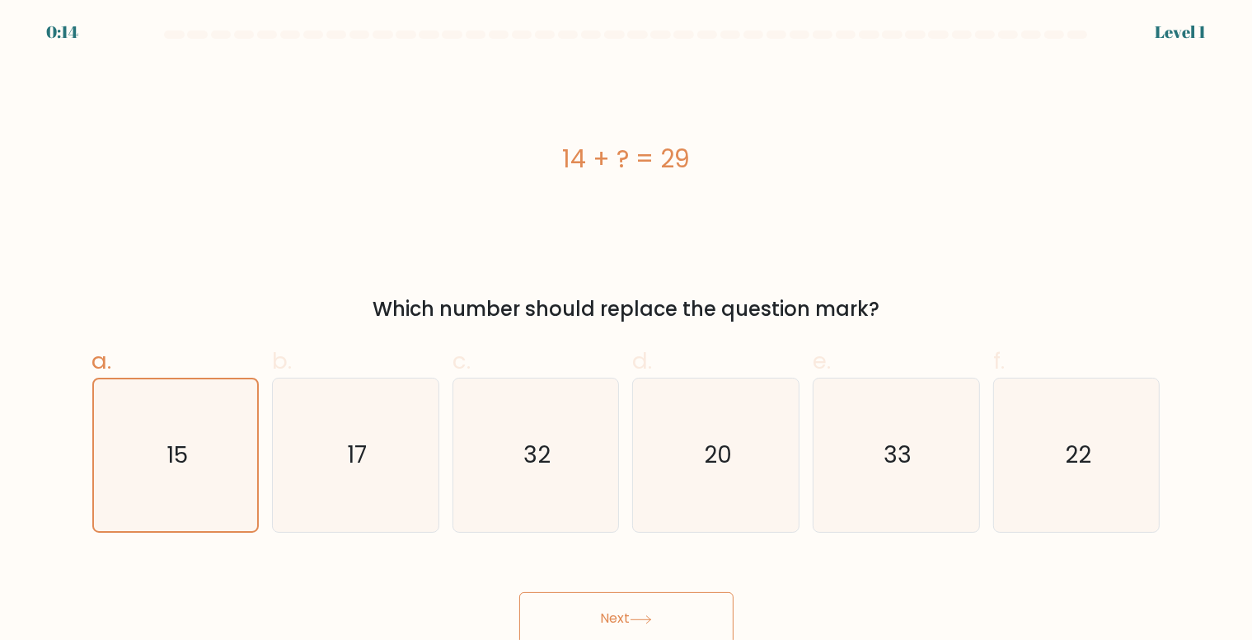
click at [649, 627] on button "Next" at bounding box center [626, 618] width 214 height 53
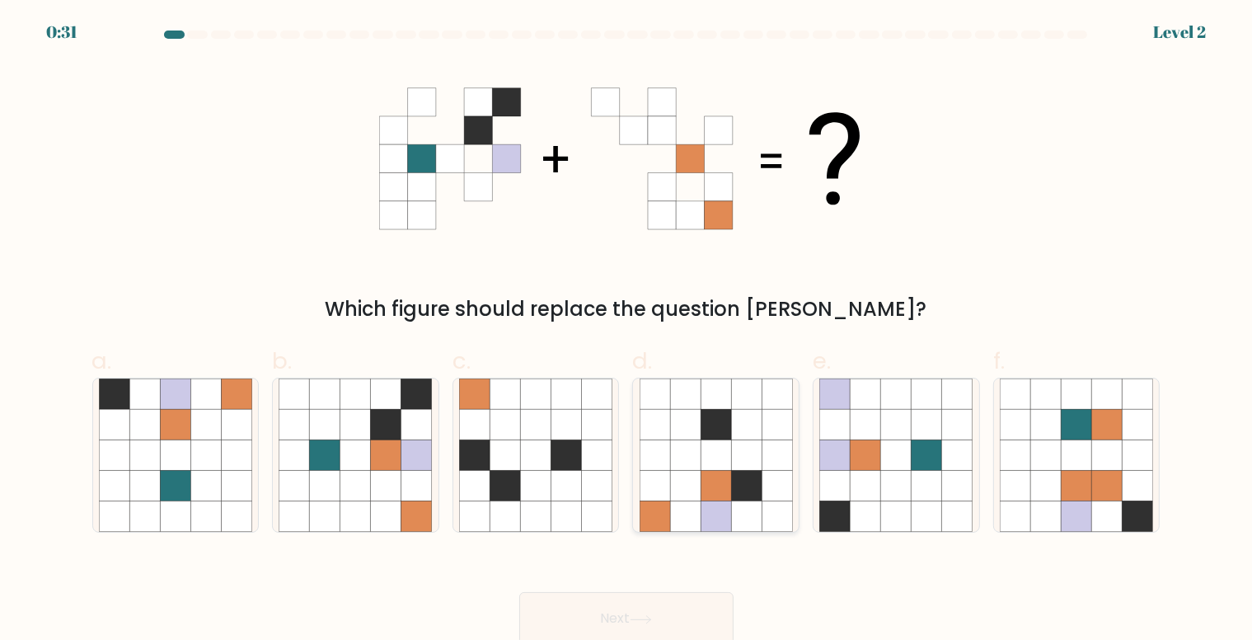
click at [761, 513] on icon at bounding box center [746, 516] width 30 height 30
click at [627, 330] on input "d." at bounding box center [626, 325] width 1 height 11
radio input "true"
click at [423, 423] on icon at bounding box center [416, 425] width 30 height 30
click at [626, 330] on input "b." at bounding box center [626, 325] width 1 height 11
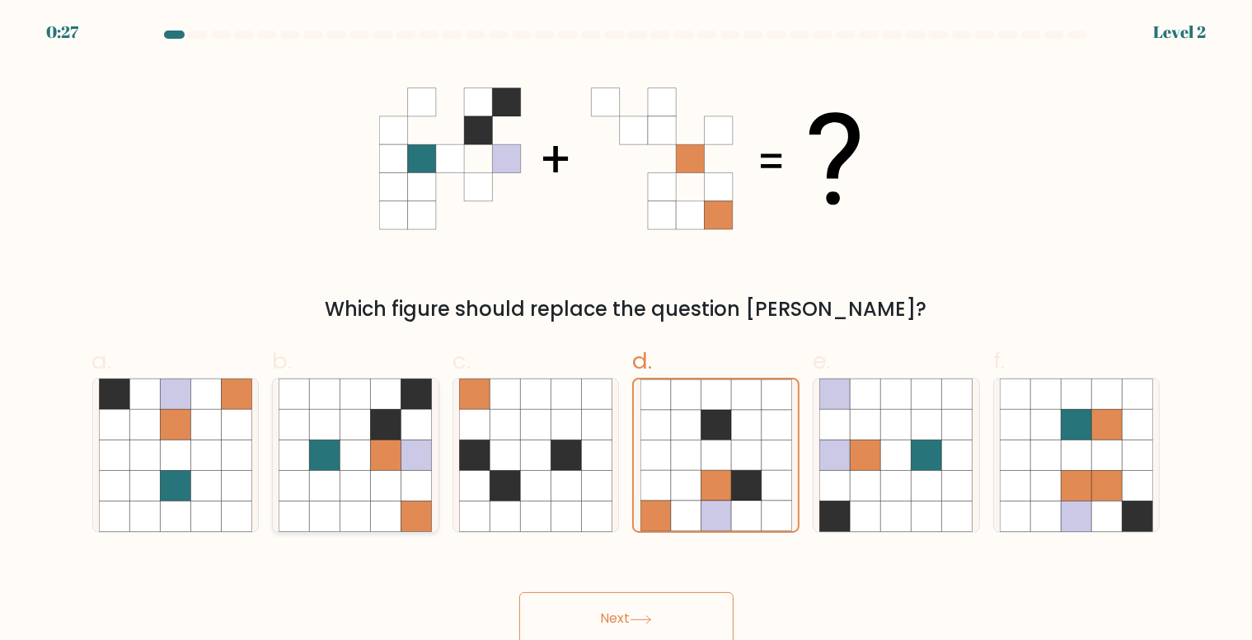
radio input "true"
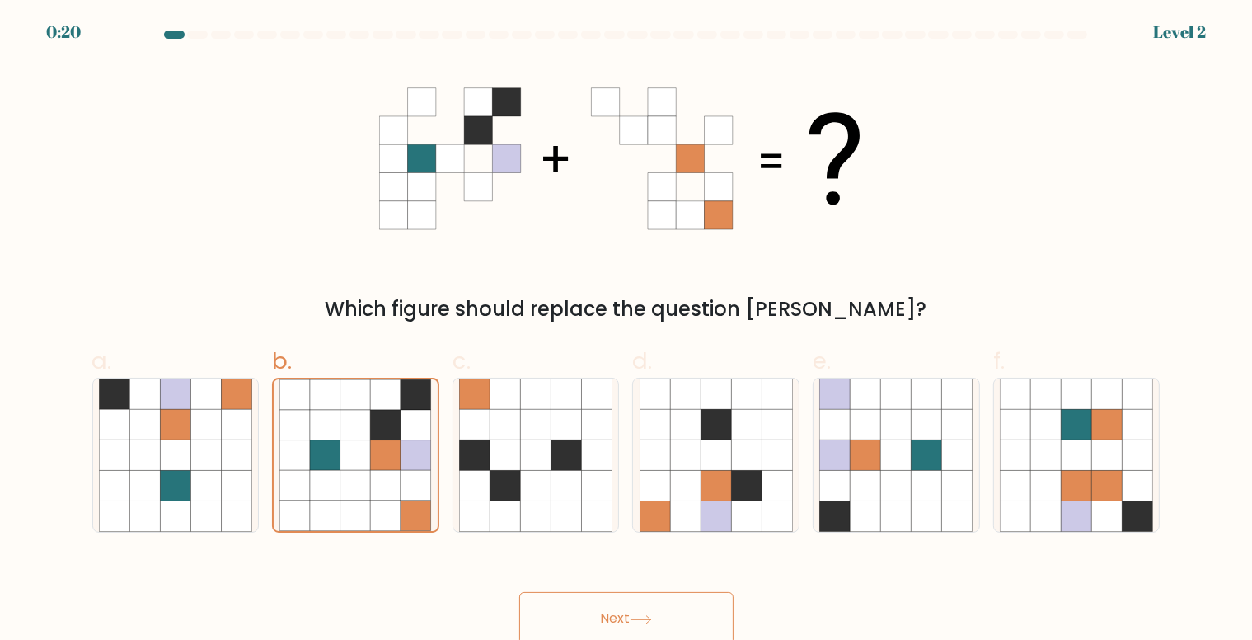
click at [624, 614] on button "Next" at bounding box center [626, 618] width 214 height 53
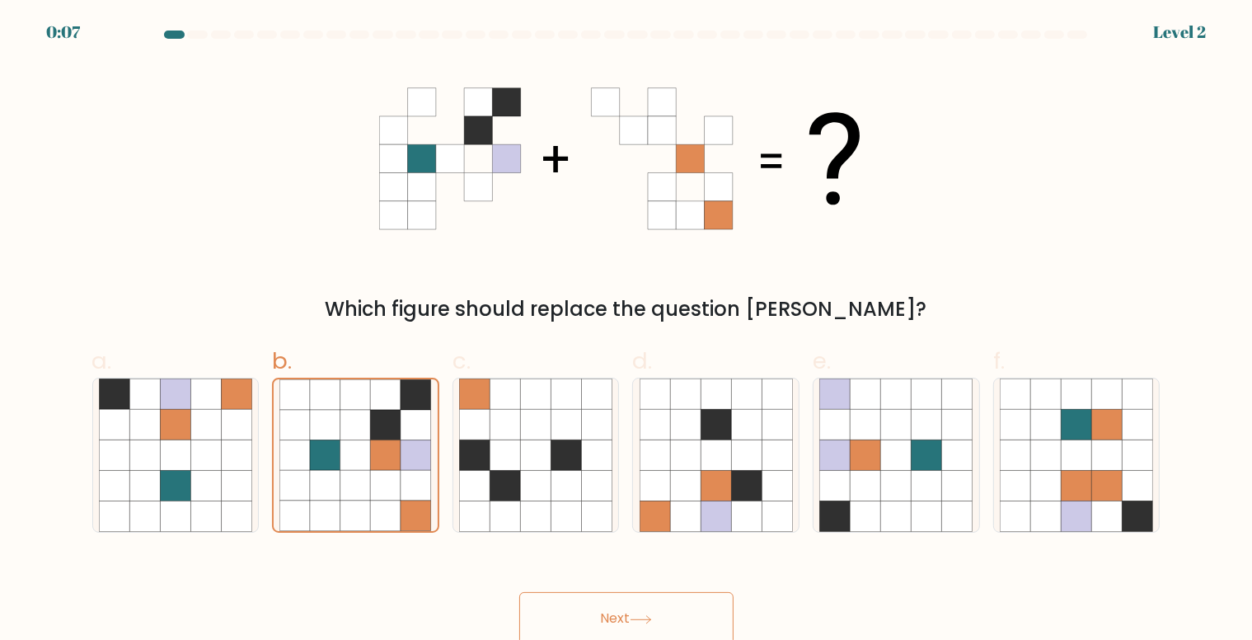
click at [624, 614] on button "Next" at bounding box center [626, 618] width 214 height 53
click at [579, 629] on button "Next" at bounding box center [626, 618] width 214 height 53
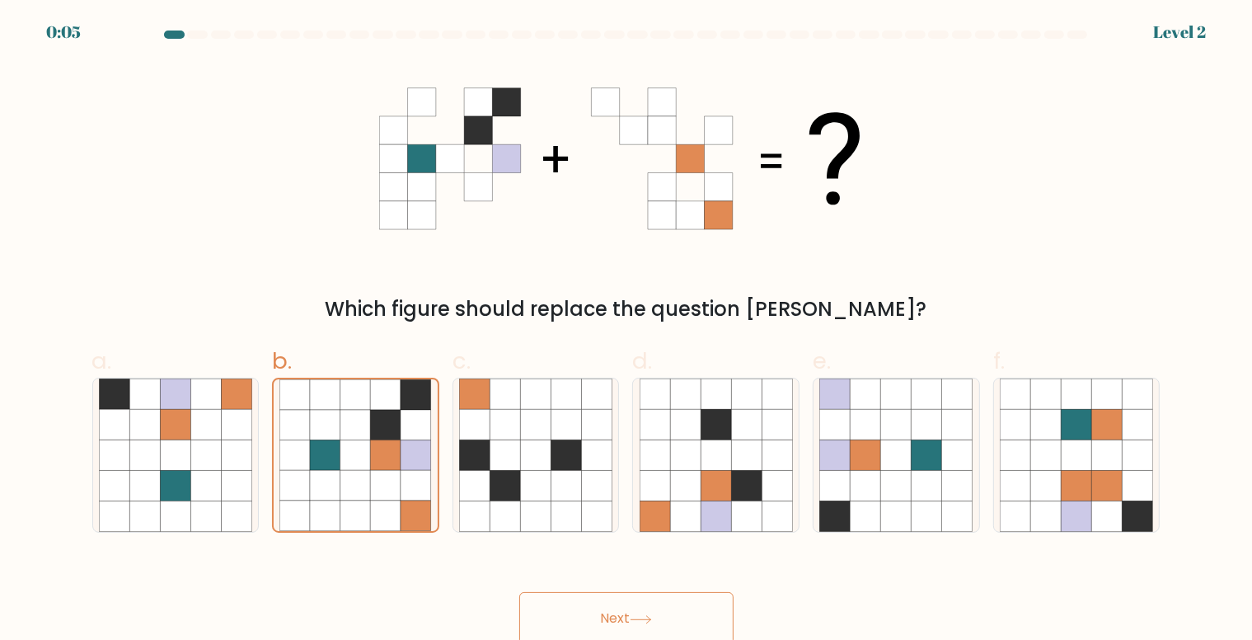
click at [579, 629] on button "Next" at bounding box center [626, 618] width 214 height 53
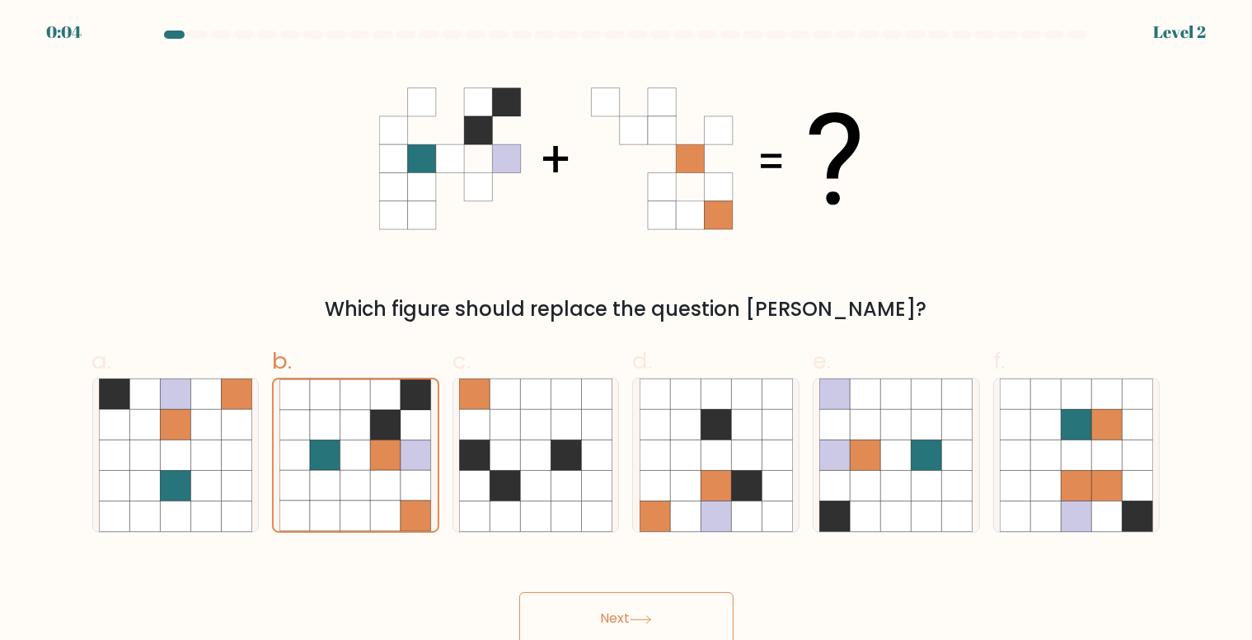
click at [579, 629] on button "Next" at bounding box center [626, 618] width 214 height 53
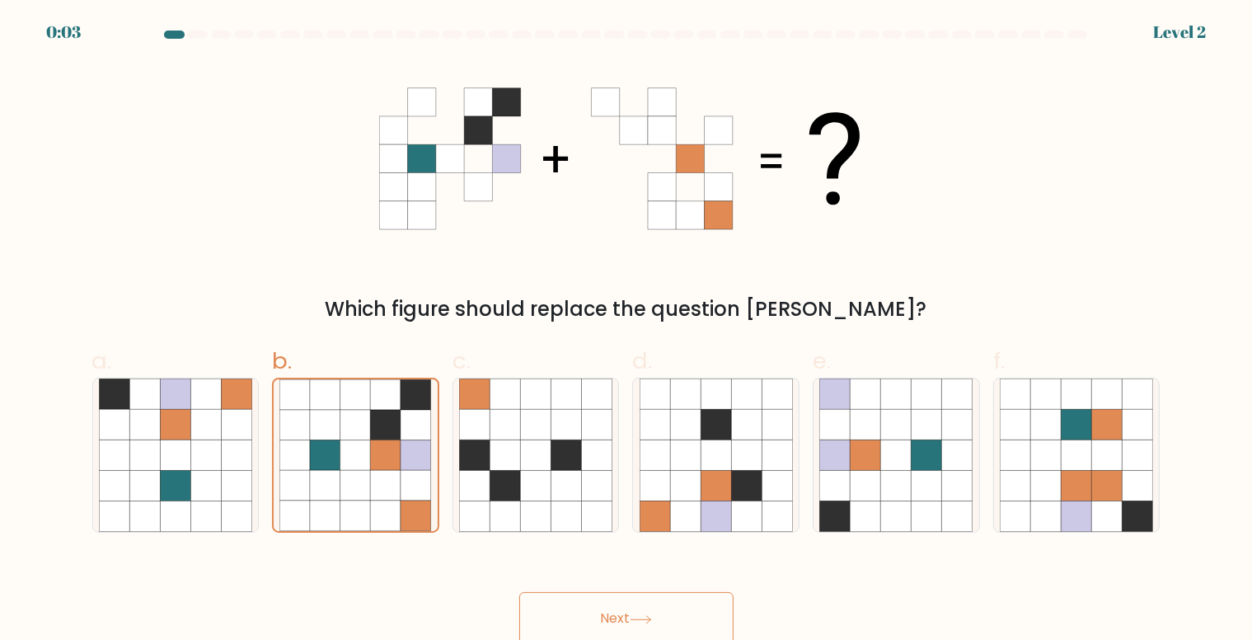
click at [579, 629] on button "Next" at bounding box center [626, 618] width 214 height 53
click at [583, 628] on button "Next" at bounding box center [626, 618] width 214 height 53
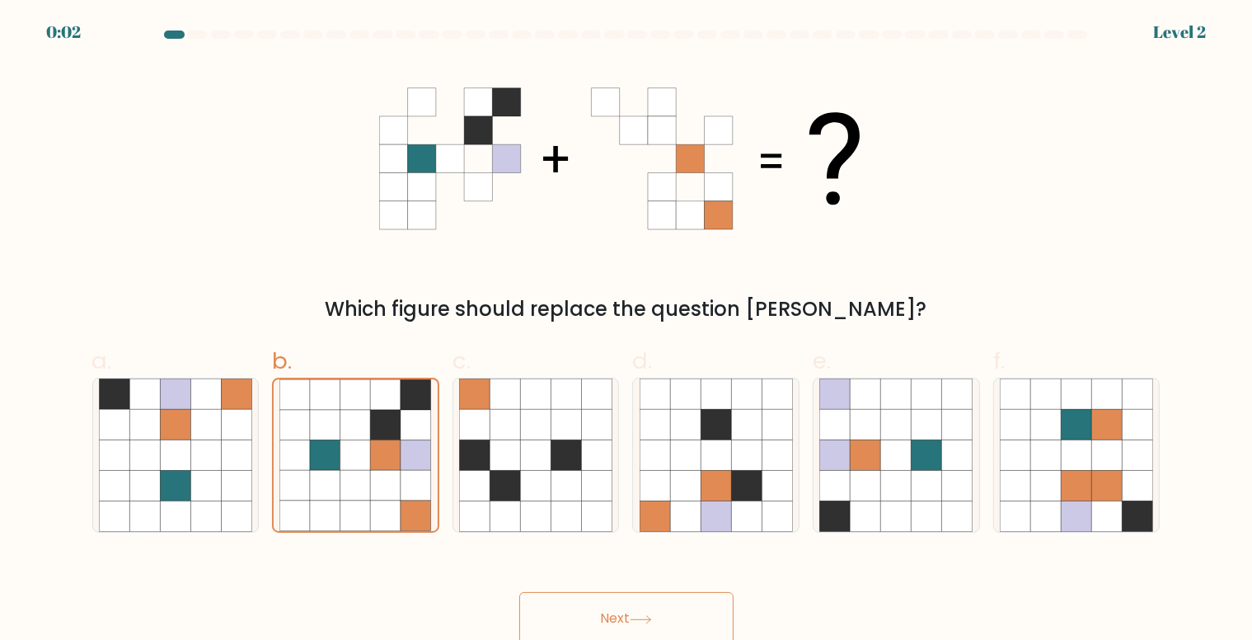
click at [583, 628] on button "Next" at bounding box center [626, 618] width 214 height 53
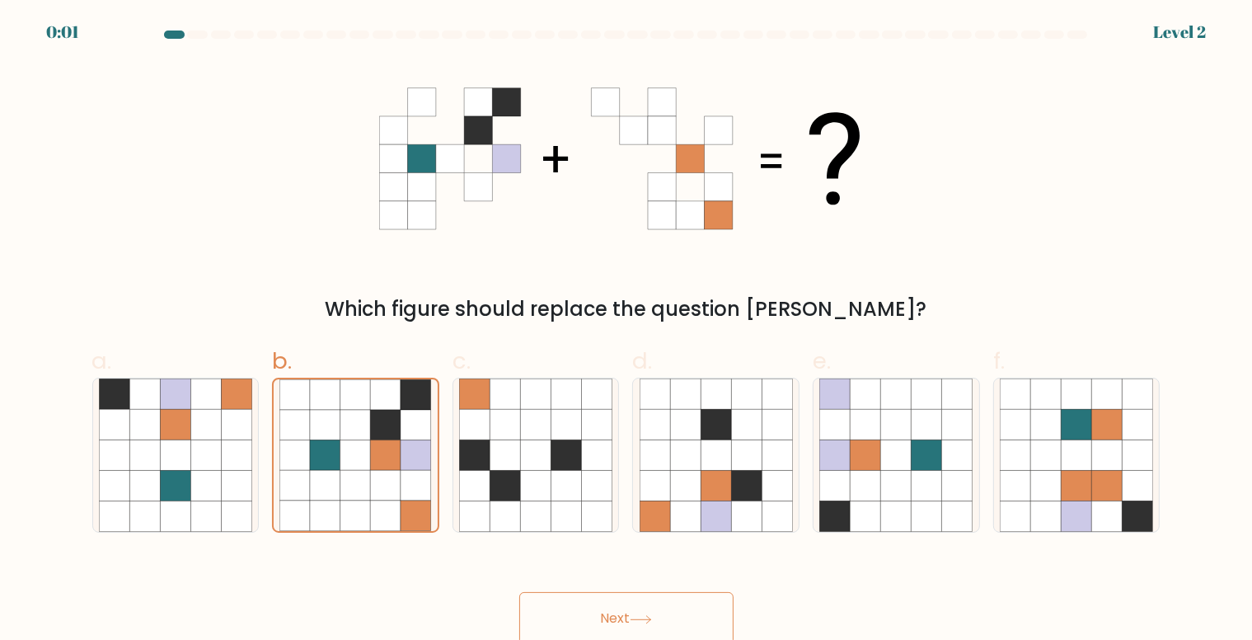
click at [583, 628] on button "Next" at bounding box center [626, 618] width 214 height 53
click at [583, 625] on button "Next" at bounding box center [626, 618] width 214 height 53
click at [583, 625] on div "Next" at bounding box center [626, 598] width 1088 height 92
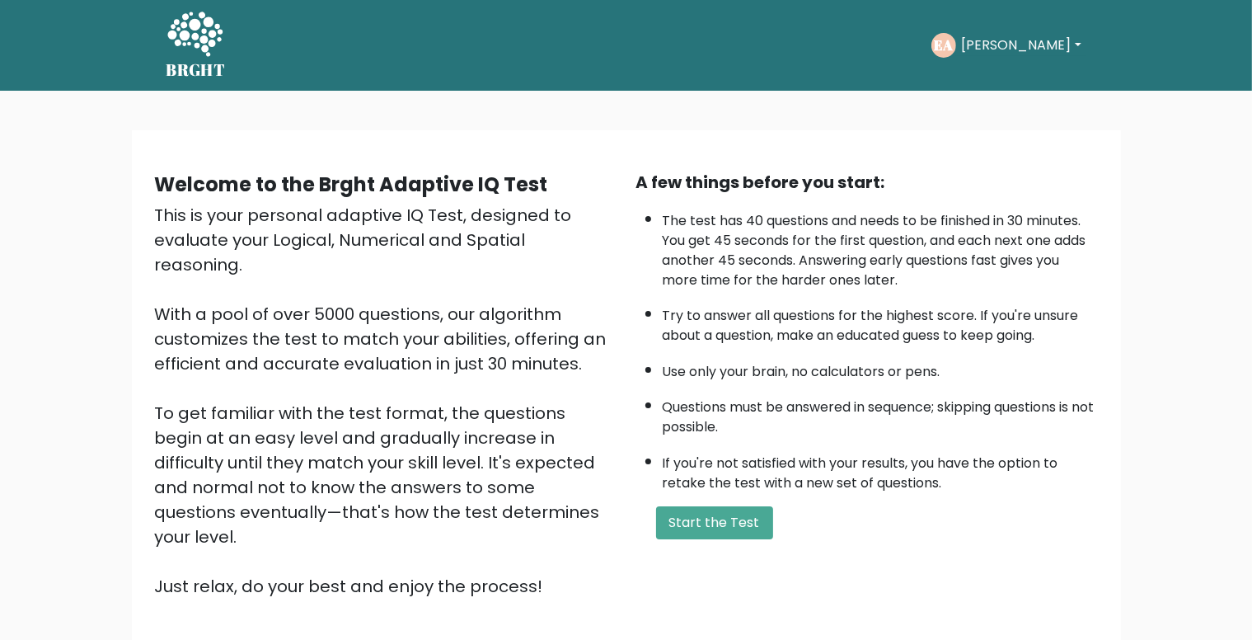
click at [1049, 41] on button "[PERSON_NAME]" at bounding box center [1020, 45] width 129 height 21
click at [893, 56] on div "Take the test [PERSON_NAME] Dashboard Profile Settings Logout Dashboard Profile…" at bounding box center [661, 45] width 847 height 51
click at [1049, 41] on button "[PERSON_NAME]" at bounding box center [1020, 45] width 129 height 21
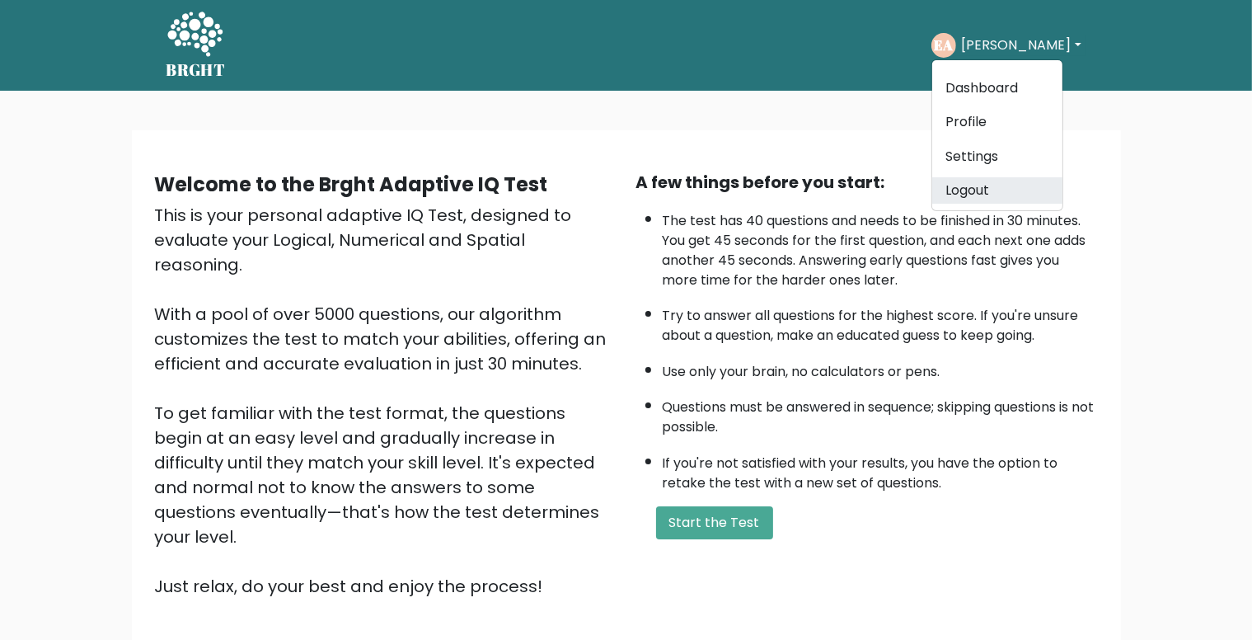
click at [977, 185] on link "Logout" at bounding box center [997, 190] width 130 height 26
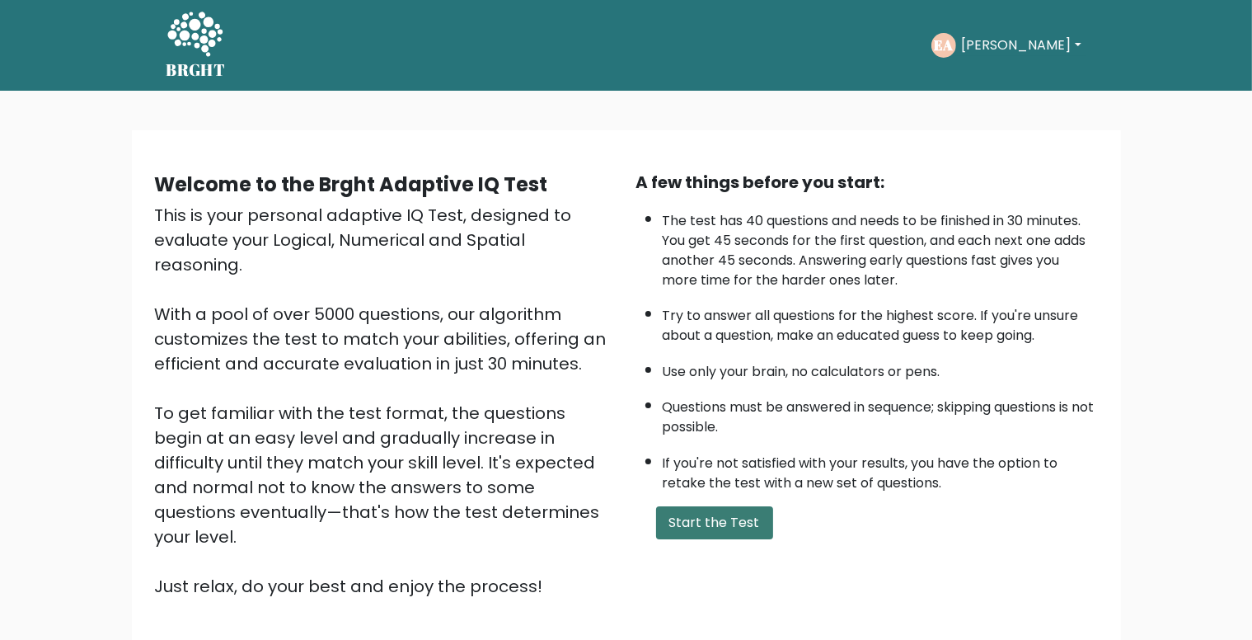
click at [699, 512] on button "Start the Test" at bounding box center [714, 522] width 117 height 33
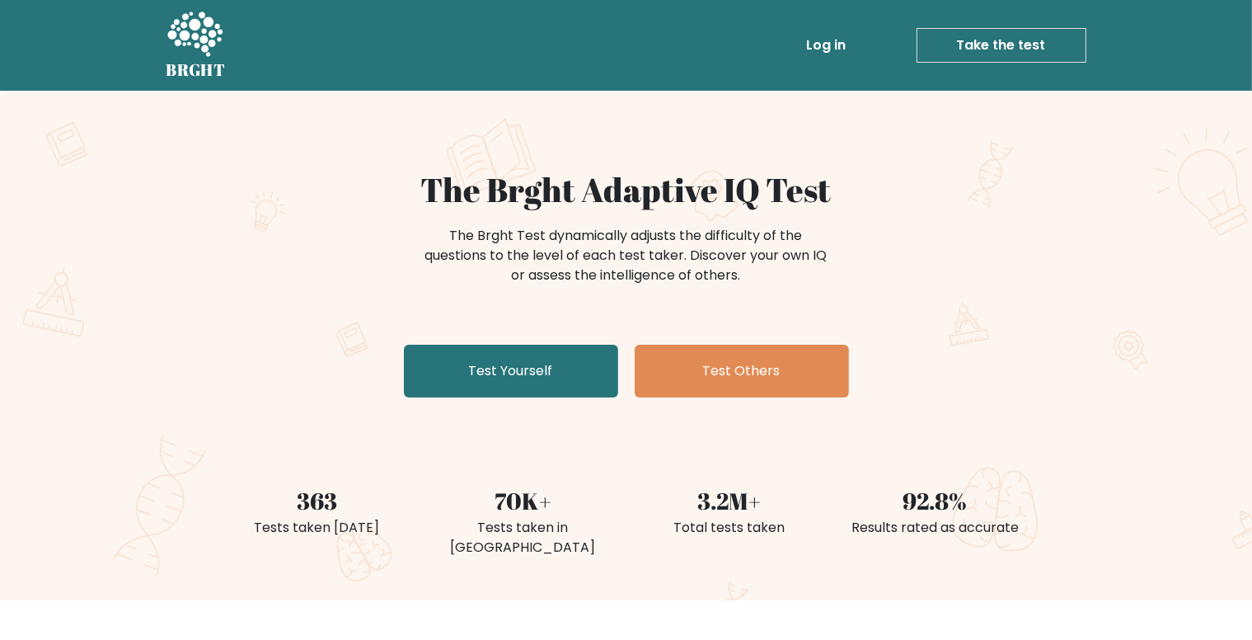
click at [823, 48] on link "Log in" at bounding box center [826, 45] width 53 height 33
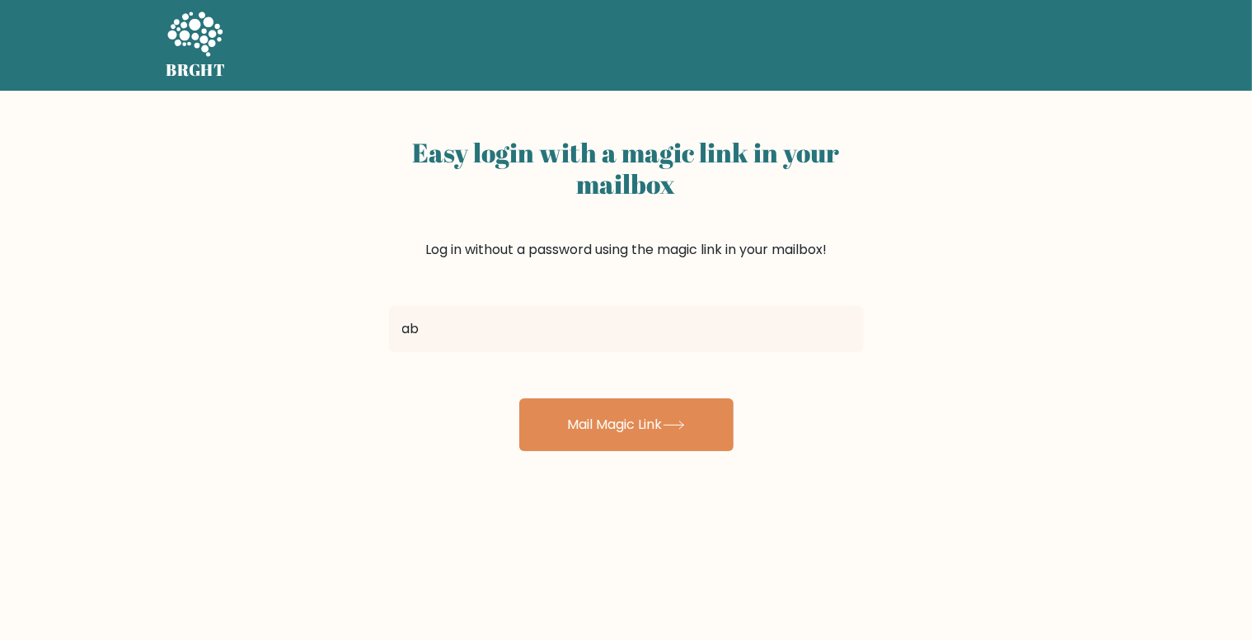
type input "abioemma14@gmail.com"
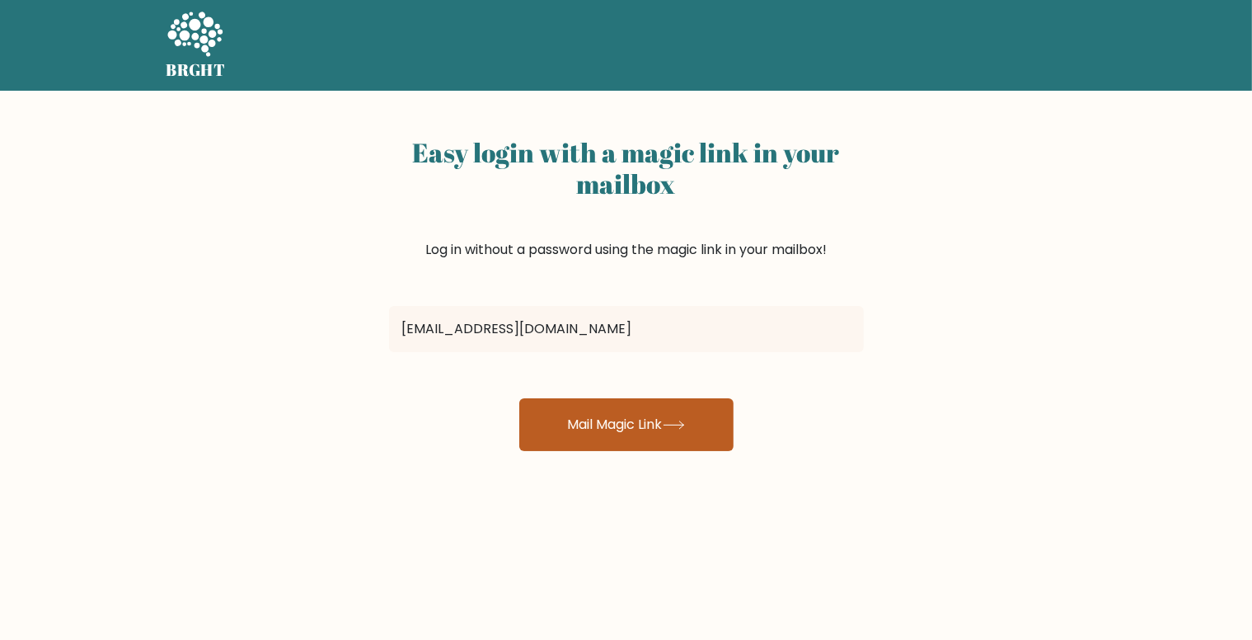
click at [636, 408] on button "Mail Magic Link" at bounding box center [626, 424] width 214 height 53
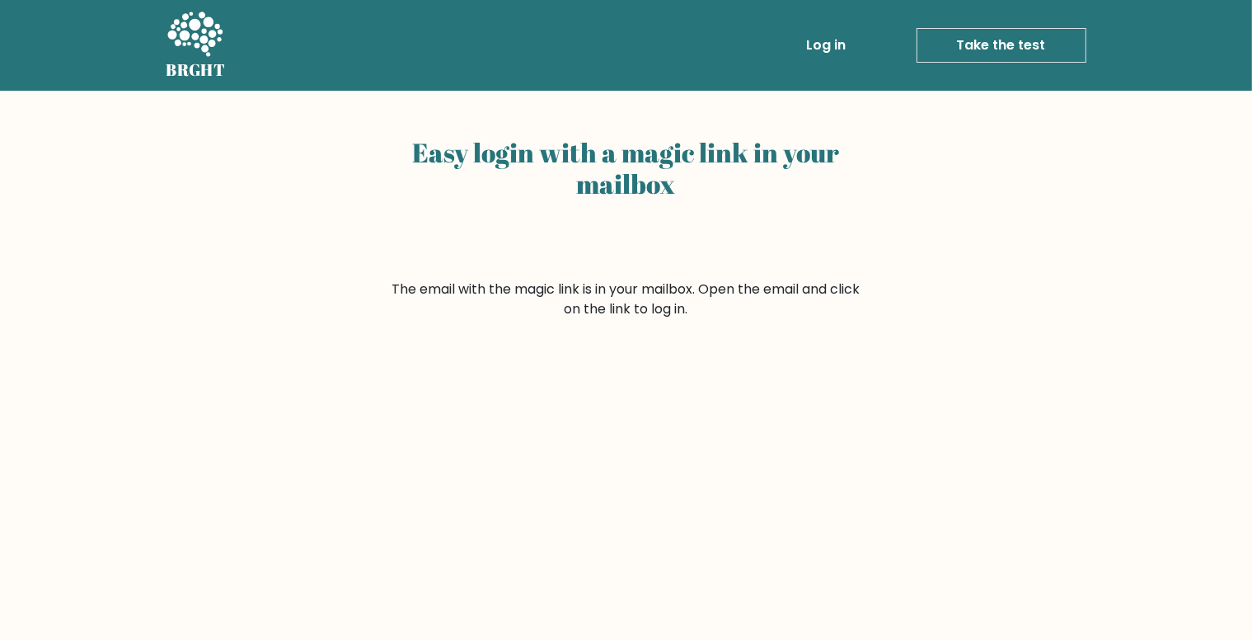
click at [830, 43] on link "Log in" at bounding box center [826, 45] width 53 height 33
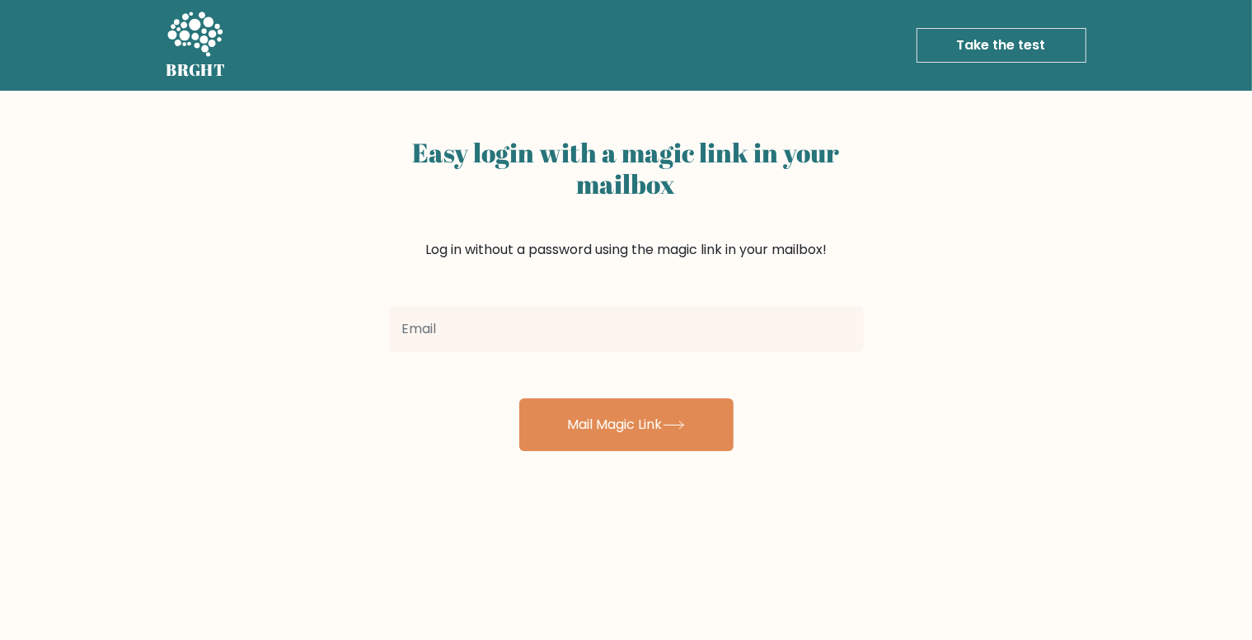
click at [583, 301] on div at bounding box center [626, 328] width 494 height 59
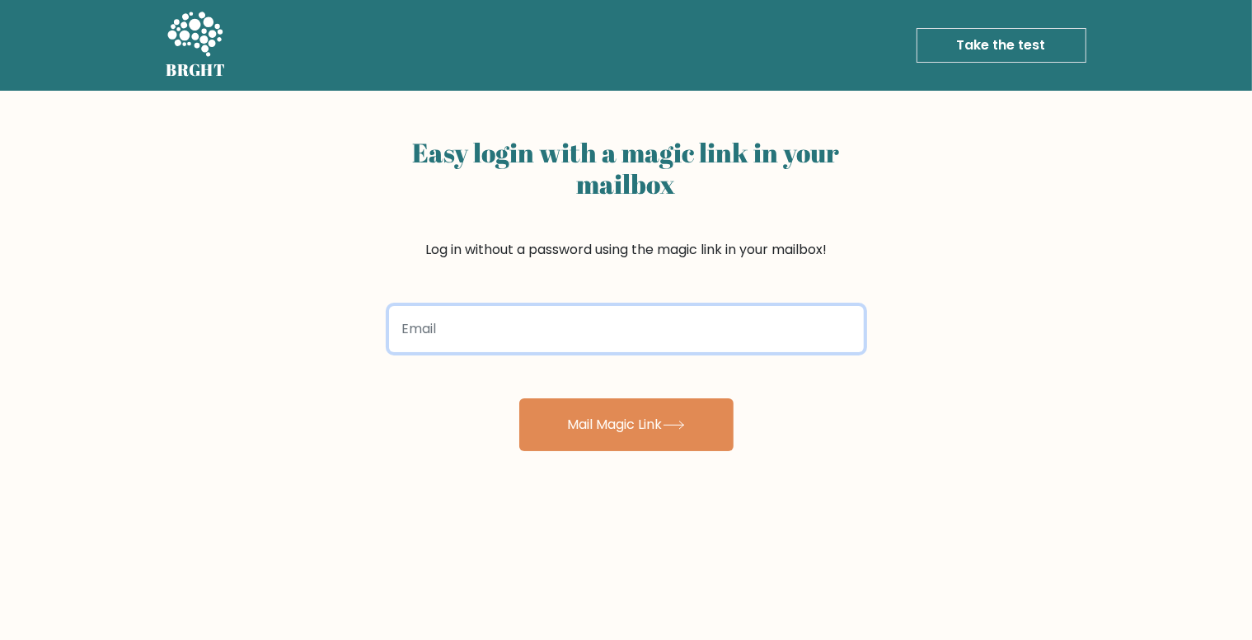
click at [561, 322] on input "email" at bounding box center [626, 329] width 475 height 46
type input "[EMAIL_ADDRESS][DOMAIN_NAME]"
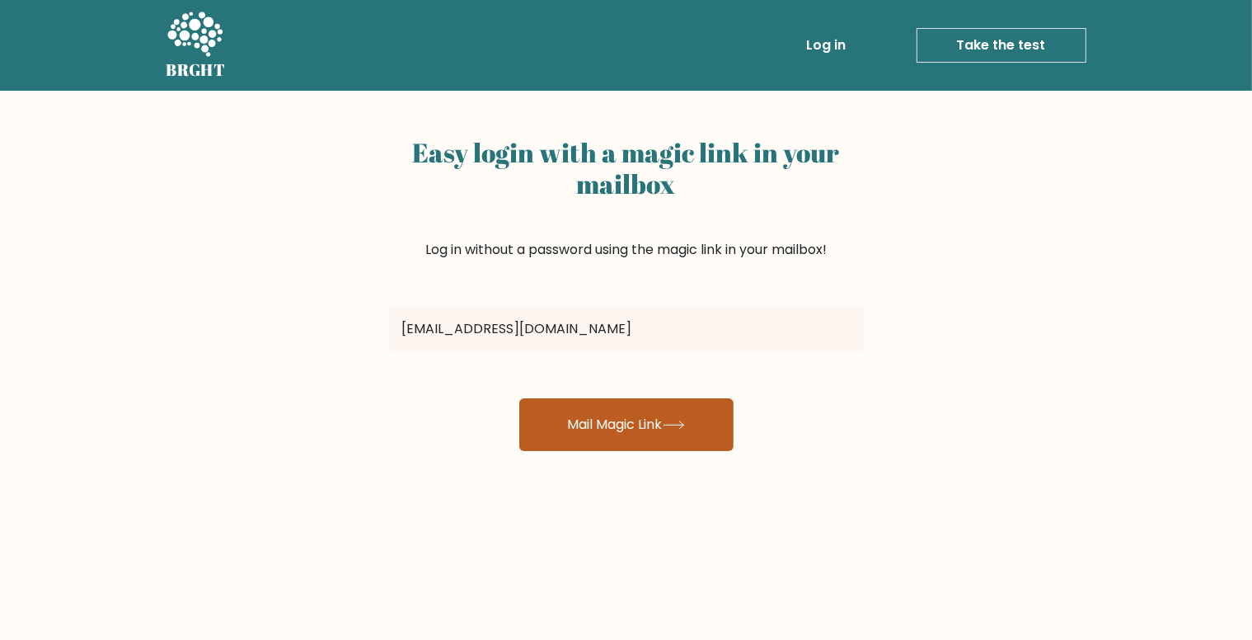
click at [619, 423] on button "Mail Magic Link" at bounding box center [626, 424] width 214 height 53
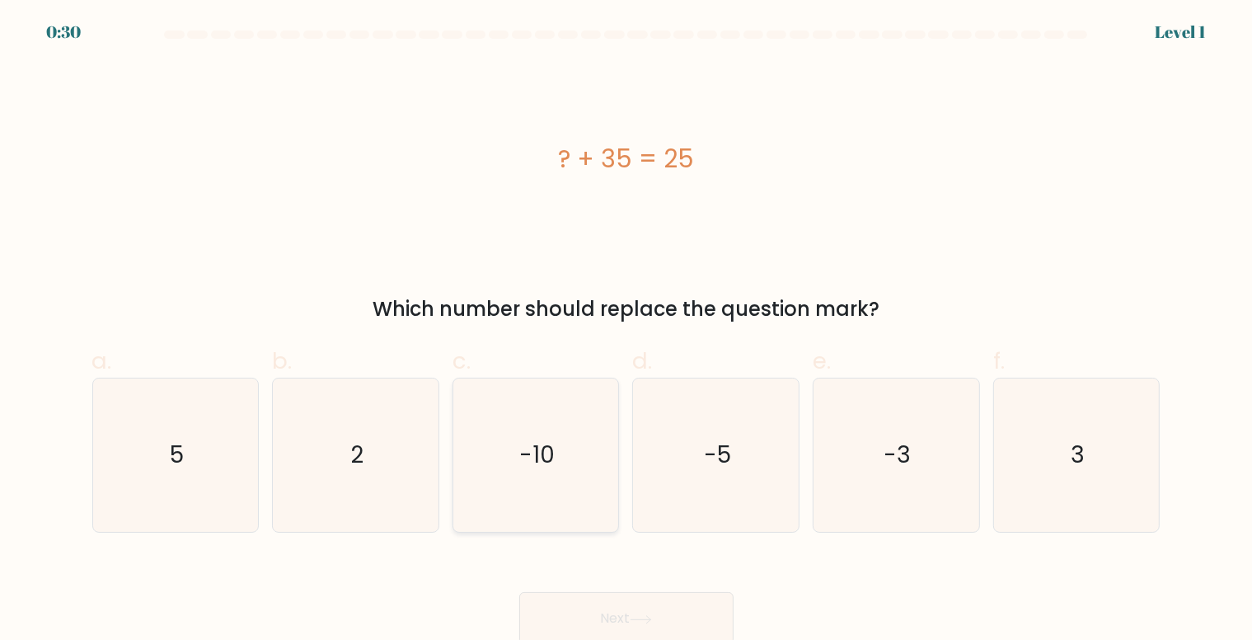
click at [567, 432] on icon "-10" at bounding box center [535, 454] width 153 height 153
click at [626, 330] on input "c. -10" at bounding box center [626, 325] width 1 height 11
radio input "true"
click at [622, 601] on button "Next" at bounding box center [626, 618] width 214 height 53
click at [672, 612] on button "Next" at bounding box center [626, 618] width 214 height 53
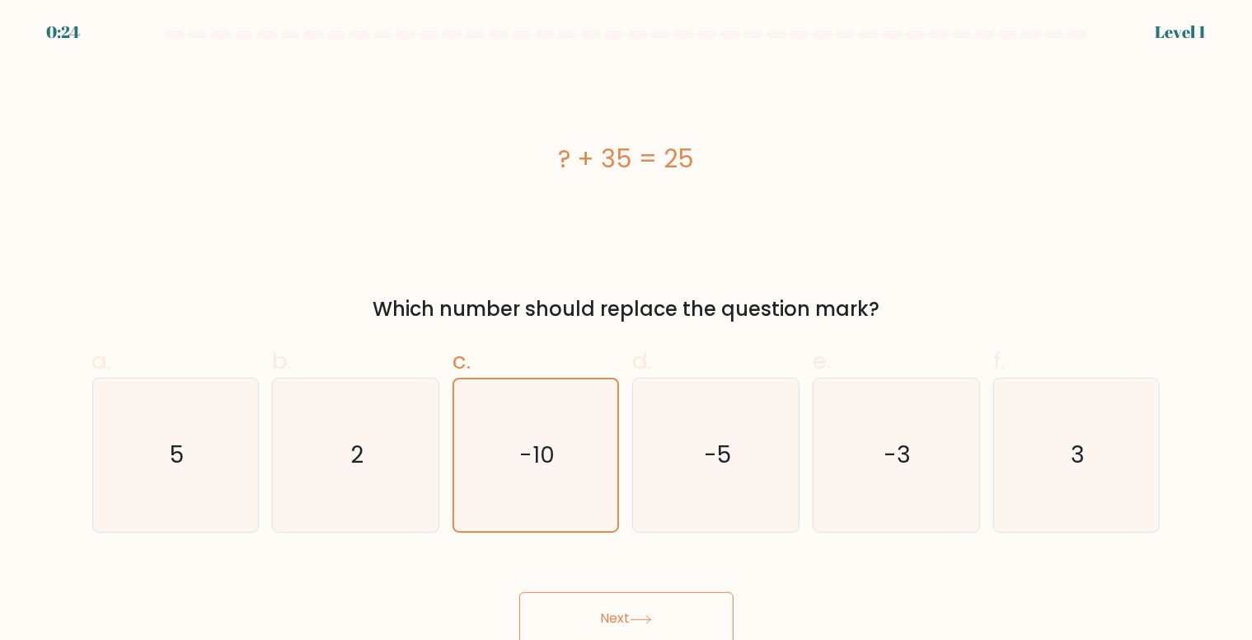
click at [672, 612] on button "Next" at bounding box center [626, 618] width 214 height 53
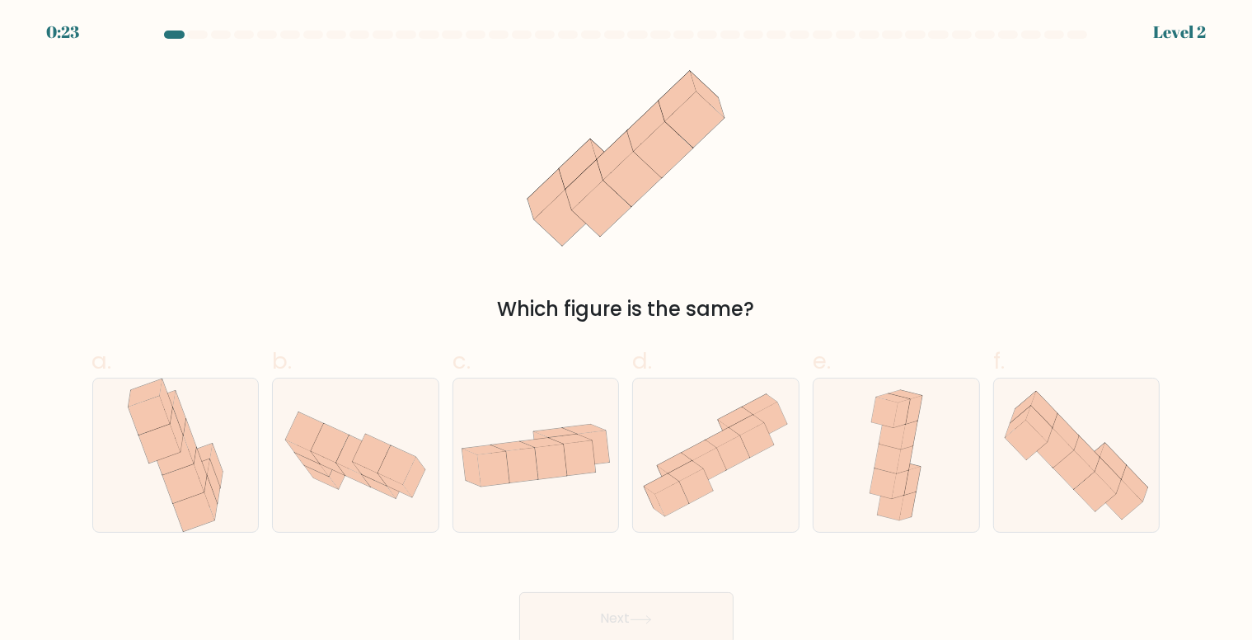
click at [672, 612] on button "Next" at bounding box center [626, 618] width 214 height 53
click at [514, 449] on icon at bounding box center [512, 445] width 43 height 9
click at [626, 330] on input "c." at bounding box center [626, 325] width 1 height 11
radio input "true"
click at [654, 607] on button "Next" at bounding box center [626, 618] width 214 height 53
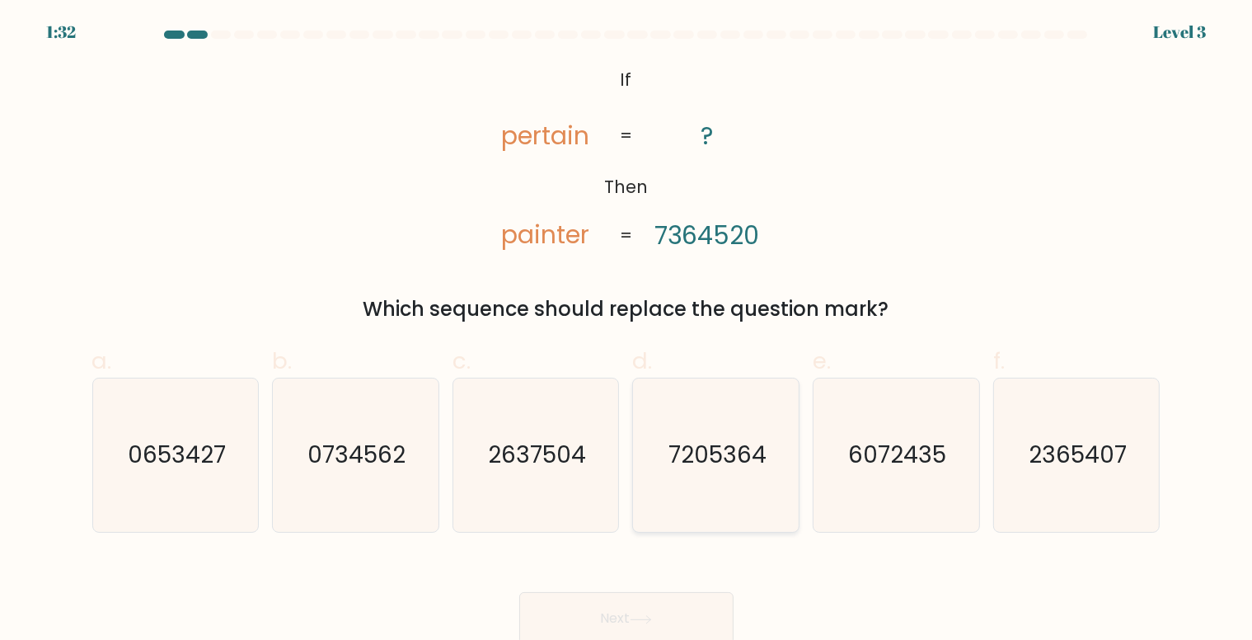
click at [737, 443] on text "7205364" at bounding box center [717, 455] width 98 height 32
click at [627, 330] on input "d. 7205364" at bounding box center [626, 325] width 1 height 11
radio input "true"
click at [682, 610] on button "Next" at bounding box center [626, 618] width 214 height 53
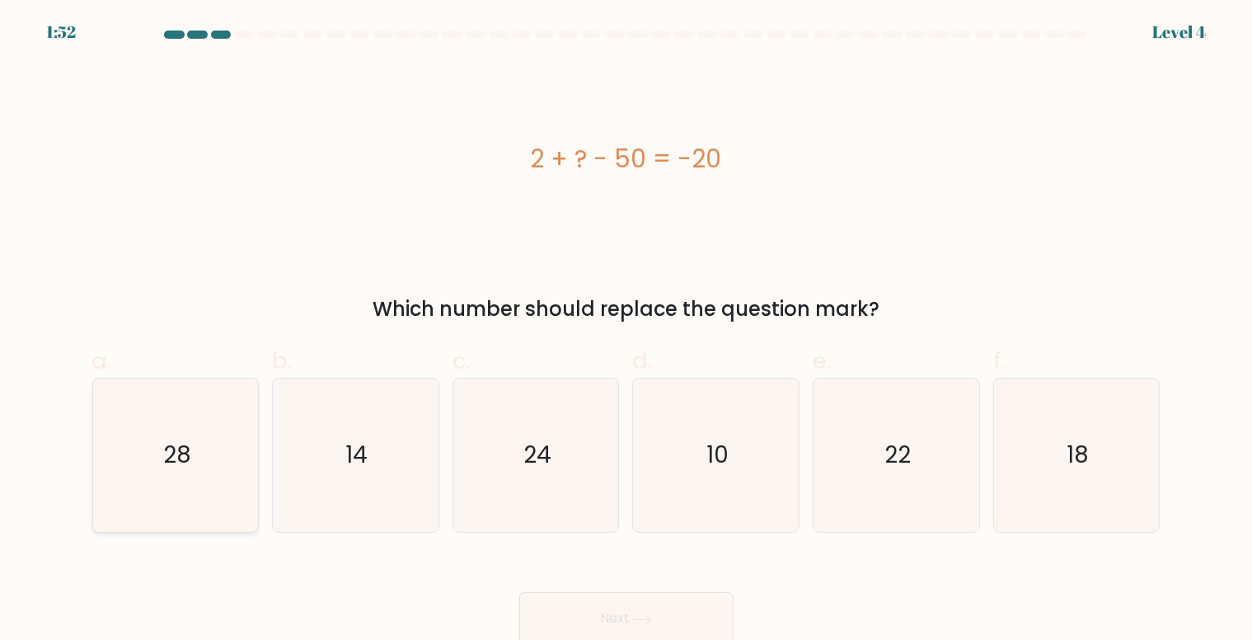
click at [190, 472] on icon "28" at bounding box center [175, 454] width 153 height 153
click at [626, 330] on input "a. 28" at bounding box center [626, 325] width 1 height 11
radio input "true"
click at [611, 610] on button "Next" at bounding box center [626, 618] width 214 height 53
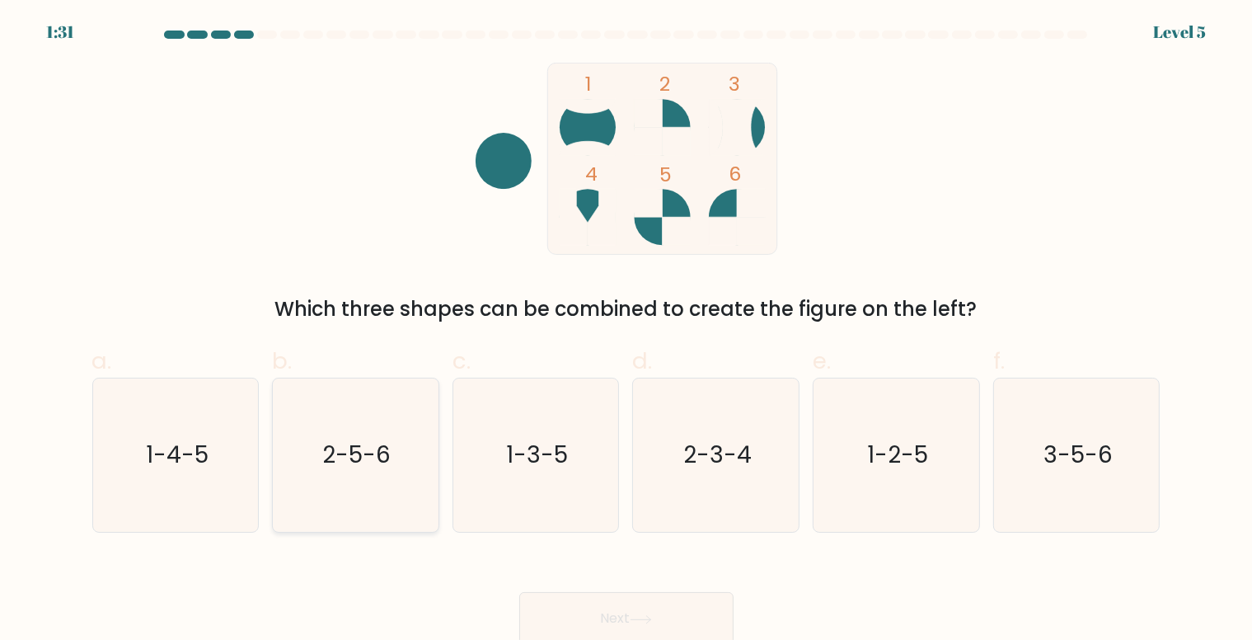
click at [362, 490] on icon "2-5-6" at bounding box center [355, 454] width 153 height 153
click at [626, 330] on input "b. 2-5-6" at bounding box center [626, 325] width 1 height 11
radio input "true"
click at [662, 606] on button "Next" at bounding box center [626, 618] width 214 height 53
click at [658, 623] on button "Next" at bounding box center [626, 618] width 214 height 53
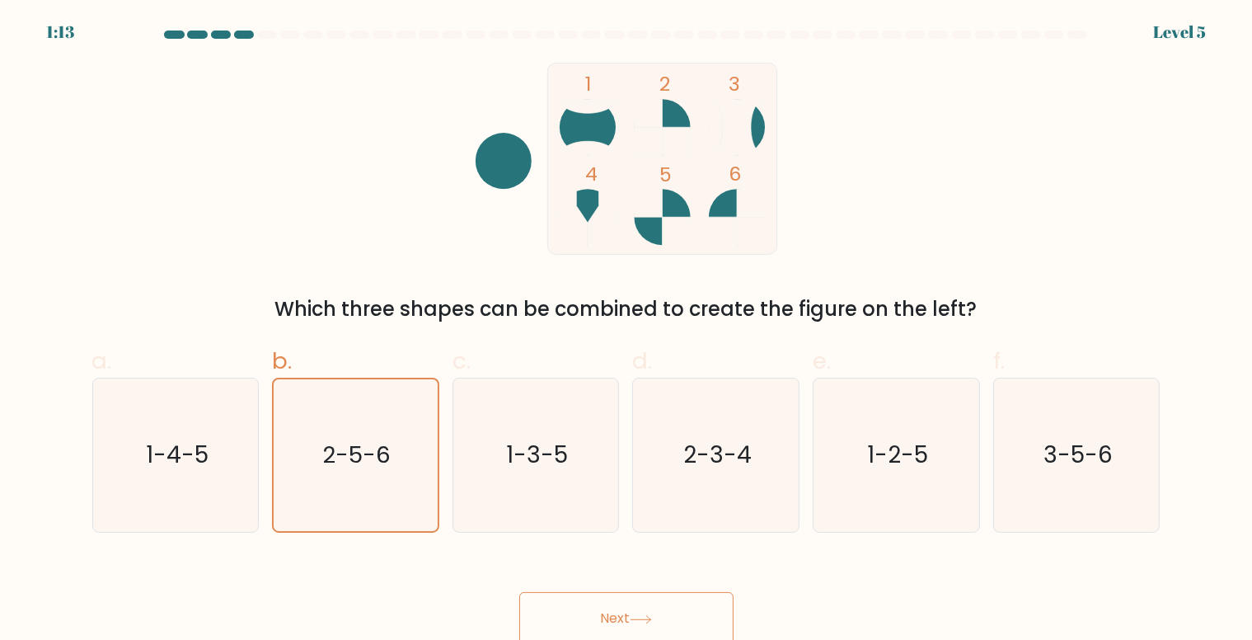
click at [674, 607] on button "Next" at bounding box center [626, 618] width 214 height 53
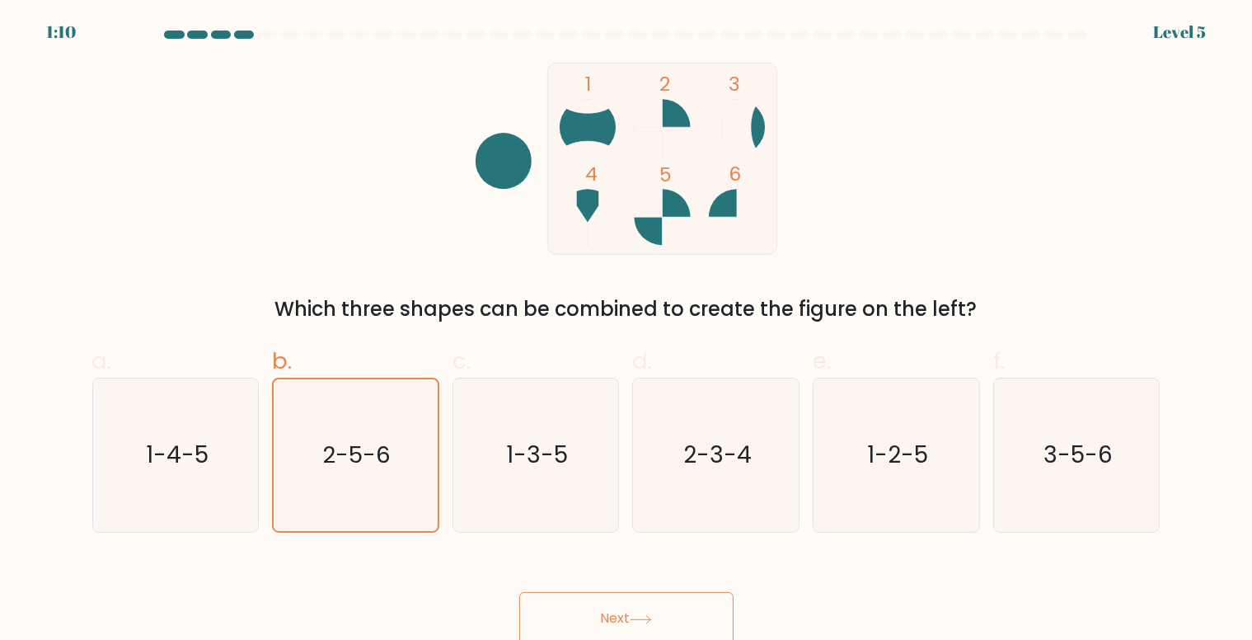
click at [674, 607] on button "Next" at bounding box center [626, 618] width 214 height 53
click at [381, 439] on text "2-5-6" at bounding box center [357, 455] width 68 height 32
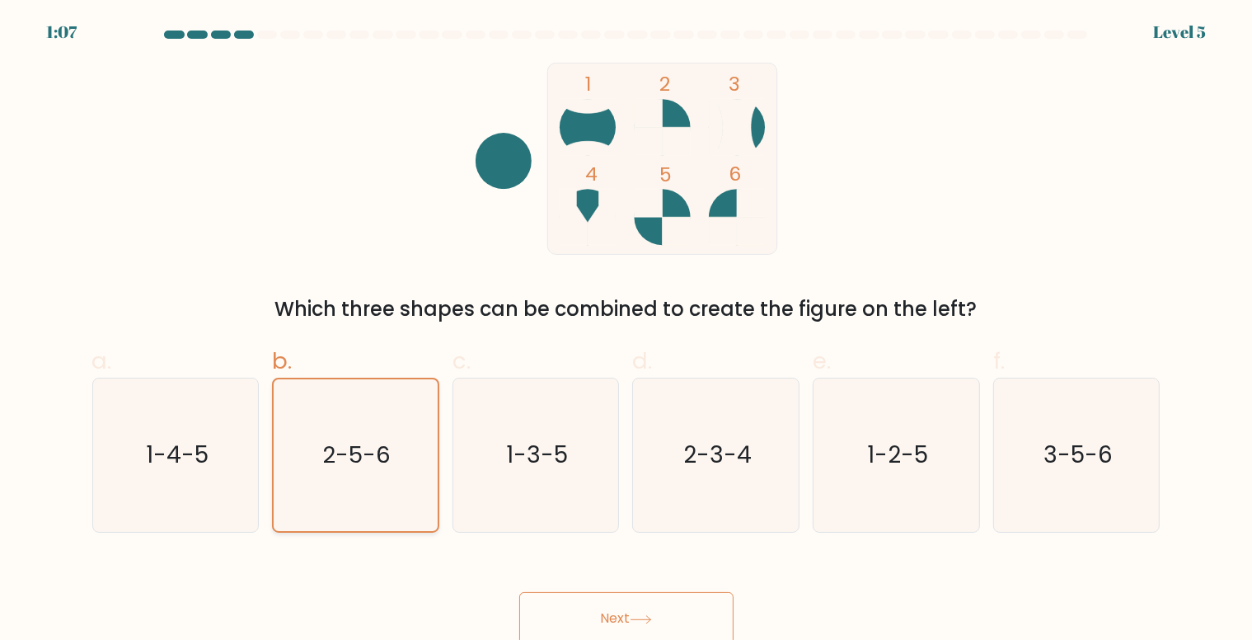
click at [626, 330] on input "b. 2-5-6" at bounding box center [626, 325] width 1 height 11
click at [654, 614] on button "Next" at bounding box center [626, 618] width 214 height 53
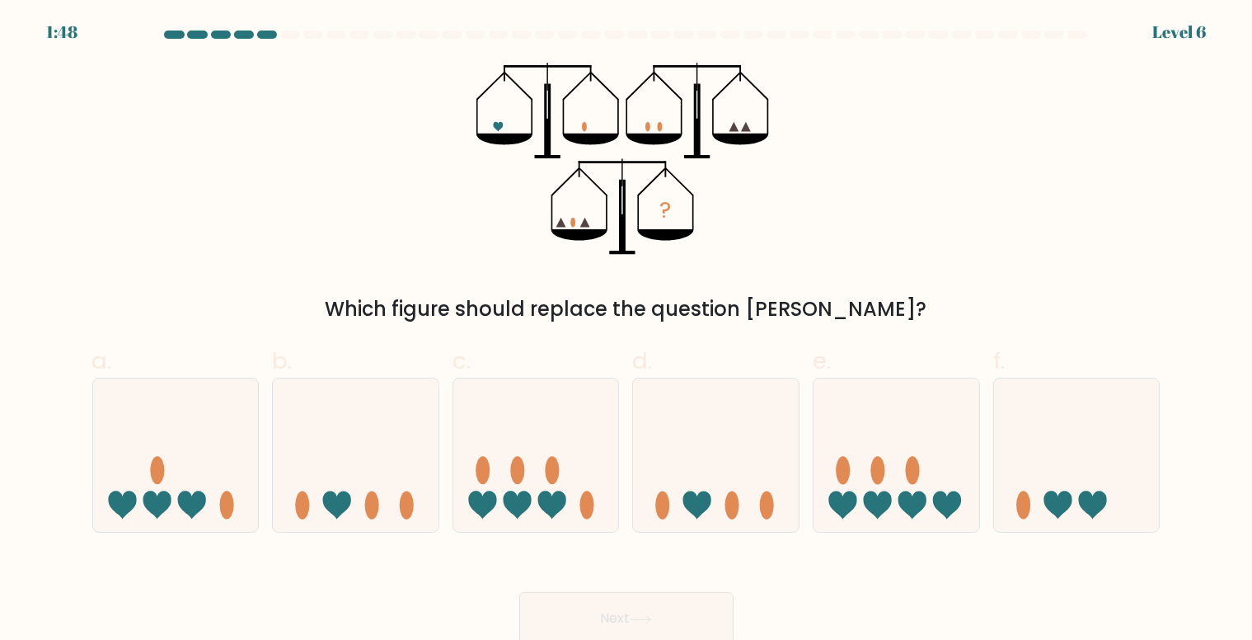
click at [654, 614] on button "Next" at bounding box center [626, 618] width 214 height 53
click at [1017, 481] on icon at bounding box center [1077, 455] width 166 height 137
click at [627, 330] on input "f." at bounding box center [626, 325] width 1 height 11
radio input "true"
click at [705, 463] on icon at bounding box center [716, 455] width 166 height 137
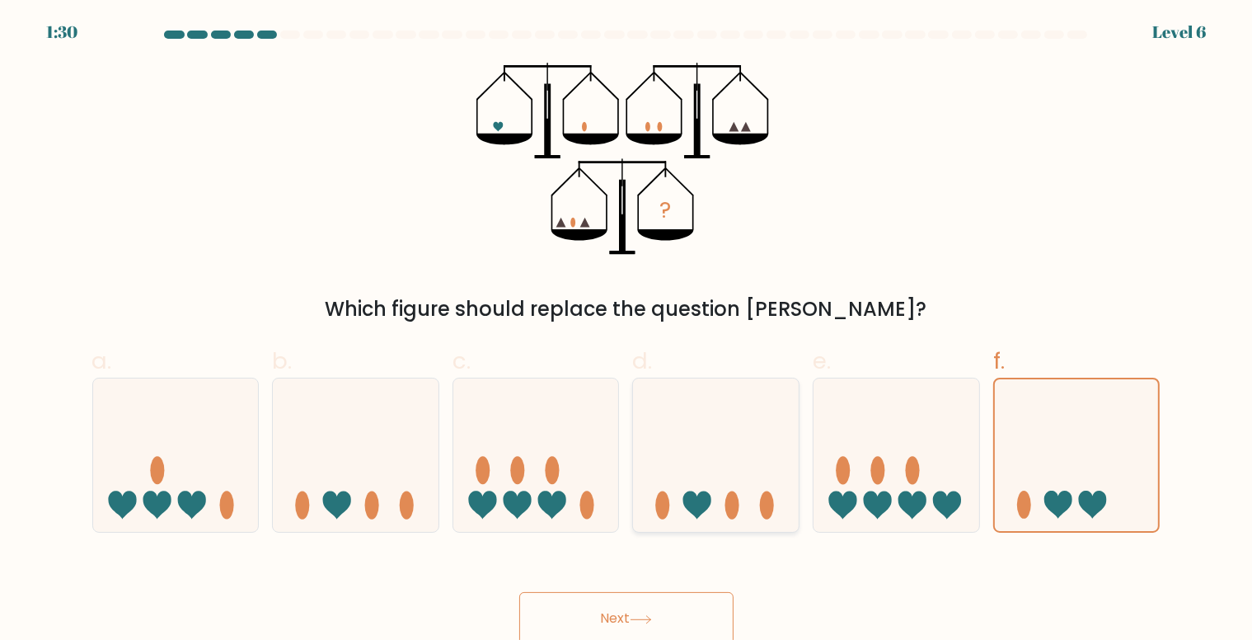
click at [627, 330] on input "d." at bounding box center [626, 325] width 1 height 11
radio input "true"
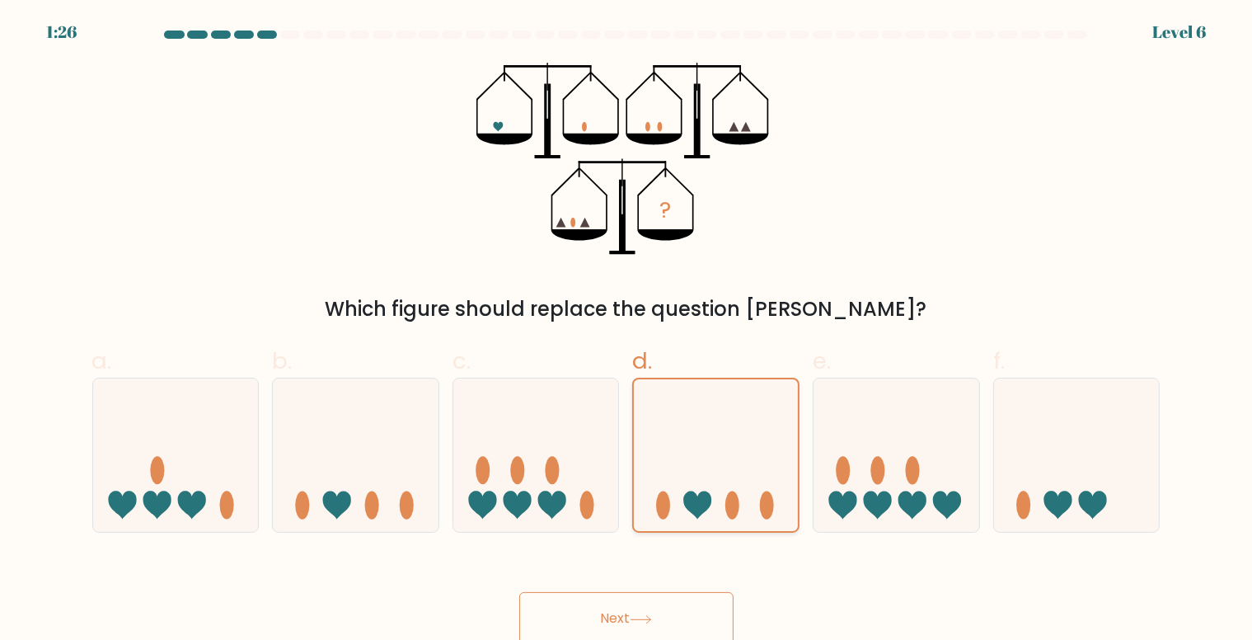
click at [705, 463] on icon at bounding box center [716, 455] width 164 height 136
click at [627, 330] on input "d." at bounding box center [626, 325] width 1 height 11
click at [705, 463] on icon at bounding box center [716, 455] width 164 height 136
click at [627, 330] on input "d." at bounding box center [626, 325] width 1 height 11
click at [705, 463] on icon at bounding box center [716, 455] width 164 height 136
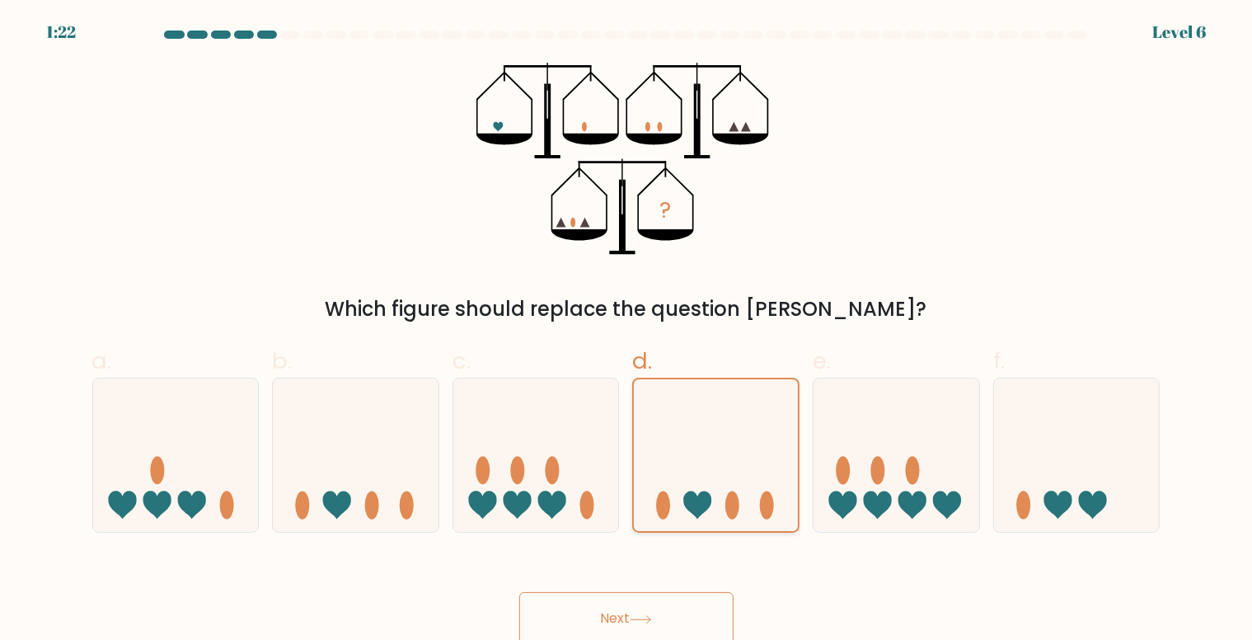
click at [627, 330] on input "d." at bounding box center [626, 325] width 1 height 11
click at [696, 435] on icon at bounding box center [716, 455] width 164 height 136
click at [627, 330] on input "d." at bounding box center [626, 325] width 1 height 11
click at [651, 611] on button "Next" at bounding box center [626, 618] width 214 height 53
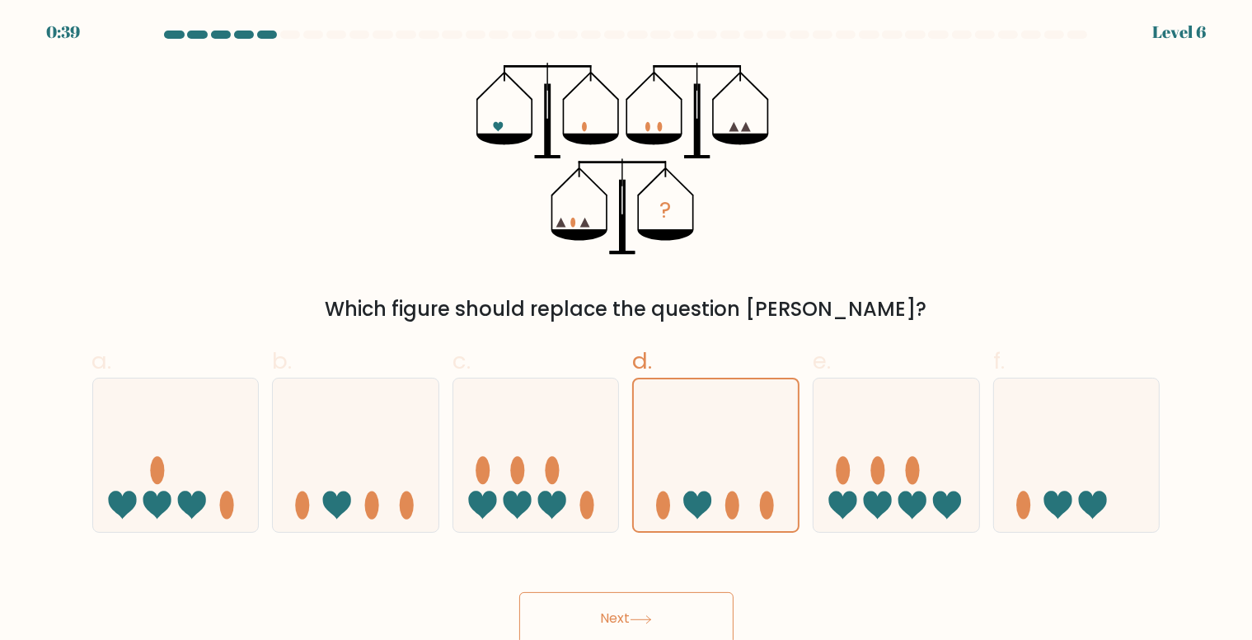
click at [651, 611] on button "Next" at bounding box center [626, 618] width 214 height 53
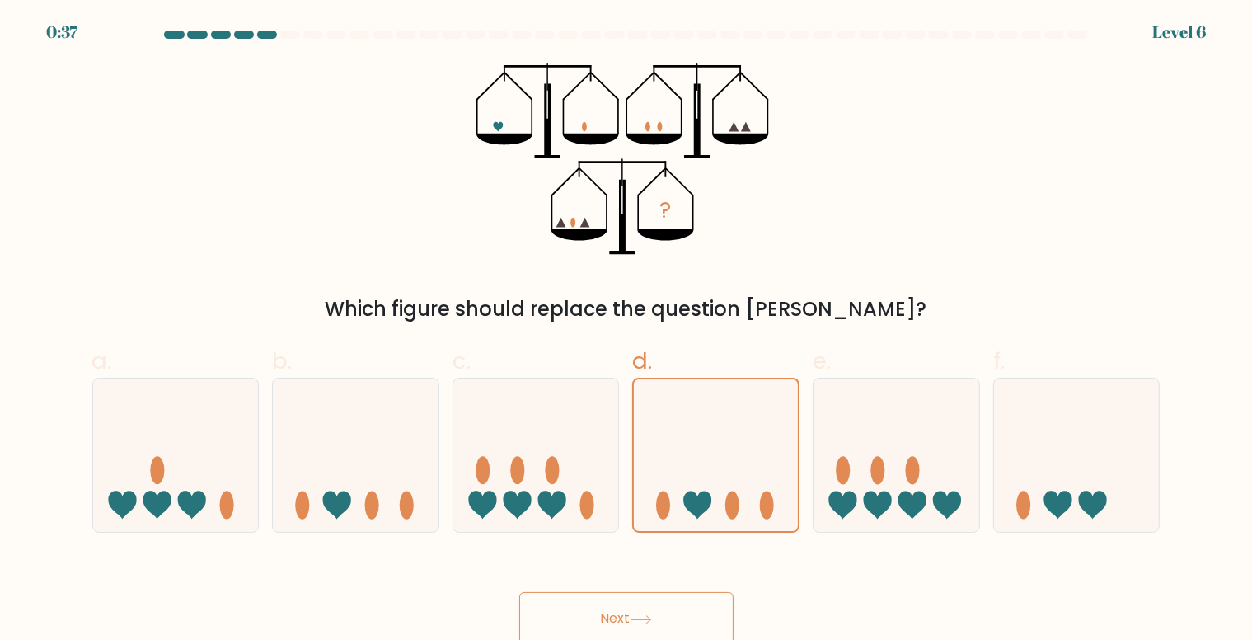
click at [651, 611] on button "Next" at bounding box center [626, 618] width 214 height 53
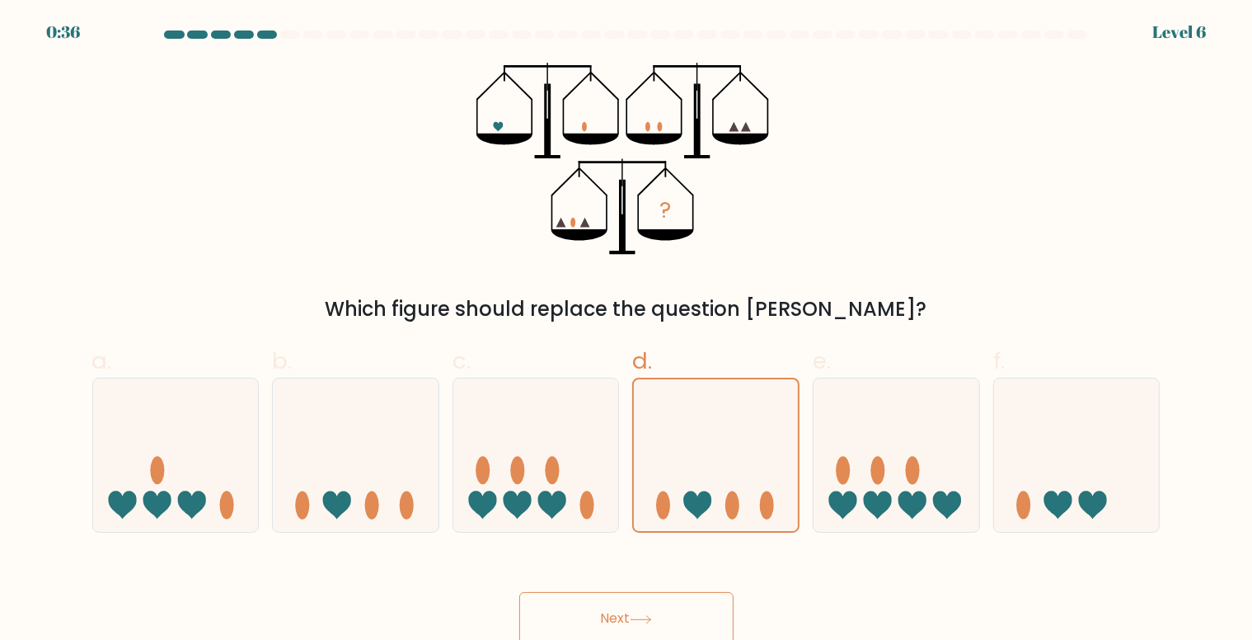
click at [651, 611] on button "Next" at bounding box center [626, 618] width 214 height 53
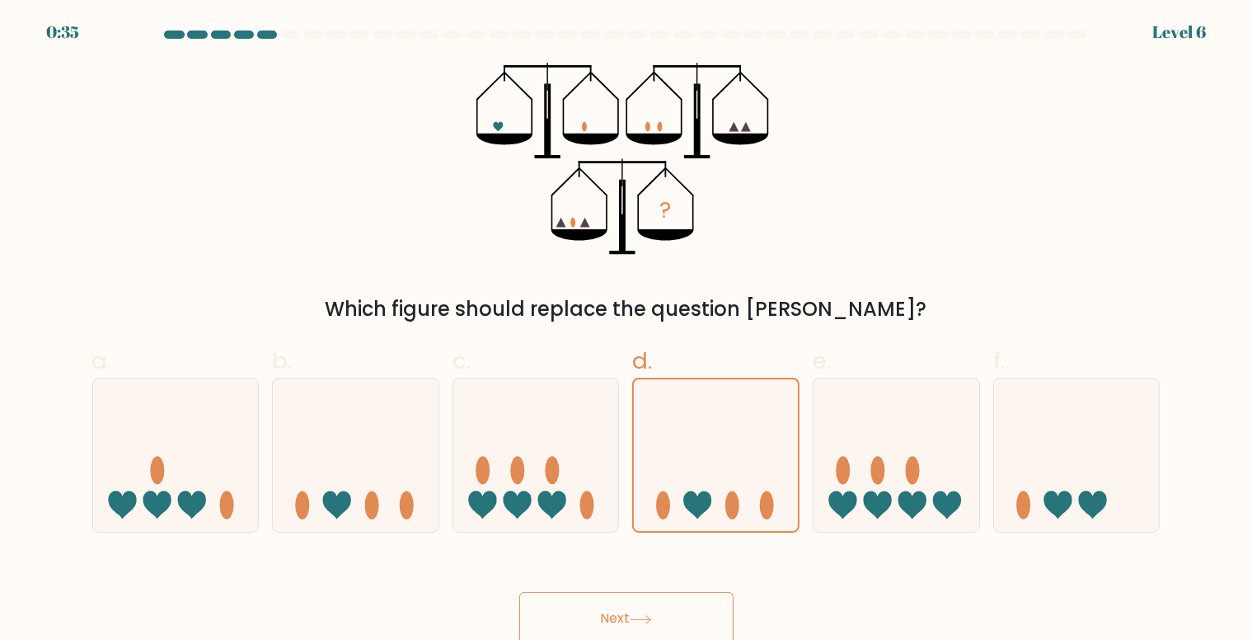
click at [651, 611] on button "Next" at bounding box center [626, 618] width 214 height 53
click at [725, 438] on icon at bounding box center [716, 455] width 164 height 136
click at [627, 330] on input "d." at bounding box center [626, 325] width 1 height 11
click at [672, 604] on button "Next" at bounding box center [626, 618] width 214 height 53
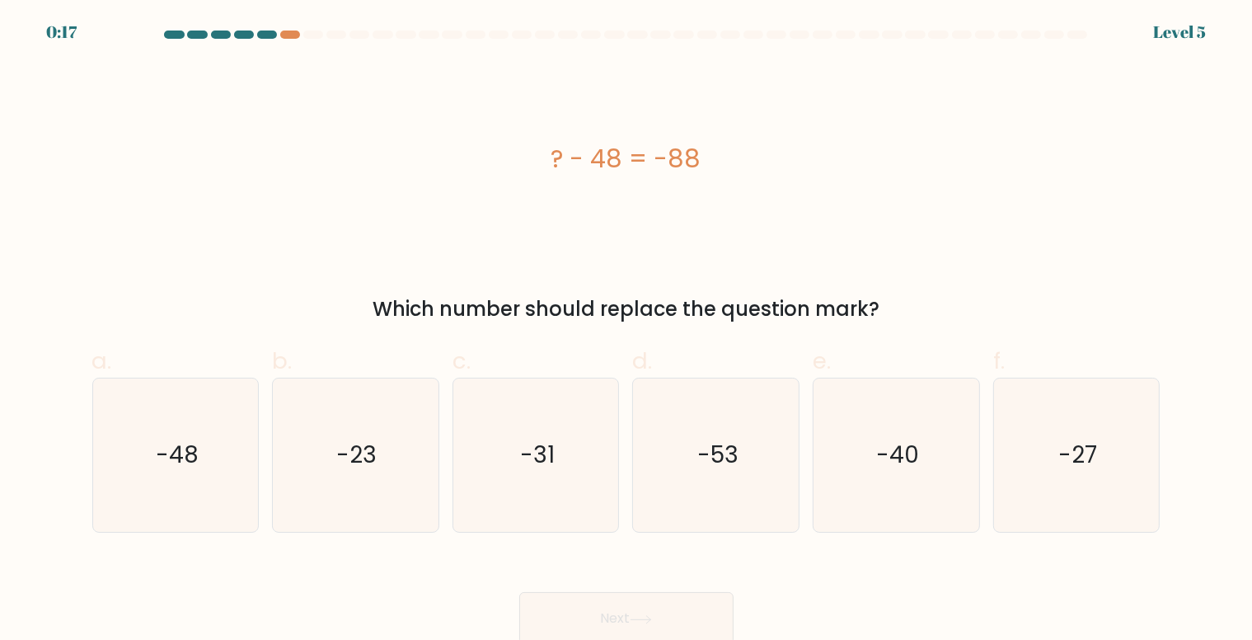
scroll to position [7, 0]
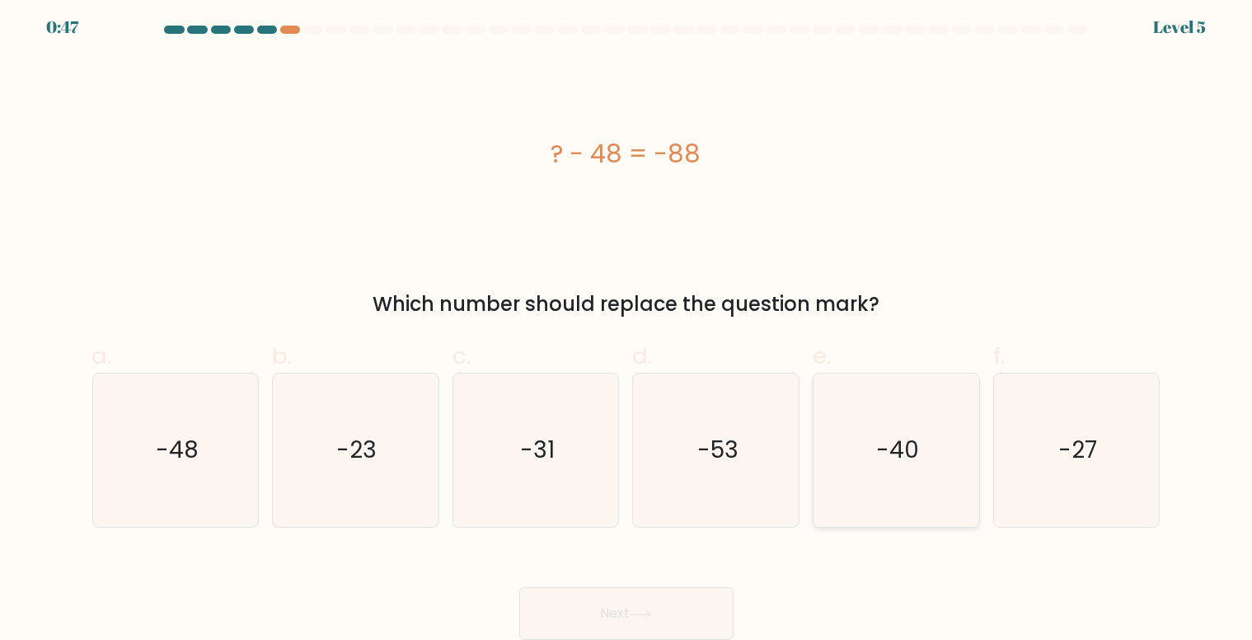
click at [897, 434] on text "-40" at bounding box center [897, 450] width 43 height 32
click at [627, 326] on input "e. -40" at bounding box center [626, 320] width 1 height 11
radio input "true"
click at [650, 594] on button "Next" at bounding box center [626, 613] width 214 height 53
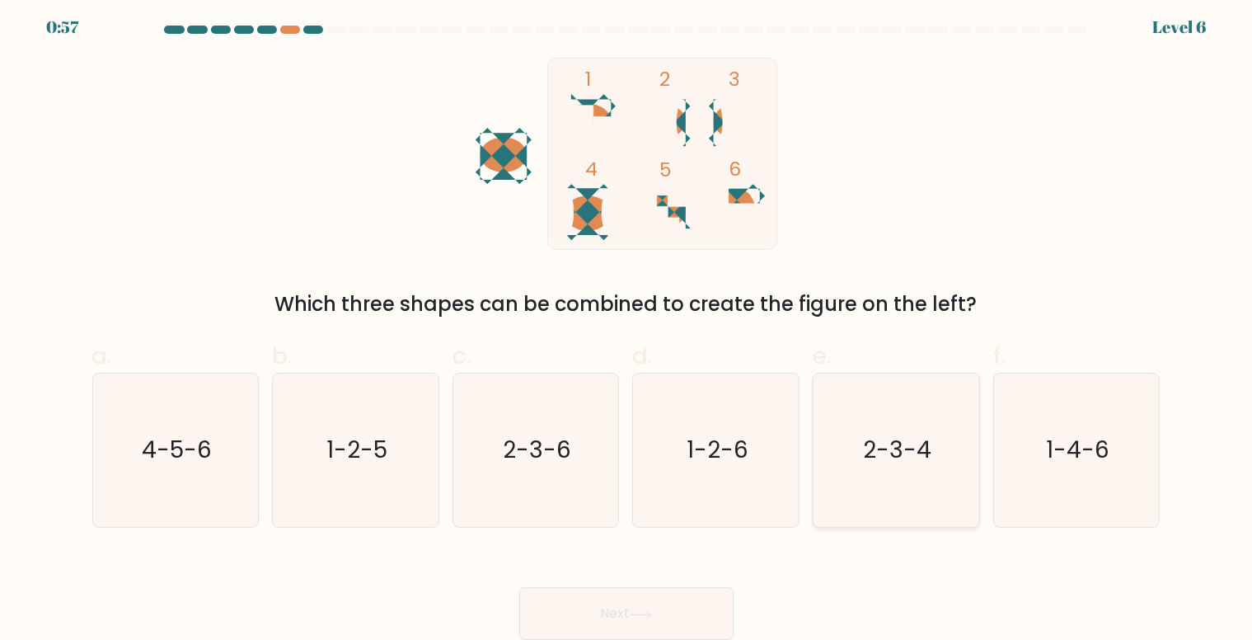
click at [913, 457] on text "2-3-4" at bounding box center [898, 450] width 68 height 32
click at [627, 326] on input "e. 2-3-4" at bounding box center [626, 320] width 1 height 11
radio input "true"
click at [651, 597] on button "Next" at bounding box center [626, 613] width 214 height 53
click at [915, 471] on icon "2-3-4" at bounding box center [896, 450] width 152 height 152
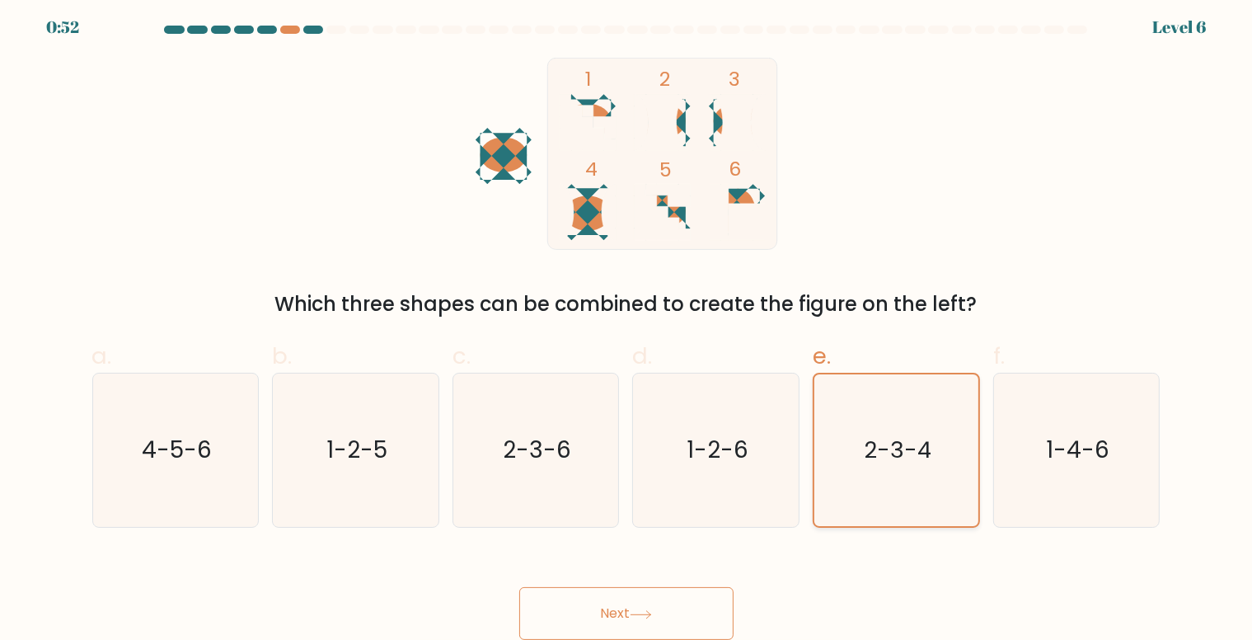
click at [627, 326] on input "e. 2-3-4" at bounding box center [626, 320] width 1 height 11
click at [611, 614] on button "Next" at bounding box center [626, 613] width 214 height 53
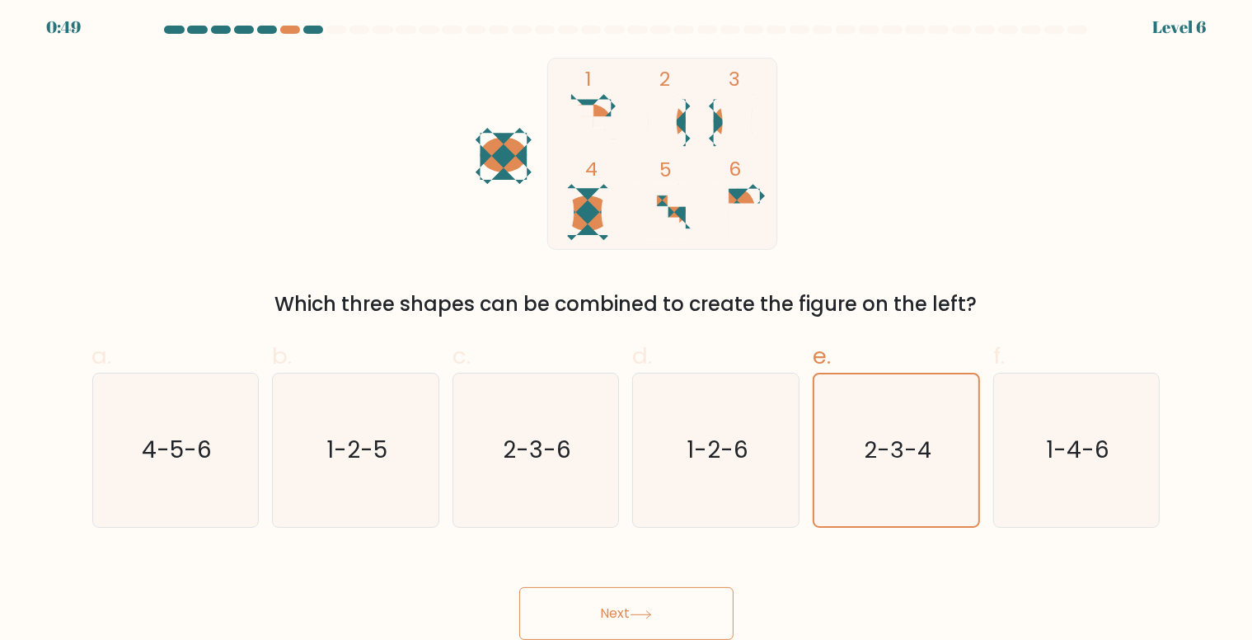
click at [611, 614] on button "Next" at bounding box center [626, 613] width 214 height 53
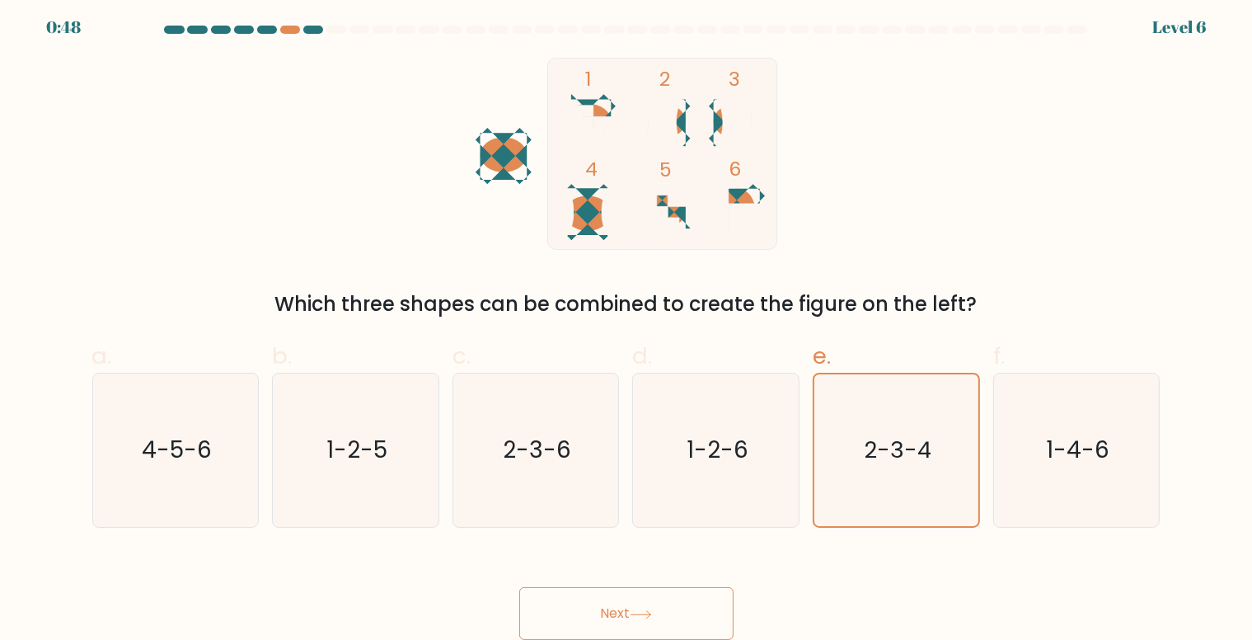
click at [611, 614] on button "Next" at bounding box center [626, 613] width 214 height 53
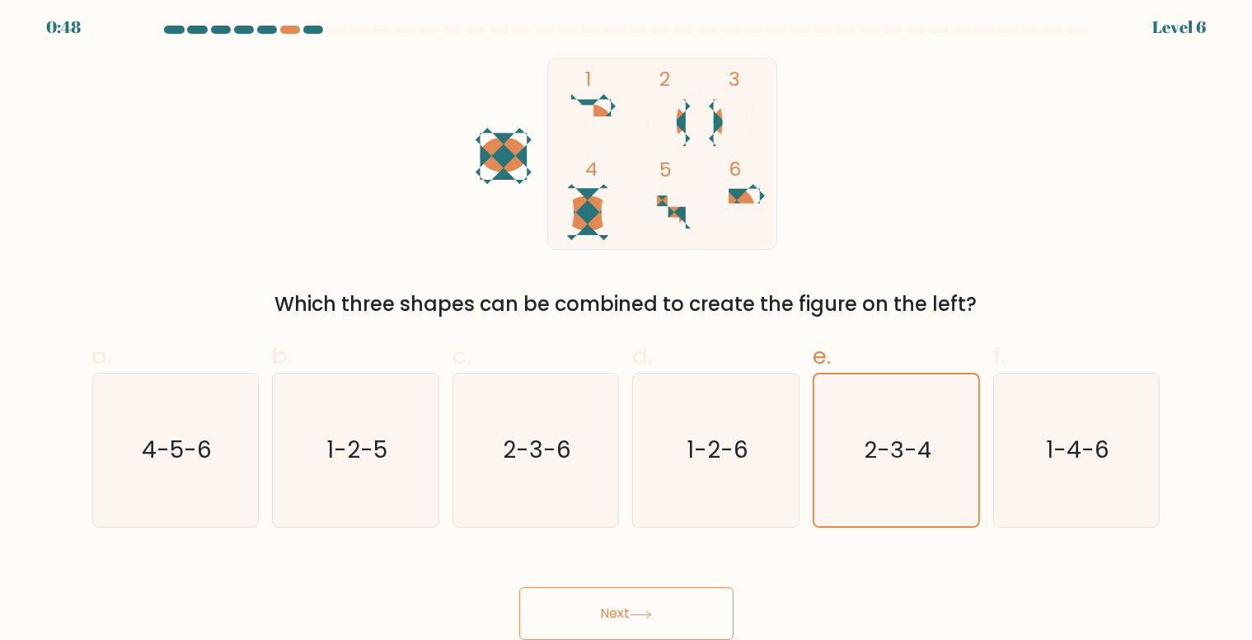
click at [611, 614] on button "Next" at bounding box center [626, 613] width 214 height 53
click at [672, 604] on button "Next" at bounding box center [626, 613] width 214 height 53
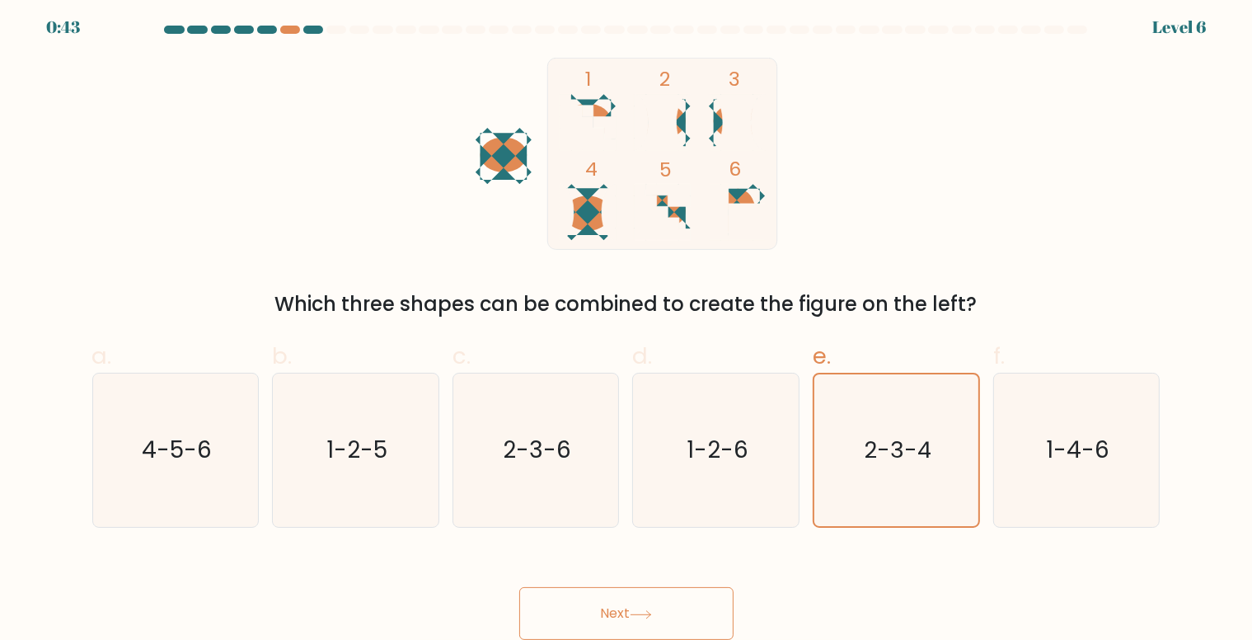
click at [672, 604] on button "Next" at bounding box center [626, 613] width 214 height 53
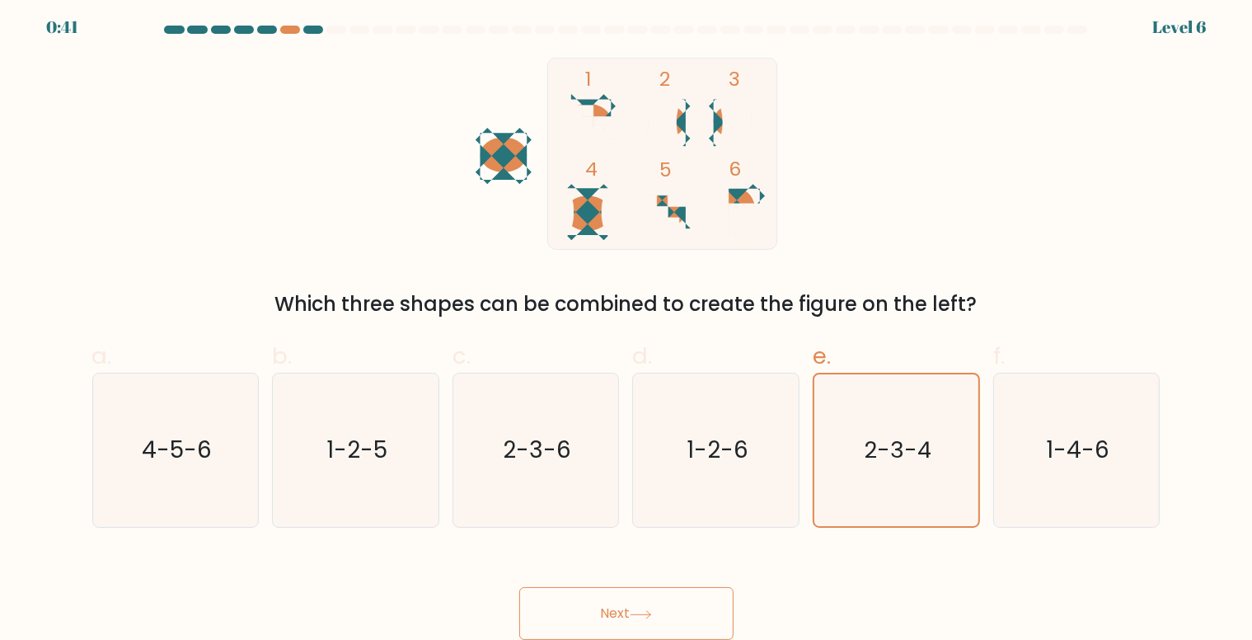
click at [672, 604] on button "Next" at bounding box center [626, 613] width 214 height 53
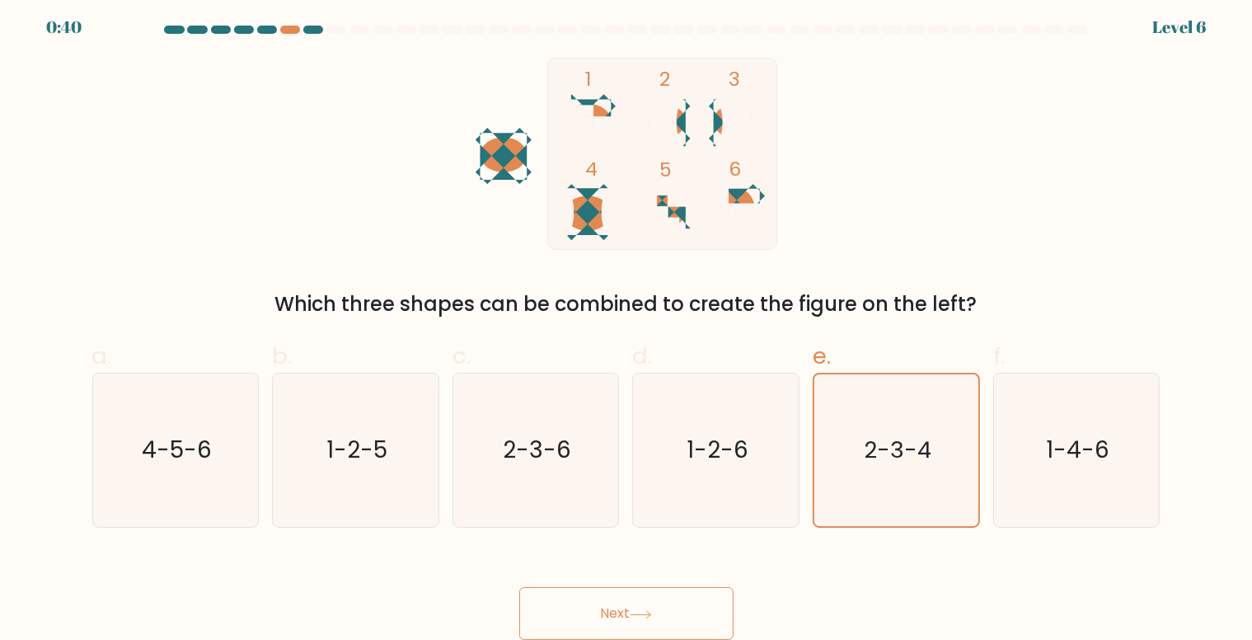
click at [672, 604] on button "Next" at bounding box center [626, 613] width 214 height 53
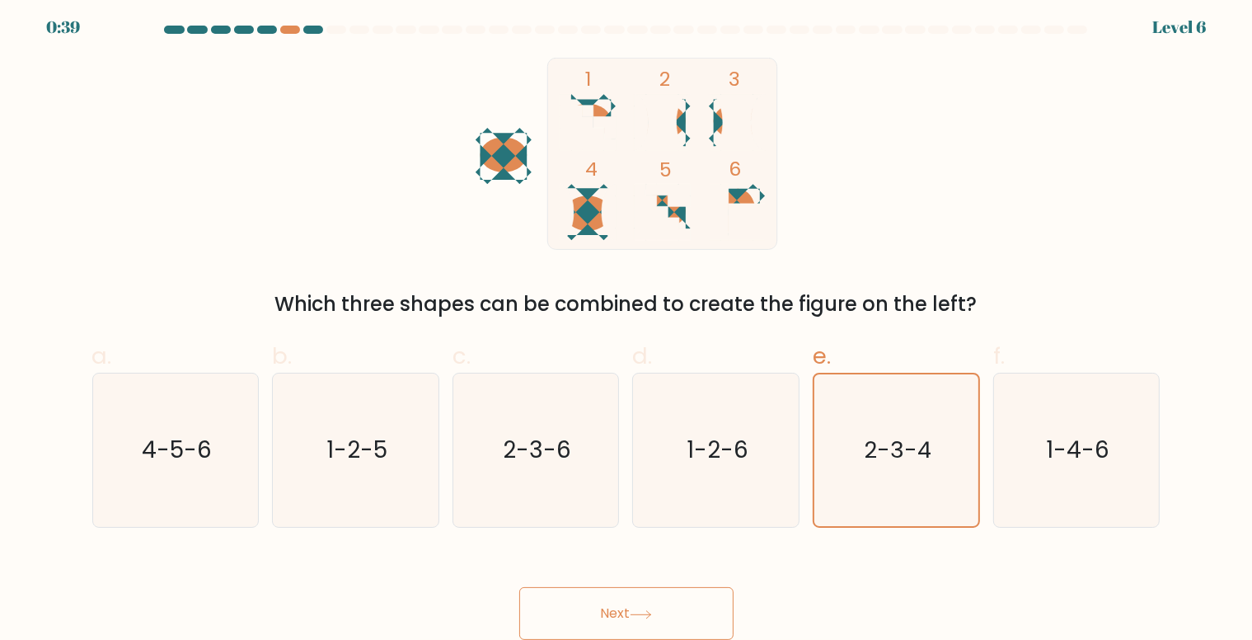
click at [672, 604] on button "Next" at bounding box center [626, 613] width 214 height 53
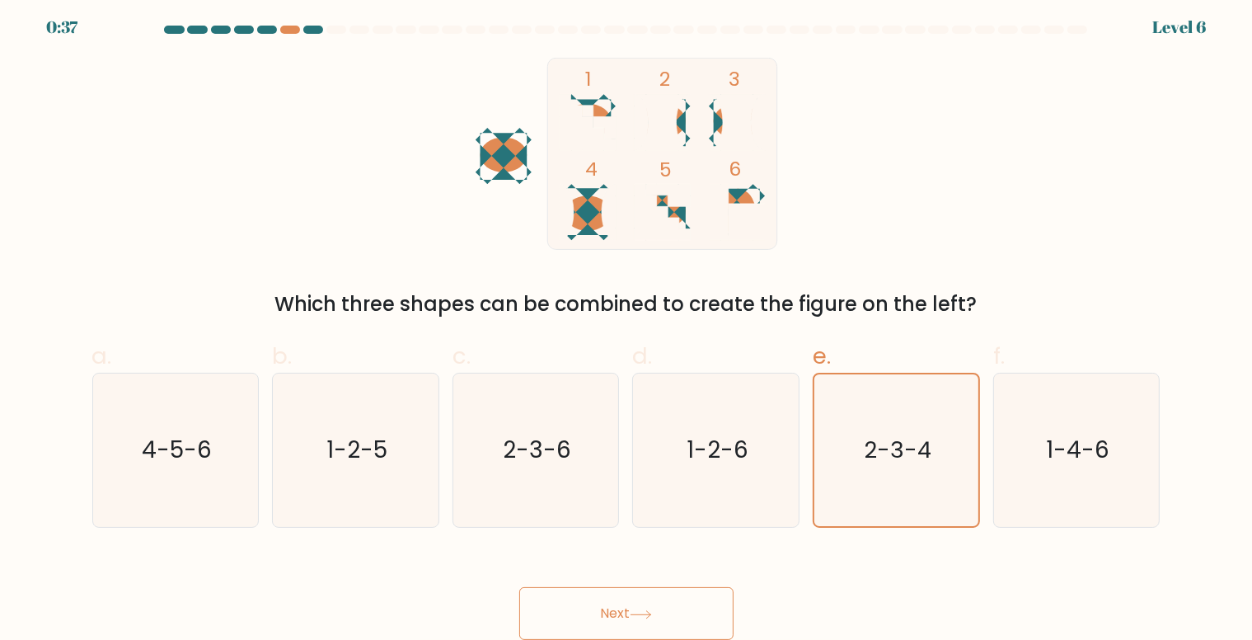
click at [672, 604] on button "Next" at bounding box center [626, 613] width 214 height 53
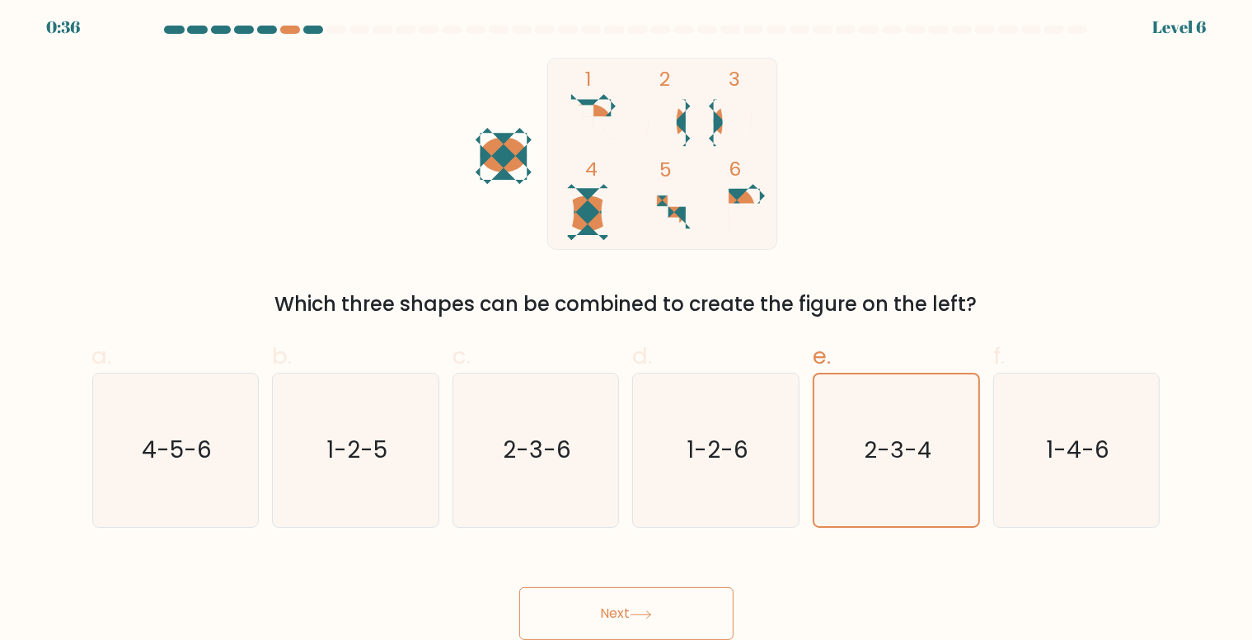
click at [672, 604] on button "Next" at bounding box center [626, 613] width 214 height 53
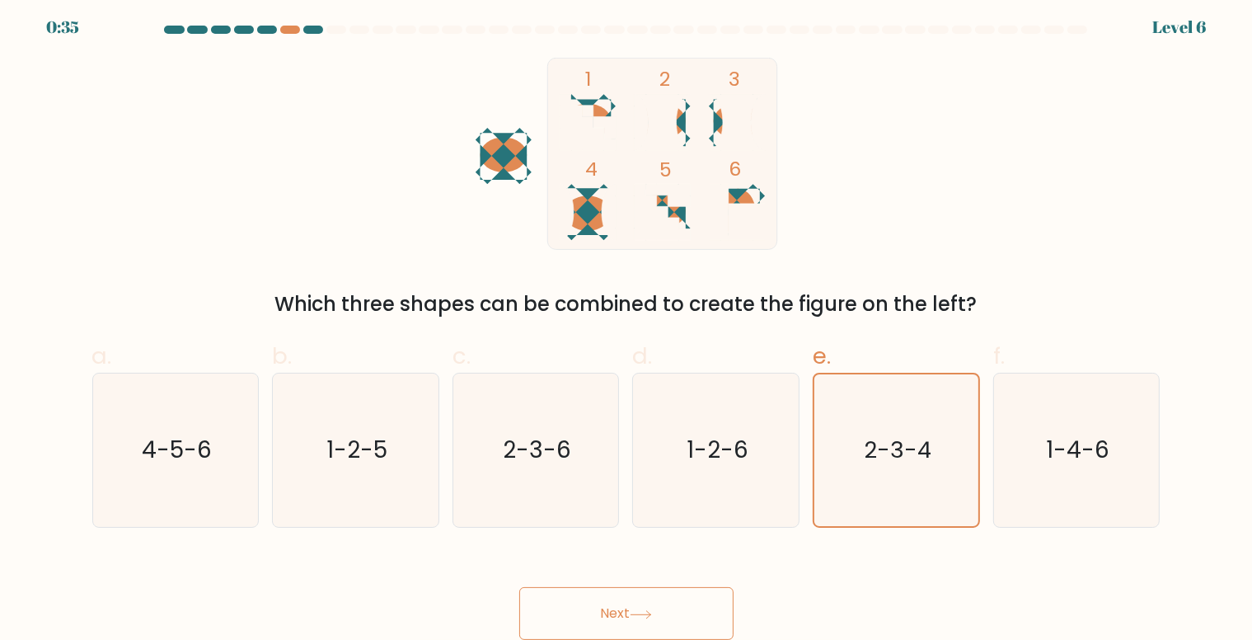
click at [672, 604] on button "Next" at bounding box center [626, 613] width 214 height 53
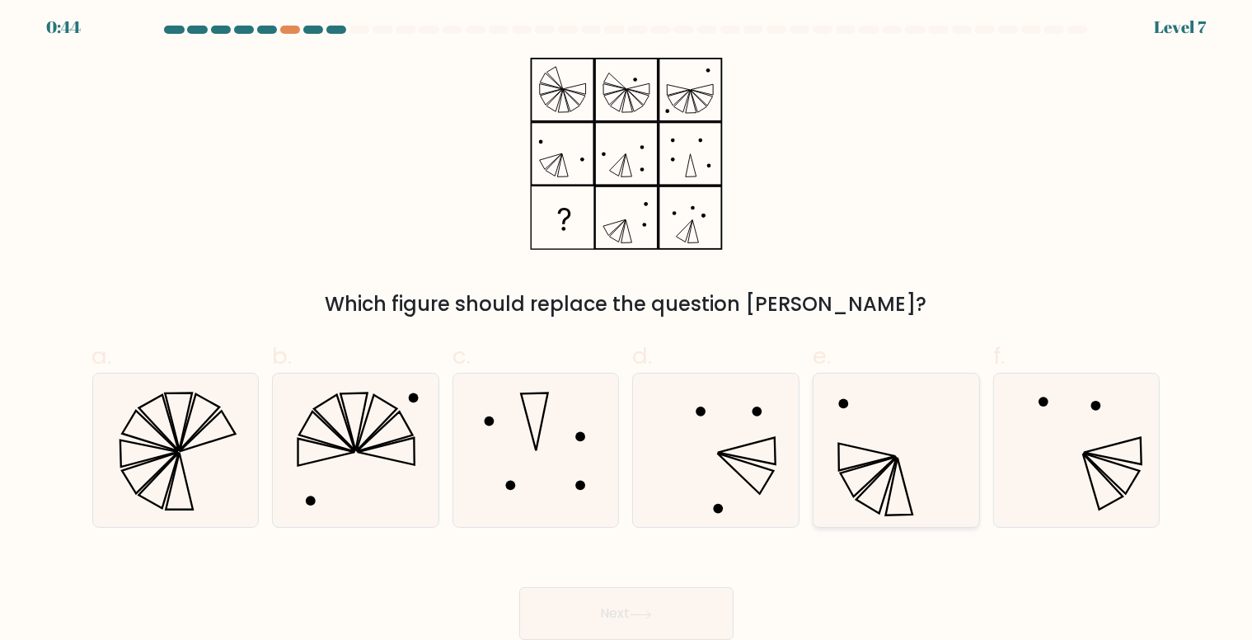
click at [927, 479] on icon at bounding box center [895, 449] width 153 height 153
click at [627, 326] on input "e." at bounding box center [626, 320] width 1 height 11
radio input "true"
click at [643, 604] on button "Next" at bounding box center [626, 613] width 214 height 53
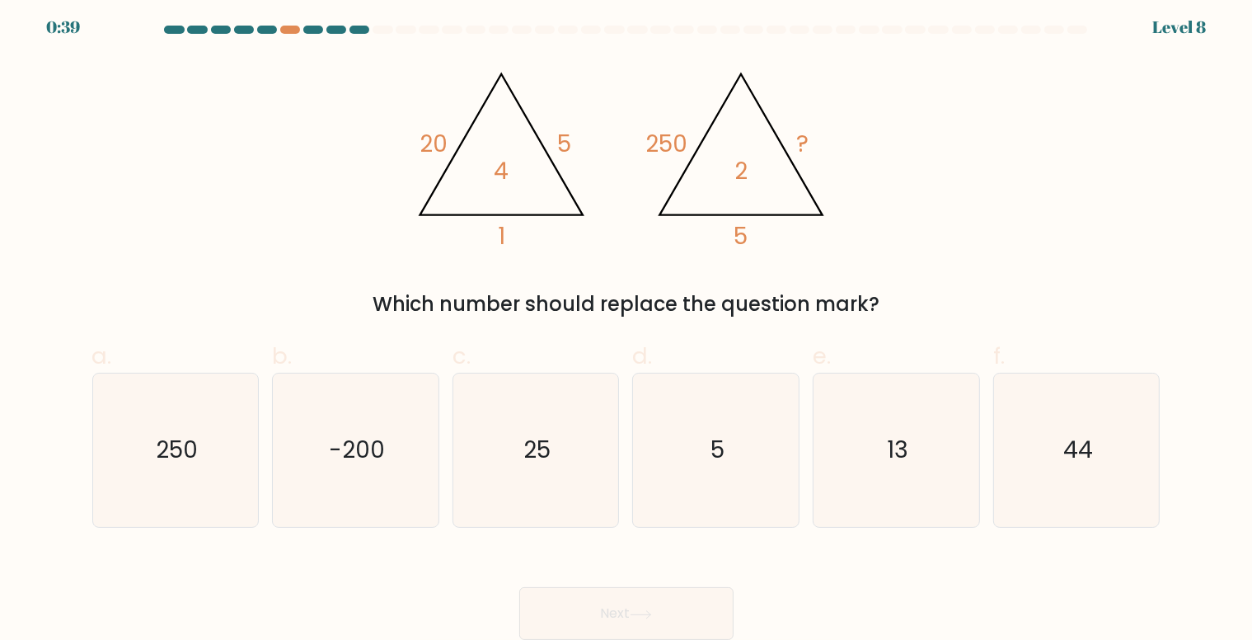
click at [677, 611] on button "Next" at bounding box center [626, 613] width 214 height 53
drag, startPoint x: 617, startPoint y: 478, endPoint x: 607, endPoint y: 476, distance: 11.0
click at [607, 476] on div "25" at bounding box center [535, 449] width 167 height 155
click at [626, 326] on input "c. 25" at bounding box center [626, 320] width 1 height 11
radio input "true"
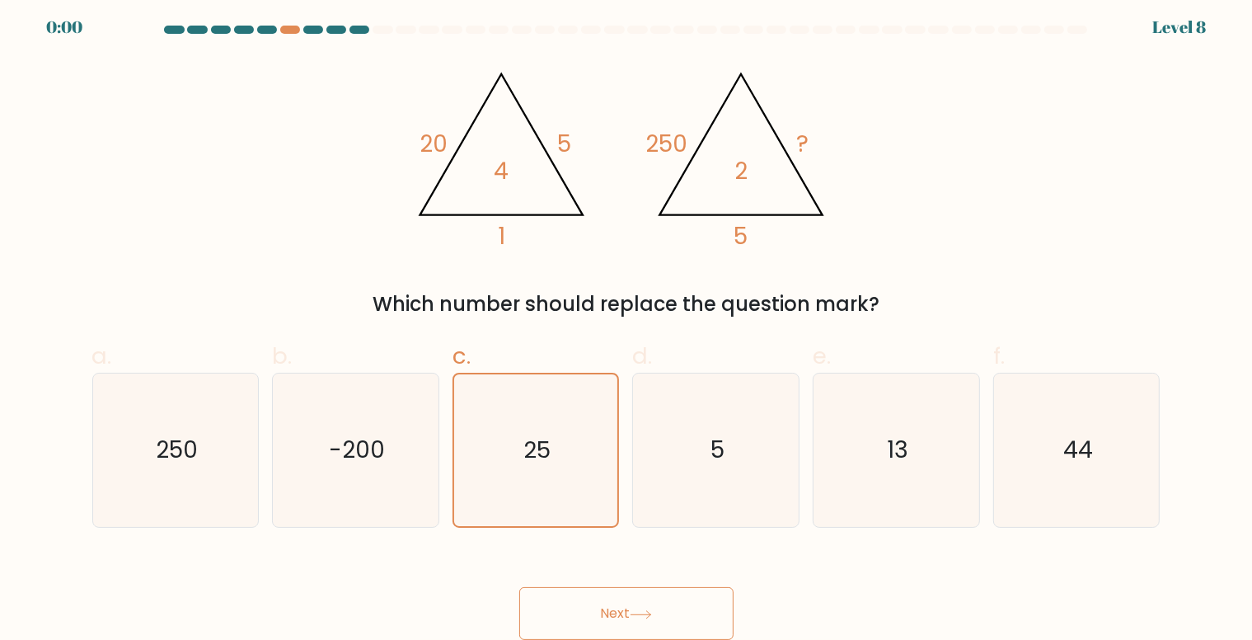
click at [643, 614] on div "Next" at bounding box center [626, 593] width 1088 height 92
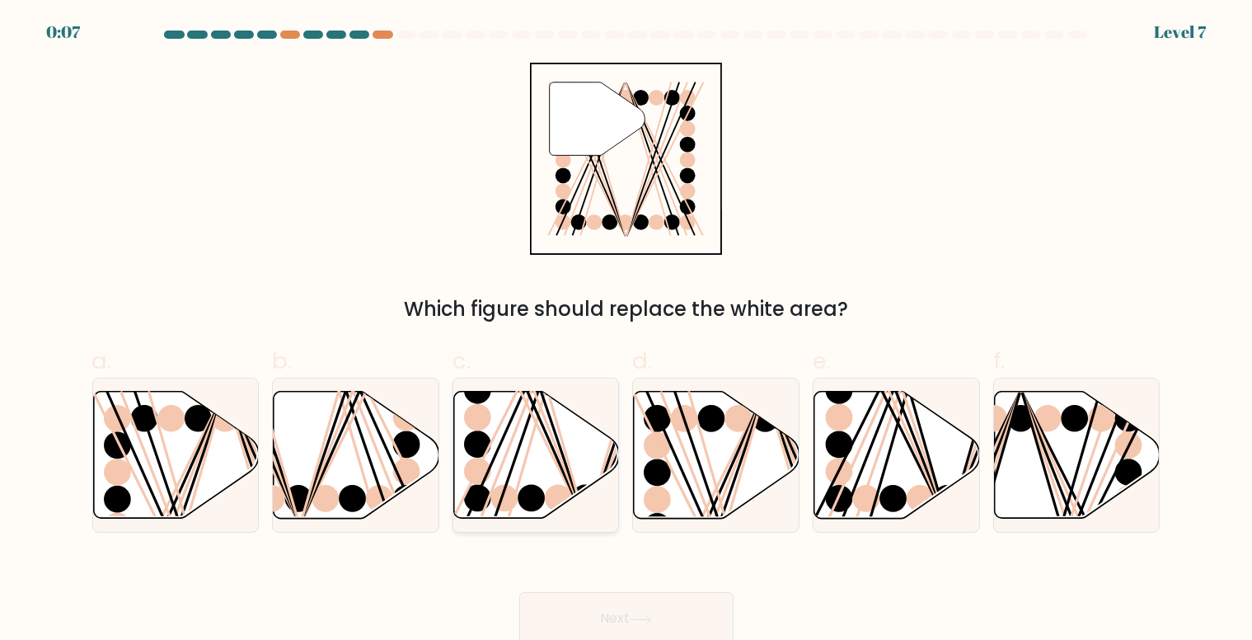
click at [534, 440] on icon at bounding box center [537, 454] width 166 height 127
click at [626, 330] on input "c." at bounding box center [626, 325] width 1 height 11
radio input "true"
click at [625, 627] on button "Next" at bounding box center [626, 618] width 214 height 53
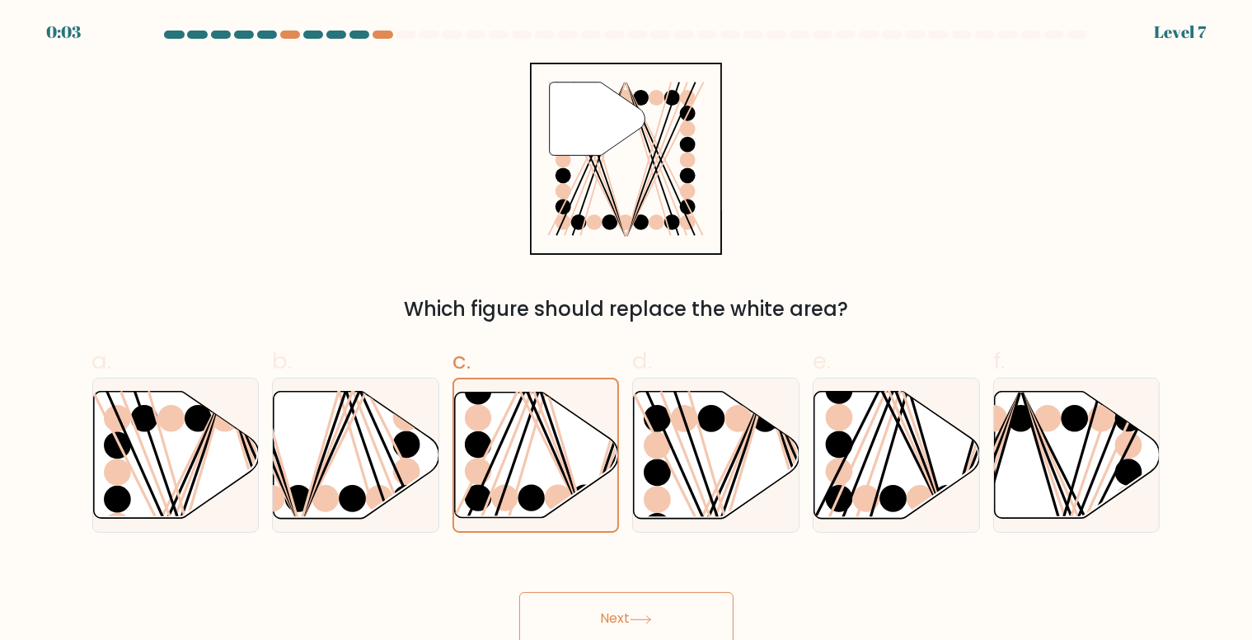
click at [625, 627] on button "Next" at bounding box center [626, 618] width 214 height 53
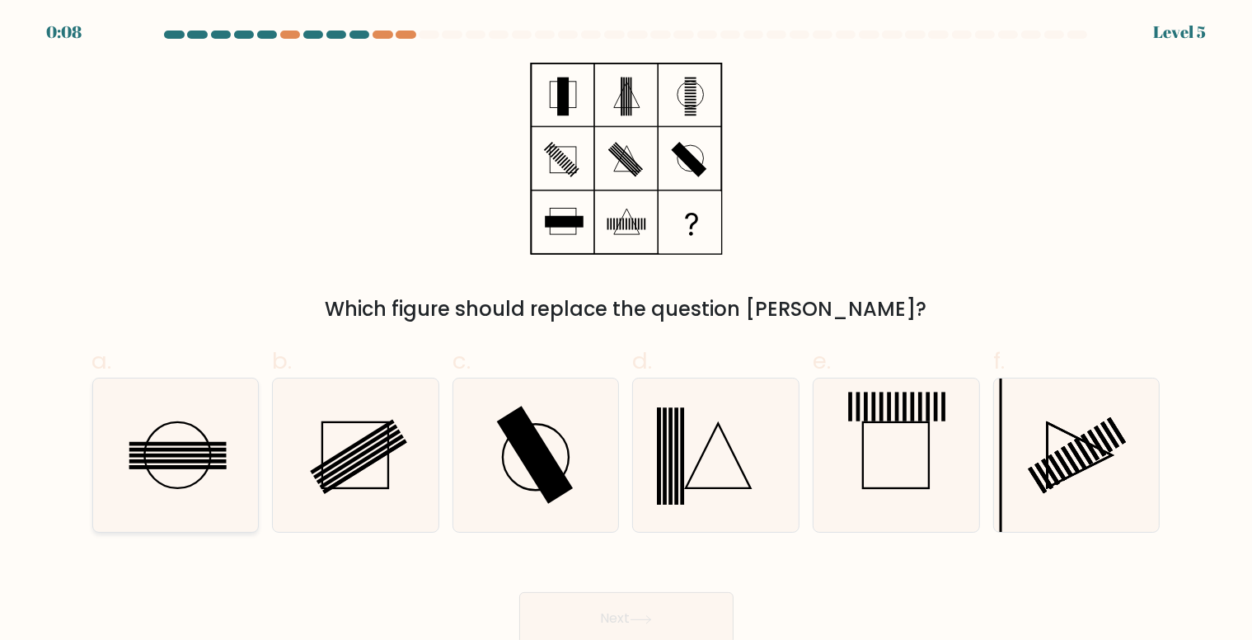
click at [203, 460] on rect at bounding box center [177, 461] width 97 height 4
click at [626, 330] on input "a." at bounding box center [626, 325] width 1 height 11
radio input "true"
click at [651, 618] on icon at bounding box center [641, 619] width 22 height 9
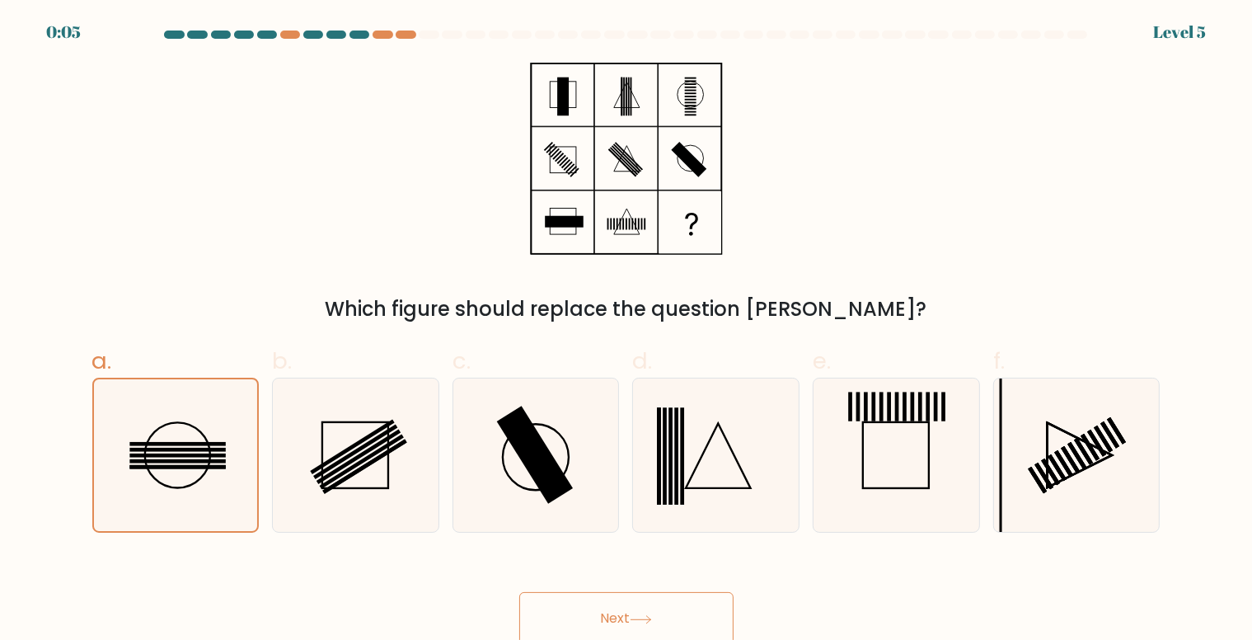
click at [651, 618] on icon at bounding box center [641, 619] width 22 height 9
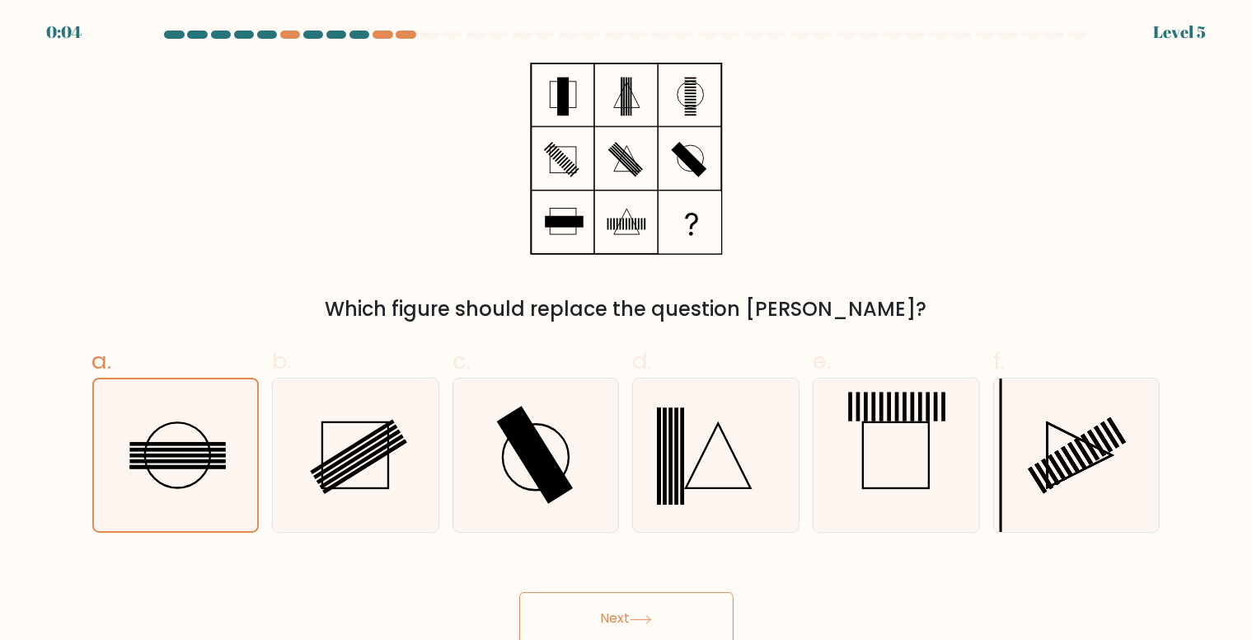
click at [651, 618] on icon at bounding box center [641, 619] width 22 height 9
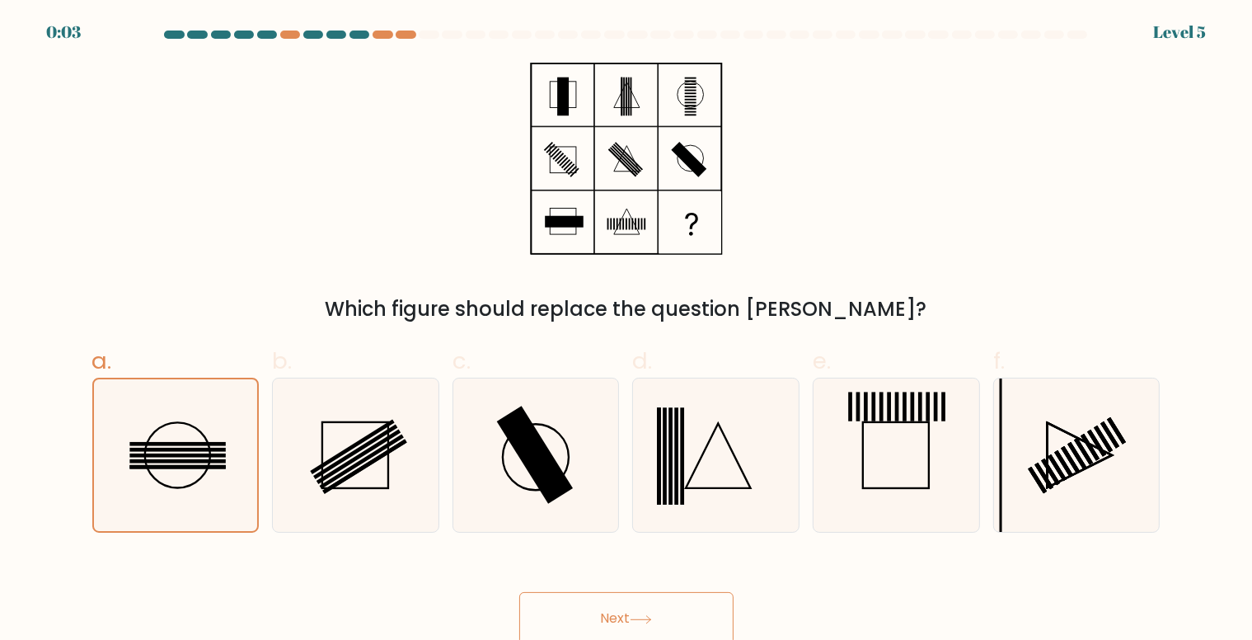
click at [651, 618] on icon at bounding box center [641, 619] width 22 height 9
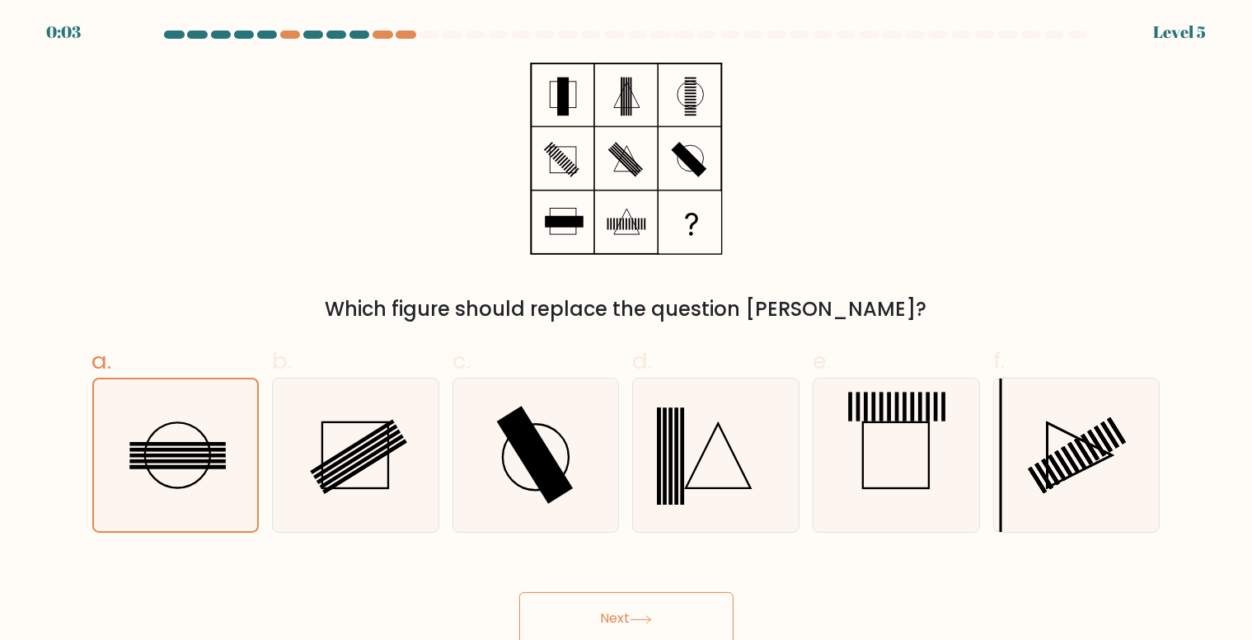
click at [651, 618] on icon at bounding box center [641, 619] width 22 height 9
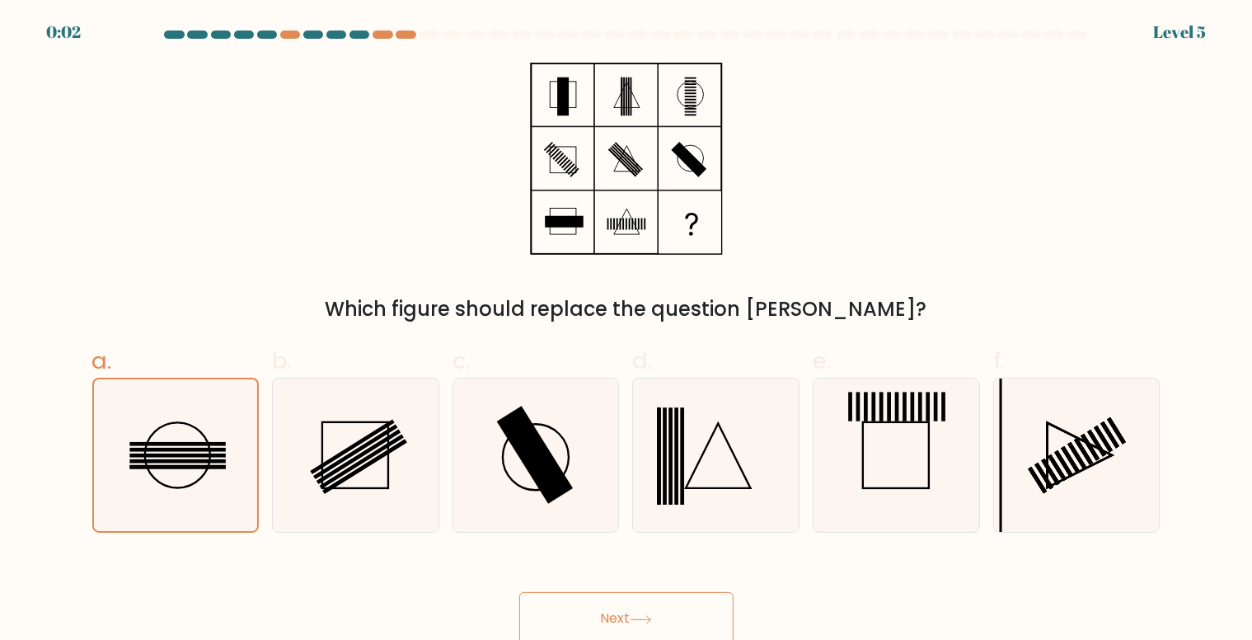
click at [651, 618] on icon at bounding box center [641, 619] width 22 height 9
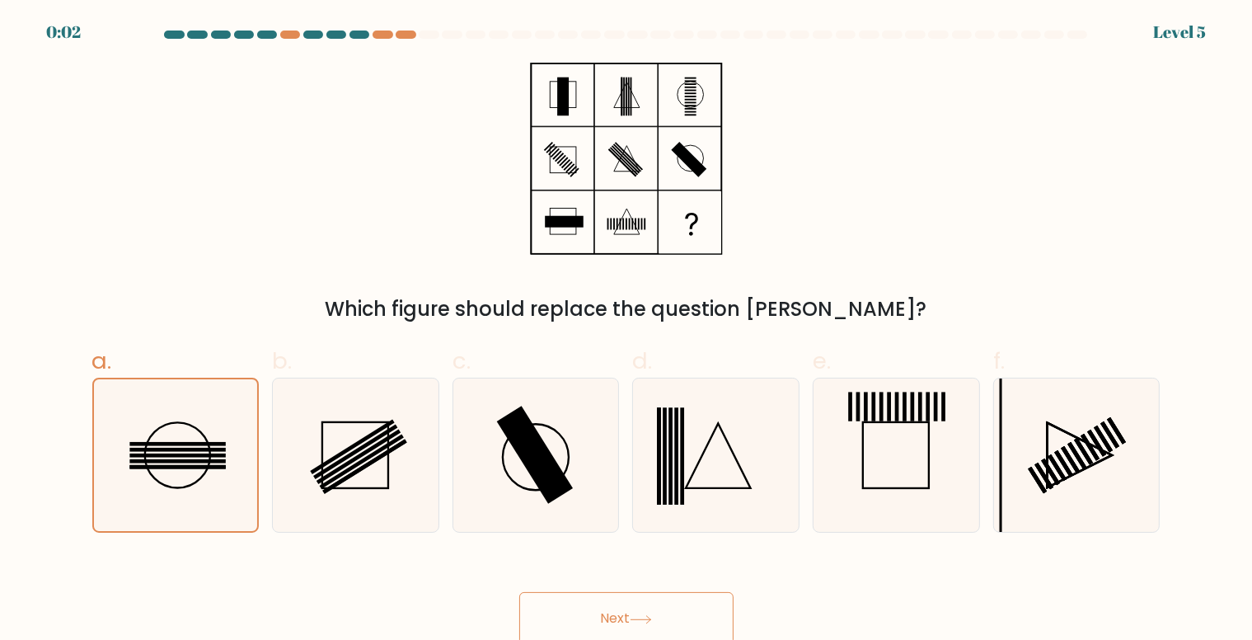
click at [651, 618] on icon at bounding box center [641, 619] width 22 height 9
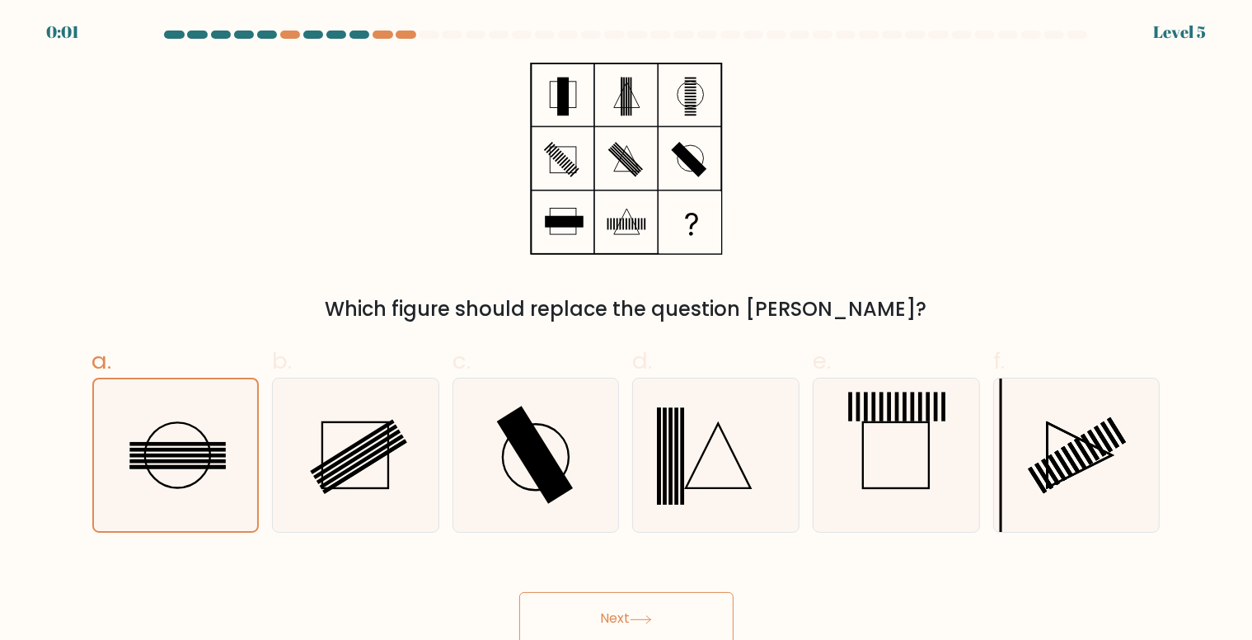
click at [651, 618] on icon at bounding box center [641, 619] width 22 height 9
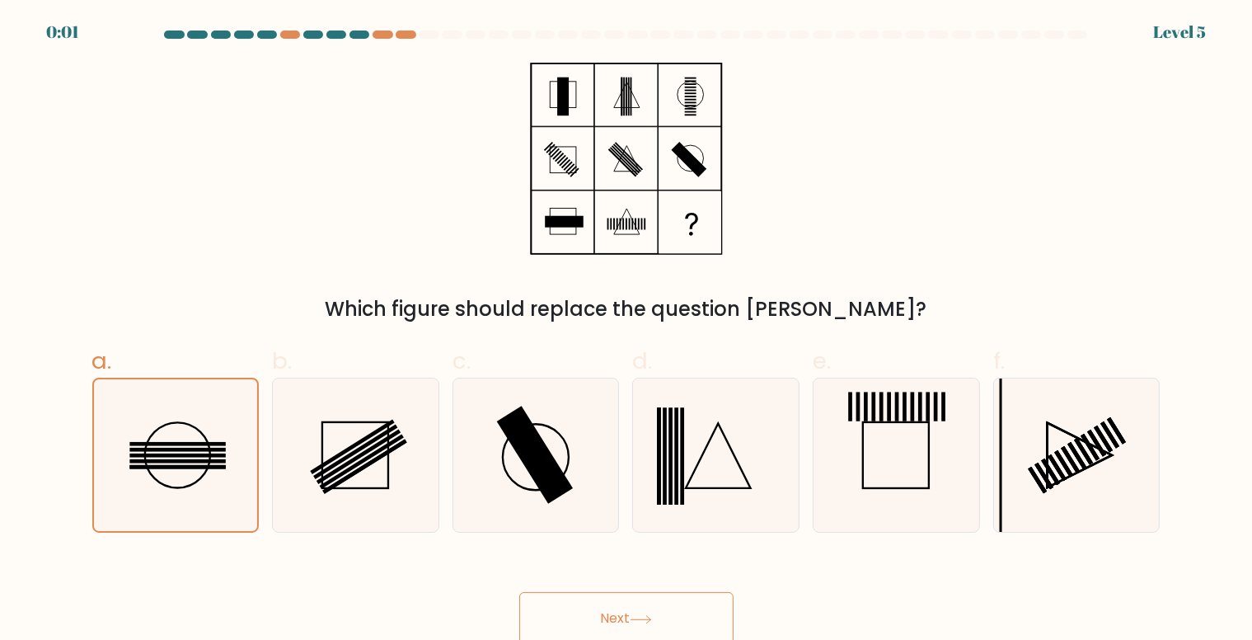
click at [651, 618] on icon at bounding box center [641, 619] width 22 height 9
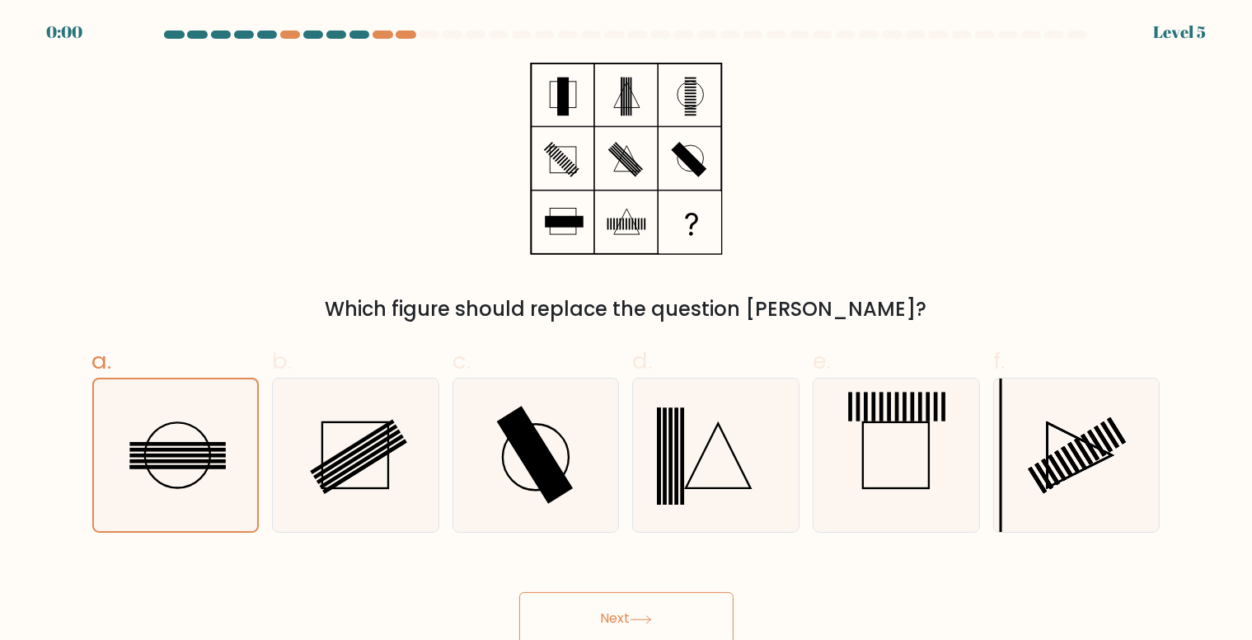
click at [651, 618] on icon at bounding box center [641, 619] width 22 height 9
click at [651, 618] on div "Next" at bounding box center [626, 598] width 1088 height 92
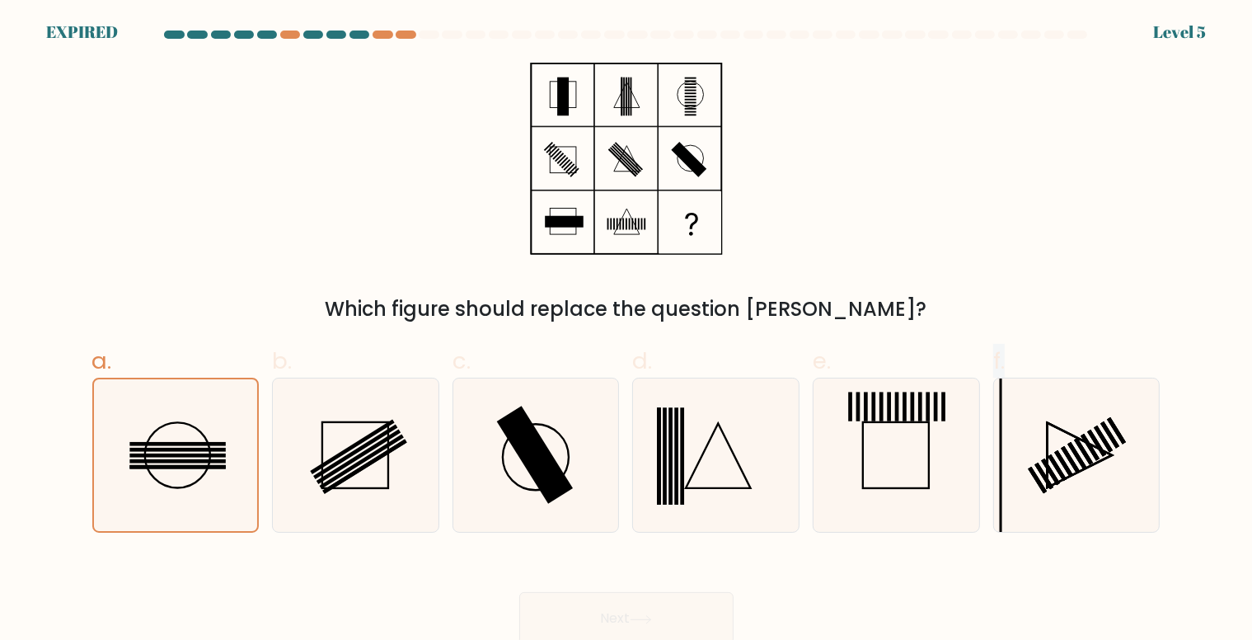
click at [651, 618] on div "Next" at bounding box center [626, 598] width 1088 height 92
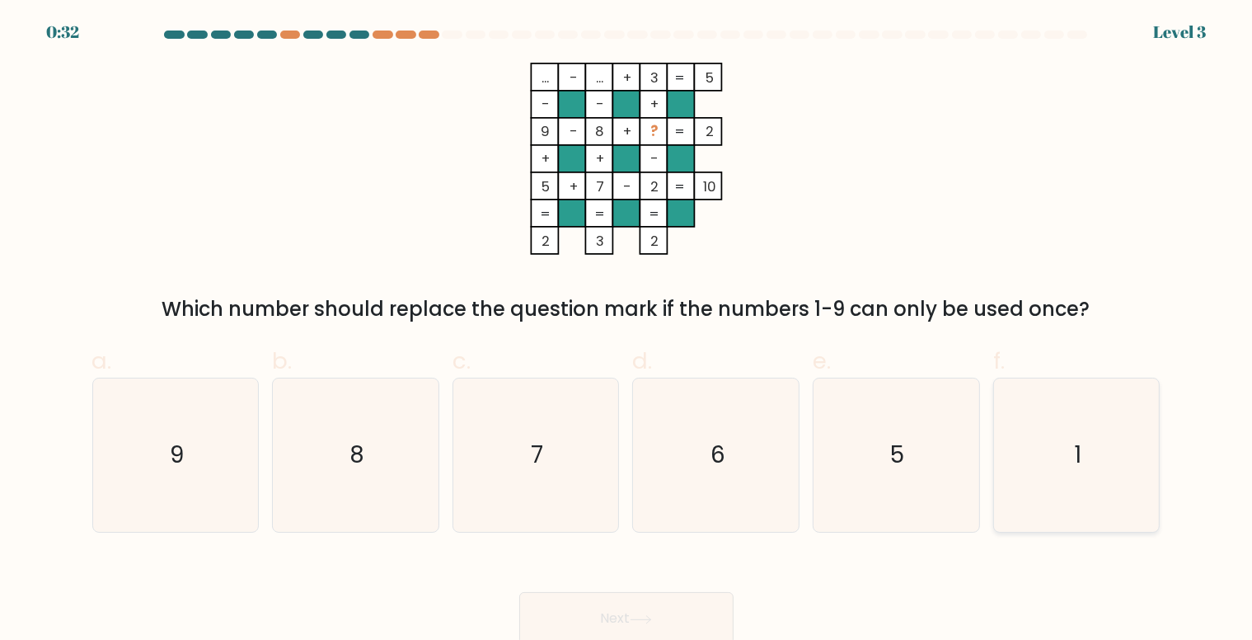
click at [1000, 419] on icon "1" at bounding box center [1076, 454] width 153 height 153
click at [627, 330] on input "f. 1" at bounding box center [626, 325] width 1 height 11
radio input "true"
click at [668, 596] on button "Next" at bounding box center [626, 618] width 214 height 53
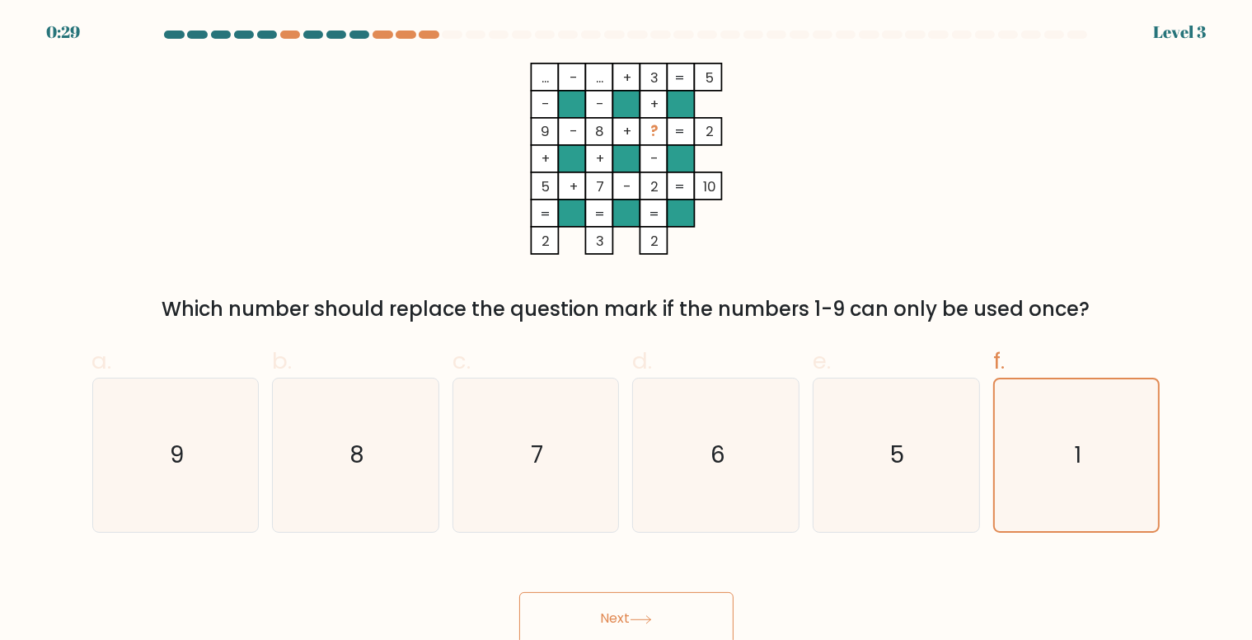
click at [668, 596] on button "Next" at bounding box center [626, 618] width 214 height 53
drag, startPoint x: 668, startPoint y: 596, endPoint x: 649, endPoint y: 615, distance: 26.2
click at [649, 615] on button "Next" at bounding box center [626, 618] width 214 height 53
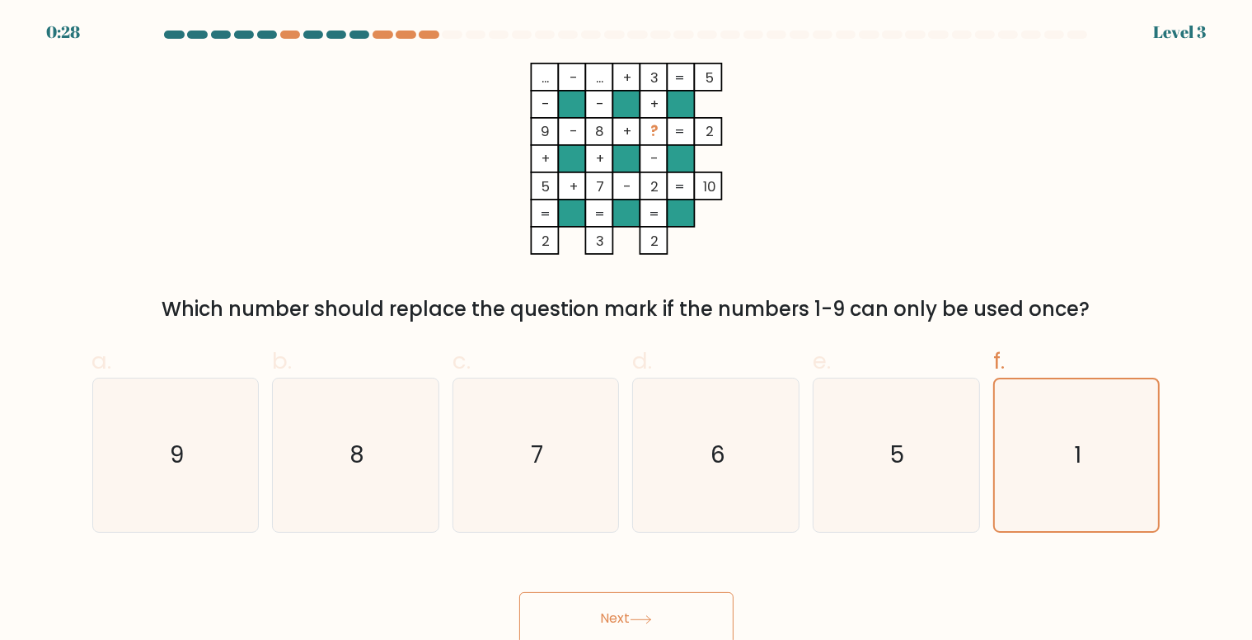
click at [649, 615] on button "Next" at bounding box center [626, 618] width 214 height 53
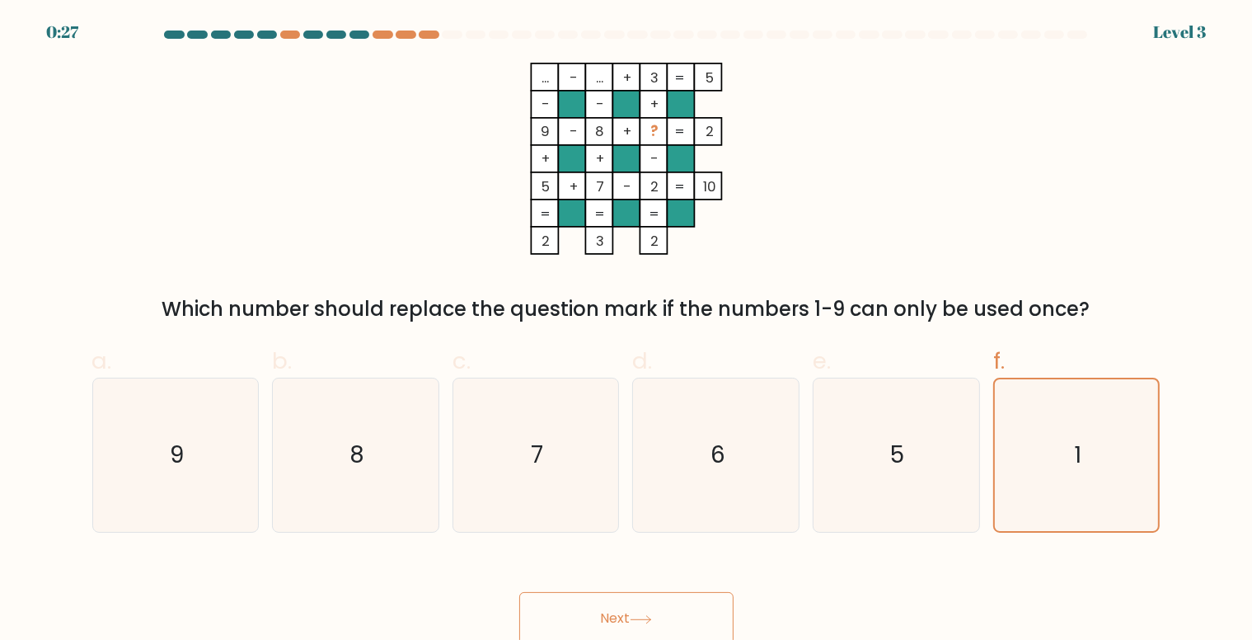
click at [649, 615] on button "Next" at bounding box center [626, 618] width 214 height 53
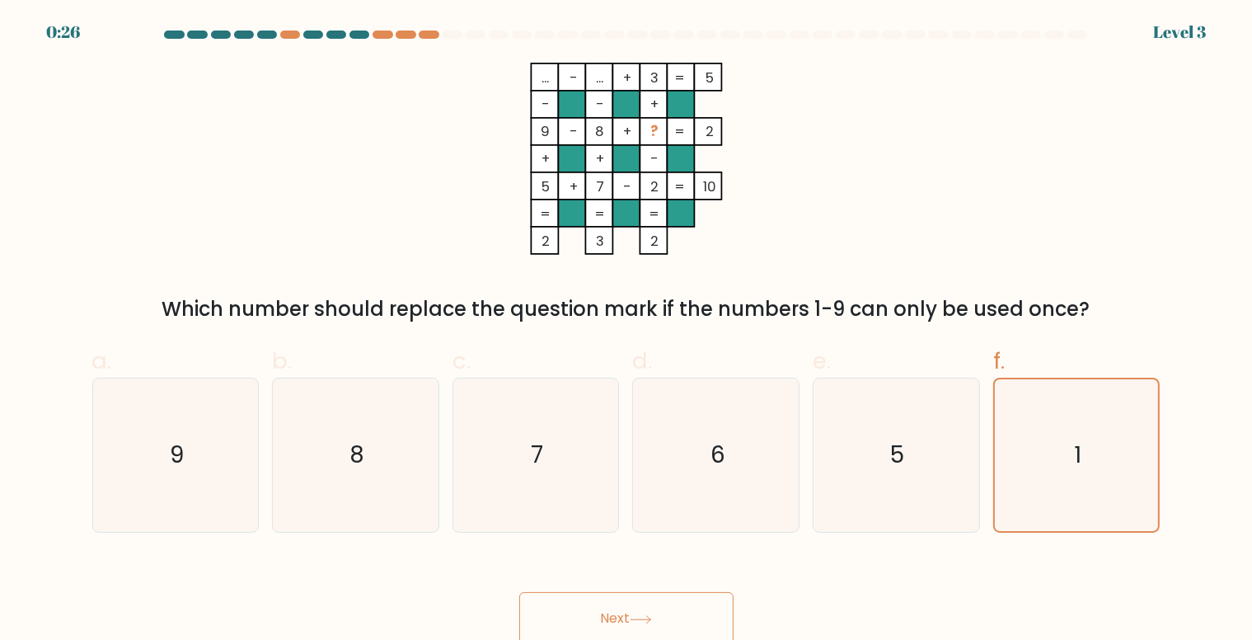
click at [649, 615] on button "Next" at bounding box center [626, 618] width 214 height 53
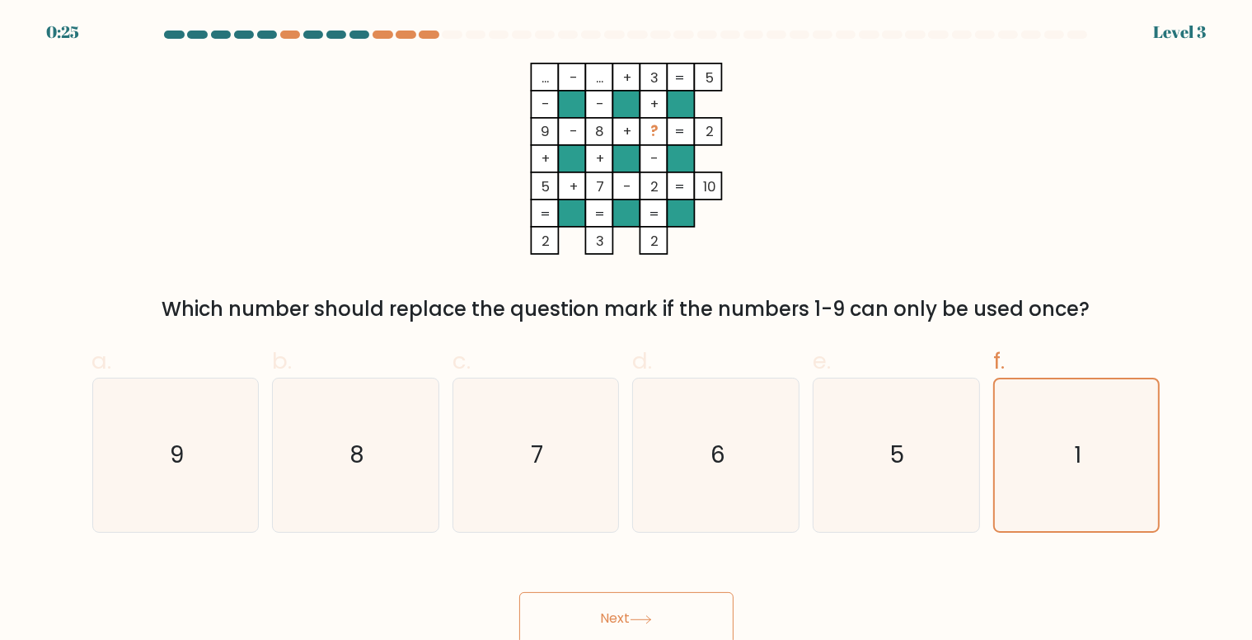
click at [649, 615] on button "Next" at bounding box center [626, 618] width 214 height 53
click at [618, 598] on button "Next" at bounding box center [626, 618] width 214 height 53
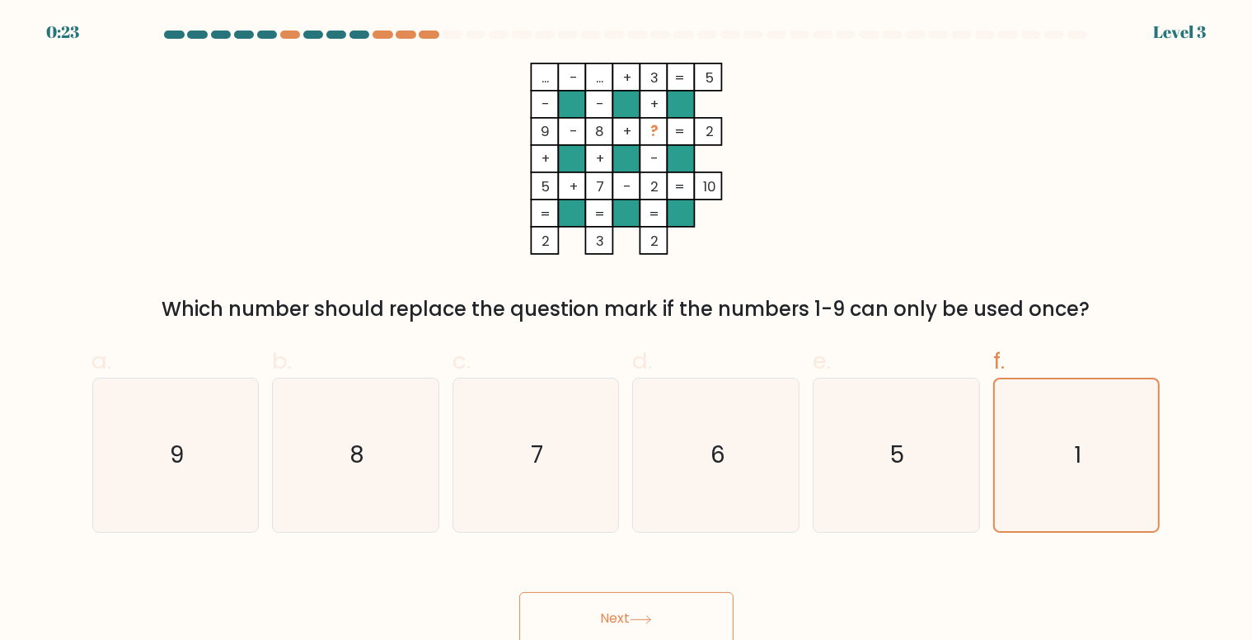
click at [618, 598] on button "Next" at bounding box center [626, 618] width 214 height 53
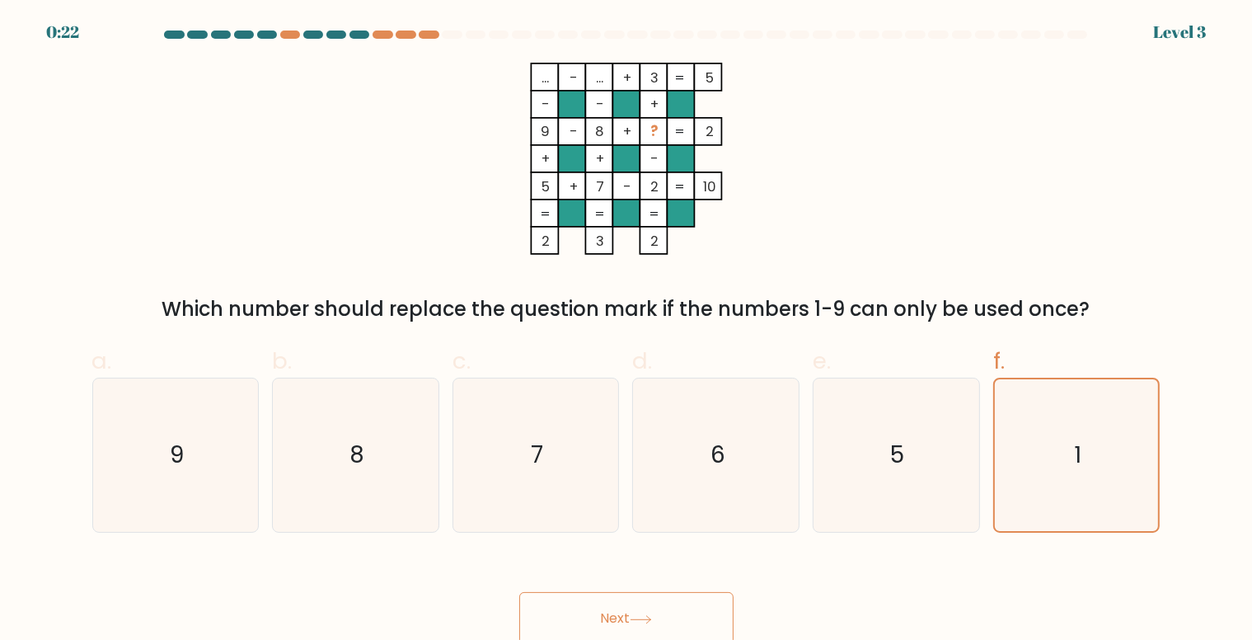
click at [618, 598] on button "Next" at bounding box center [626, 618] width 214 height 53
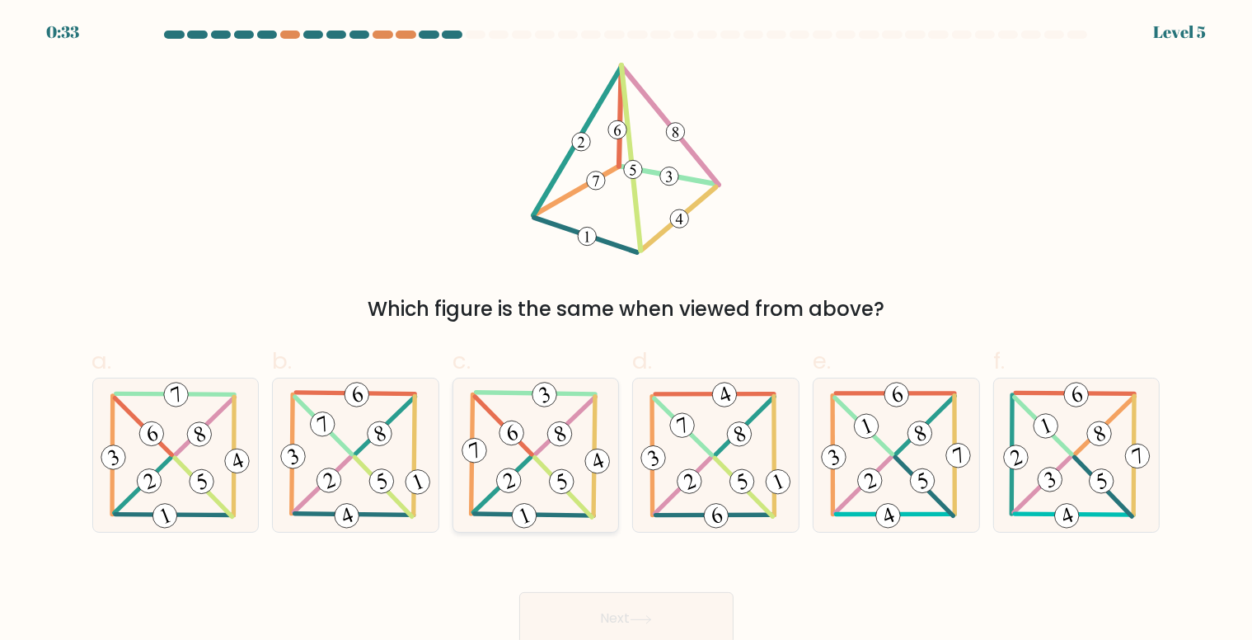
click at [541, 397] on 467 at bounding box center [543, 394] width 31 height 31
click at [626, 330] on input "c." at bounding box center [626, 325] width 1 height 11
radio input "true"
click at [620, 617] on button "Next" at bounding box center [626, 618] width 214 height 53
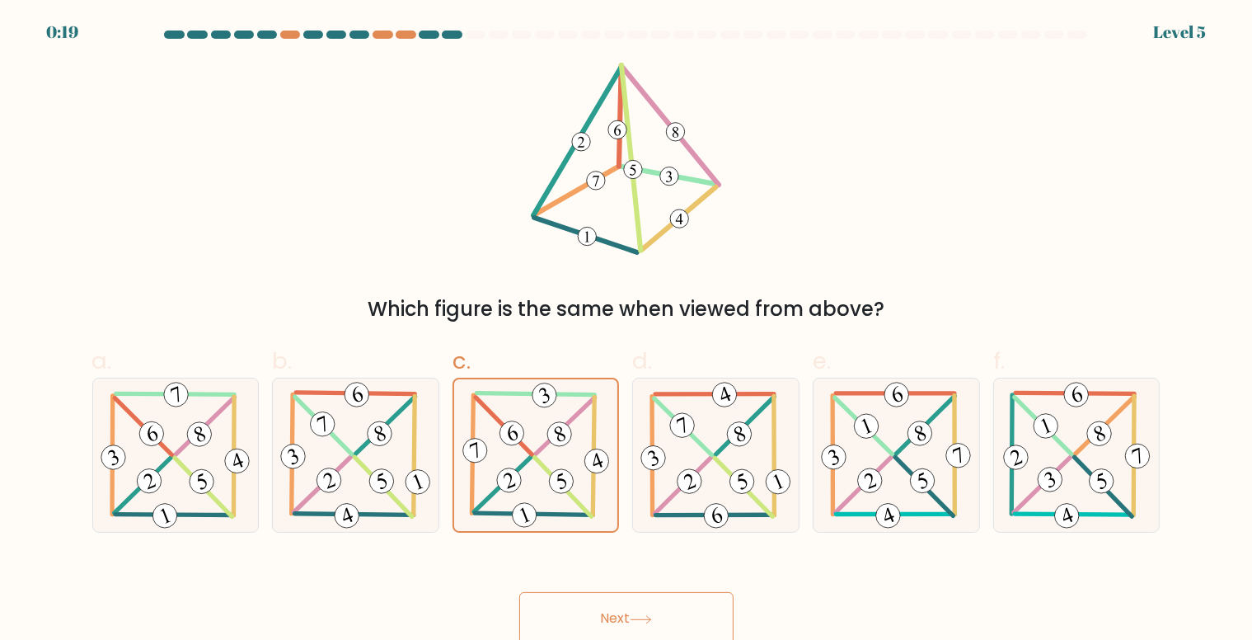
click at [620, 617] on button "Next" at bounding box center [626, 618] width 214 height 53
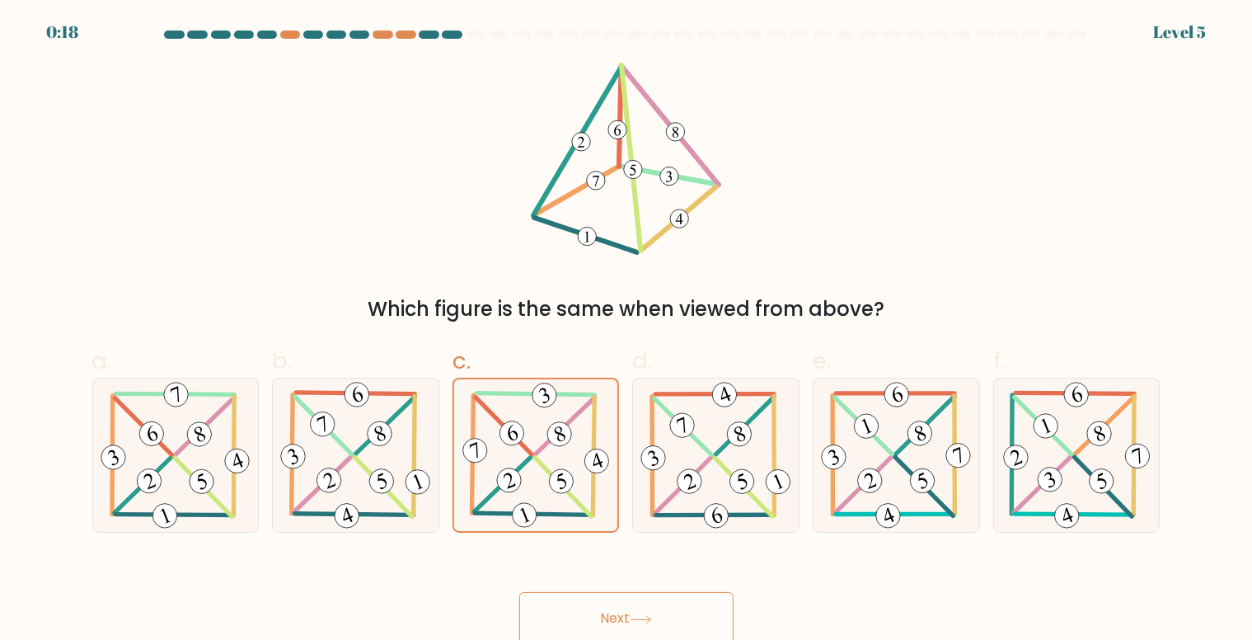
click at [620, 617] on button "Next" at bounding box center [626, 618] width 214 height 53
drag, startPoint x: 620, startPoint y: 617, endPoint x: 626, endPoint y: 607, distance: 12.6
click at [626, 607] on button "Next" at bounding box center [626, 618] width 214 height 53
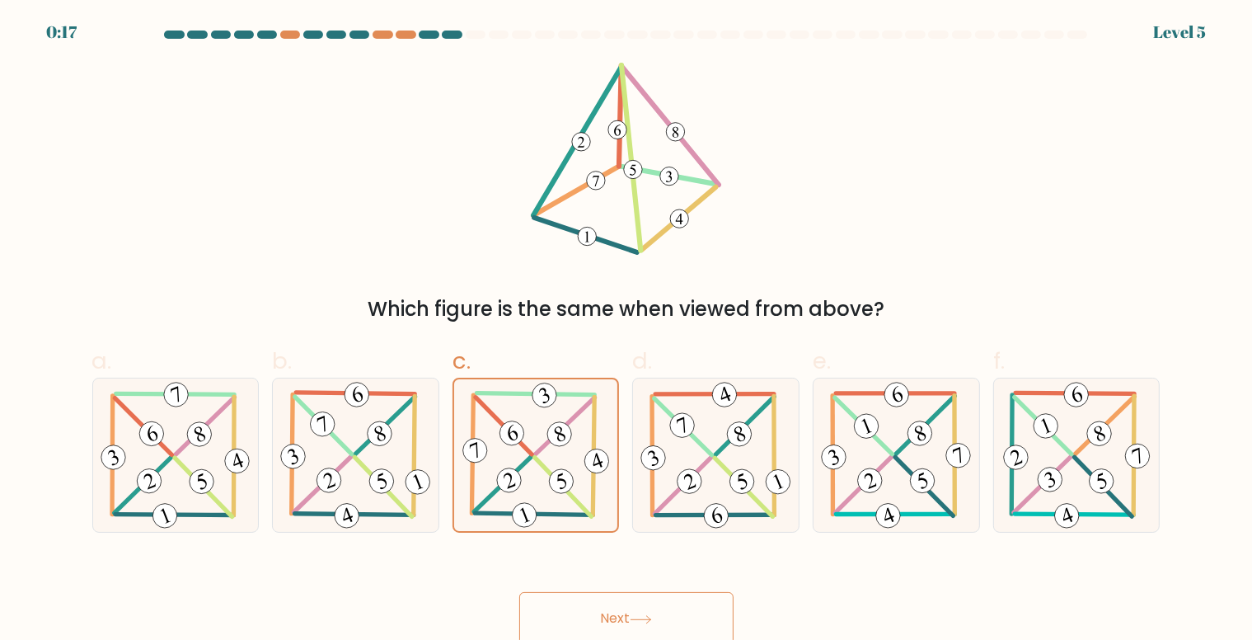
click at [626, 607] on button "Next" at bounding box center [626, 618] width 214 height 53
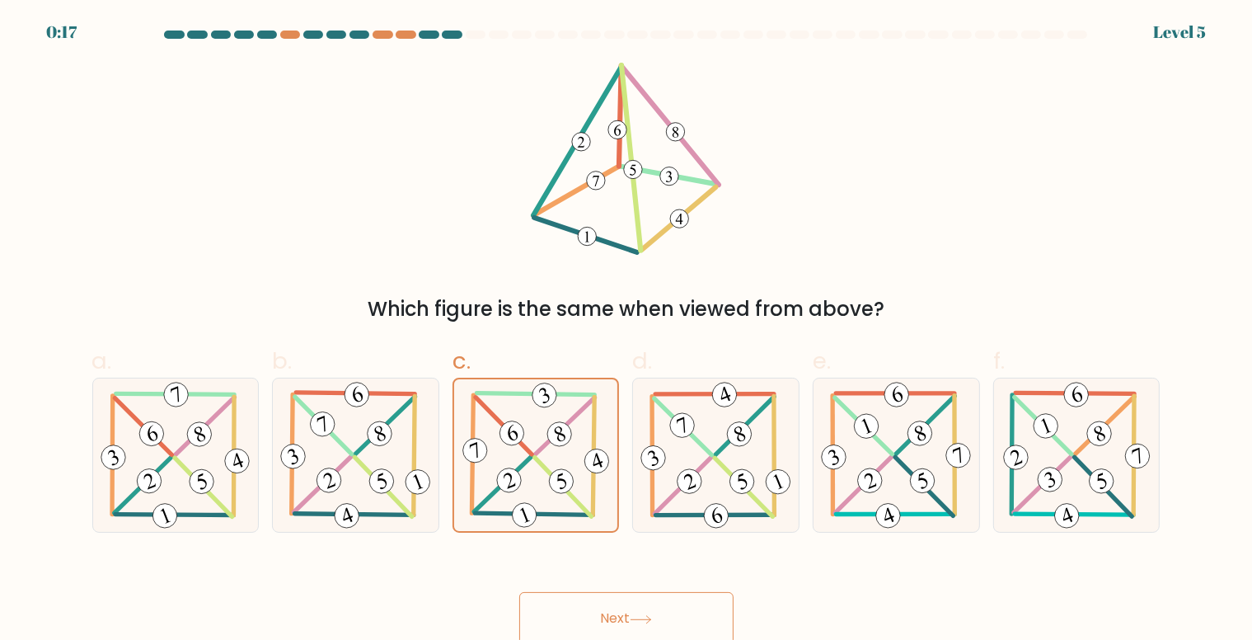
click at [626, 607] on button "Next" at bounding box center [626, 618] width 214 height 53
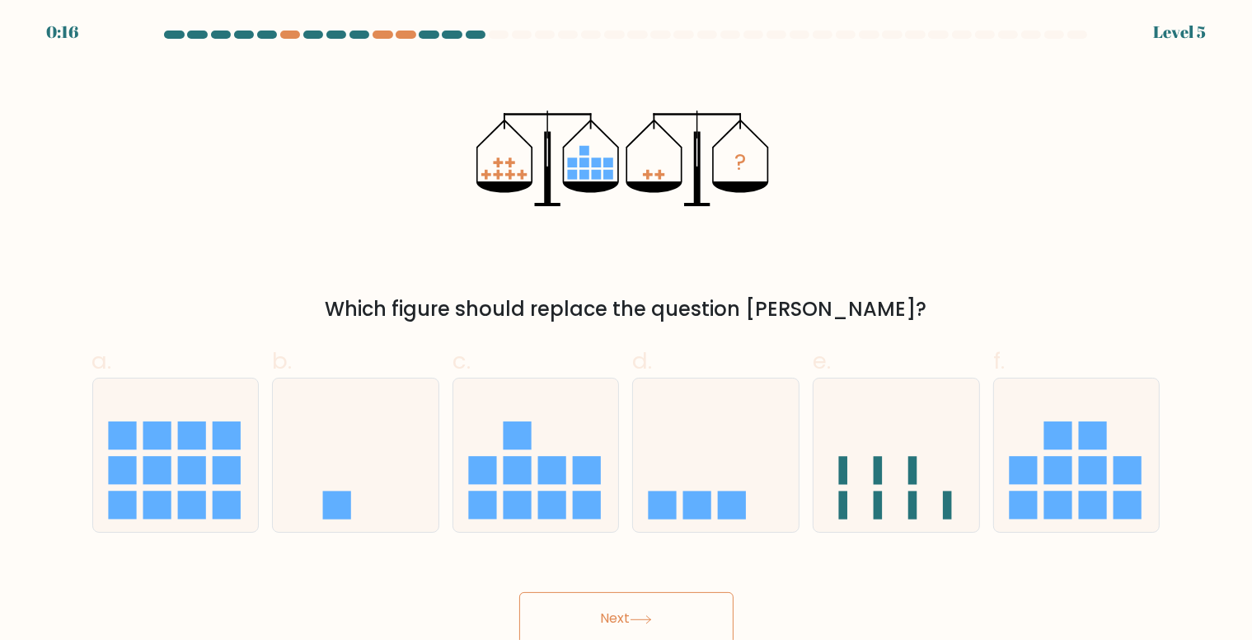
click at [626, 607] on button "Next" at bounding box center [626, 618] width 214 height 53
click at [702, 496] on rect at bounding box center [697, 505] width 28 height 28
click at [627, 330] on input "d." at bounding box center [626, 325] width 1 height 11
radio input "true"
click at [643, 608] on button "Next" at bounding box center [626, 618] width 214 height 53
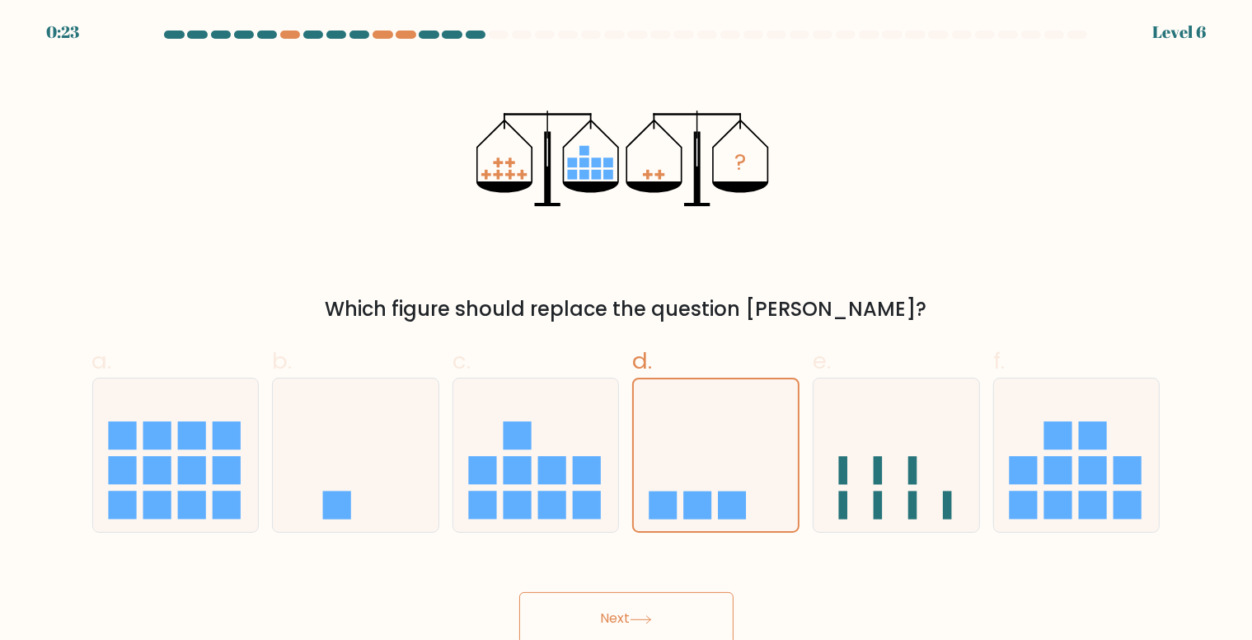
click at [643, 608] on button "Next" at bounding box center [626, 618] width 214 height 53
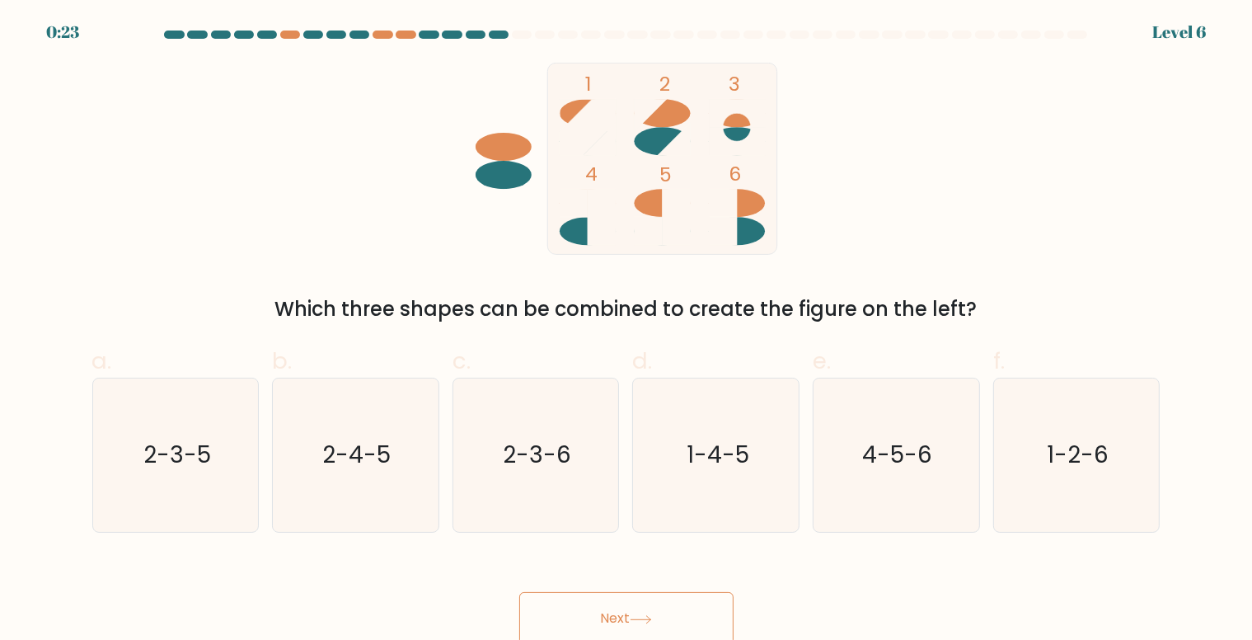
click at [643, 608] on button "Next" at bounding box center [626, 618] width 214 height 53
click at [367, 462] on text "2-4-5" at bounding box center [357, 455] width 68 height 32
click at [626, 330] on input "b. 2-4-5" at bounding box center [626, 325] width 1 height 11
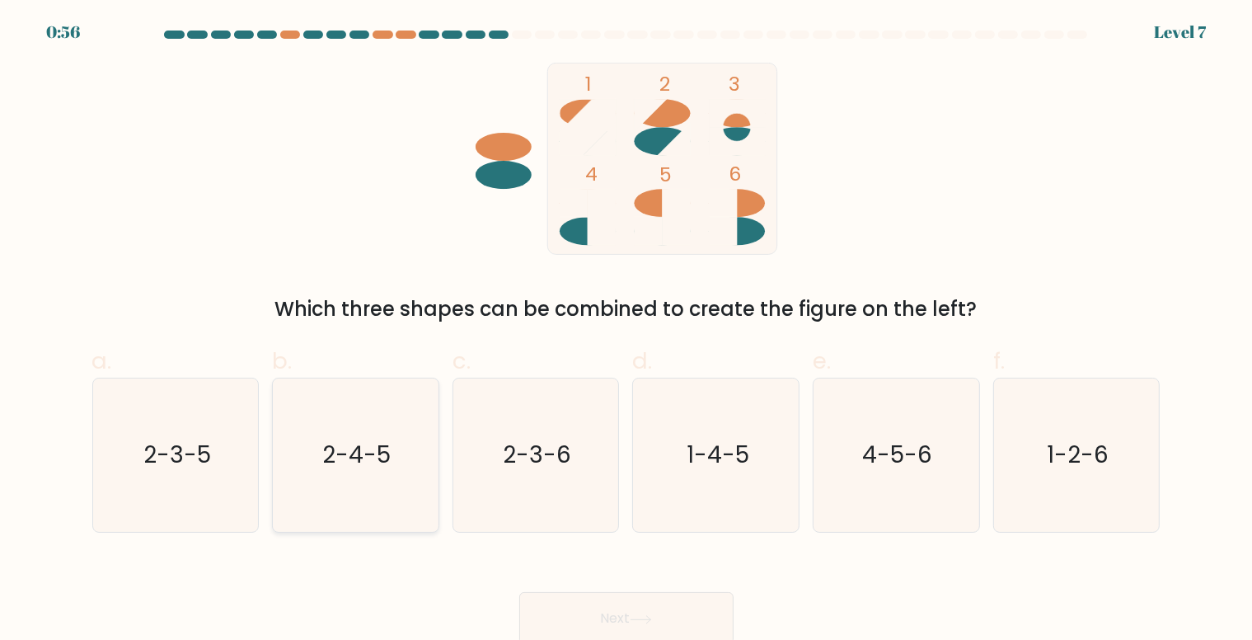
radio input "true"
click at [621, 611] on button "Next" at bounding box center [626, 618] width 214 height 53
click at [649, 614] on button "Next" at bounding box center [626, 618] width 214 height 53
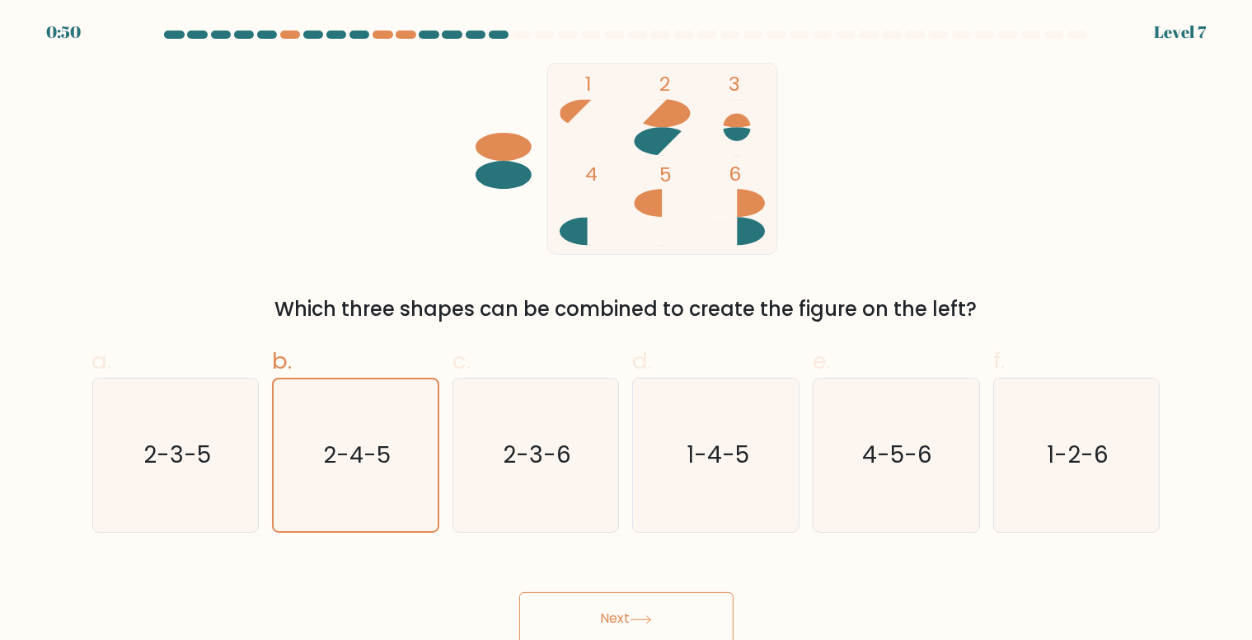
click at [649, 614] on button "Next" at bounding box center [626, 618] width 214 height 53
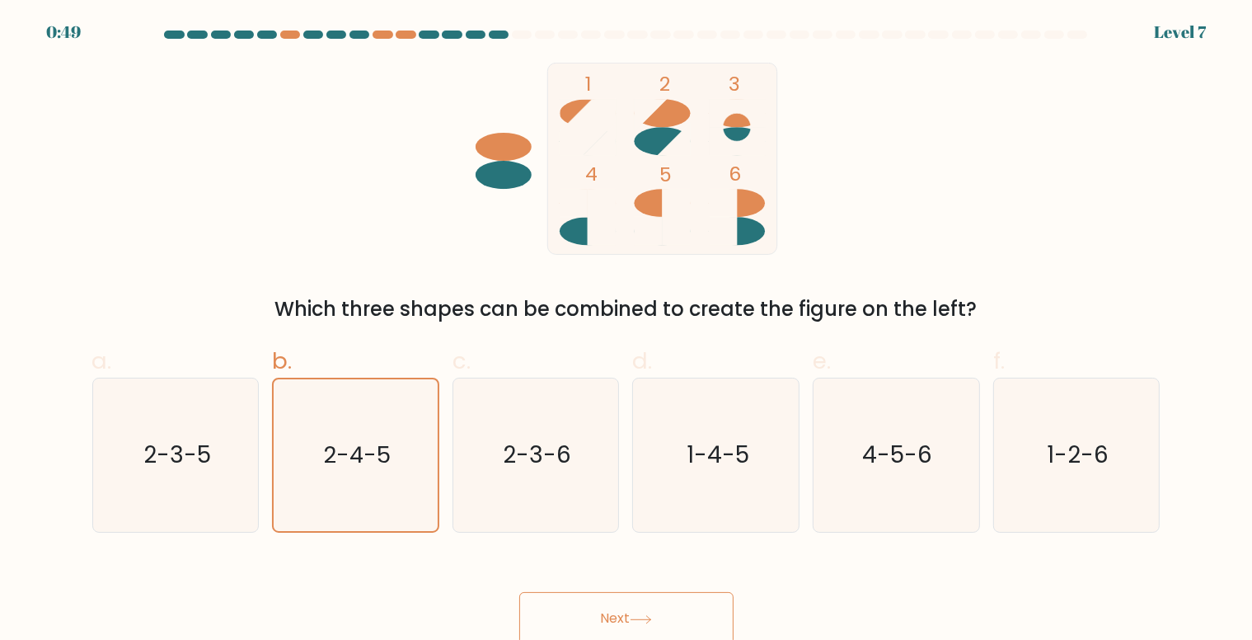
click at [649, 614] on button "Next" at bounding box center [626, 618] width 214 height 53
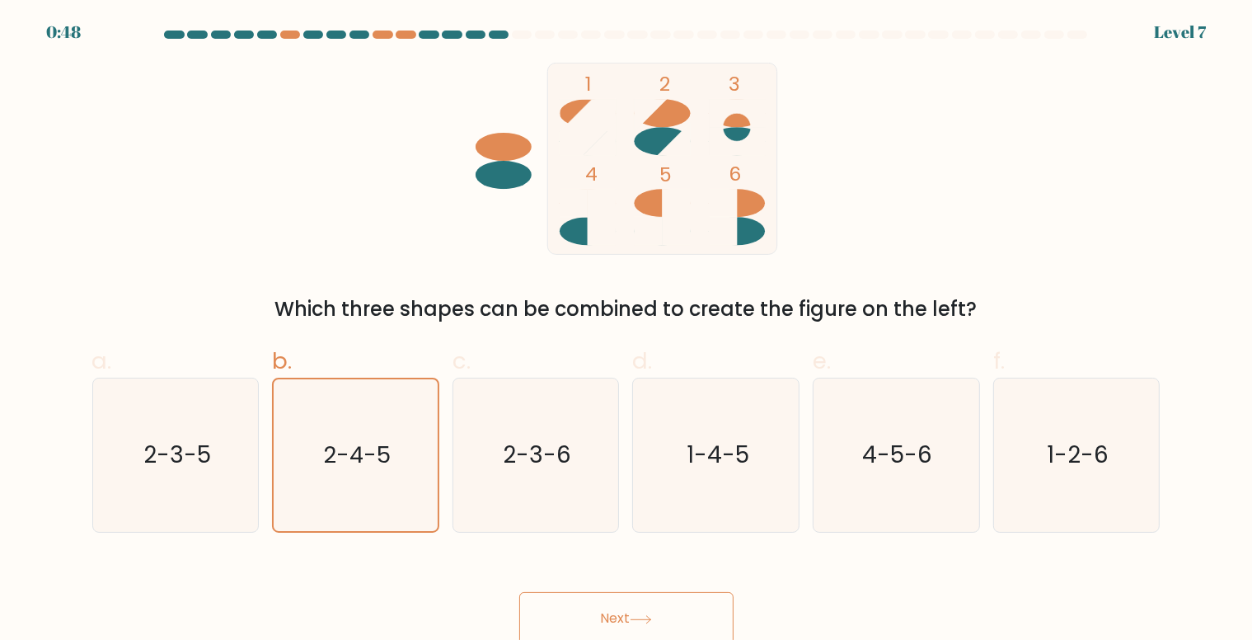
click at [649, 614] on button "Next" at bounding box center [626, 618] width 214 height 53
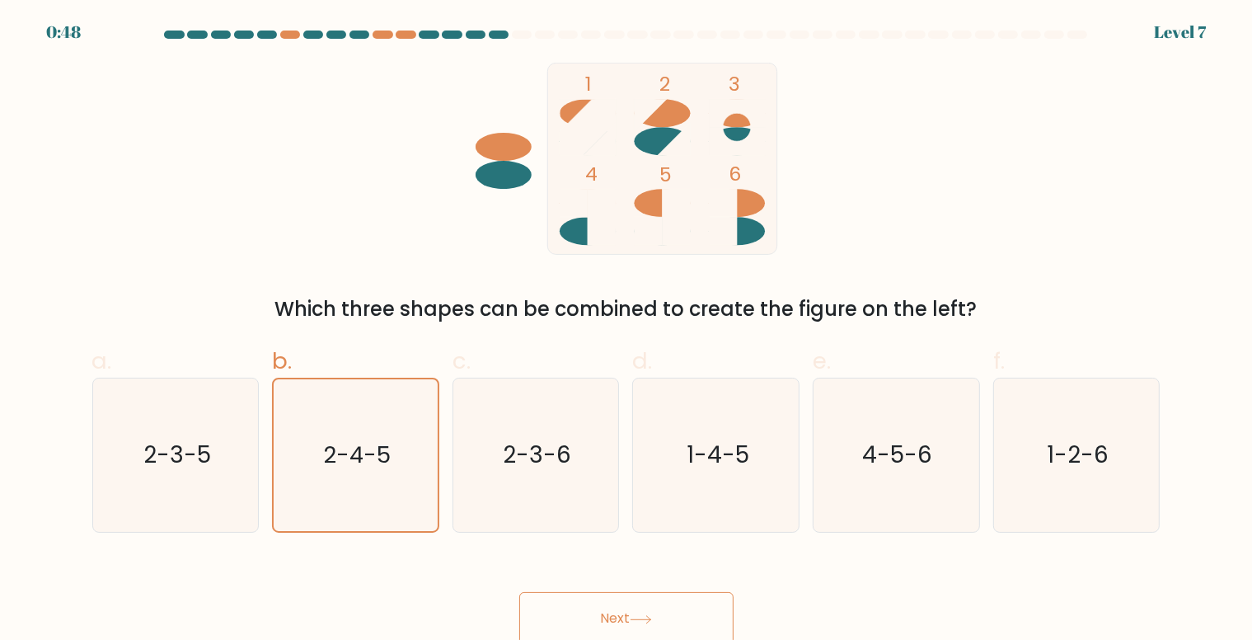
click at [649, 614] on button "Next" at bounding box center [626, 618] width 214 height 53
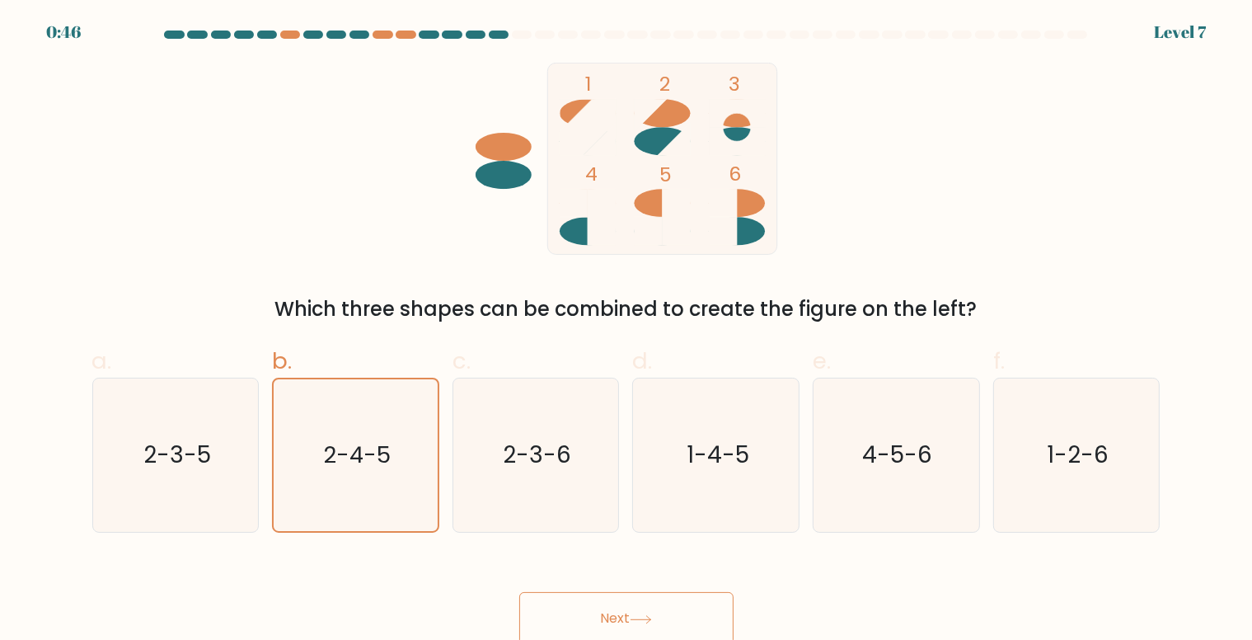
click at [671, 620] on button "Next" at bounding box center [626, 618] width 214 height 53
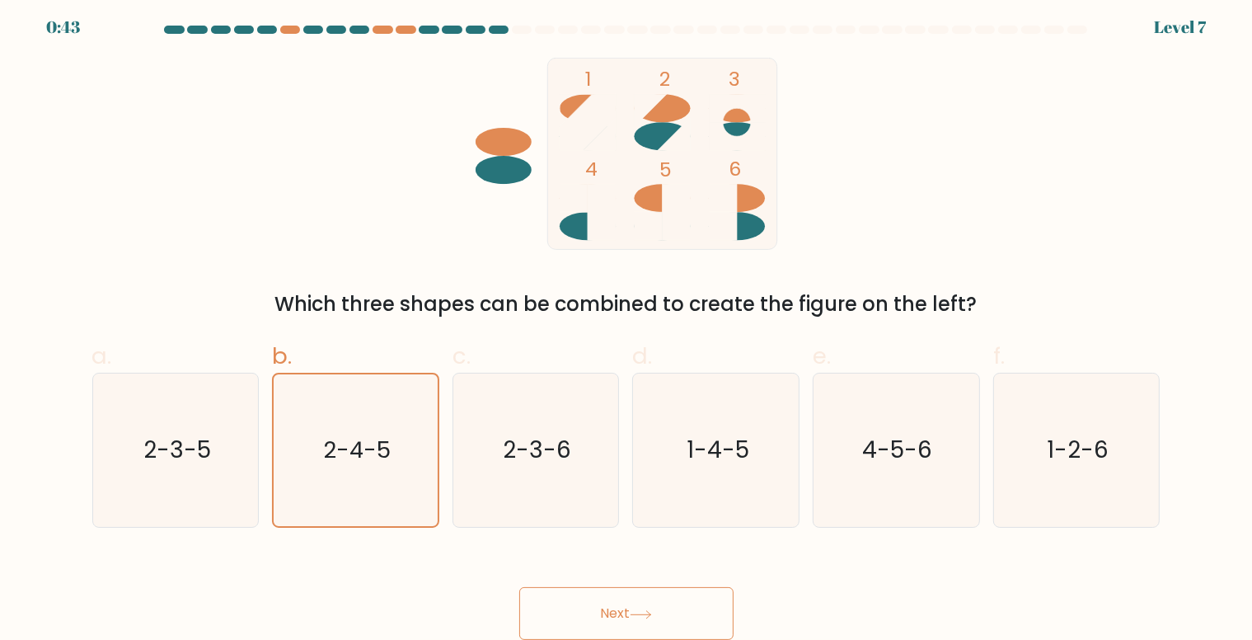
click at [630, 624] on button "Next" at bounding box center [626, 613] width 214 height 53
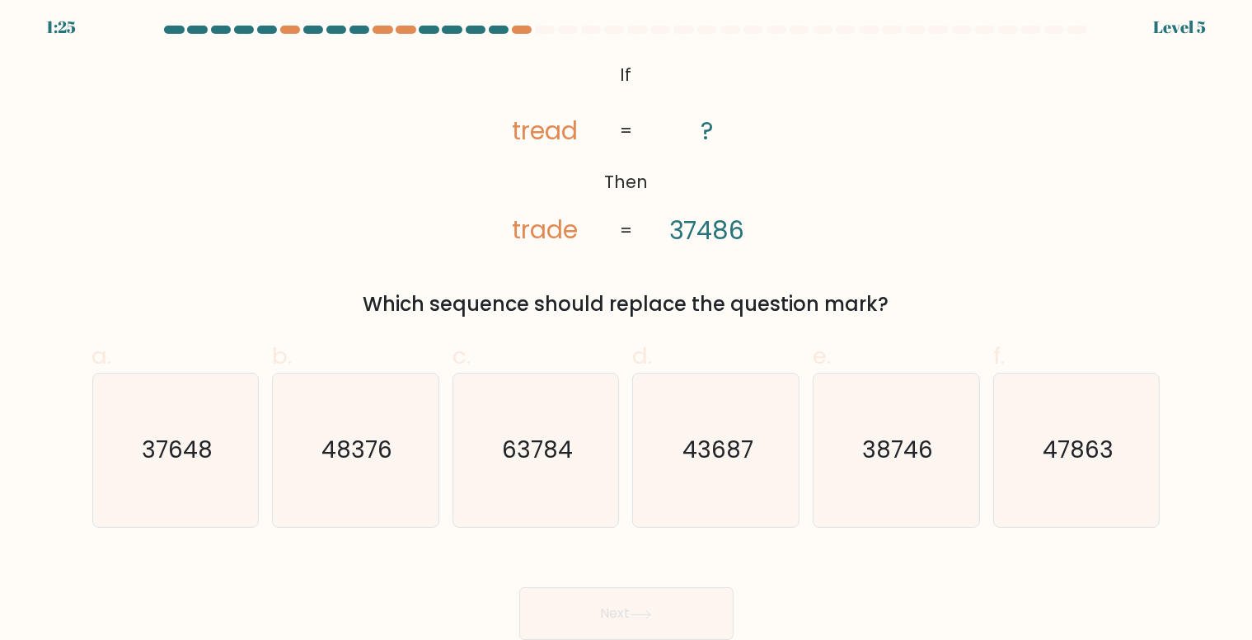
click at [630, 624] on button "Next" at bounding box center [626, 613] width 214 height 53
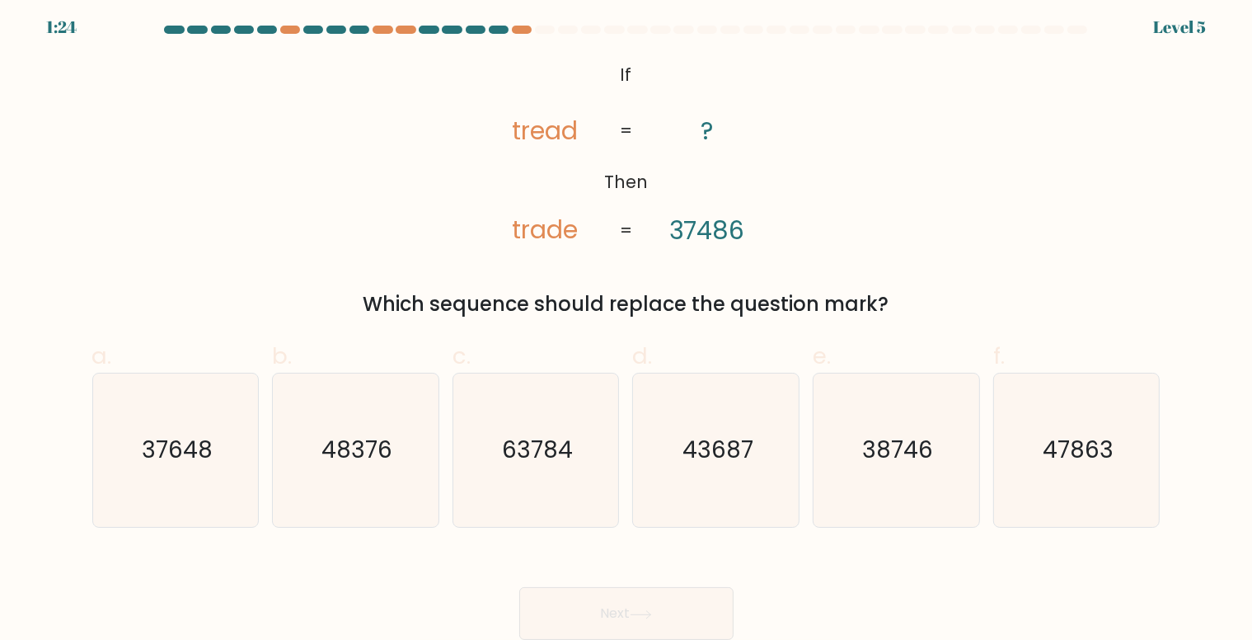
click at [630, 624] on button "Next" at bounding box center [626, 613] width 214 height 53
click at [204, 457] on text "37648" at bounding box center [177, 450] width 71 height 32
click at [626, 326] on input "a. 37648" at bounding box center [626, 320] width 1 height 11
radio input "true"
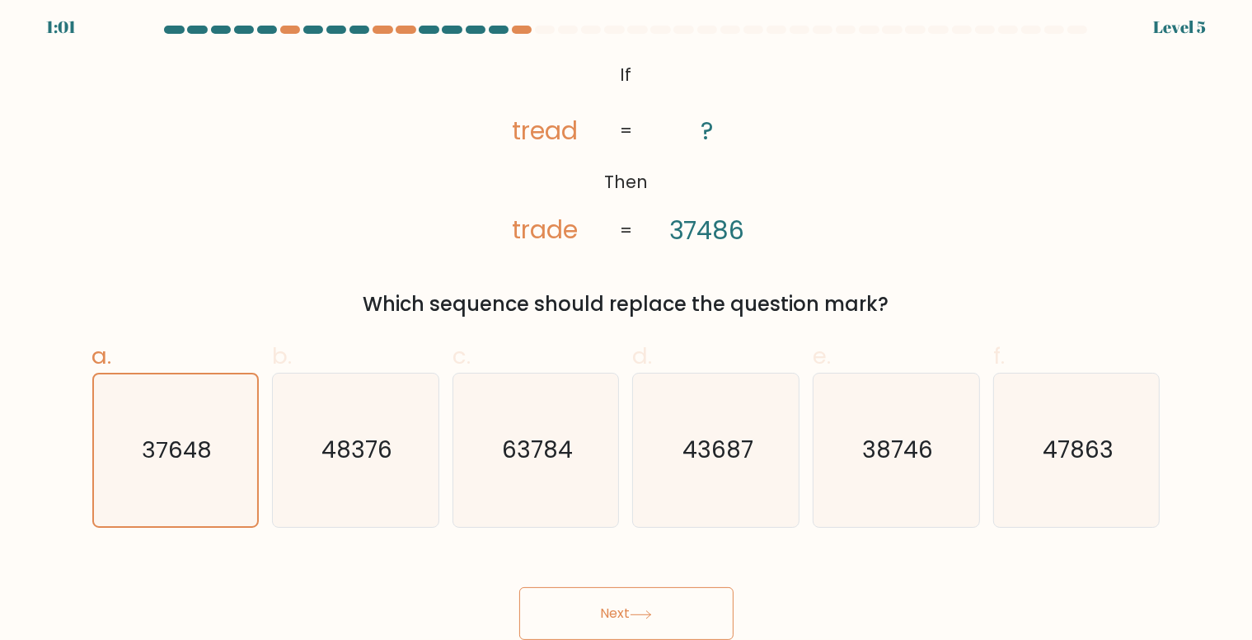
click at [658, 601] on button "Next" at bounding box center [626, 613] width 214 height 53
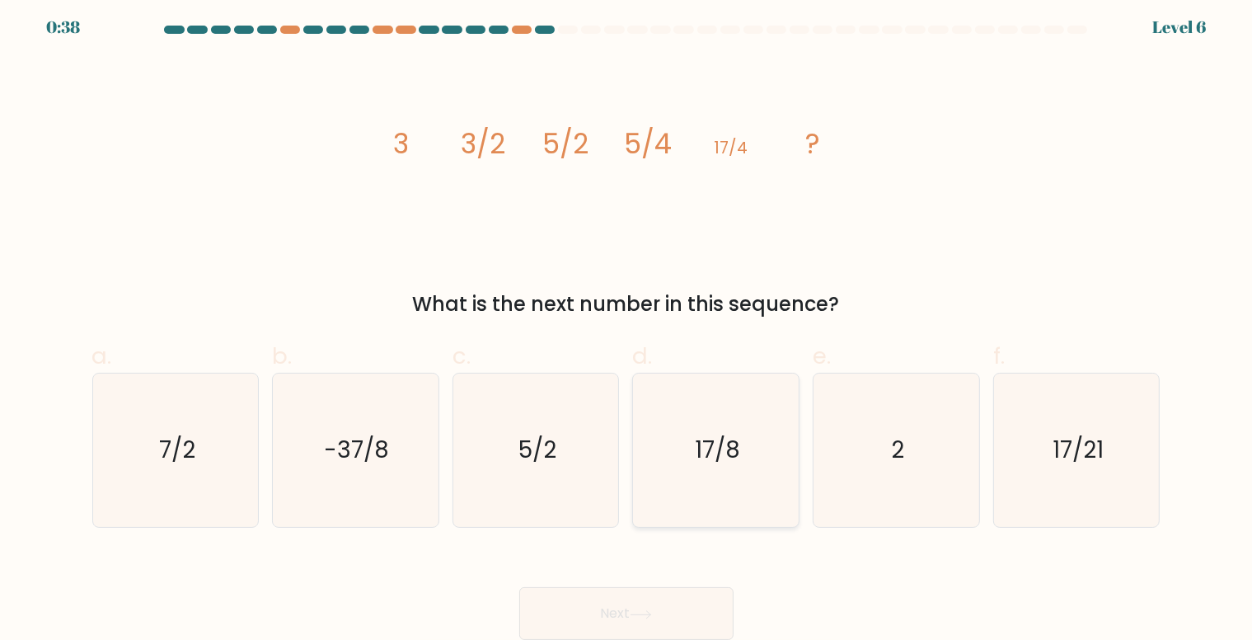
click at [675, 438] on icon "17/8" at bounding box center [716, 449] width 153 height 153
click at [627, 326] on input "d. 17/8" at bounding box center [626, 320] width 1 height 11
radio input "true"
click at [650, 614] on icon at bounding box center [640, 613] width 20 height 7
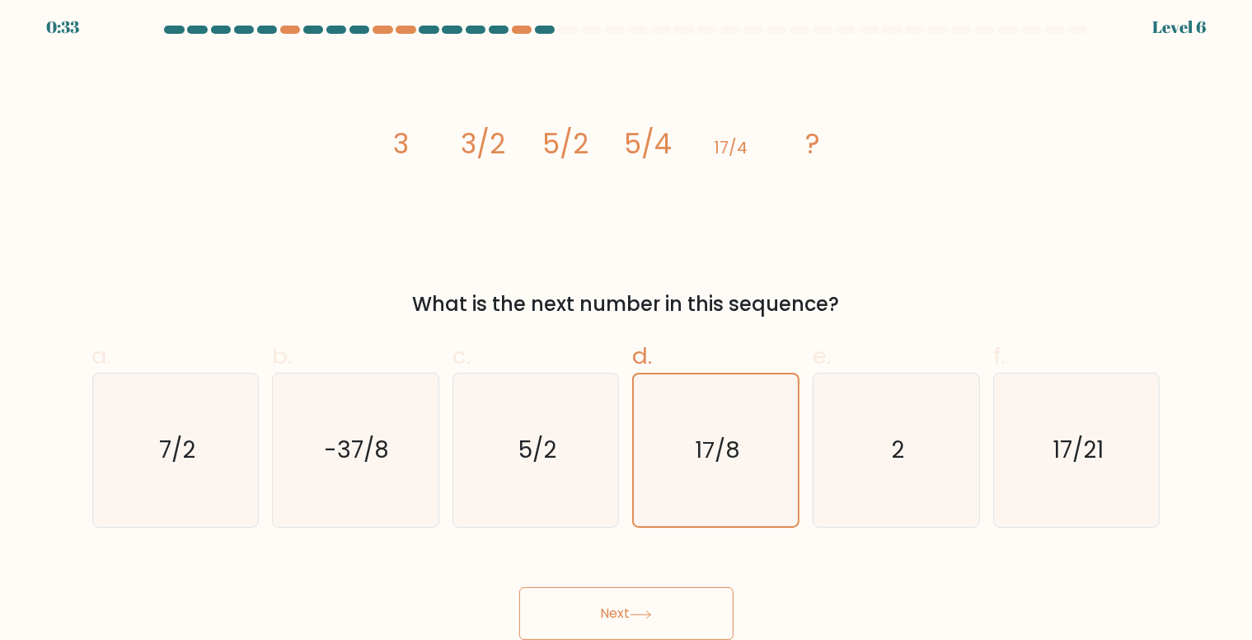
click at [650, 614] on icon at bounding box center [640, 613] width 20 height 7
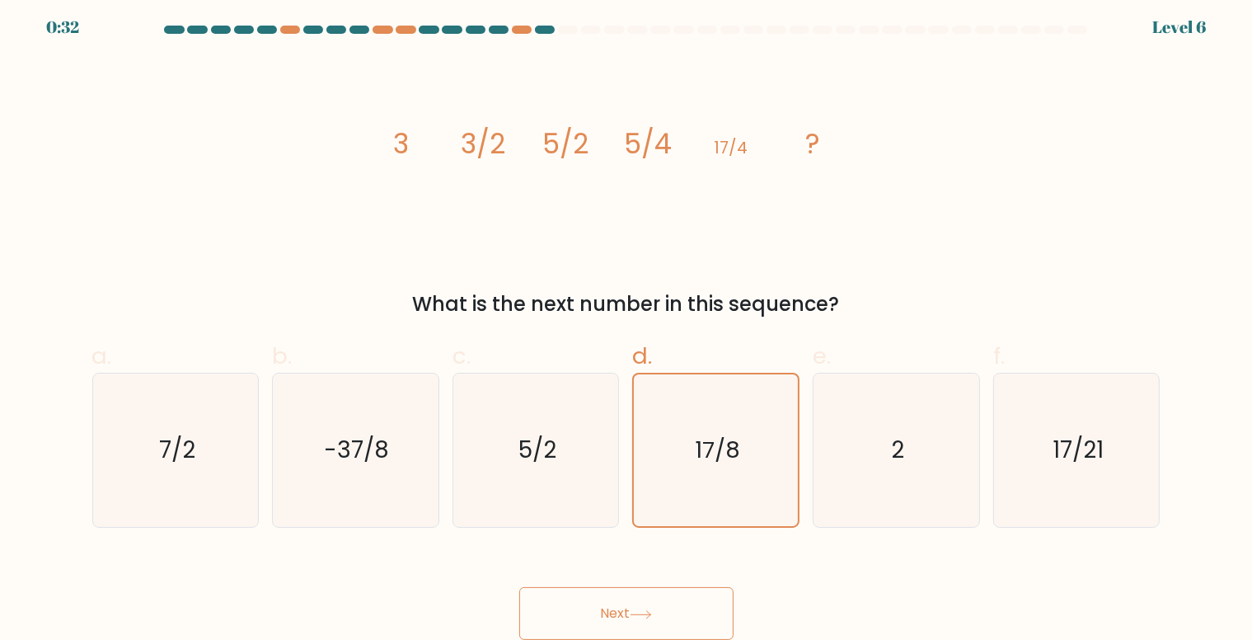
click at [650, 614] on icon at bounding box center [640, 613] width 20 height 7
click at [650, 614] on icon at bounding box center [641, 614] width 22 height 9
click at [650, 614] on icon at bounding box center [640, 613] width 20 height 7
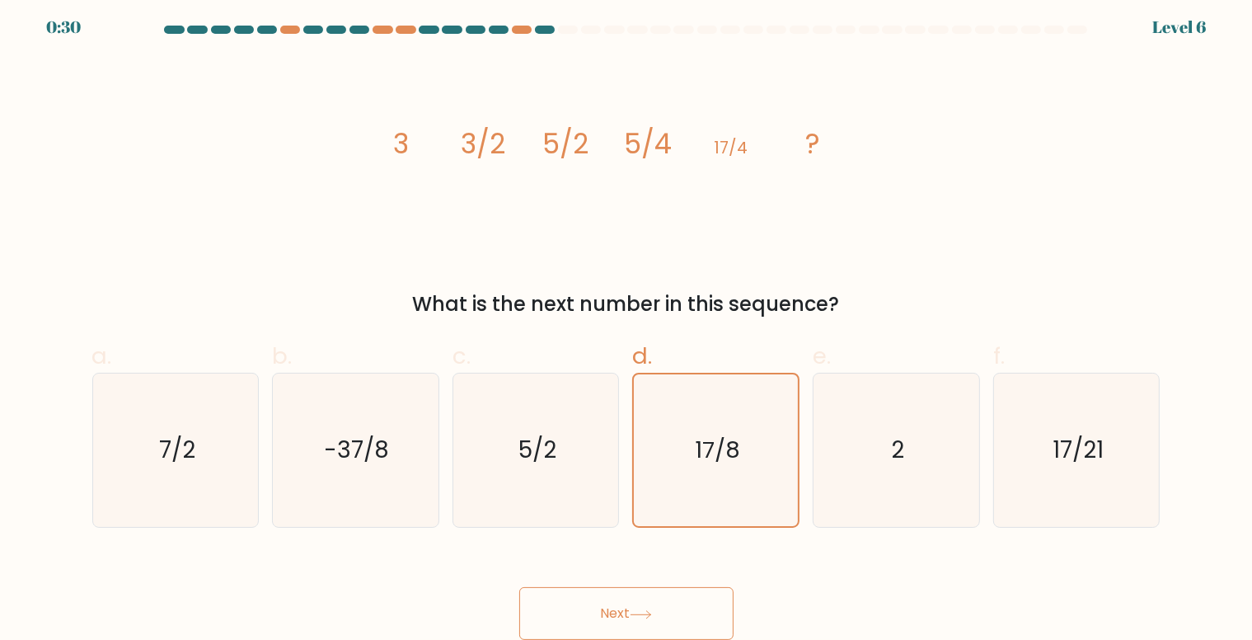
click at [650, 614] on icon at bounding box center [640, 613] width 20 height 7
drag, startPoint x: 650, startPoint y: 614, endPoint x: 659, endPoint y: 613, distance: 9.1
click at [659, 613] on button "Next" at bounding box center [626, 613] width 214 height 53
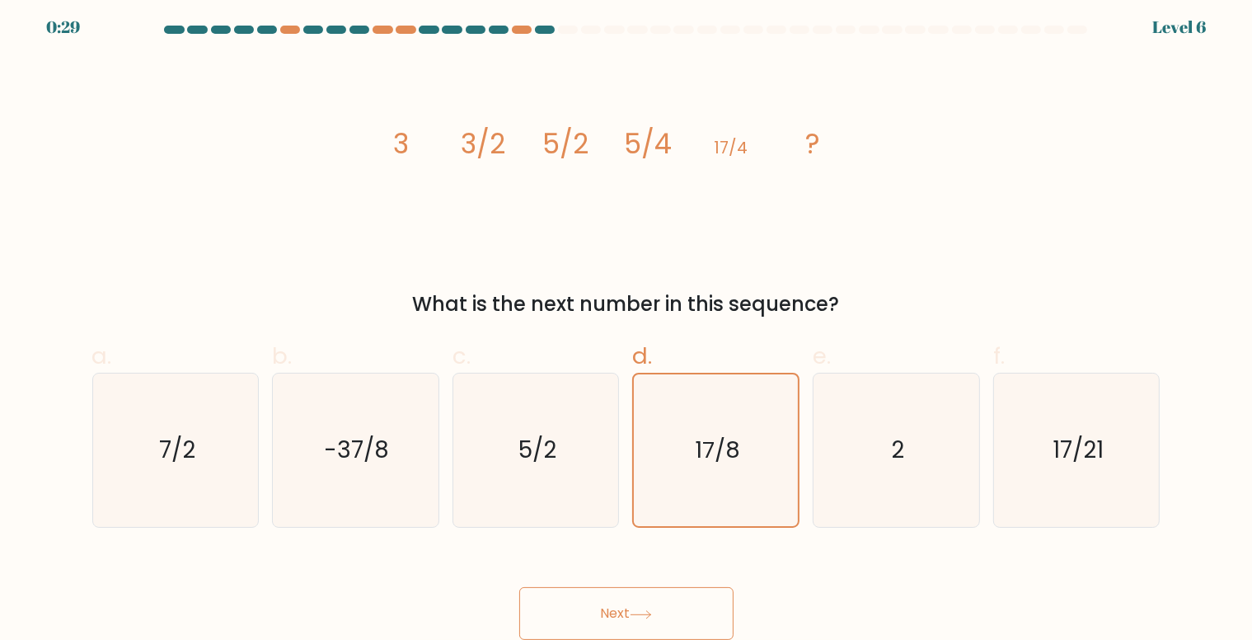
click at [659, 613] on button "Next" at bounding box center [626, 613] width 214 height 53
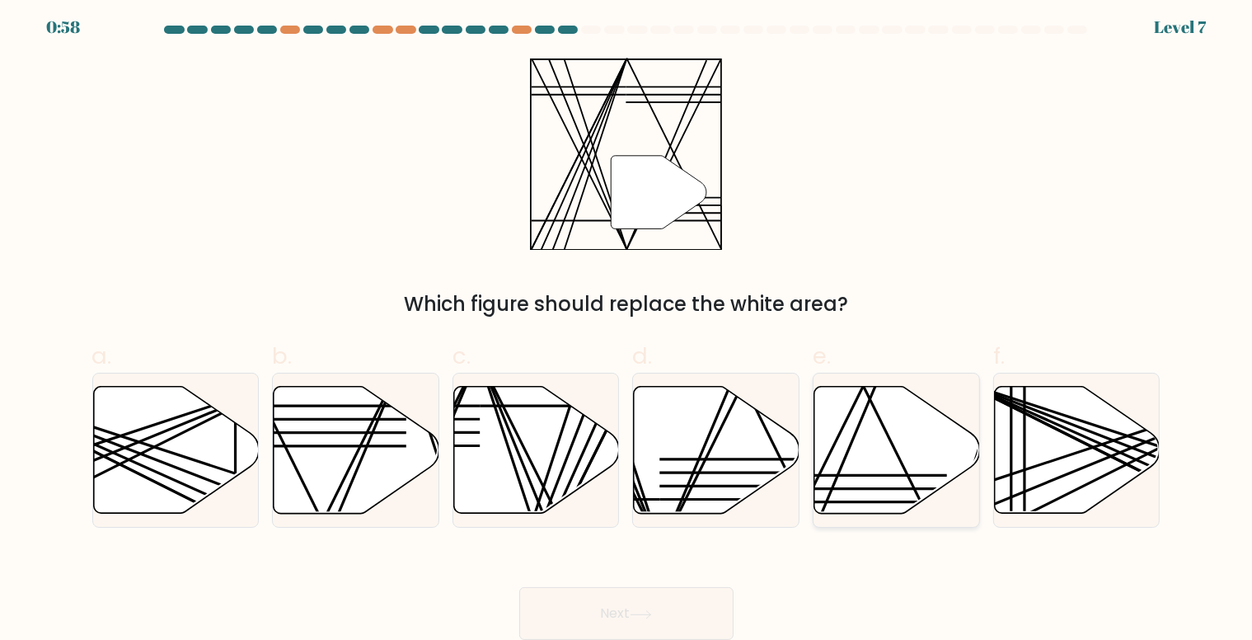
click at [888, 467] on icon at bounding box center [897, 450] width 166 height 127
click at [627, 326] on input "e." at bounding box center [626, 320] width 1 height 11
radio input "true"
click at [597, 611] on button "Next" at bounding box center [626, 613] width 214 height 53
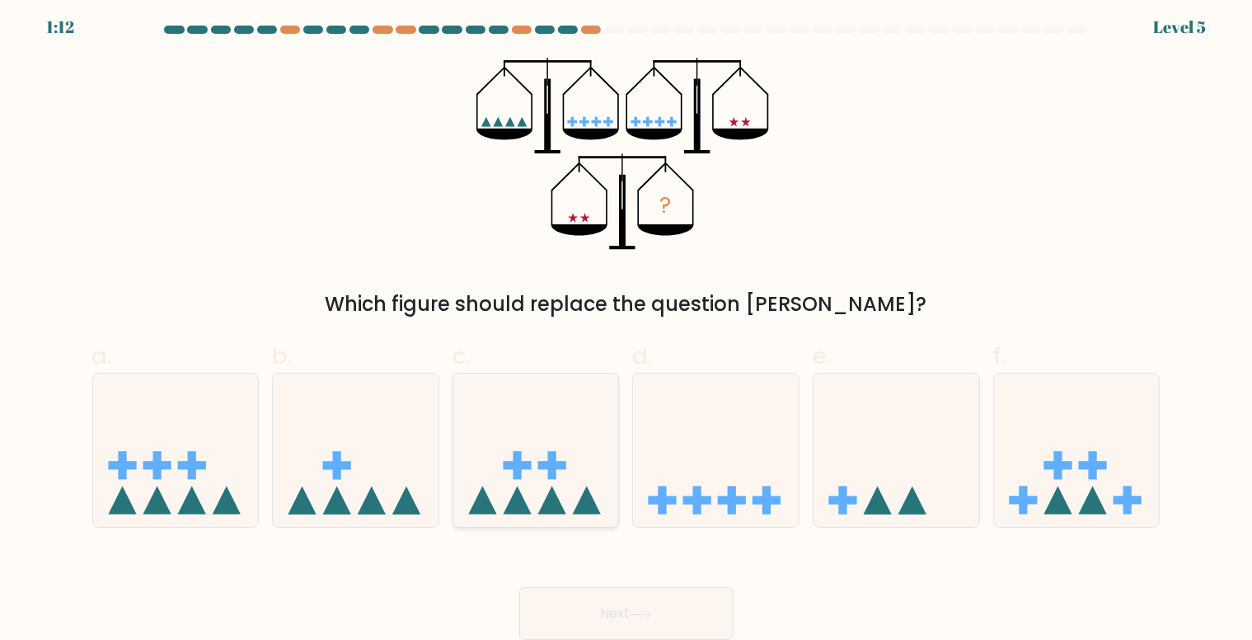
click at [555, 476] on rect at bounding box center [552, 466] width 8 height 28
click at [626, 326] on input "c." at bounding box center [626, 320] width 1 height 11
radio input "true"
click at [345, 490] on icon at bounding box center [356, 450] width 166 height 137
click at [626, 326] on input "b." at bounding box center [626, 320] width 1 height 11
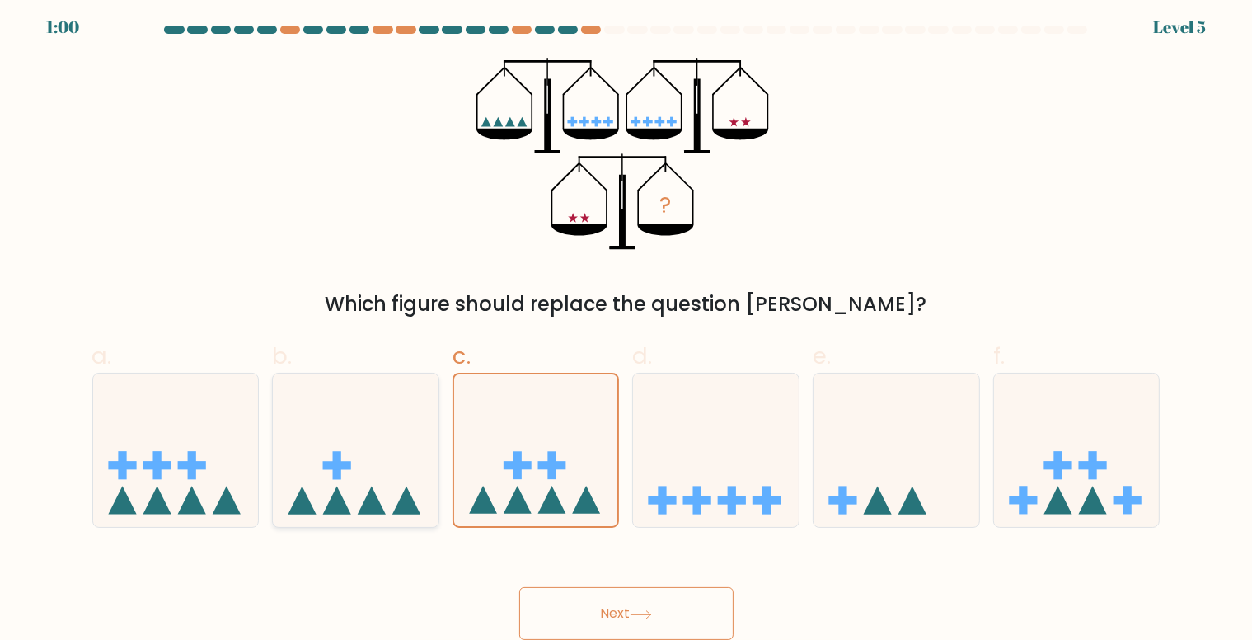
radio input "true"
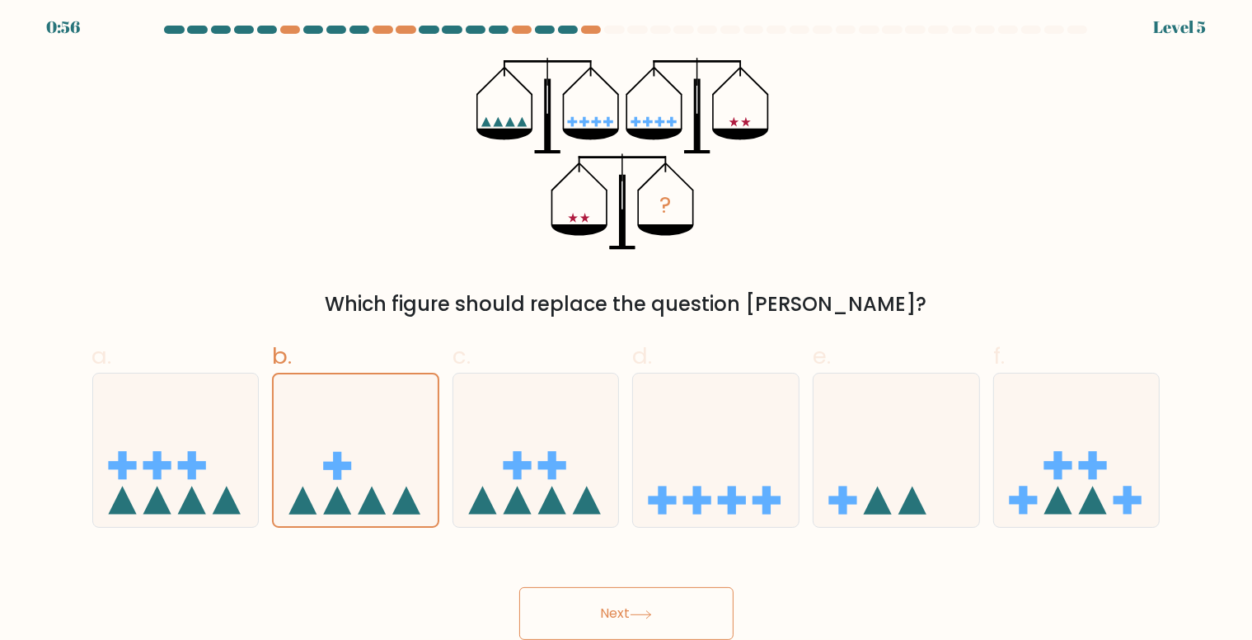
click at [668, 606] on button "Next" at bounding box center [626, 613] width 214 height 53
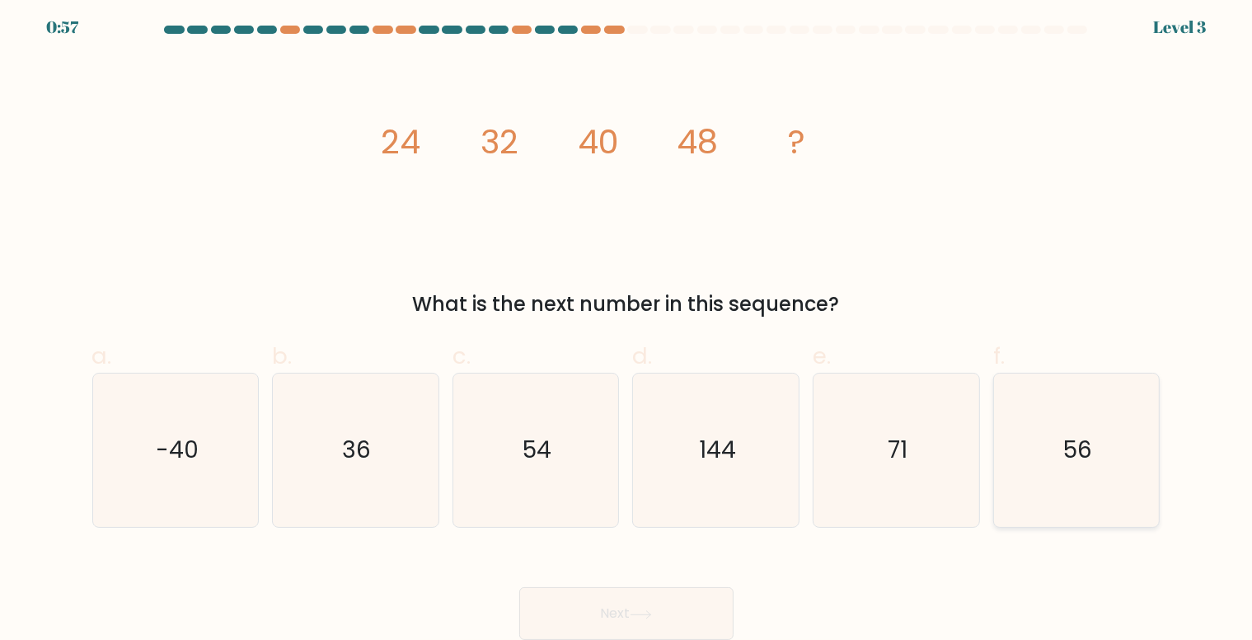
click at [1038, 435] on icon "56" at bounding box center [1076, 449] width 153 height 153
click at [627, 326] on input "f. 56" at bounding box center [626, 320] width 1 height 11
radio input "true"
click at [682, 605] on button "Next" at bounding box center [626, 613] width 214 height 53
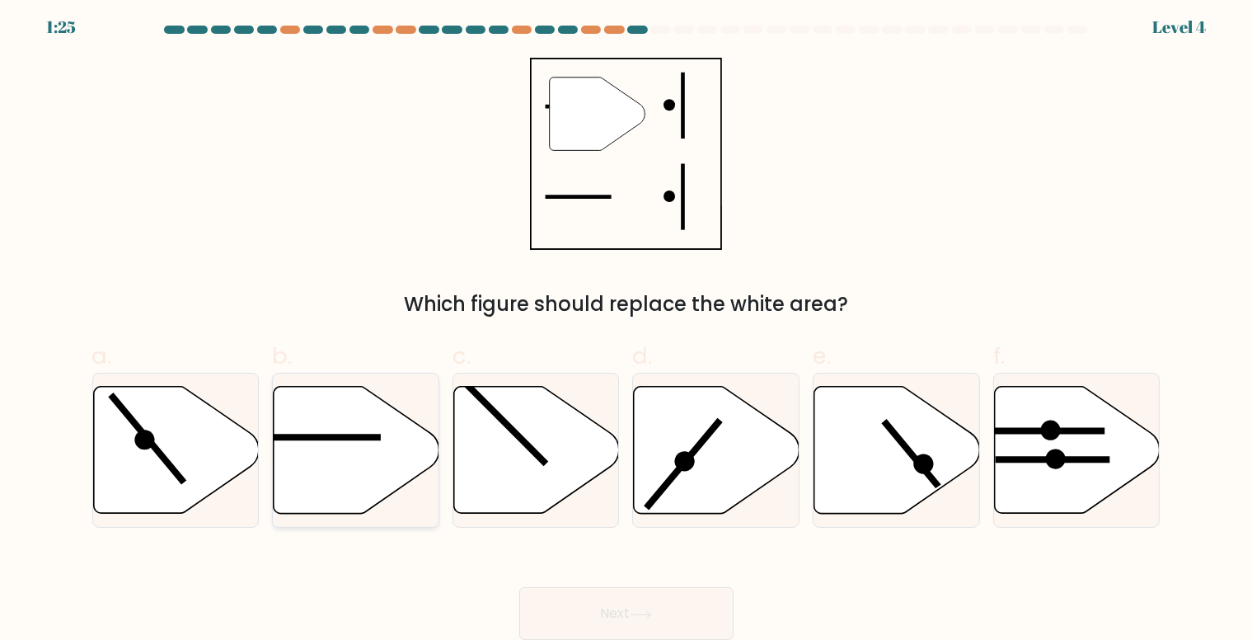
click at [314, 456] on icon at bounding box center [357, 450] width 166 height 127
click at [626, 326] on input "b." at bounding box center [626, 320] width 1 height 11
radio input "true"
click at [649, 606] on button "Next" at bounding box center [626, 613] width 214 height 53
click at [405, 434] on icon at bounding box center [356, 449] width 164 height 125
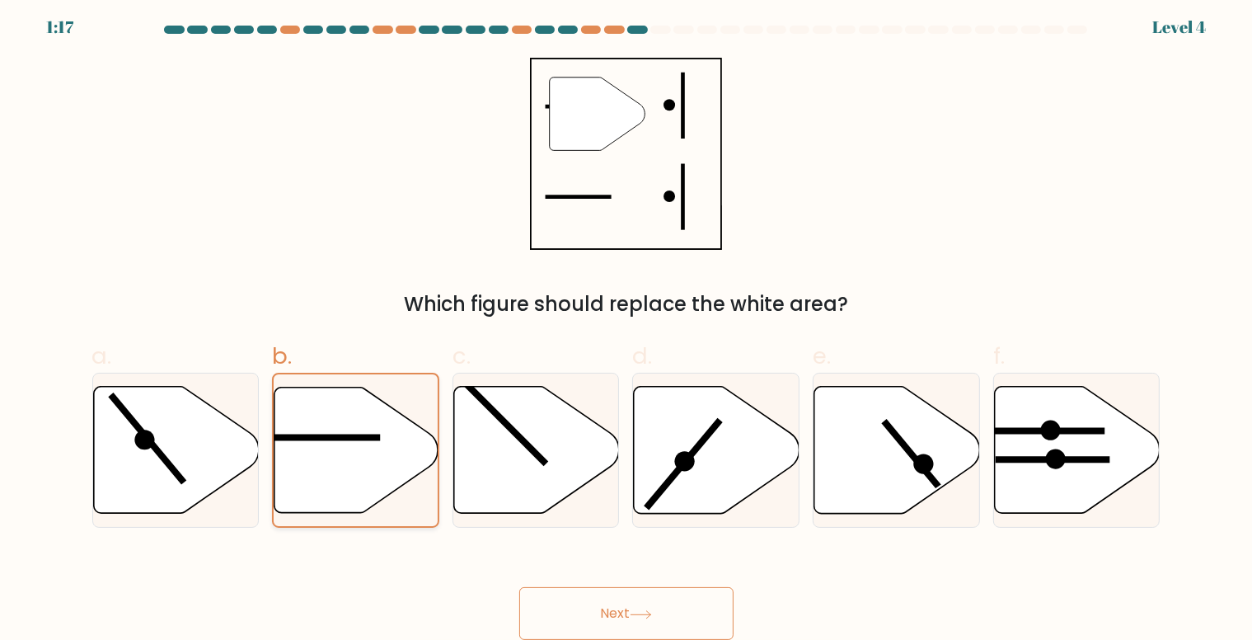
click at [626, 326] on input "b." at bounding box center [626, 320] width 1 height 11
click at [621, 607] on button "Next" at bounding box center [626, 613] width 214 height 53
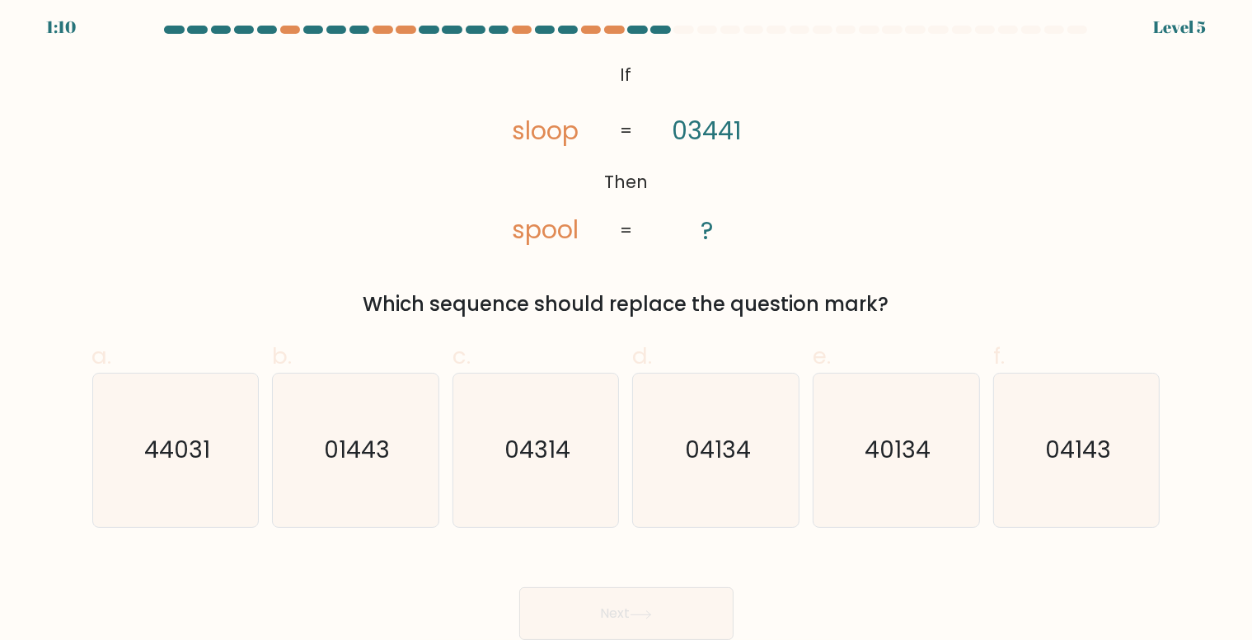
click at [621, 607] on button "Next" at bounding box center [626, 613] width 214 height 53
click at [351, 487] on icon "01443" at bounding box center [355, 449] width 153 height 153
click at [626, 326] on input "b. 01443" at bounding box center [626, 320] width 1 height 11
radio input "true"
click at [600, 600] on button "Next" at bounding box center [626, 613] width 214 height 53
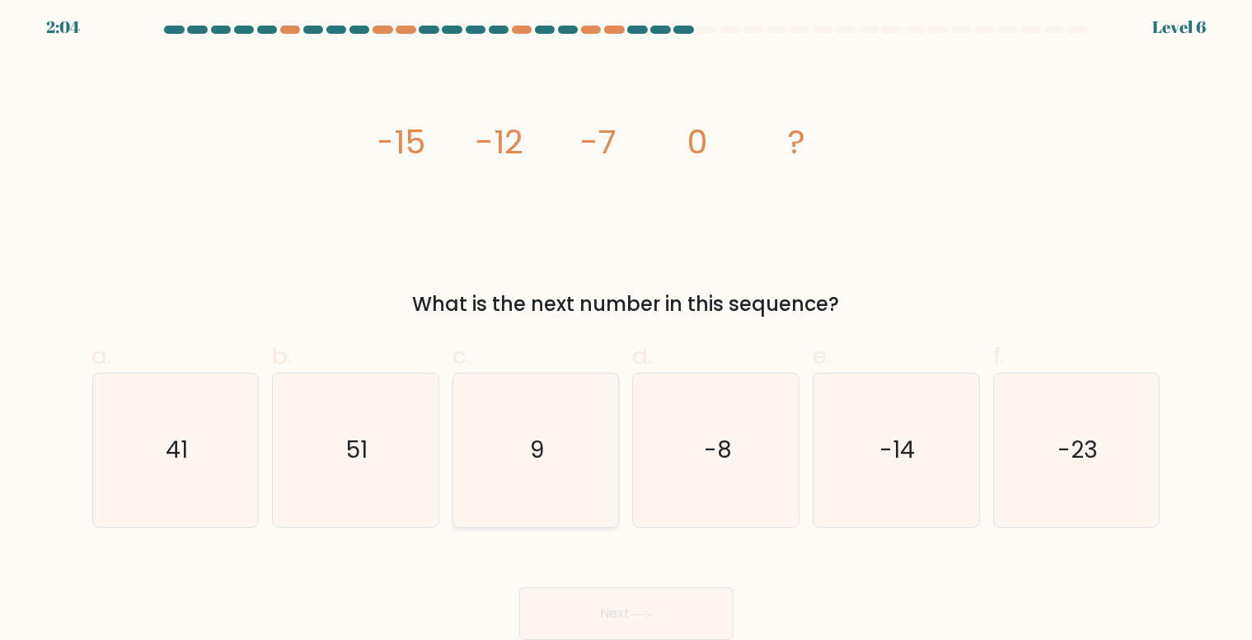
click at [529, 446] on icon "9" at bounding box center [535, 449] width 153 height 153
click at [626, 326] on input "c. 9" at bounding box center [626, 320] width 1 height 11
radio input "true"
click at [648, 604] on button "Next" at bounding box center [626, 613] width 214 height 53
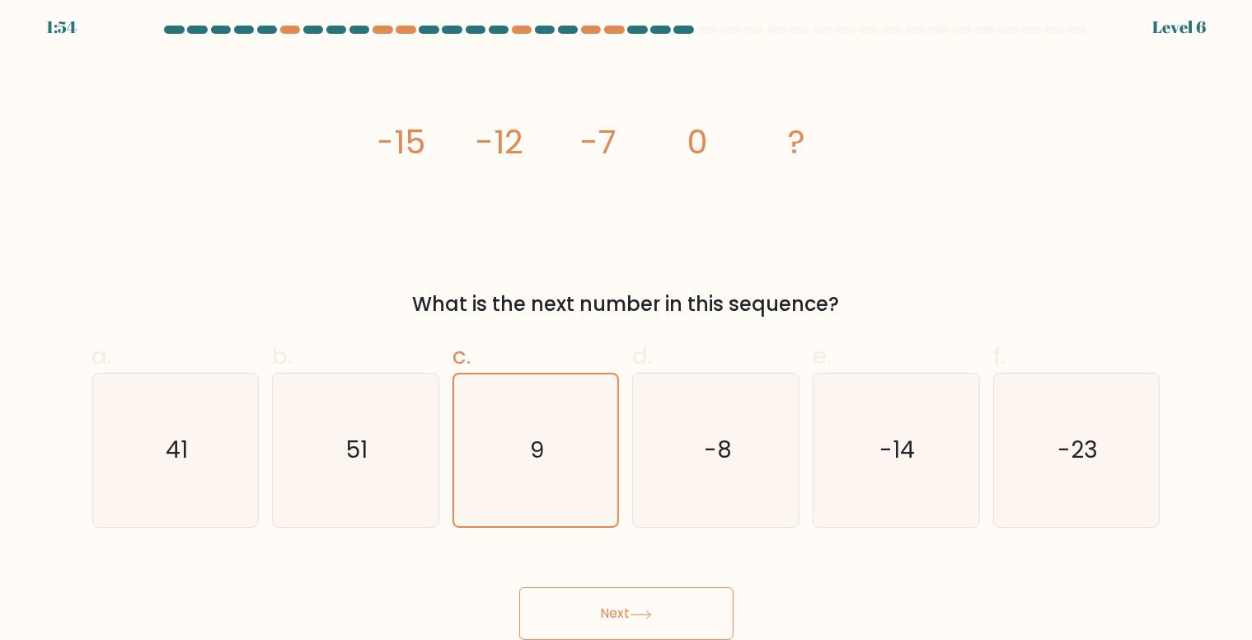
click at [648, 604] on button "Next" at bounding box center [626, 613] width 214 height 53
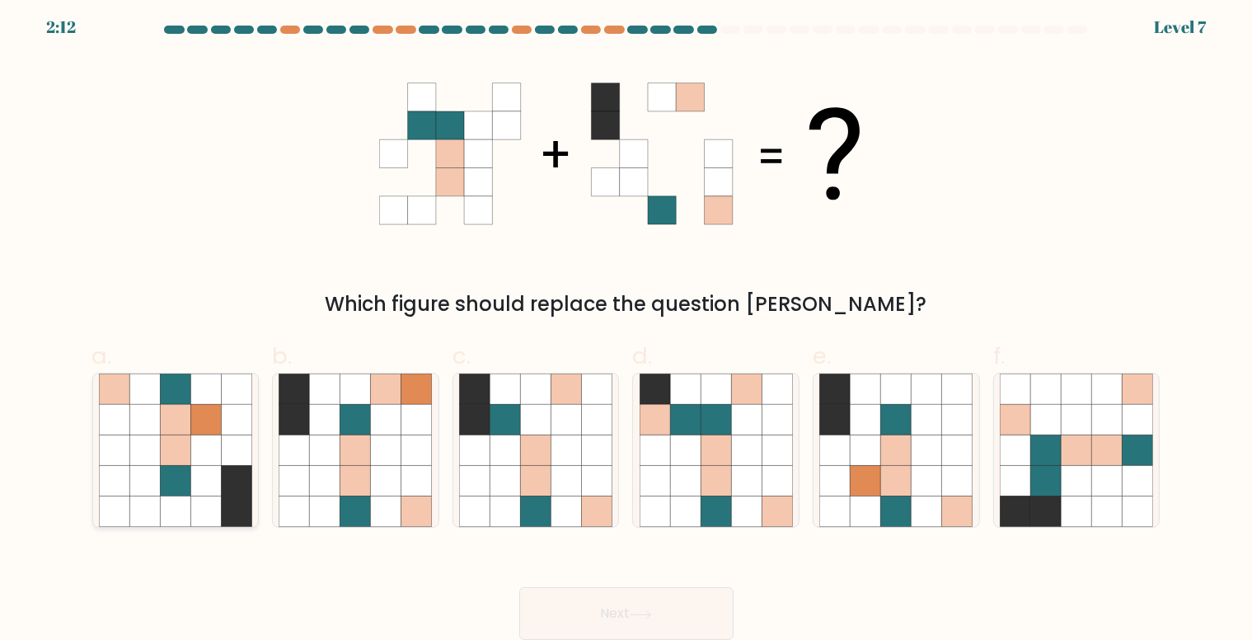
click at [152, 402] on icon at bounding box center [144, 388] width 30 height 30
click at [626, 326] on input "a." at bounding box center [626, 320] width 1 height 11
radio input "true"
click at [1052, 436] on icon at bounding box center [1045, 450] width 30 height 30
click at [627, 326] on input "f." at bounding box center [626, 320] width 1 height 11
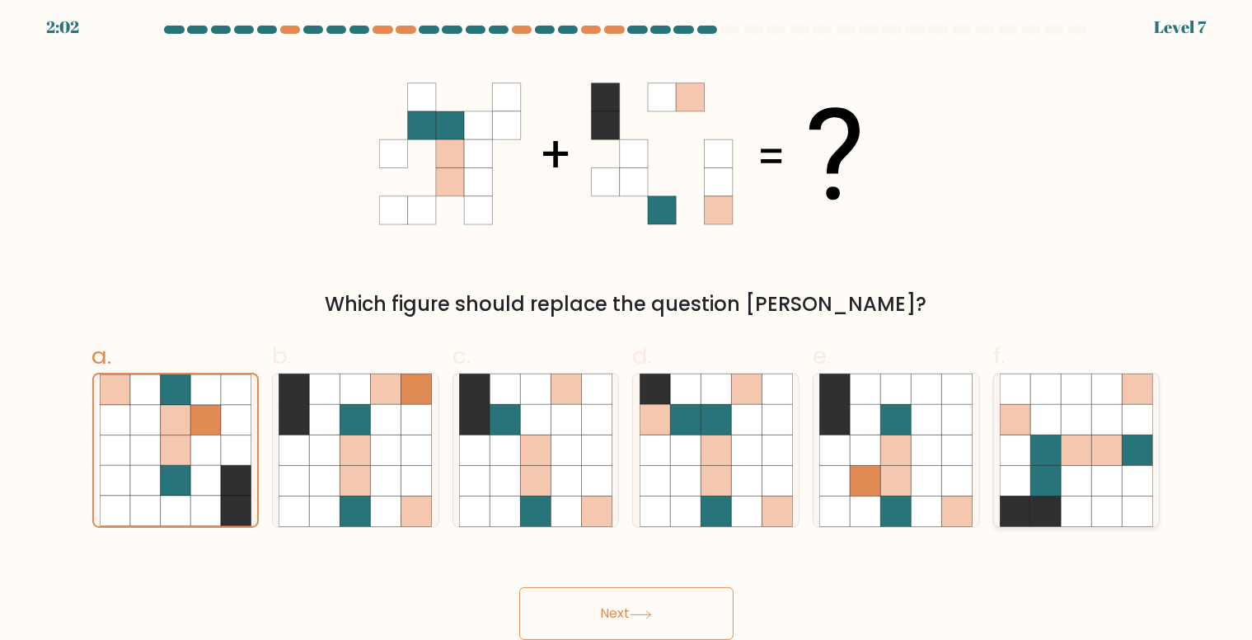
radio input "true"
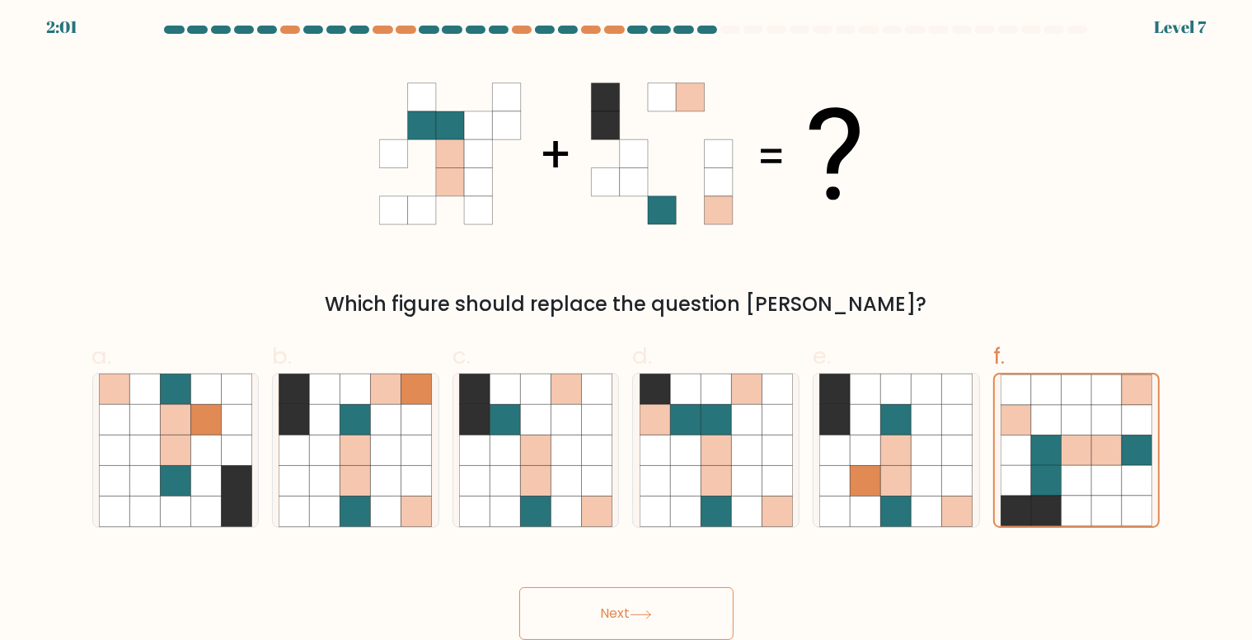
click at [666, 611] on button "Next" at bounding box center [626, 613] width 214 height 53
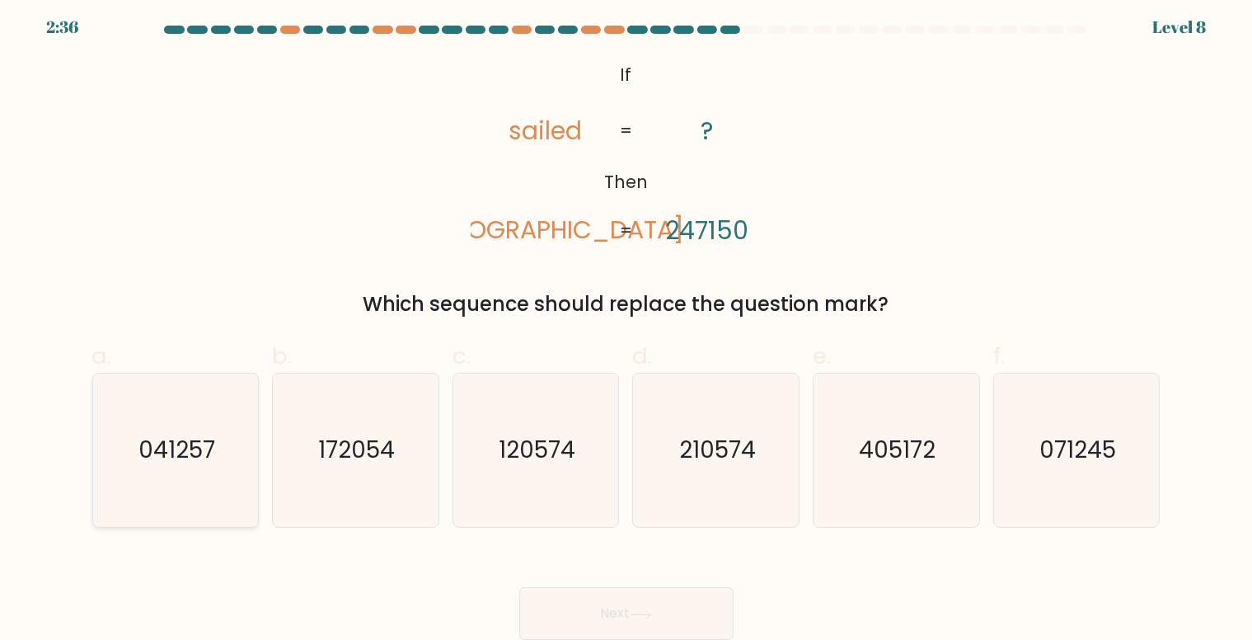
click at [183, 449] on text "041257" at bounding box center [176, 450] width 77 height 32
click at [626, 326] on input "a. 041257" at bounding box center [626, 320] width 1 height 11
radio input "true"
click at [644, 611] on icon at bounding box center [641, 614] width 22 height 9
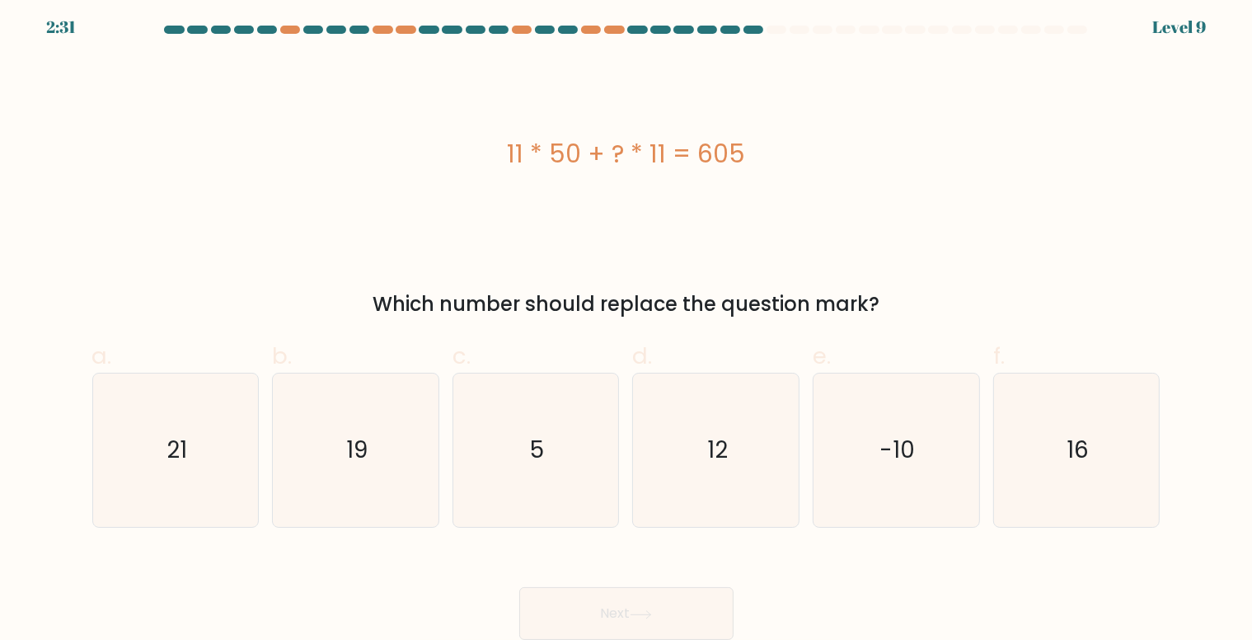
click at [552, 340] on label "c. 5" at bounding box center [535, 434] width 167 height 190
click at [626, 326] on input "c. 5" at bounding box center [626, 320] width 1 height 11
radio input "true"
click at [550, 422] on icon "5" at bounding box center [536, 450] width 152 height 152
click at [626, 326] on input "c. 5" at bounding box center [626, 320] width 1 height 11
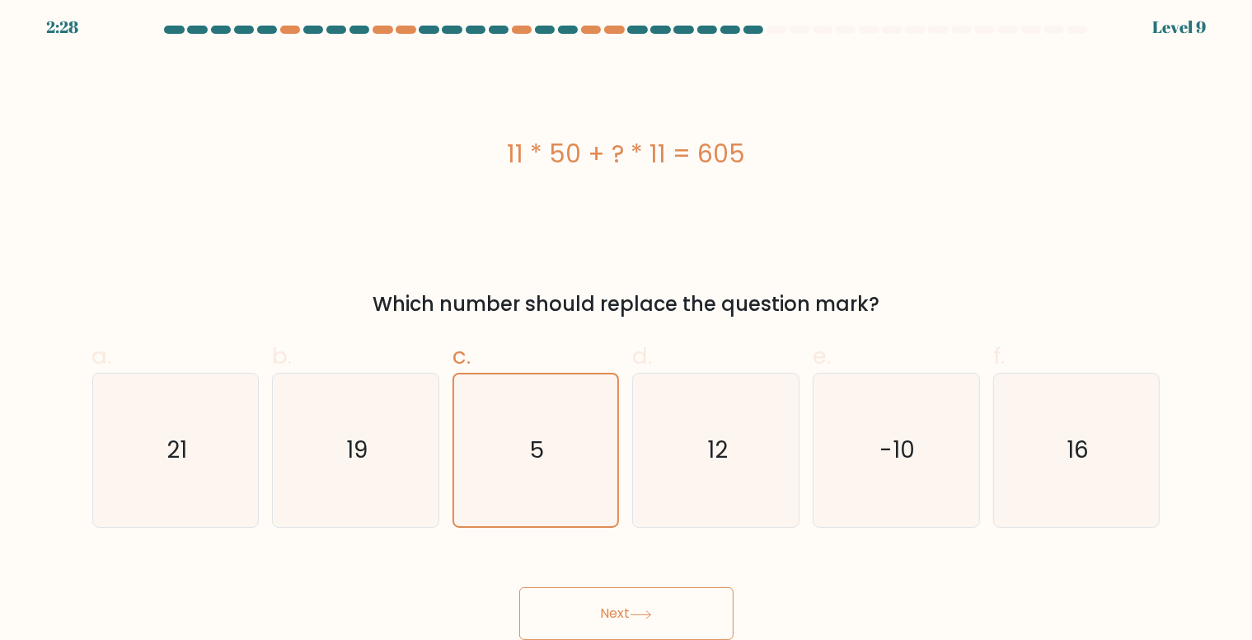
click at [623, 588] on button "Next" at bounding box center [626, 613] width 214 height 53
click at [640, 598] on button "Next" at bounding box center [626, 613] width 214 height 53
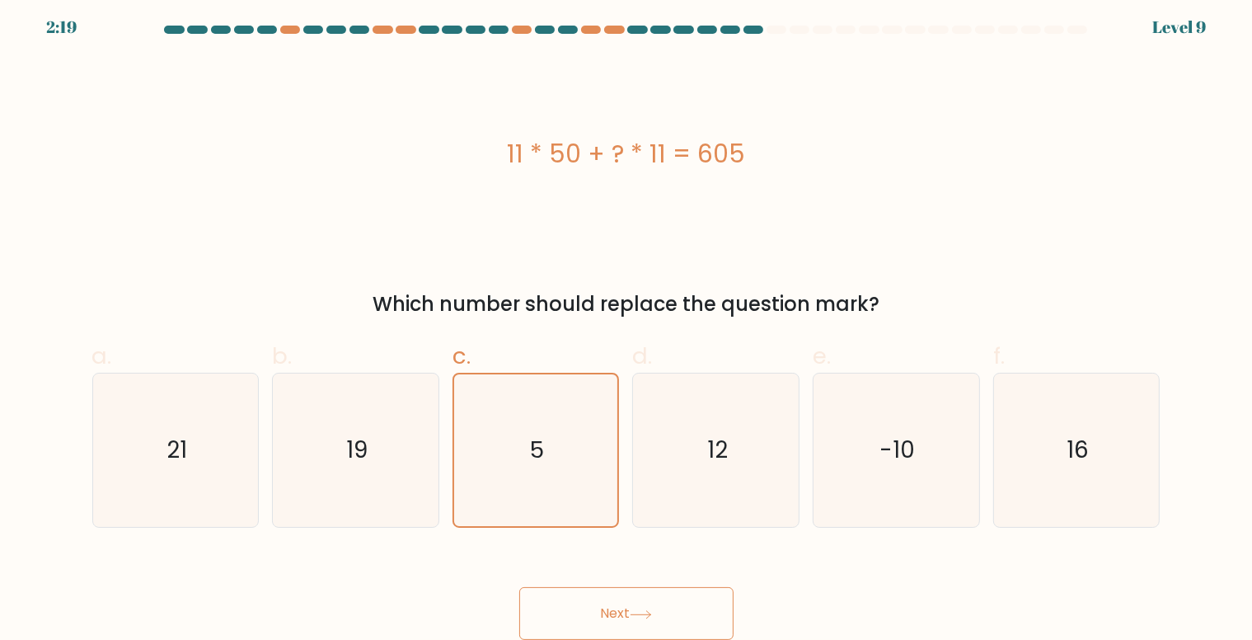
click at [640, 598] on button "Next" at bounding box center [626, 613] width 214 height 53
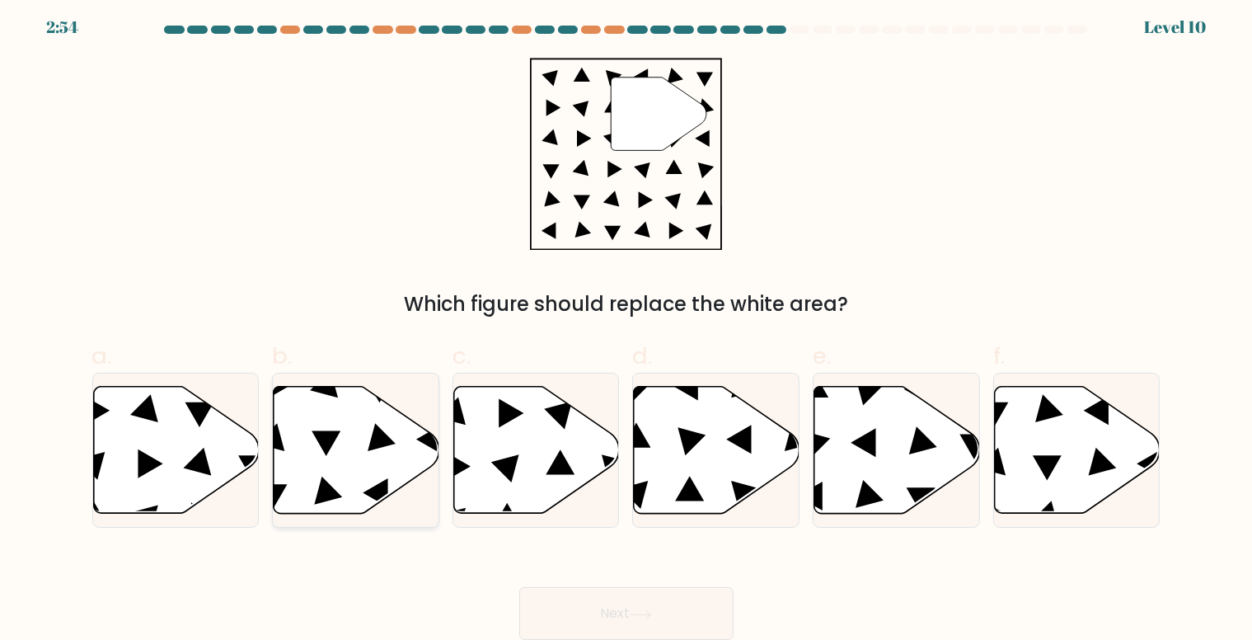
click at [344, 430] on icon at bounding box center [357, 450] width 166 height 127
click at [626, 326] on input "b." at bounding box center [626, 320] width 1 height 11
radio input "true"
click at [656, 597] on button "Next" at bounding box center [626, 613] width 214 height 53
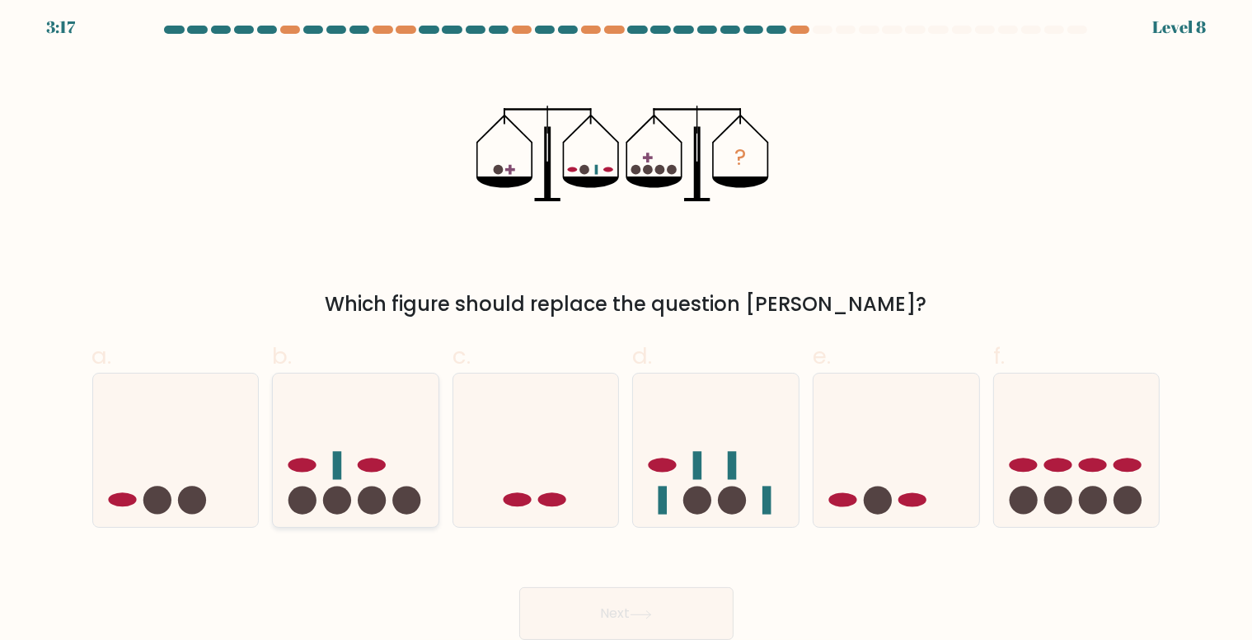
click at [326, 440] on icon at bounding box center [356, 450] width 166 height 137
click at [626, 326] on input "b." at bounding box center [626, 320] width 1 height 11
radio input "true"
click at [645, 606] on button "Next" at bounding box center [626, 613] width 214 height 53
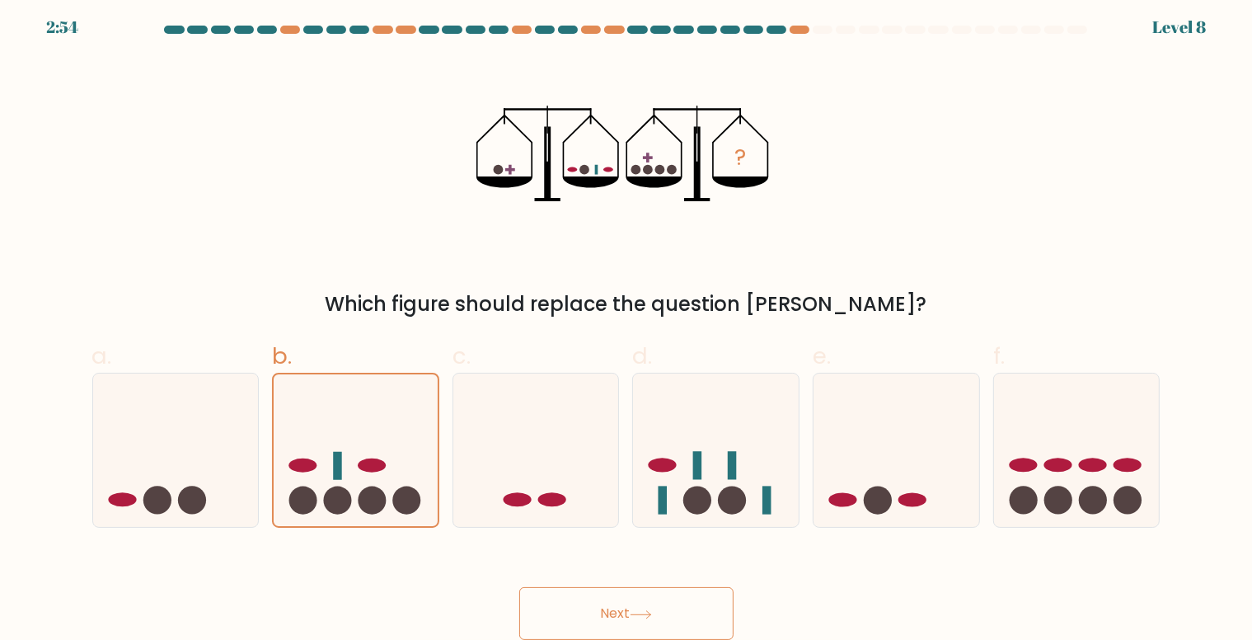
click at [645, 606] on button "Next" at bounding box center [626, 613] width 214 height 53
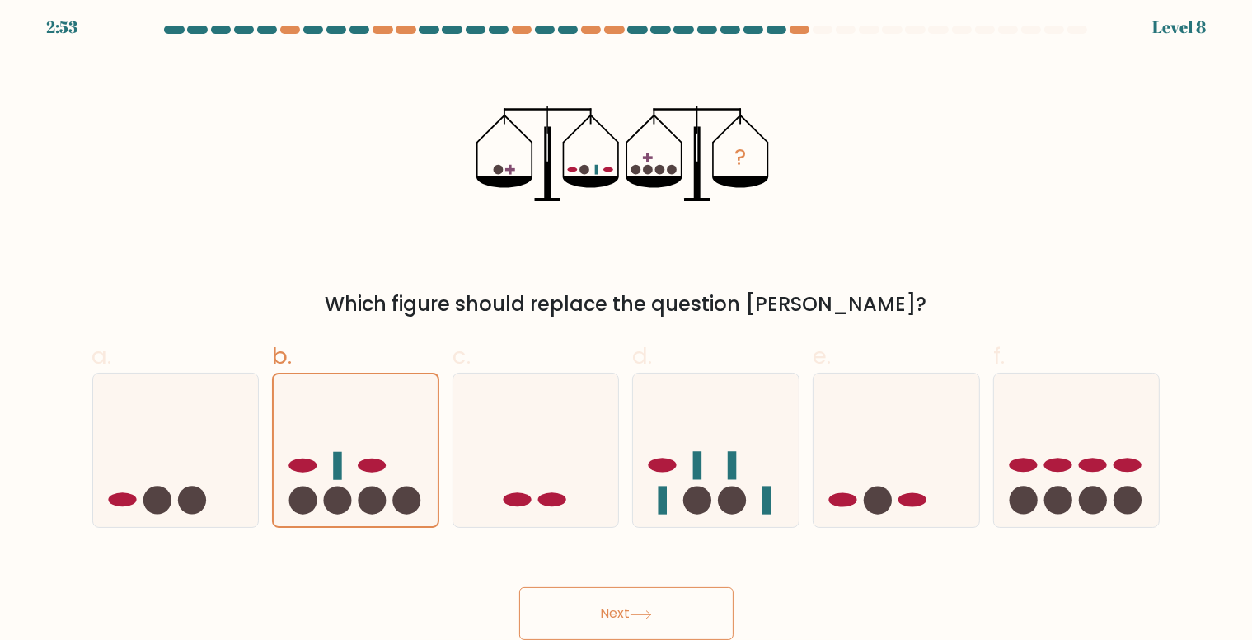
click at [645, 606] on button "Next" at bounding box center [626, 613] width 214 height 53
click at [633, 614] on button "Next" at bounding box center [626, 613] width 214 height 53
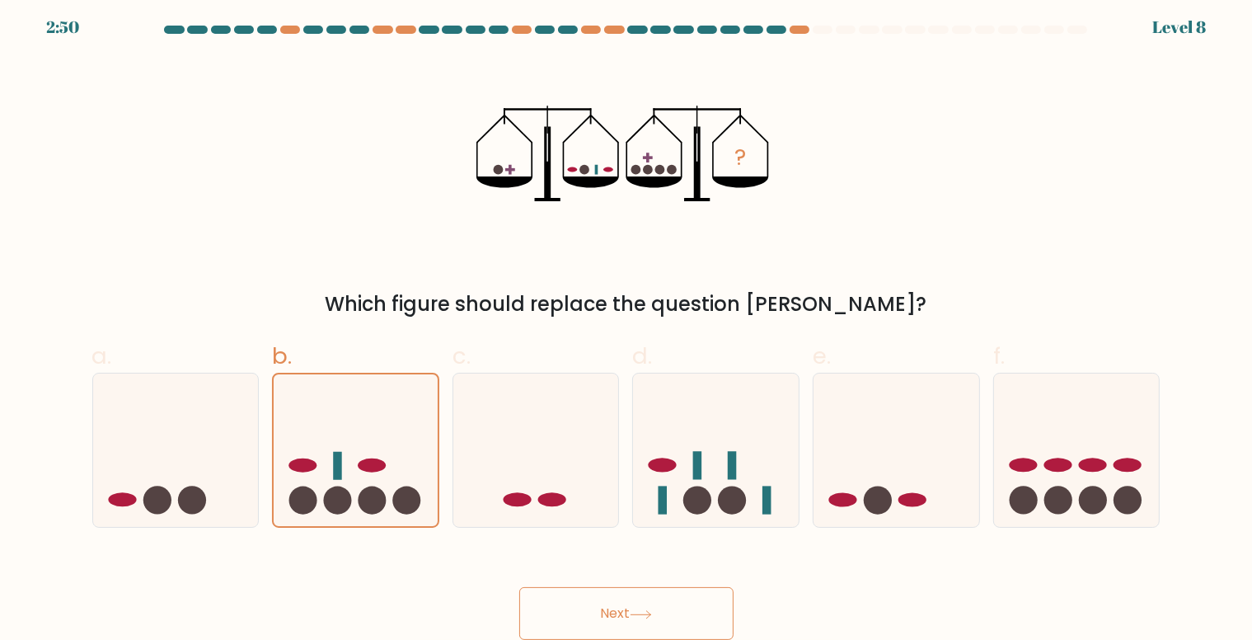
click at [633, 614] on button "Next" at bounding box center [626, 613] width 214 height 53
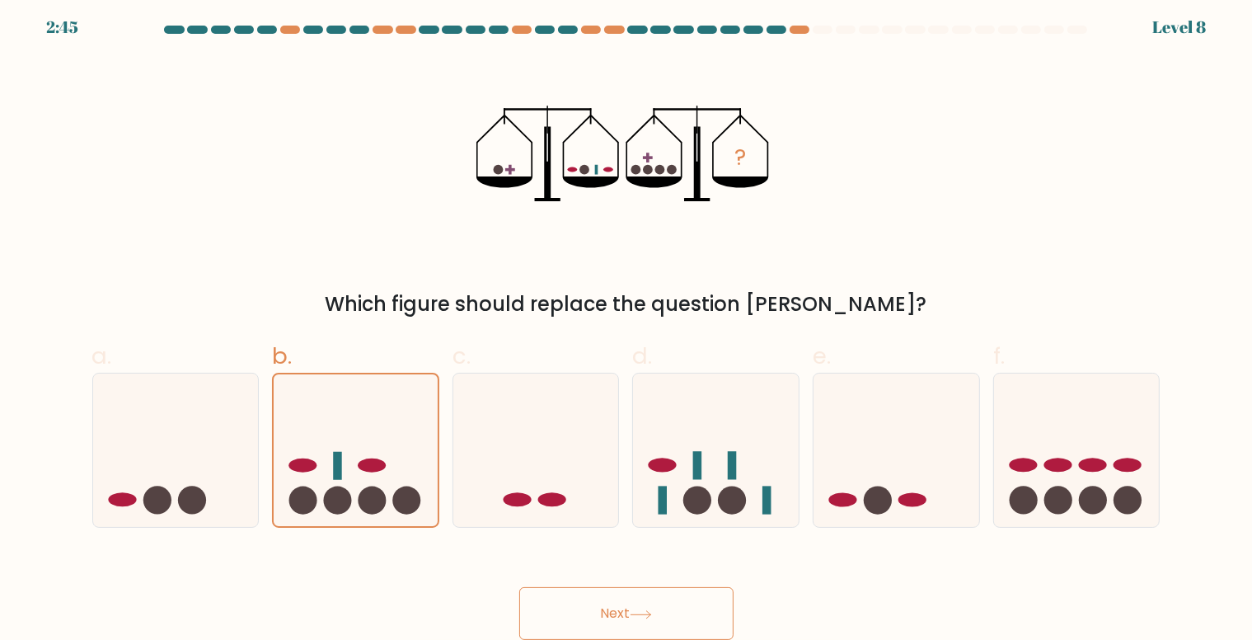
click at [630, 615] on button "Next" at bounding box center [626, 613] width 214 height 53
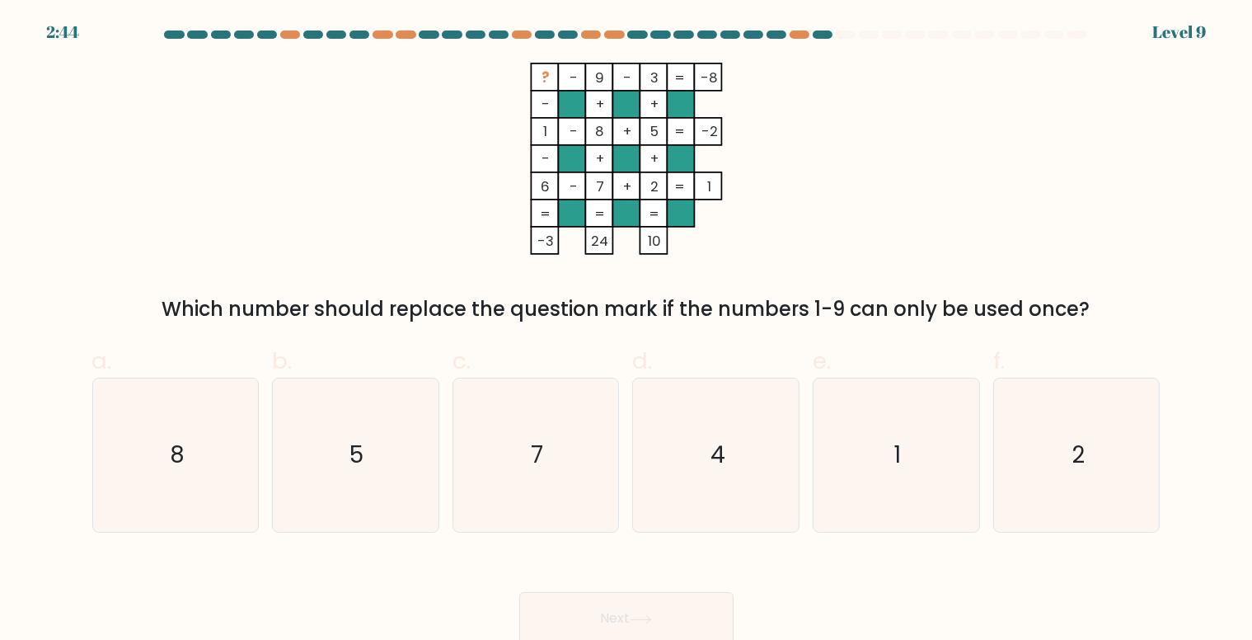
scroll to position [7, 0]
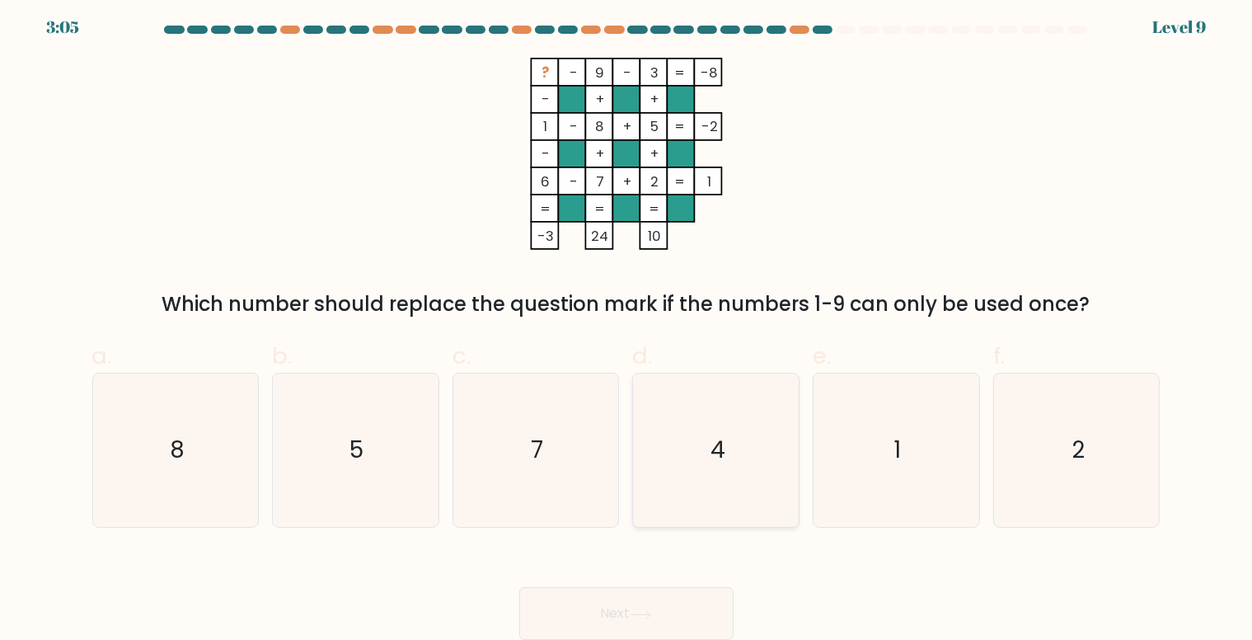
click at [740, 520] on icon "4" at bounding box center [716, 449] width 153 height 153
click at [627, 326] on input "d. 4" at bounding box center [626, 320] width 1 height 11
radio input "true"
click at [655, 607] on button "Next" at bounding box center [626, 613] width 214 height 53
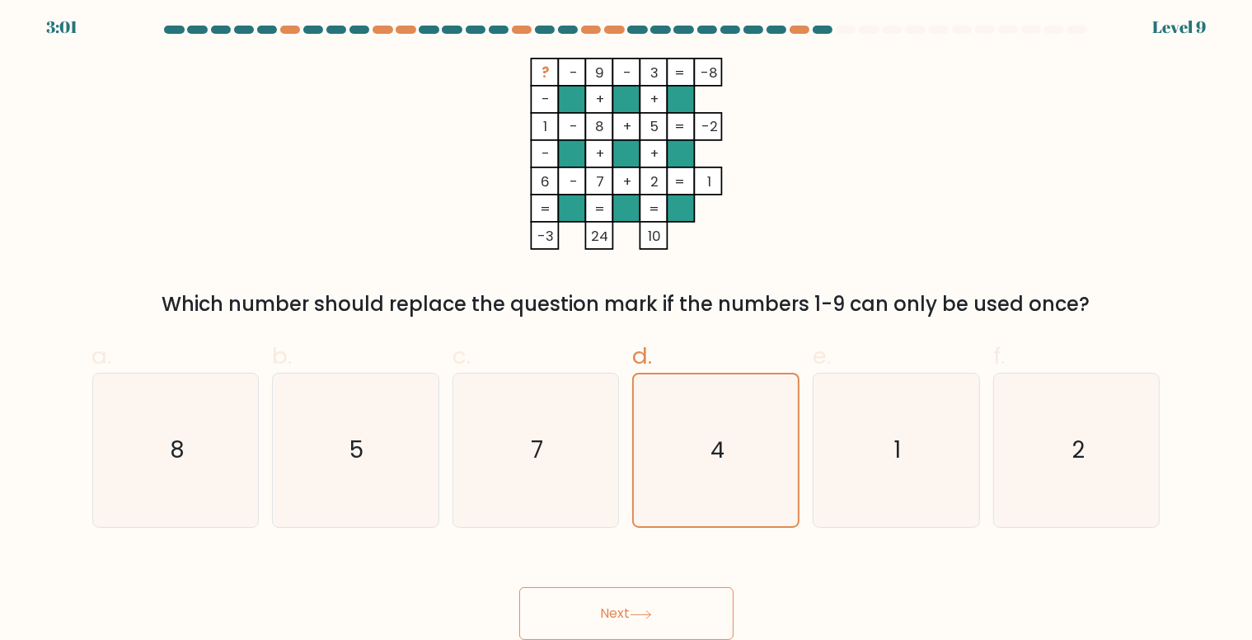
click at [655, 607] on button "Next" at bounding box center [626, 613] width 214 height 53
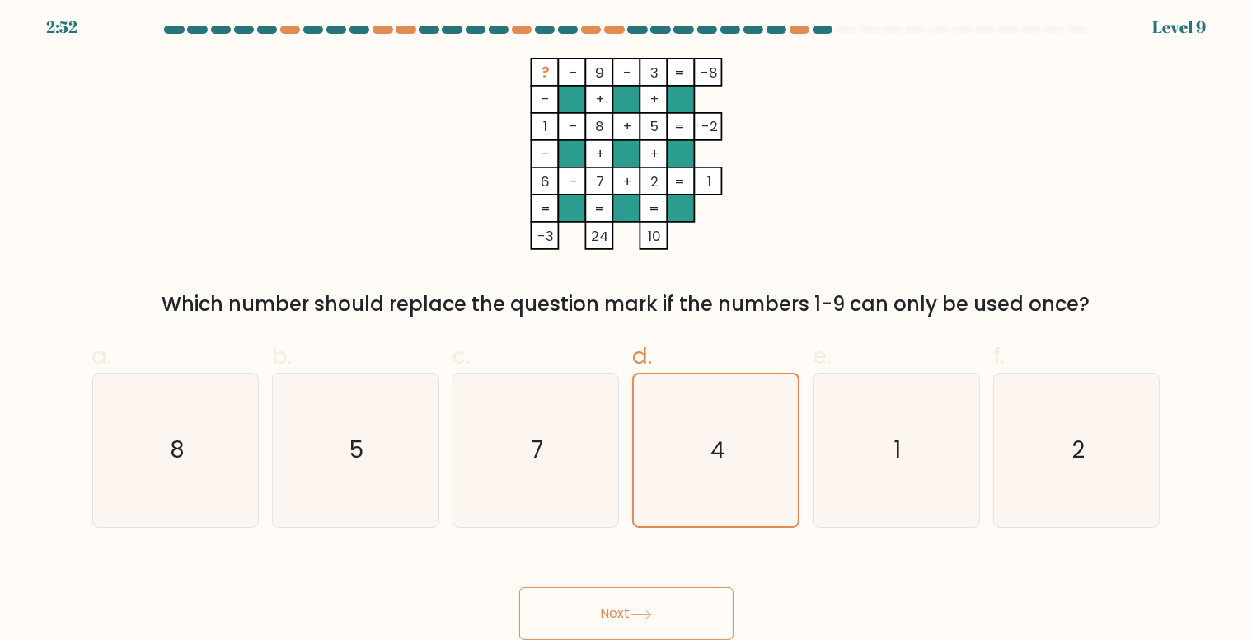
click at [655, 607] on button "Next" at bounding box center [626, 613] width 214 height 53
click at [658, 617] on button "Next" at bounding box center [626, 613] width 214 height 53
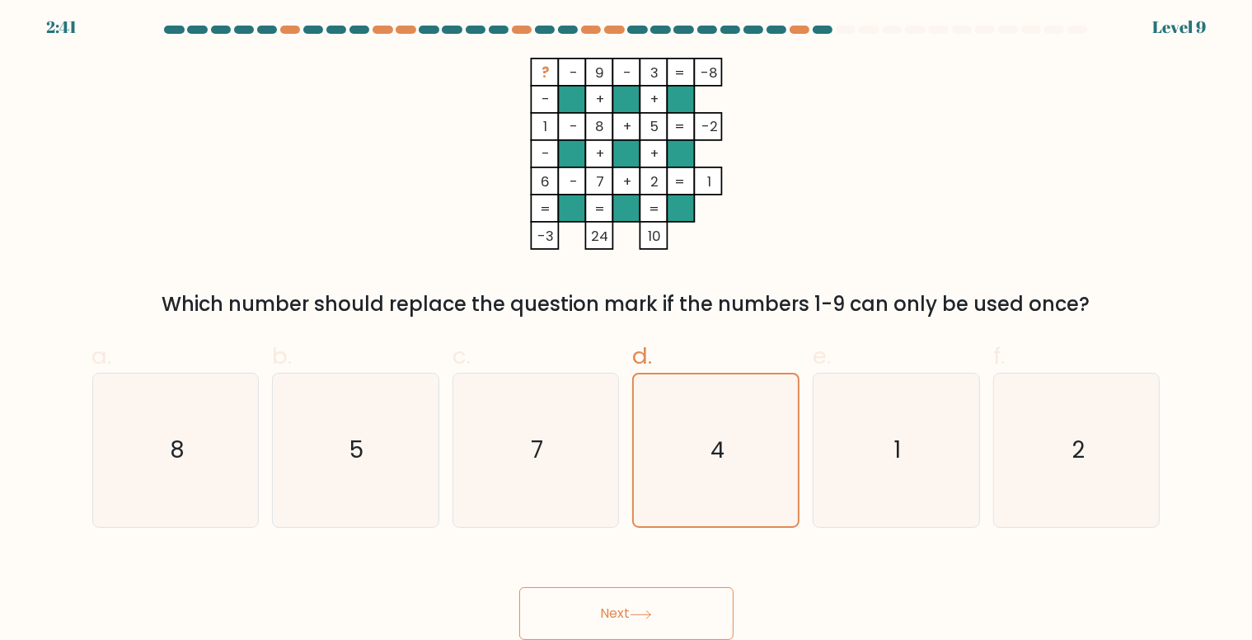
click at [658, 617] on button "Next" at bounding box center [626, 613] width 214 height 53
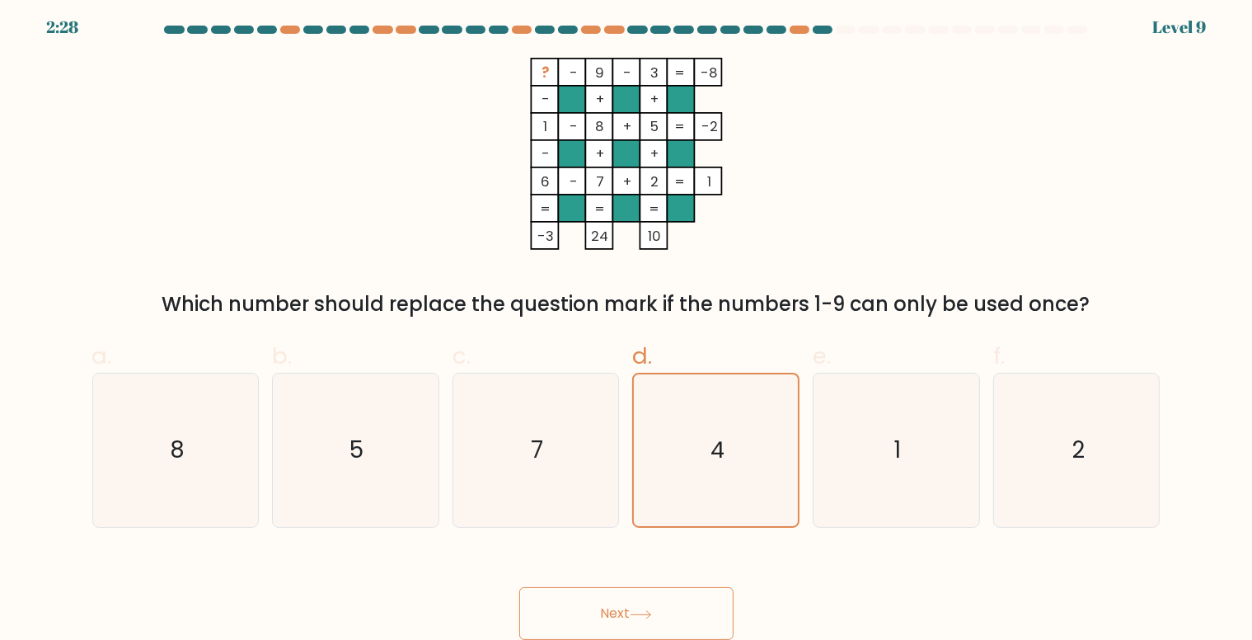
click at [658, 617] on button "Next" at bounding box center [626, 613] width 214 height 53
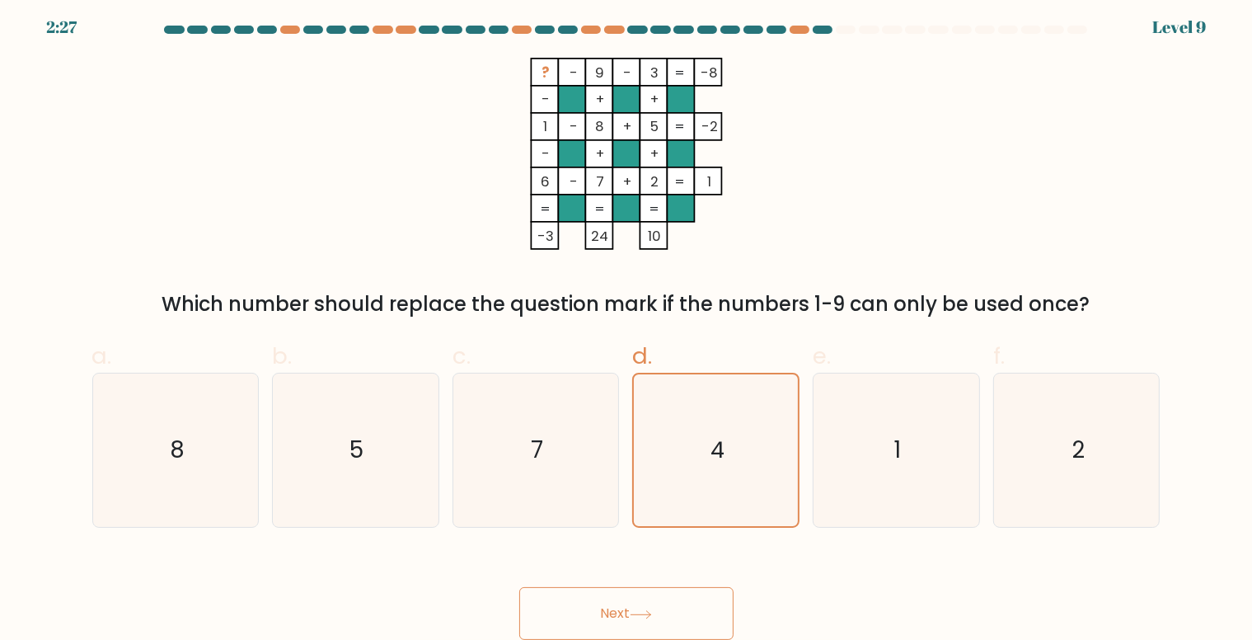
click at [658, 617] on button "Next" at bounding box center [626, 613] width 214 height 53
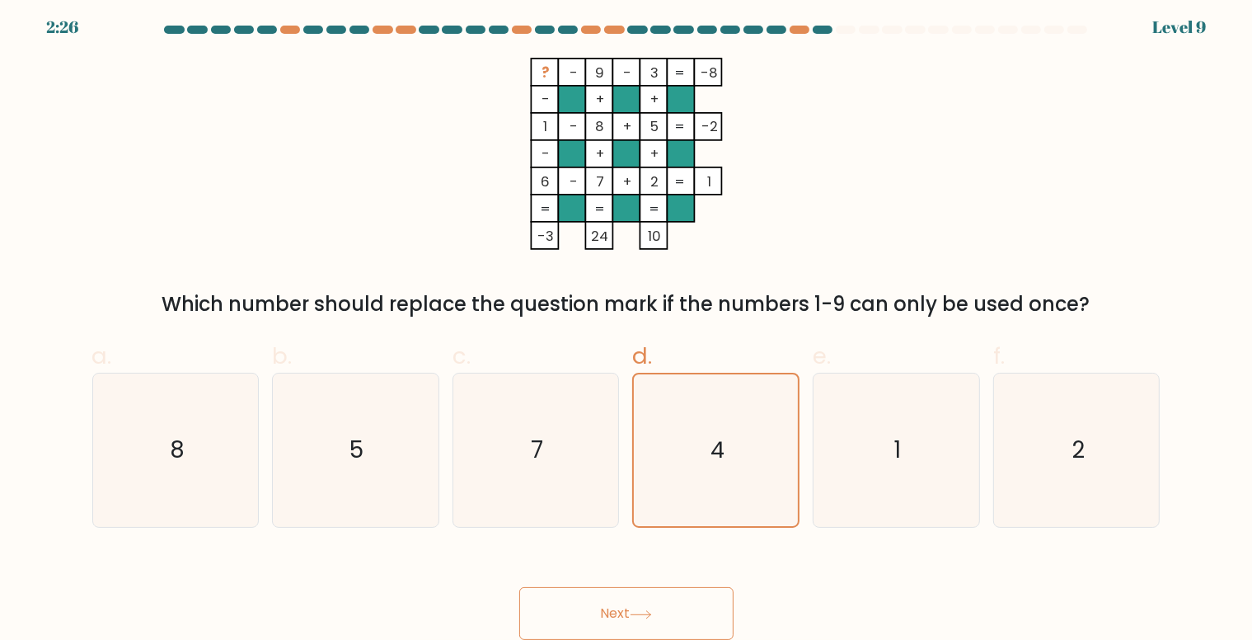
click at [658, 617] on button "Next" at bounding box center [626, 613] width 214 height 53
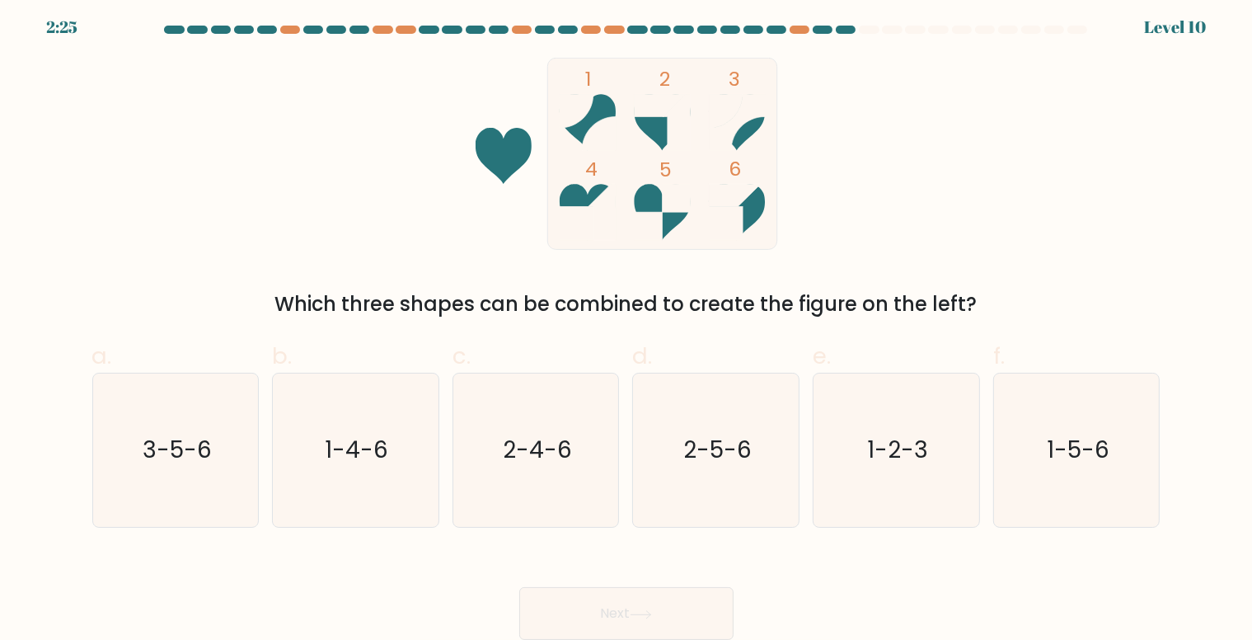
click at [658, 617] on button "Next" at bounding box center [626, 613] width 214 height 53
click at [537, 443] on text "2-4-6" at bounding box center [537, 450] width 69 height 32
click at [626, 326] on input "c. 2-4-6" at bounding box center [626, 320] width 1 height 11
radio input "true"
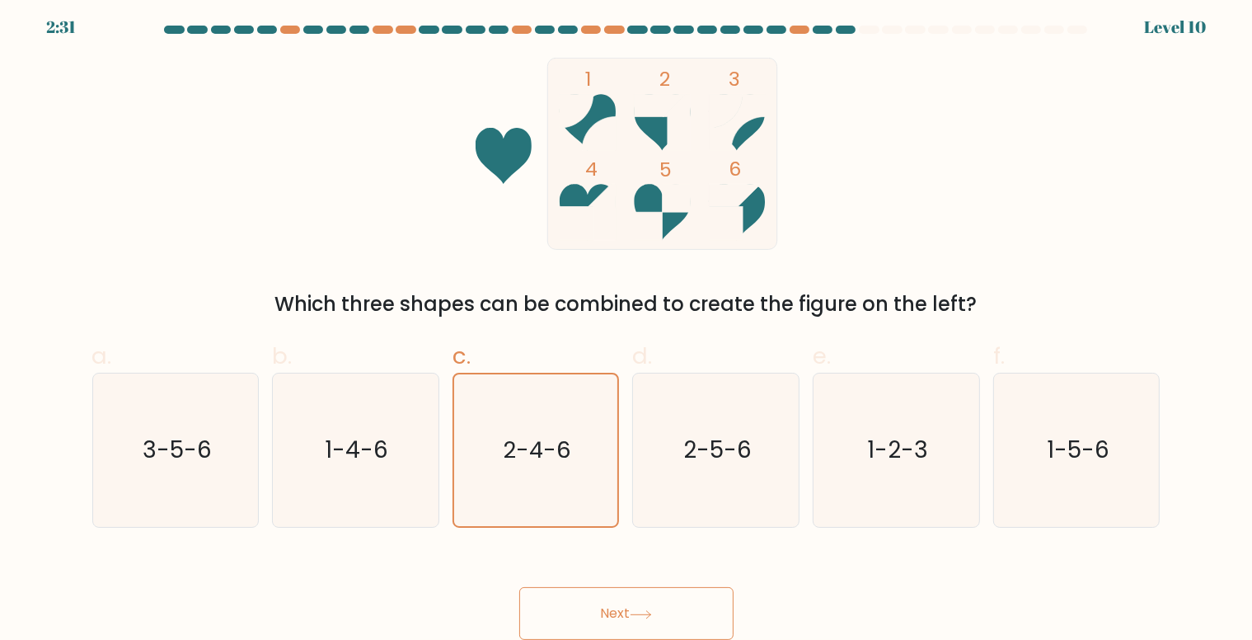
click at [672, 601] on button "Next" at bounding box center [626, 613] width 214 height 53
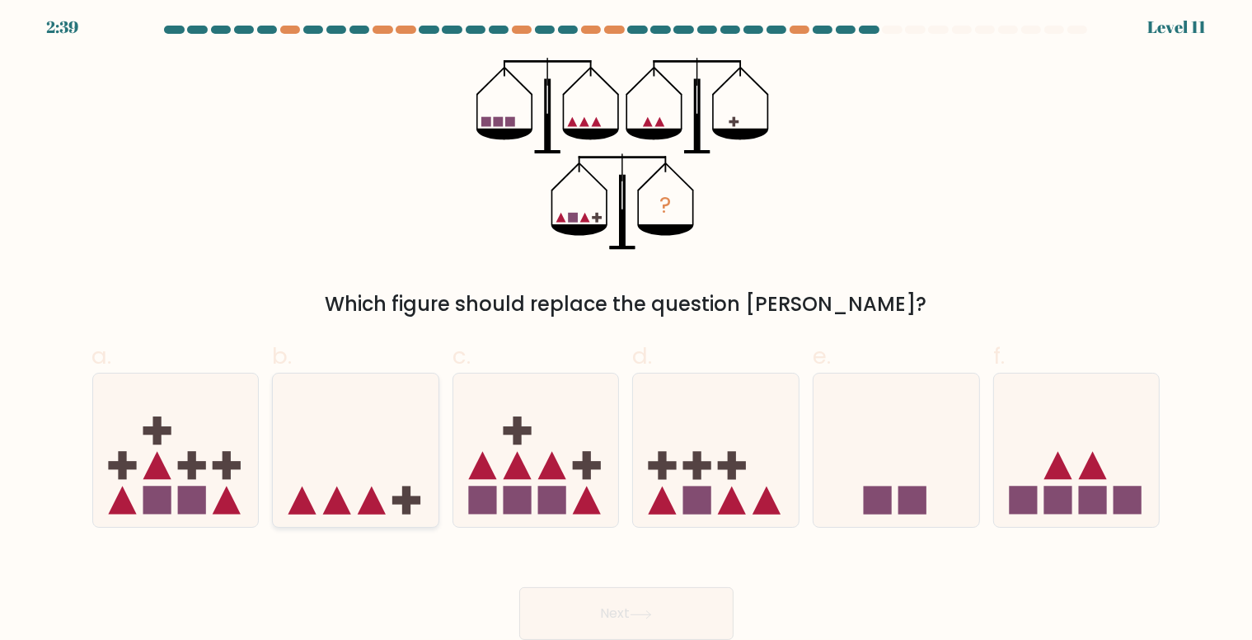
click at [418, 431] on icon at bounding box center [356, 450] width 166 height 137
click at [626, 326] on input "b." at bounding box center [626, 320] width 1 height 11
radio input "true"
click at [396, 489] on icon at bounding box center [356, 450] width 164 height 136
click at [626, 326] on input "b." at bounding box center [626, 320] width 1 height 11
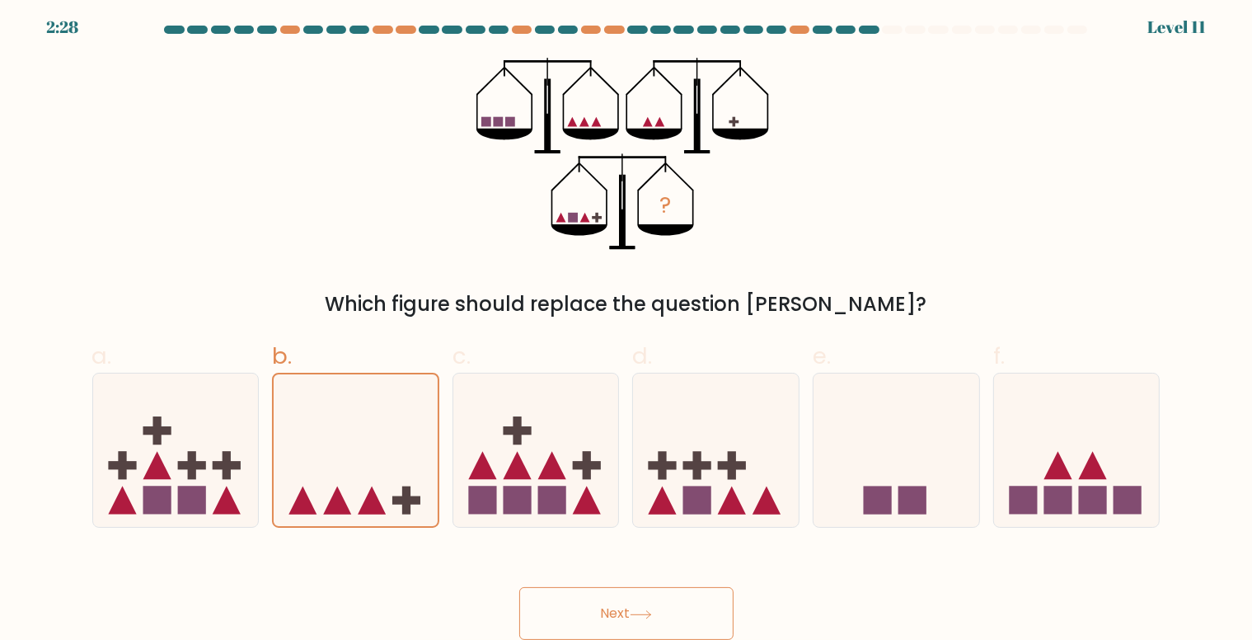
click at [608, 621] on button "Next" at bounding box center [626, 613] width 214 height 53
click at [616, 617] on button "Next" at bounding box center [626, 613] width 214 height 53
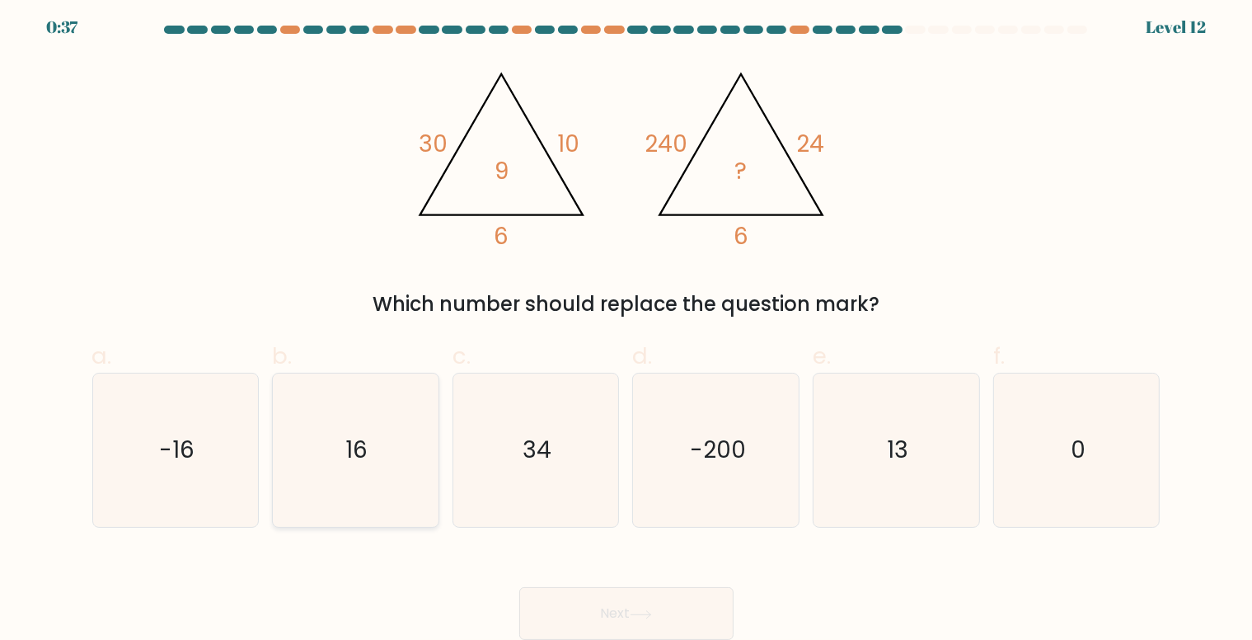
click at [425, 476] on icon "16" at bounding box center [355, 449] width 153 height 153
click at [626, 326] on input "b. 16" at bounding box center [626, 320] width 1 height 11
radio input "true"
click at [598, 621] on button "Next" at bounding box center [626, 613] width 214 height 53
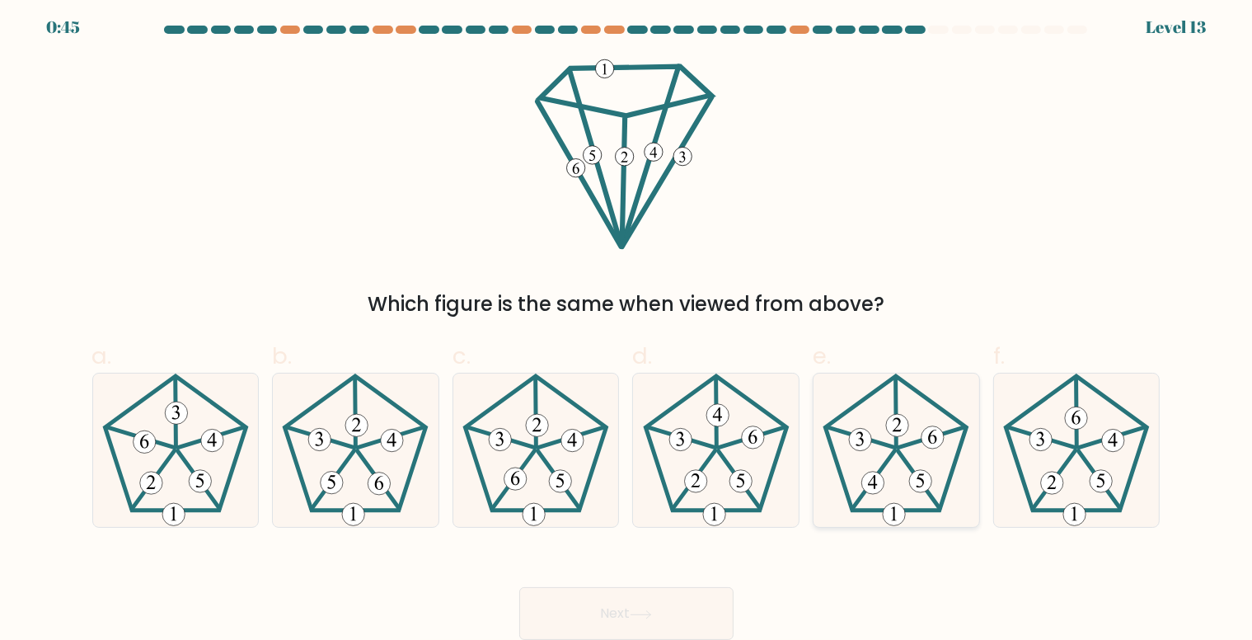
click at [913, 493] on icon at bounding box center [895, 449] width 153 height 153
click at [627, 326] on input "e." at bounding box center [626, 320] width 1 height 11
radio input "true"
click at [643, 605] on button "Next" at bounding box center [626, 613] width 214 height 53
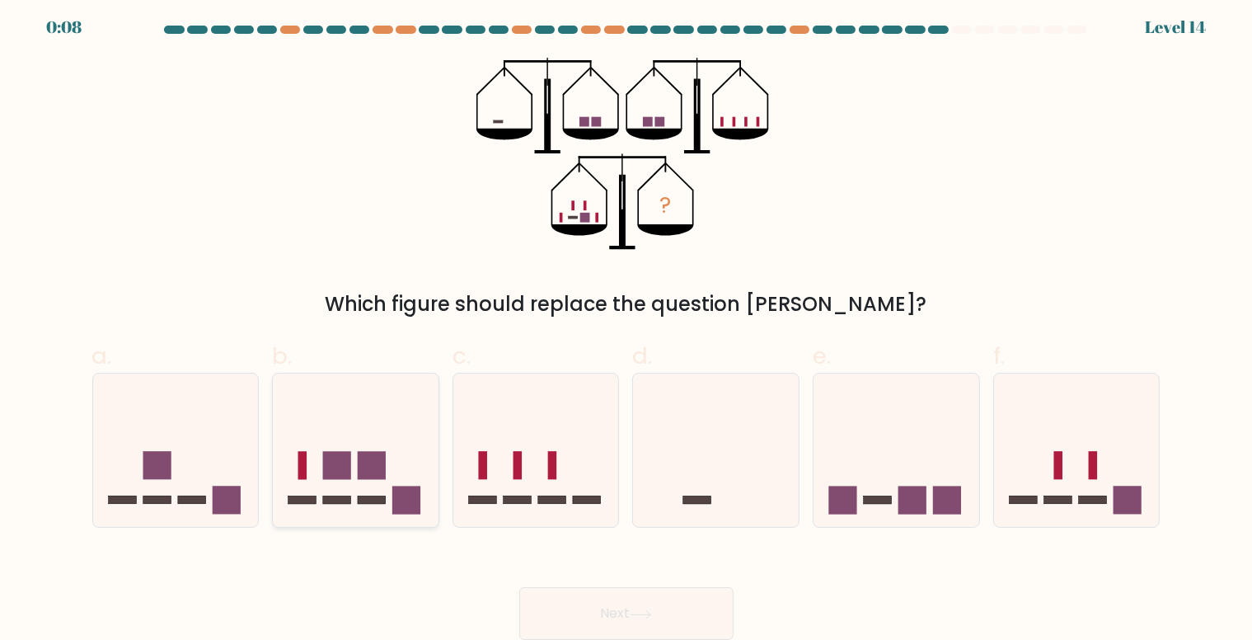
click at [370, 455] on rect at bounding box center [372, 466] width 28 height 28
click at [626, 326] on input "b." at bounding box center [626, 320] width 1 height 11
radio input "true"
click at [643, 611] on icon at bounding box center [641, 614] width 22 height 9
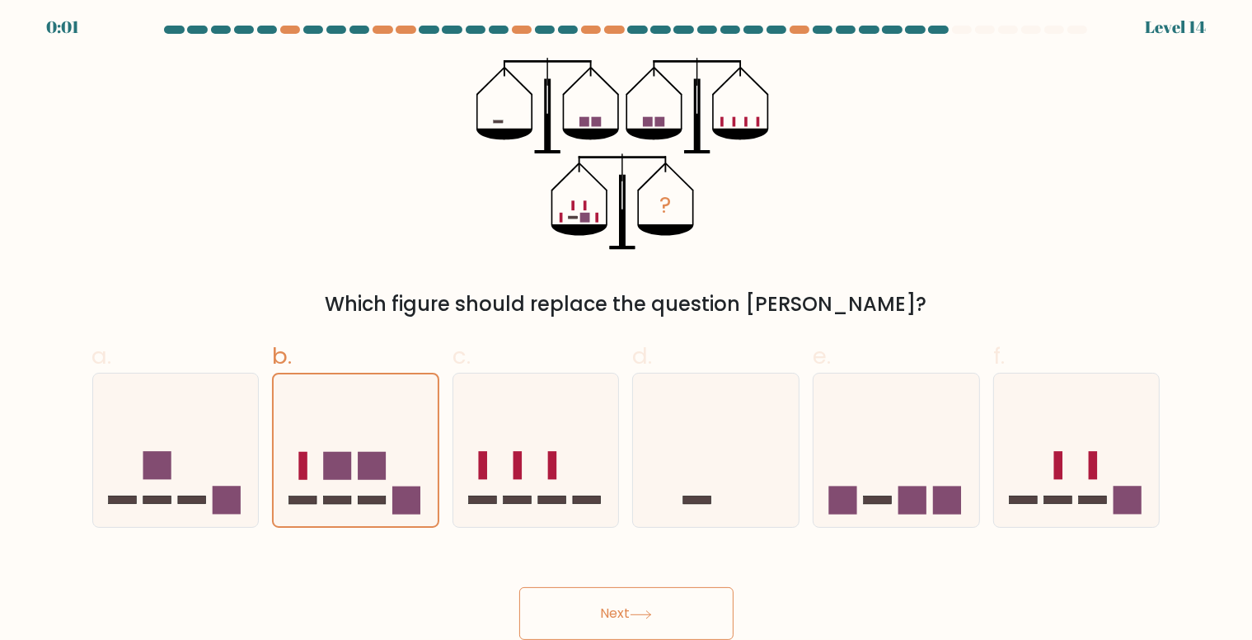
click at [646, 599] on button "Next" at bounding box center [626, 613] width 214 height 53
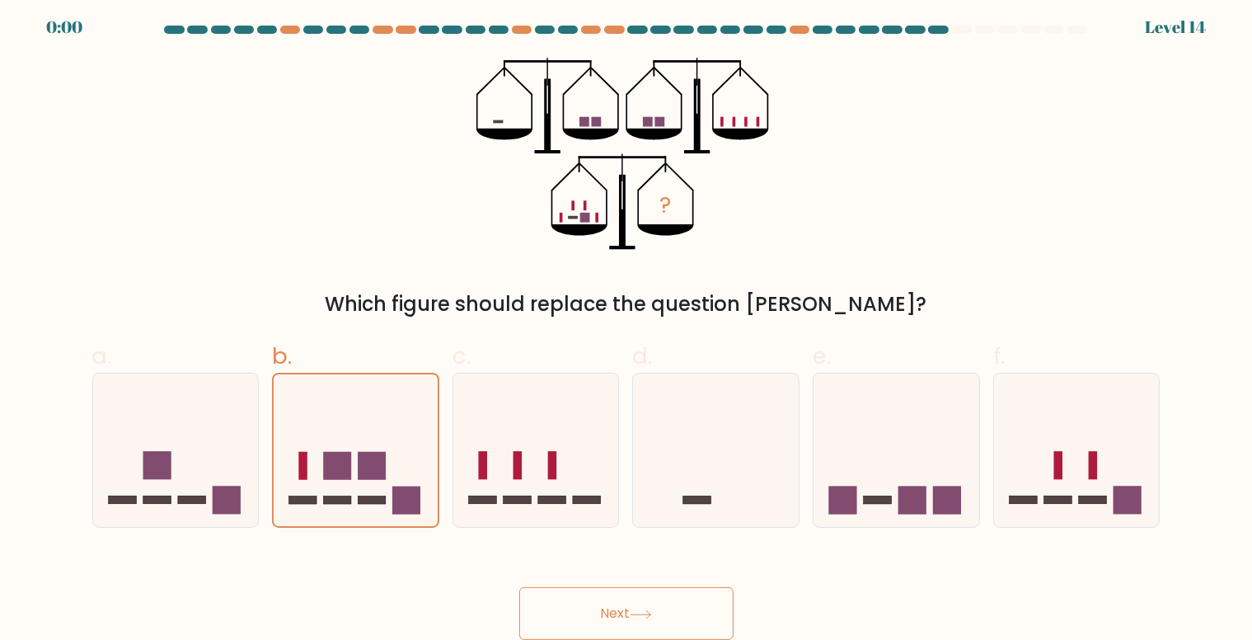
click at [646, 599] on button "Next" at bounding box center [626, 613] width 214 height 53
click at [646, 599] on div "Next" at bounding box center [626, 593] width 1088 height 92
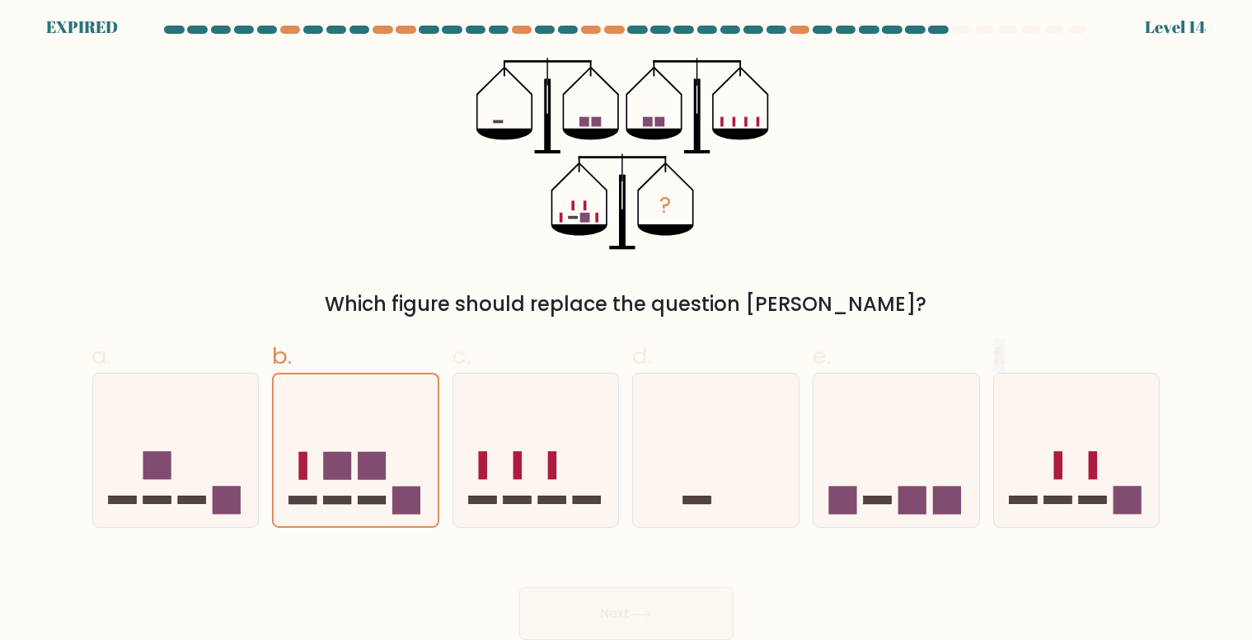
click at [646, 599] on div "Next" at bounding box center [626, 593] width 1088 height 92
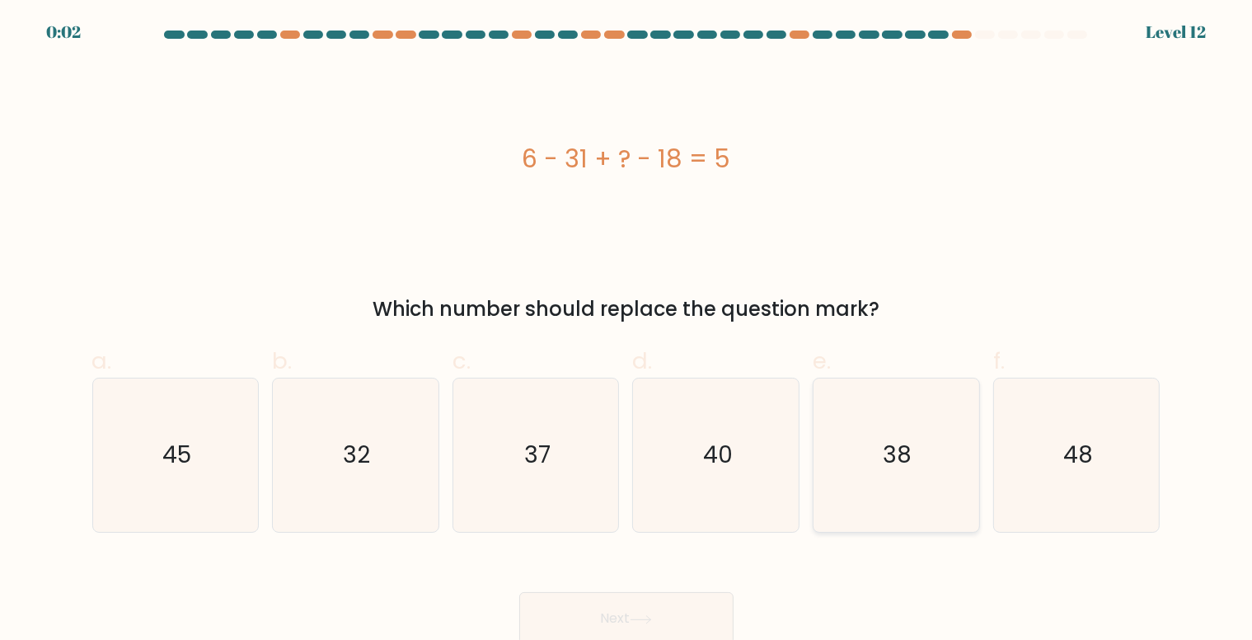
click at [883, 438] on icon "38" at bounding box center [895, 454] width 153 height 153
click at [627, 330] on input "e. 38" at bounding box center [626, 325] width 1 height 11
radio input "true"
click at [682, 609] on button "Next" at bounding box center [626, 618] width 214 height 53
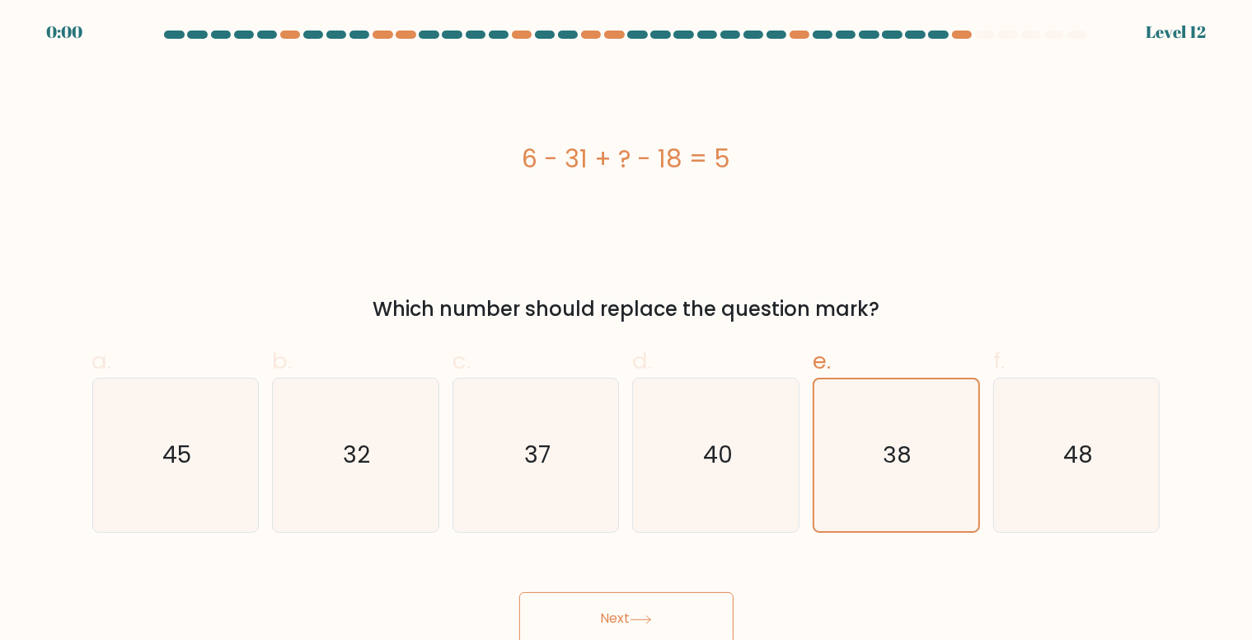
click at [682, 609] on button "Next" at bounding box center [626, 618] width 214 height 53
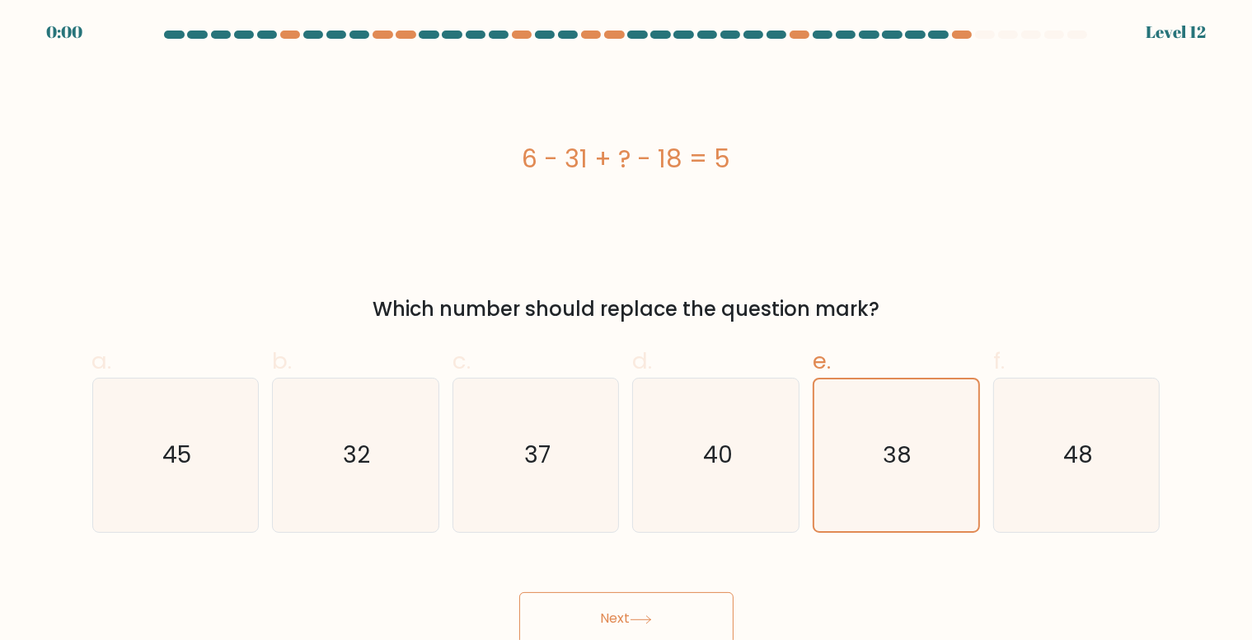
click at [682, 609] on div "Next" at bounding box center [626, 598] width 1088 height 92
click at [891, 481] on icon "38" at bounding box center [896, 455] width 152 height 152
click at [627, 330] on input "e. 38" at bounding box center [626, 325] width 1 height 11
